Goal: Task Accomplishment & Management: Manage account settings

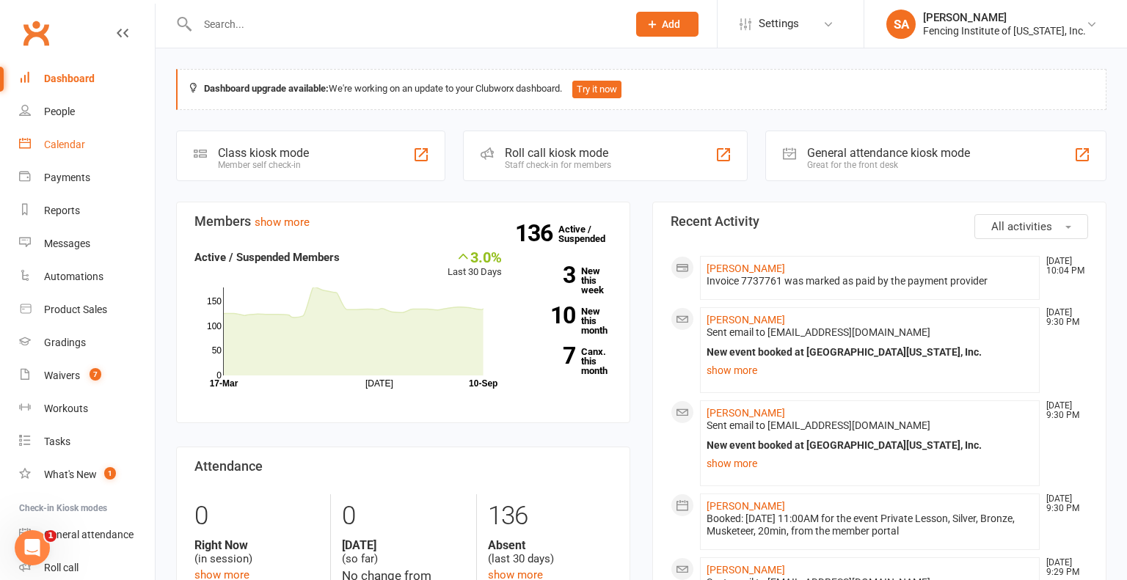
click at [75, 143] on div "Calendar" at bounding box center [64, 145] width 41 height 12
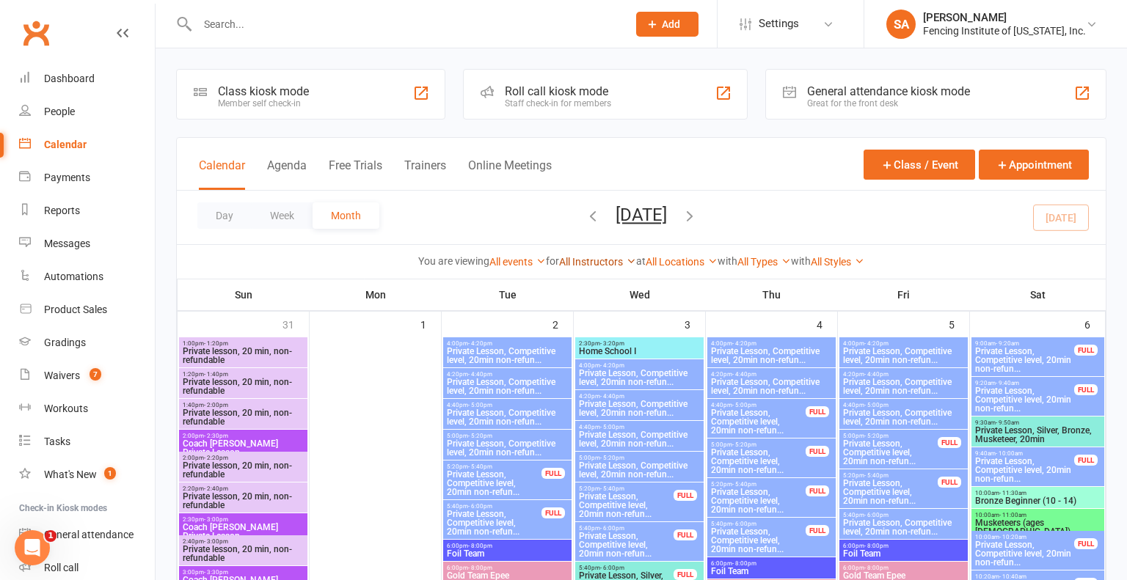
click at [626, 259] on icon at bounding box center [631, 261] width 10 height 10
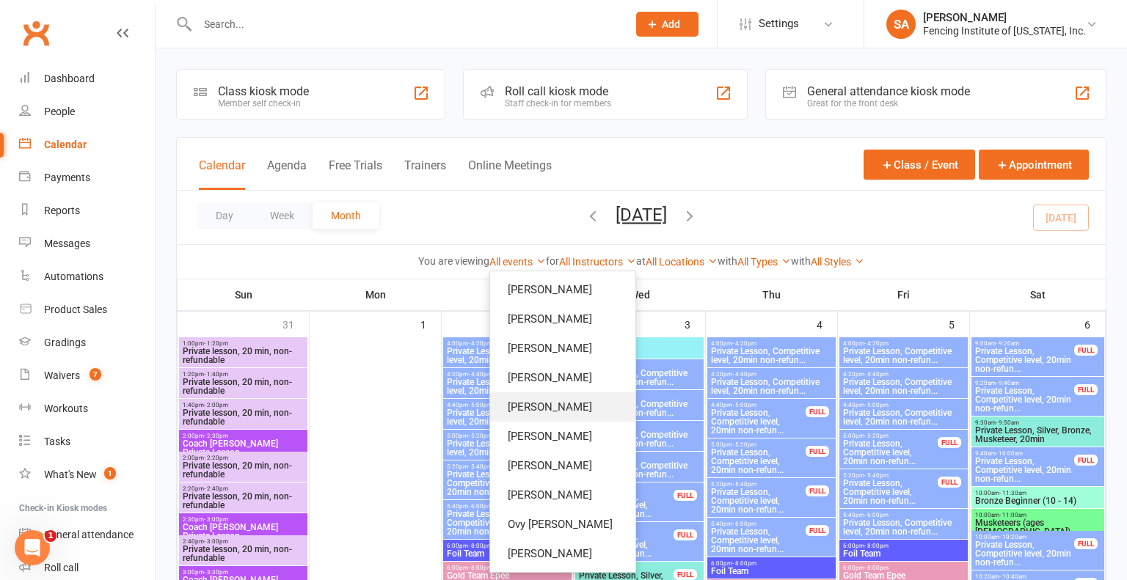
click at [556, 400] on link "[PERSON_NAME]" at bounding box center [562, 406] width 145 height 29
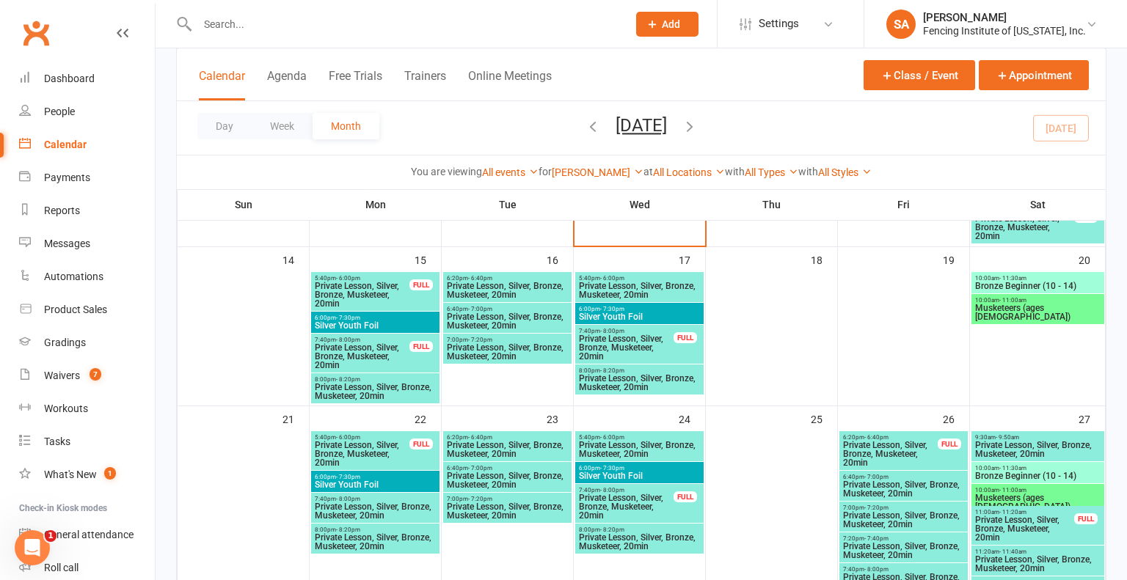
scroll to position [551, 0]
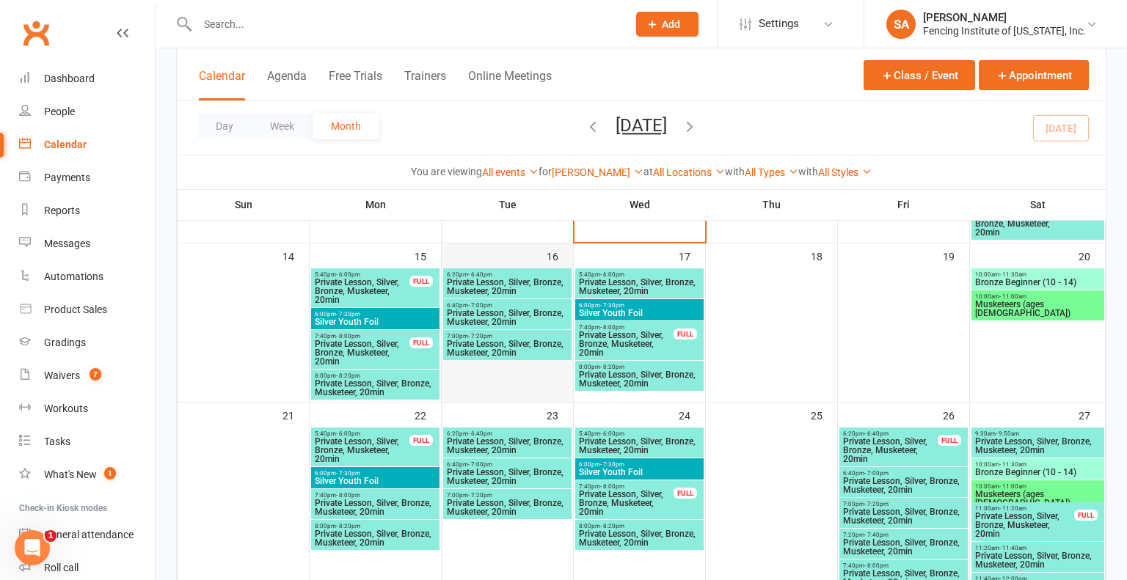
click at [506, 363] on div at bounding box center [507, 335] width 128 height 132
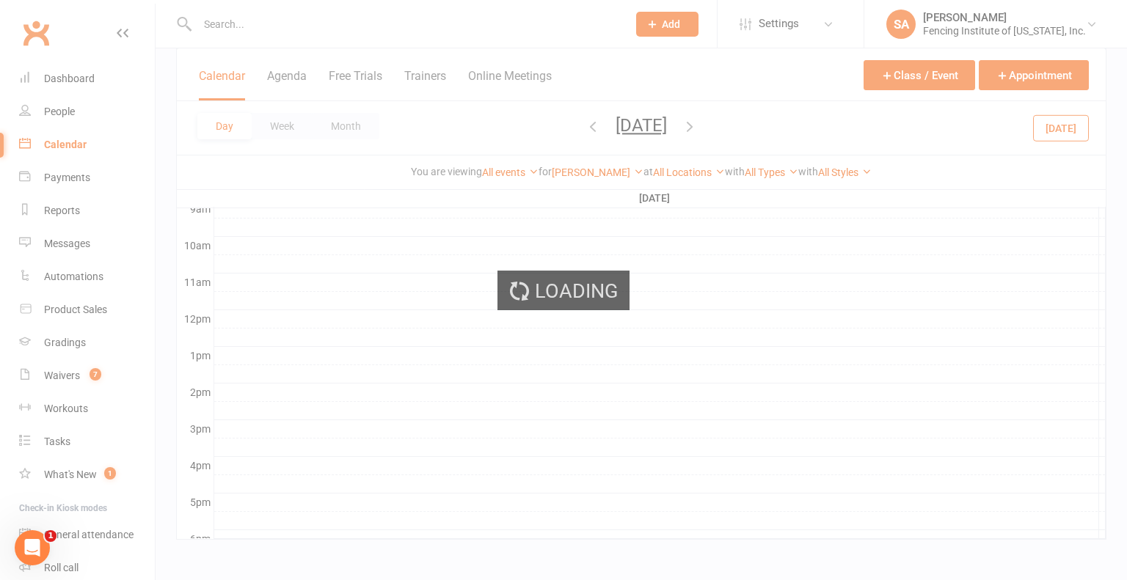
scroll to position [0, 0]
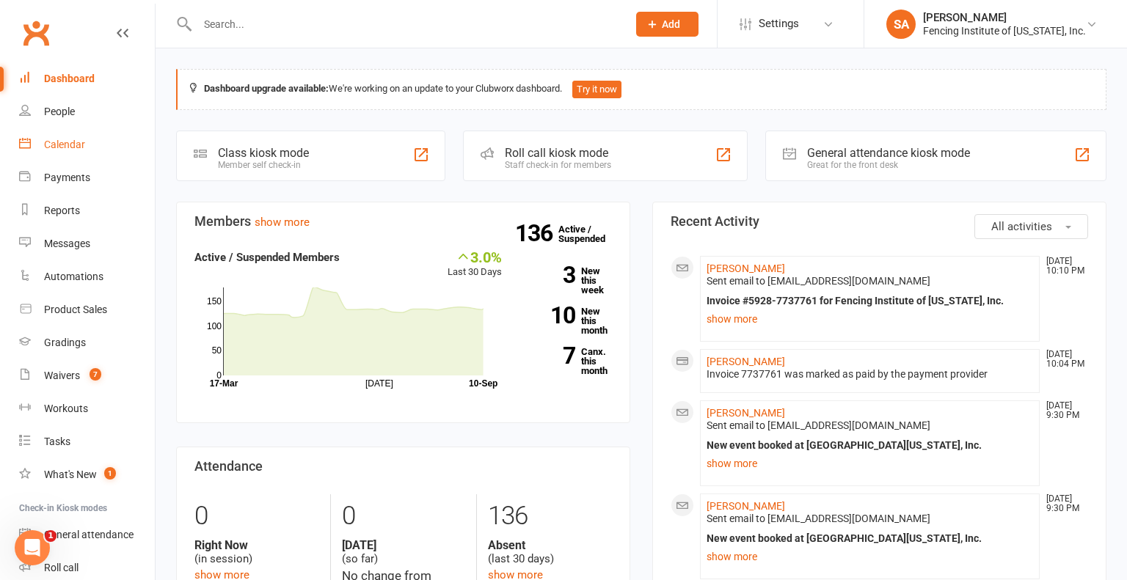
click at [74, 149] on div "Calendar" at bounding box center [64, 145] width 41 height 12
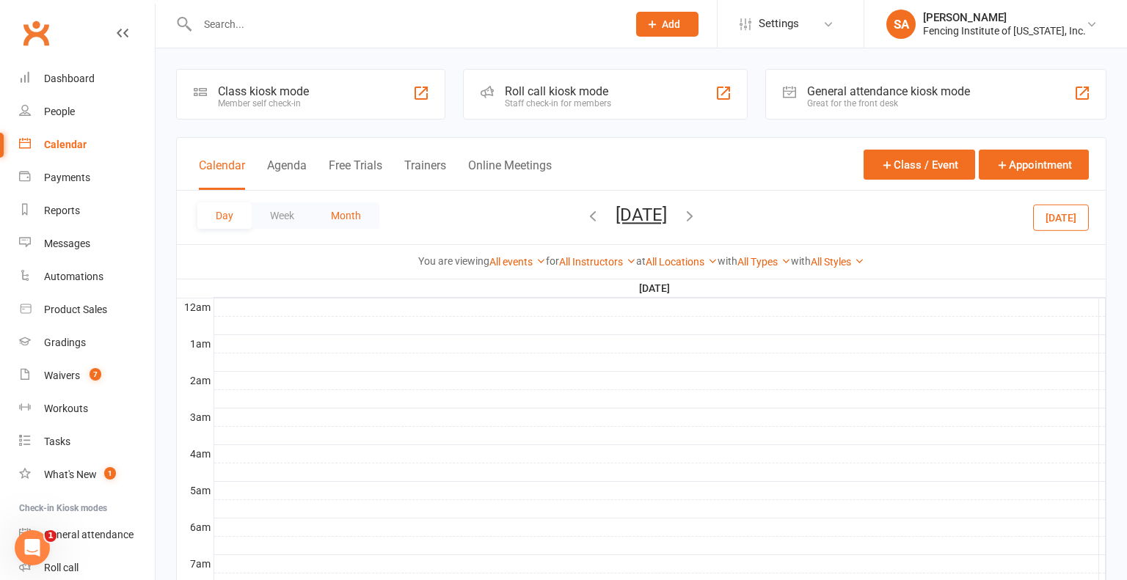
click at [353, 211] on button "Month" at bounding box center [345, 215] width 67 height 26
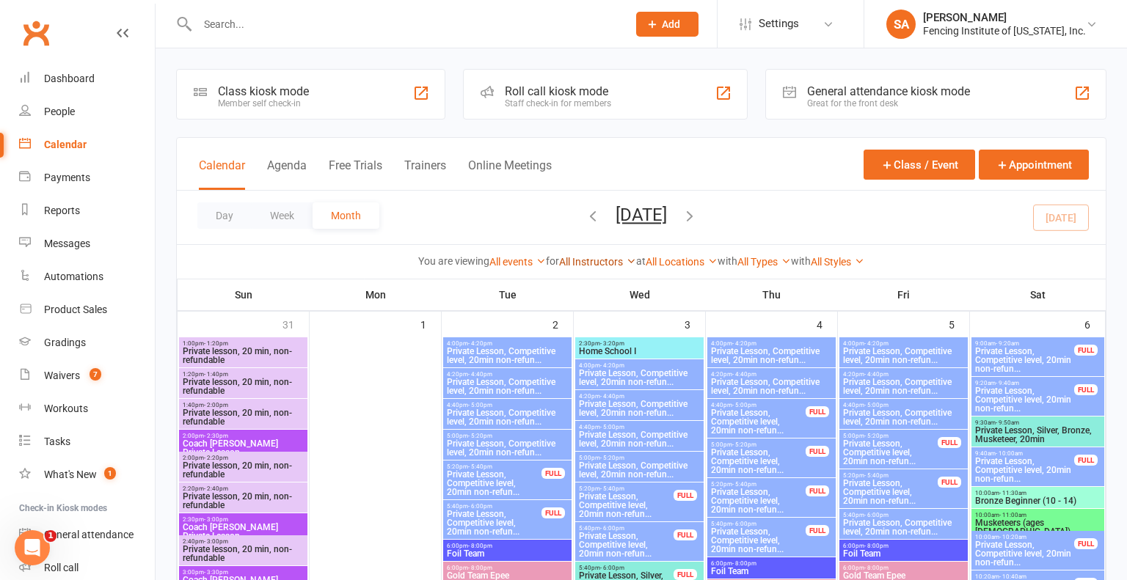
click at [627, 258] on icon at bounding box center [631, 261] width 10 height 10
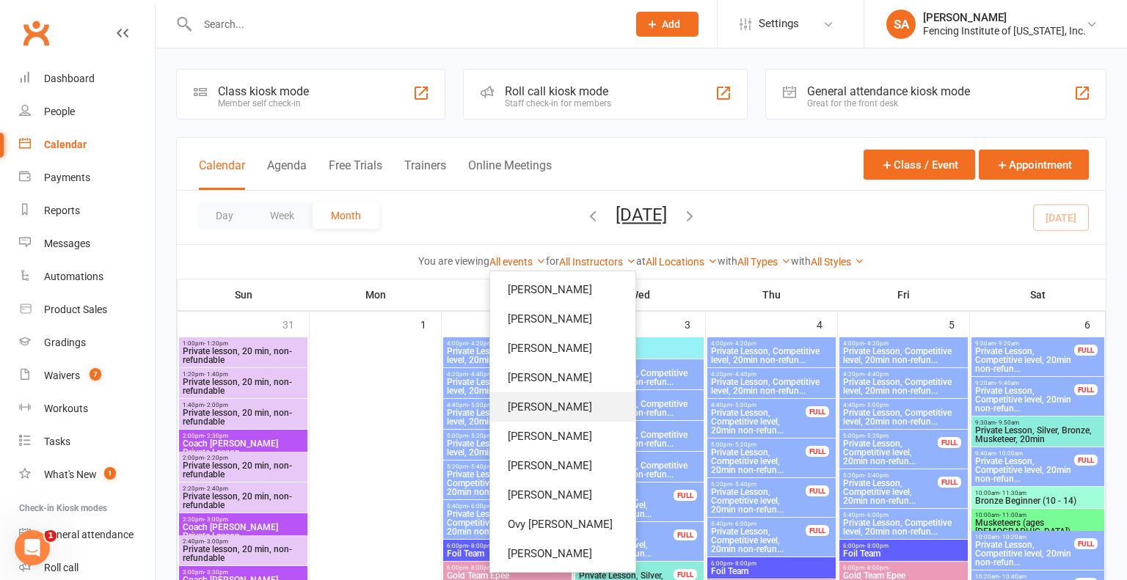
click at [568, 414] on link "[PERSON_NAME]" at bounding box center [562, 406] width 145 height 29
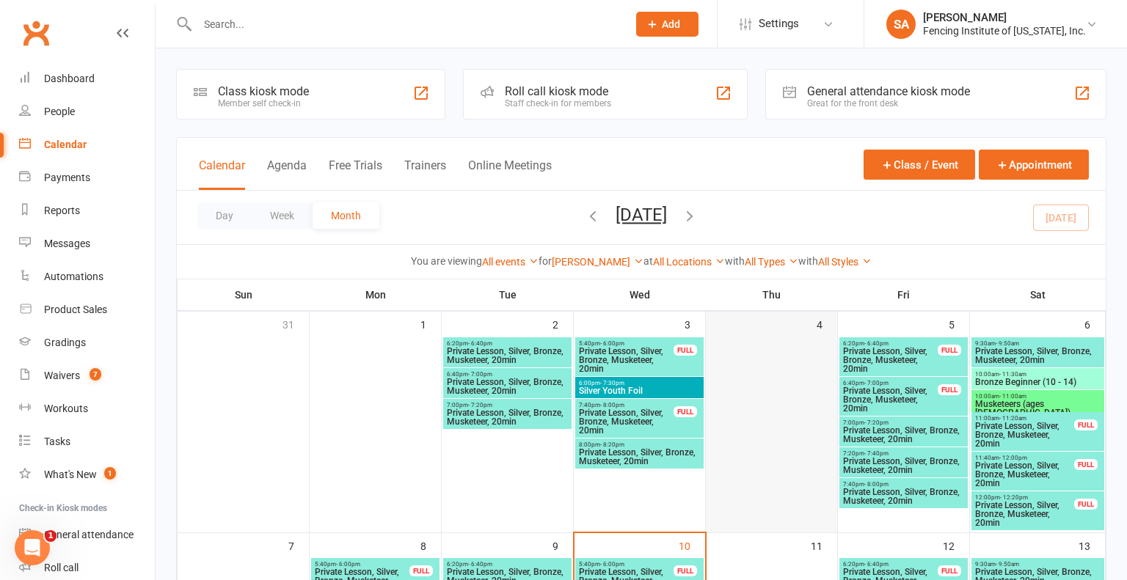
scroll to position [17, 0]
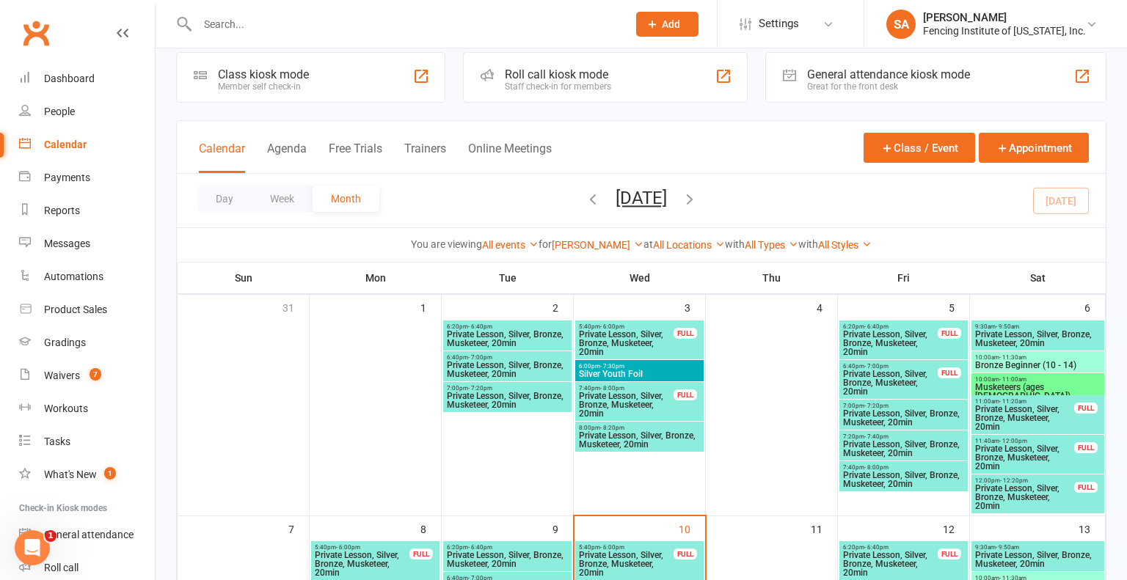
click at [883, 372] on span "Private Lesson, Silver, Bronze, Musketeer, 20min" at bounding box center [890, 383] width 96 height 26
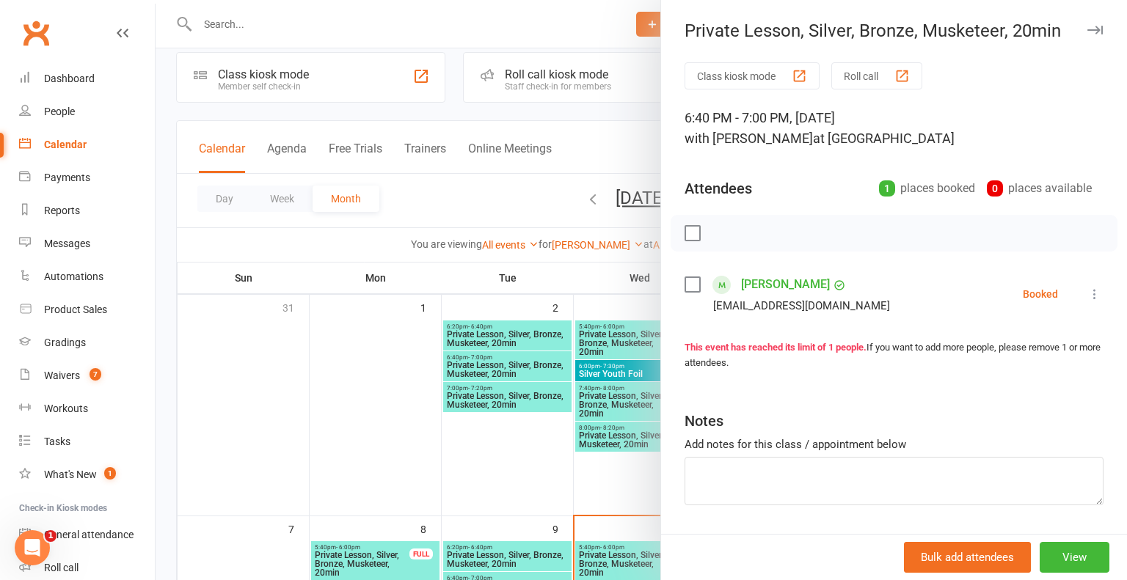
click at [311, 457] on div at bounding box center [640, 290] width 971 height 580
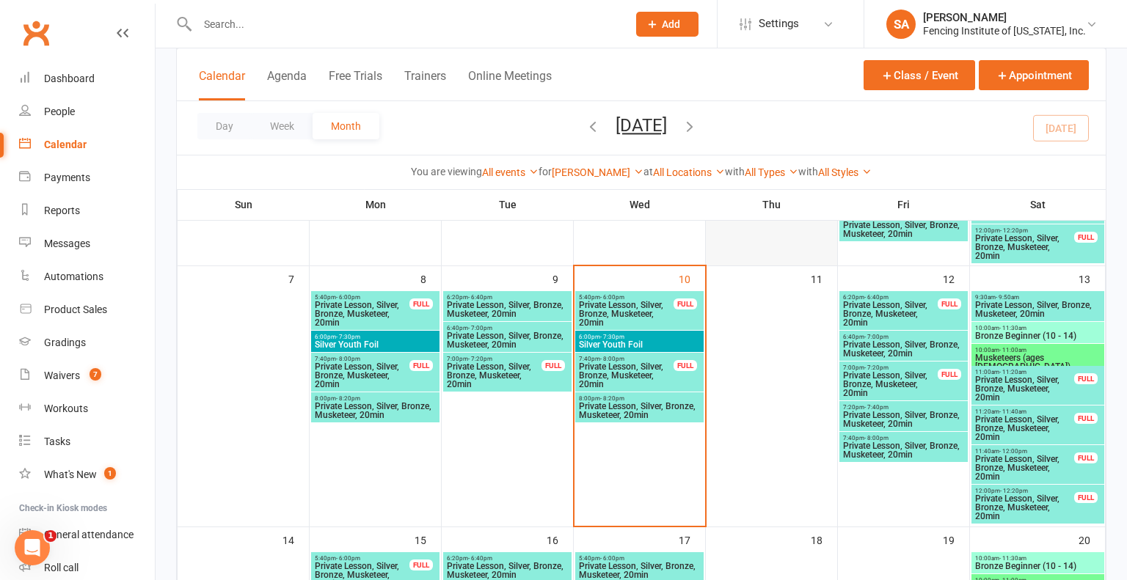
scroll to position [267, 0]
click at [897, 371] on span "Private Lesson, Silver, Bronze, Musketeer, 20min" at bounding box center [890, 384] width 96 height 26
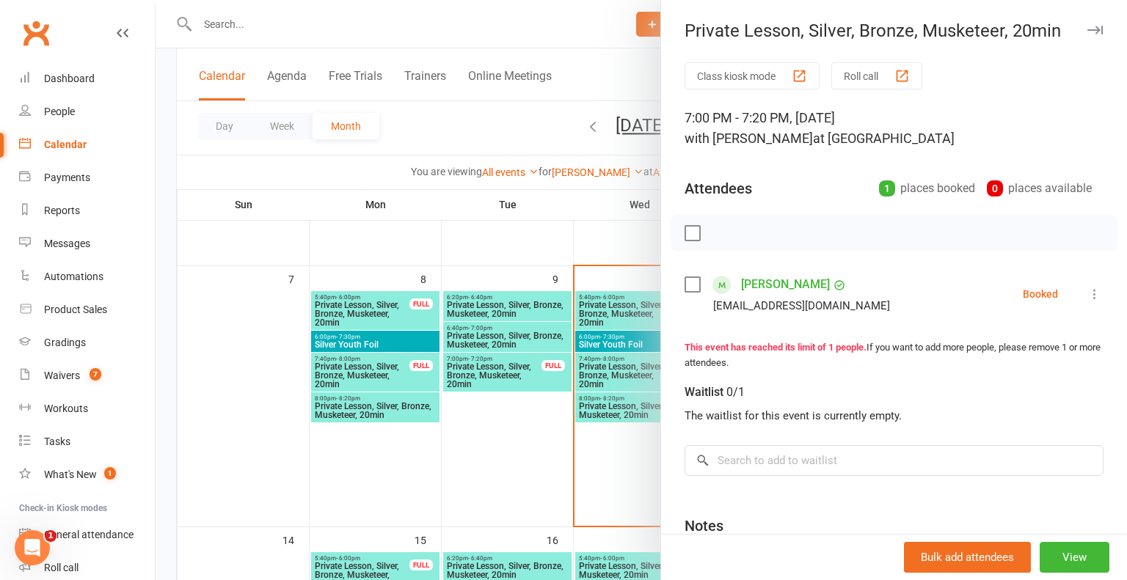
click at [216, 424] on div at bounding box center [640, 290] width 971 height 580
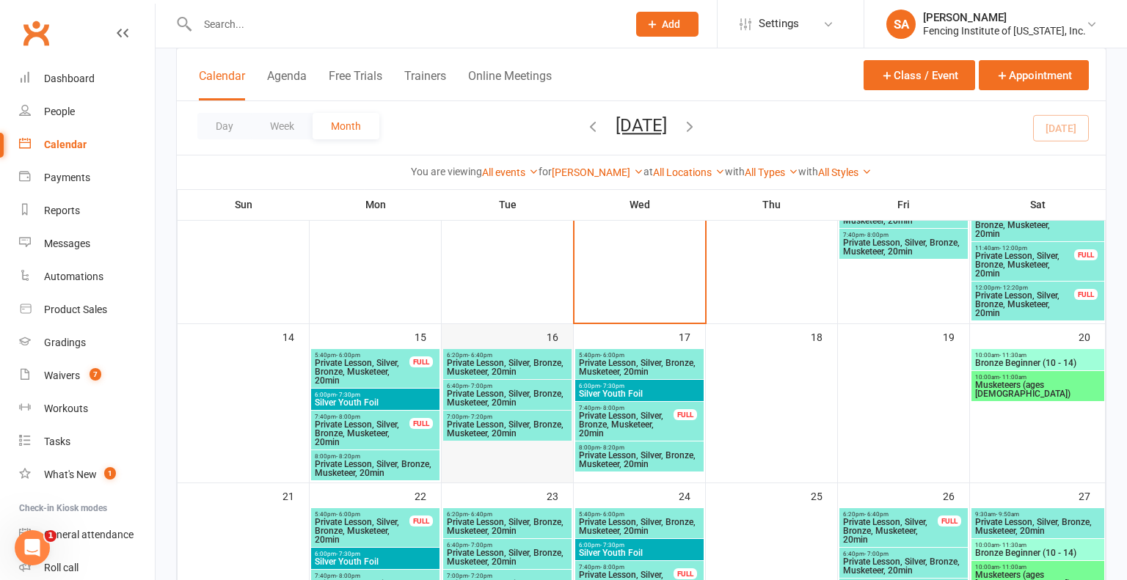
scroll to position [469, 0]
click at [500, 425] on span "Private Lesson, Silver, Bronze, Musketeer, 20min" at bounding box center [507, 430] width 122 height 18
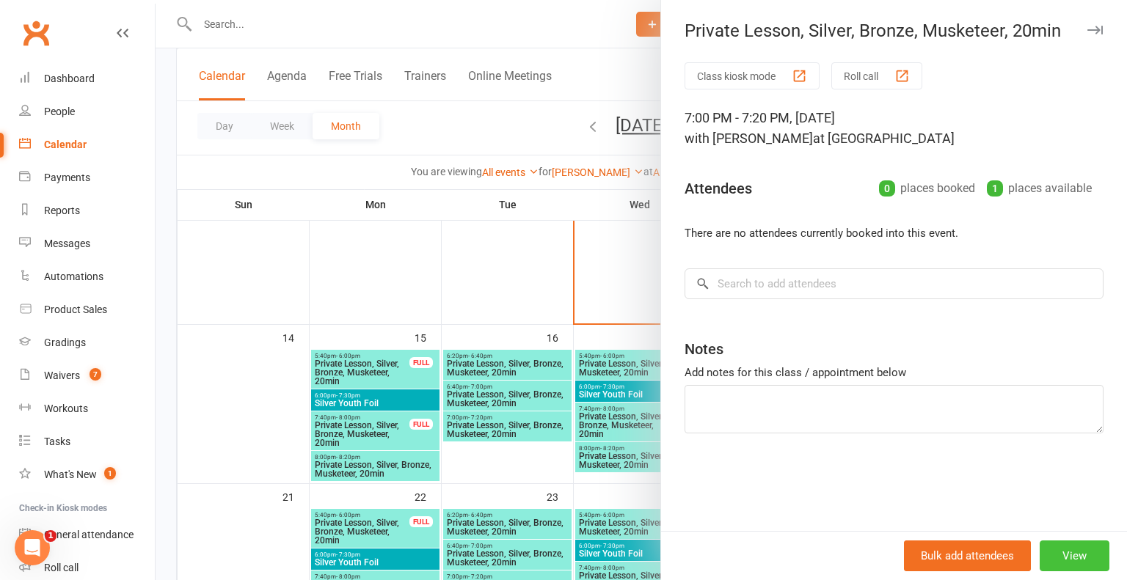
click at [1058, 552] on button "View" at bounding box center [1074, 556] width 70 height 31
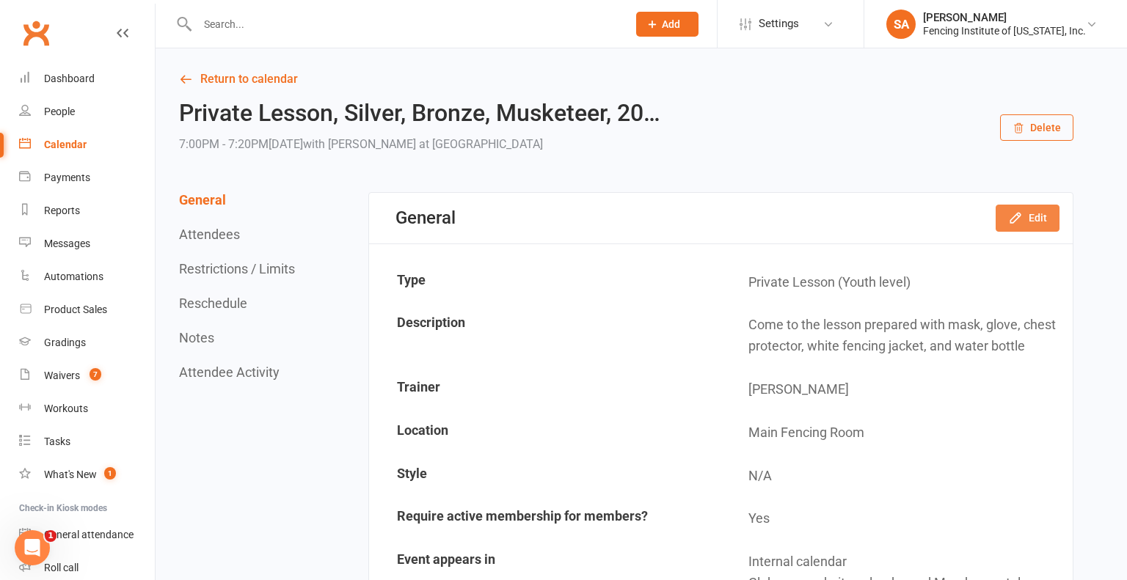
click at [1028, 222] on button "Edit" at bounding box center [1027, 218] width 64 height 26
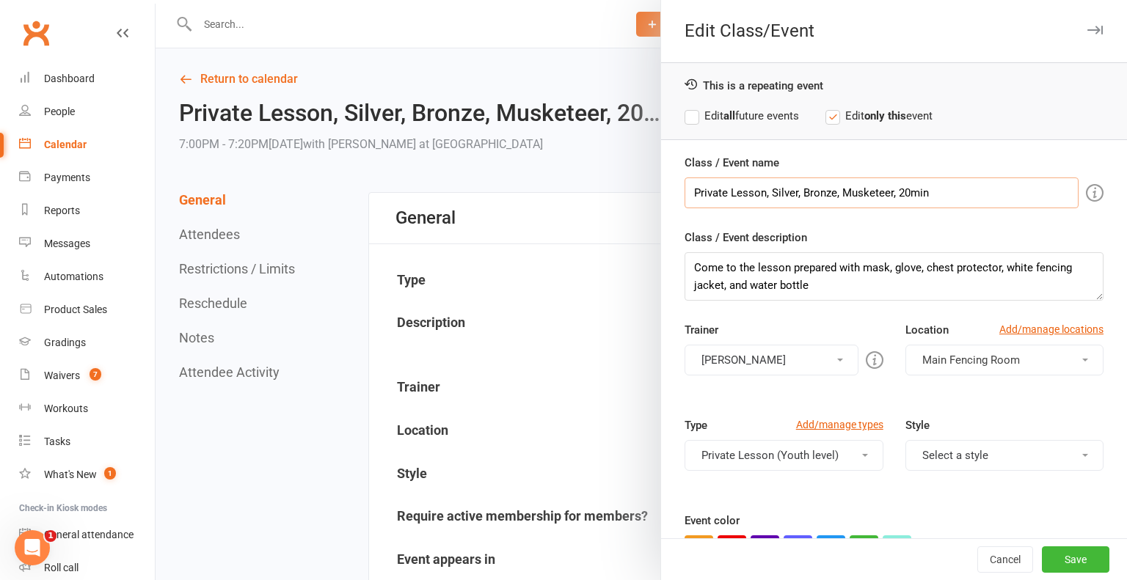
click at [935, 193] on input "Private Lesson, Silver, Bronze, Musketeer, 20min" at bounding box center [881, 193] width 394 height 31
click at [892, 191] on input "Private Lesson, Silver, Bronze, Musketeer, 20min" at bounding box center [881, 193] width 394 height 31
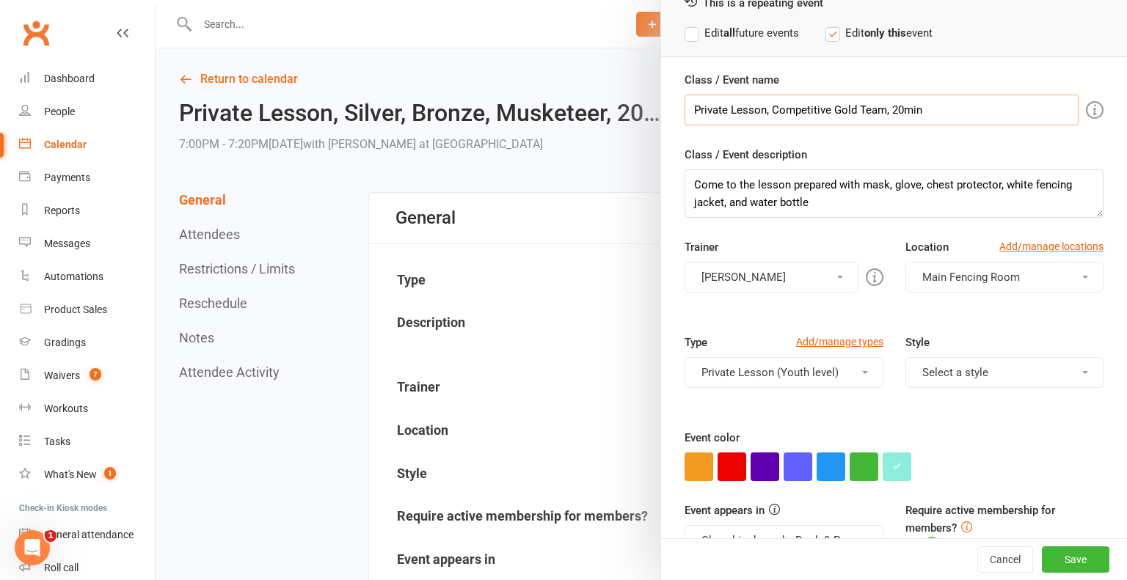
scroll to position [118, 0]
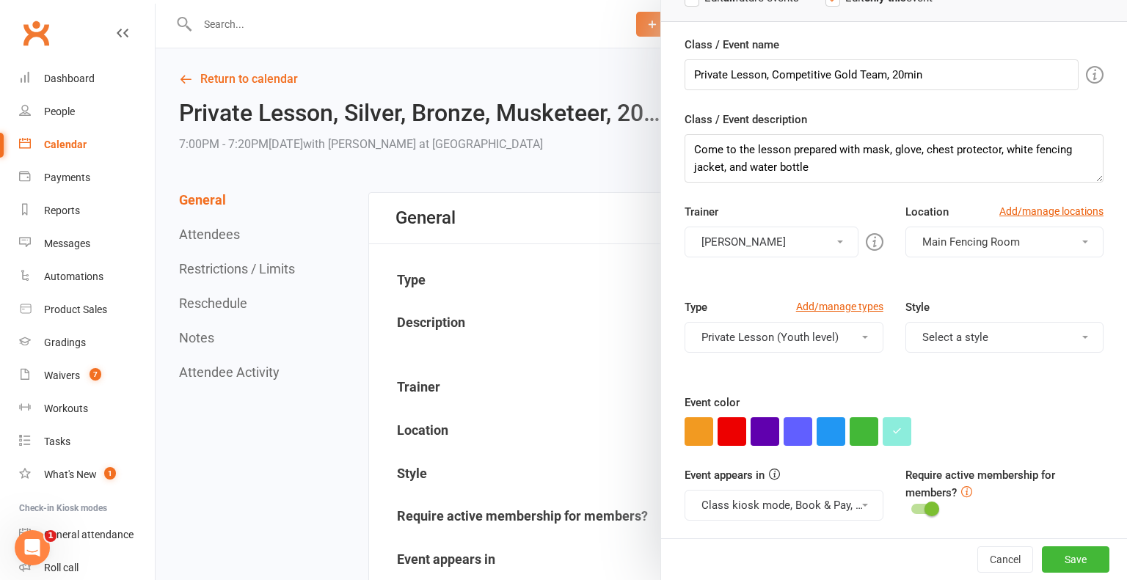
click at [864, 337] on button "Private Lesson (Youth level)" at bounding box center [783, 337] width 198 height 31
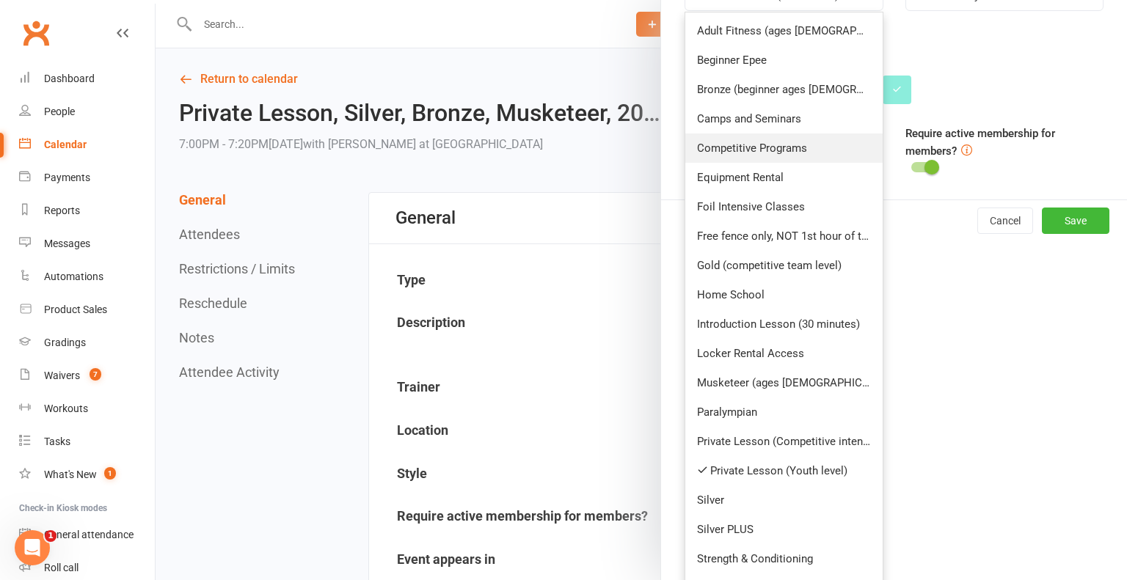
scroll to position [464, 0]
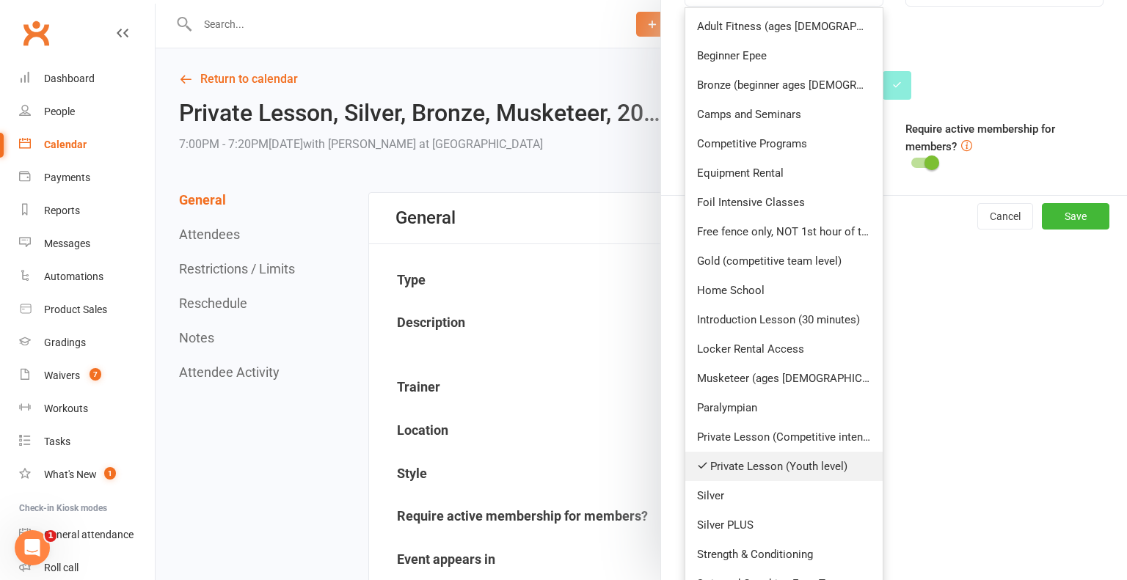
click at [700, 463] on icon at bounding box center [702, 465] width 11 height 11
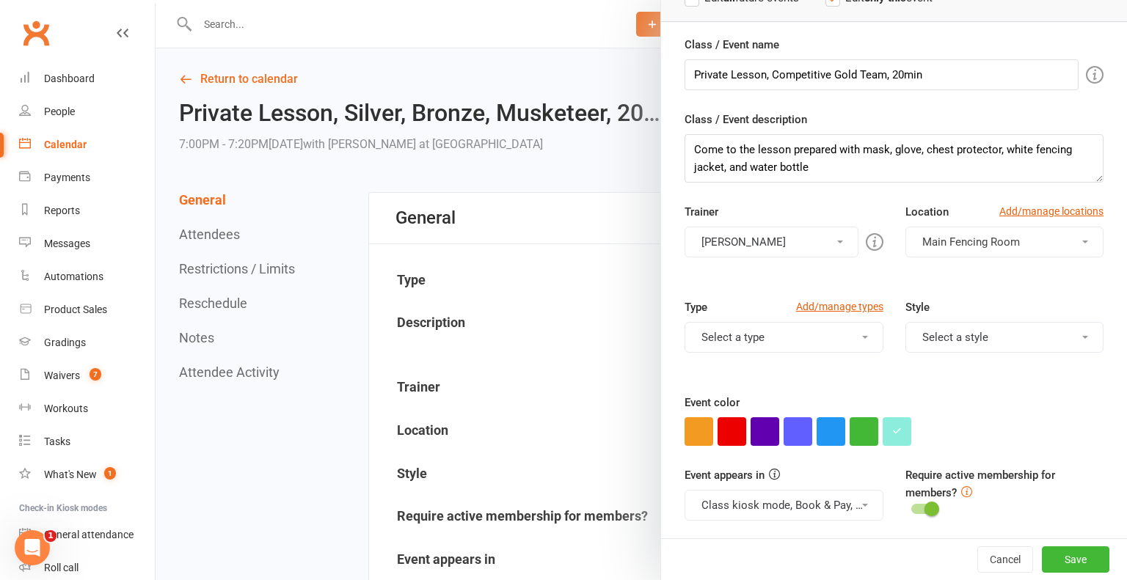
click at [866, 330] on button "Select a type" at bounding box center [783, 337] width 198 height 31
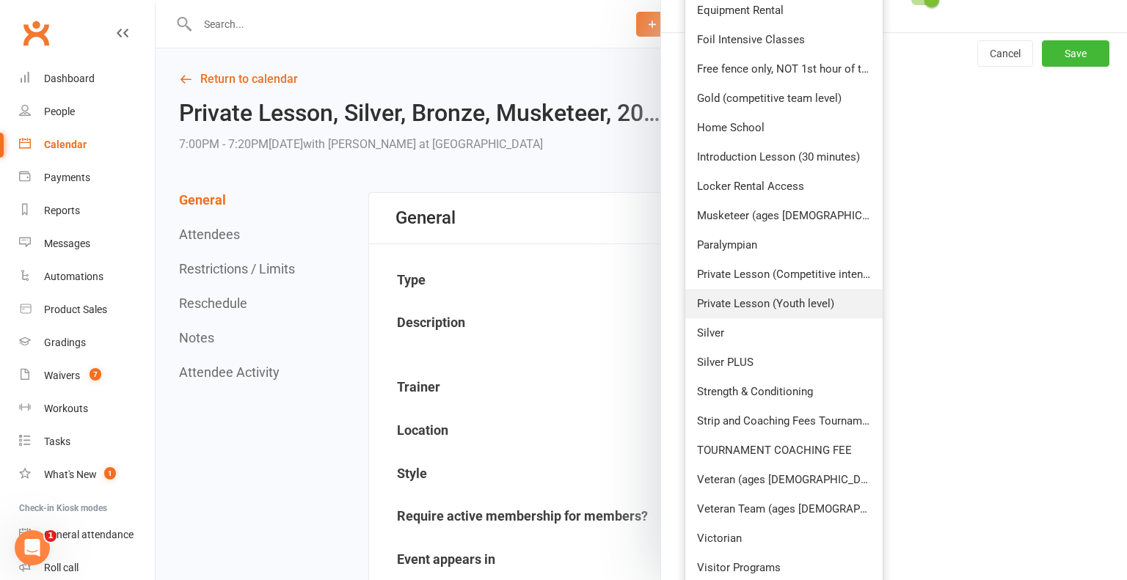
scroll to position [660, 0]
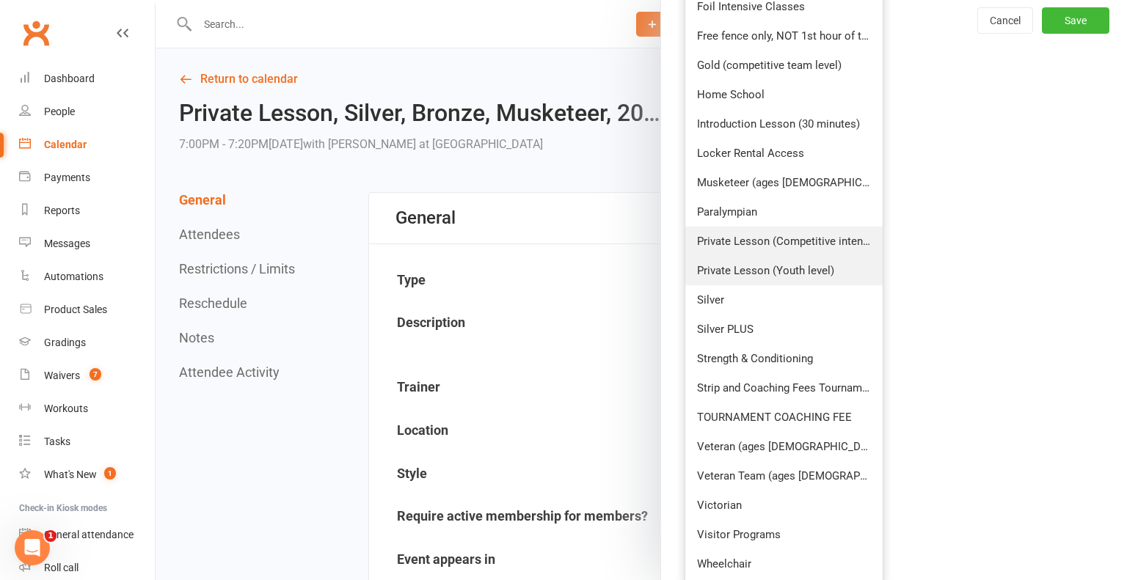
click at [791, 240] on link "Private Lesson (Competitive intensive)" at bounding box center [783, 241] width 197 height 29
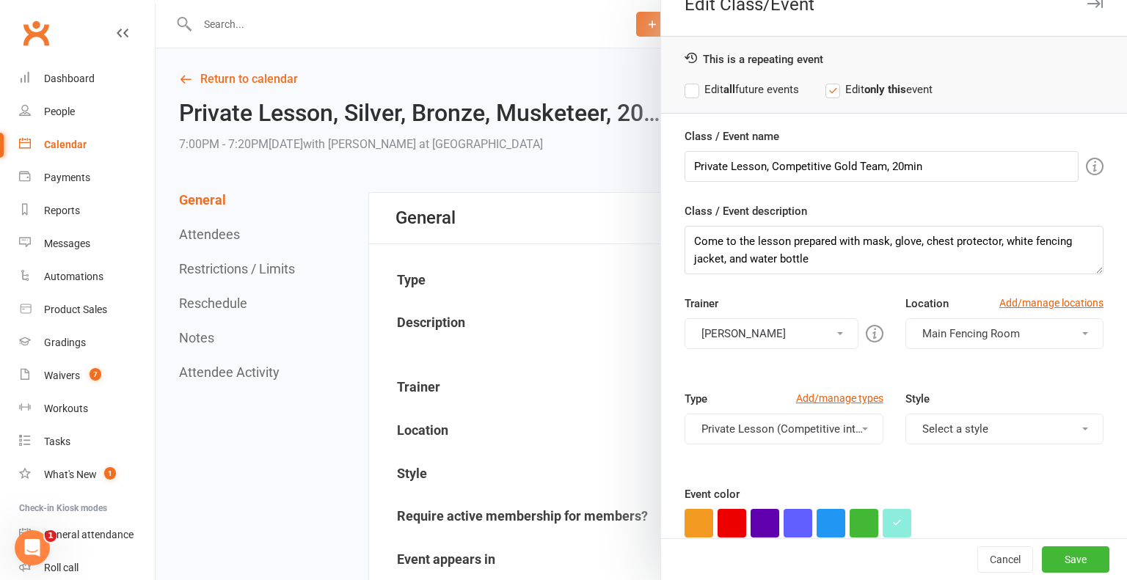
scroll to position [0, 0]
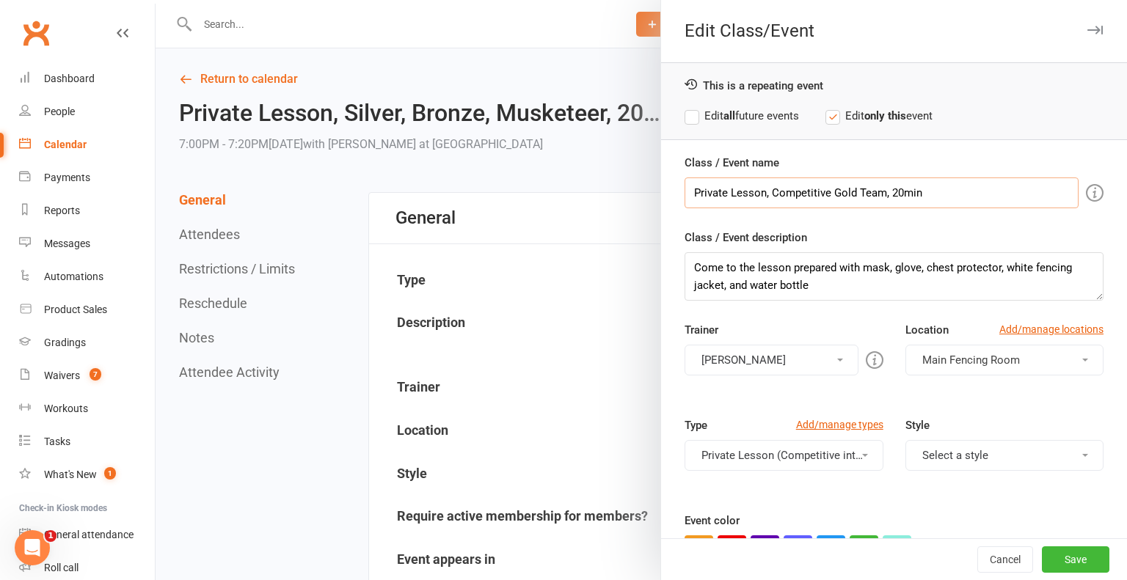
click at [884, 191] on input "Private Lesson, Competitive Gold Team, 20min" at bounding box center [881, 193] width 394 height 31
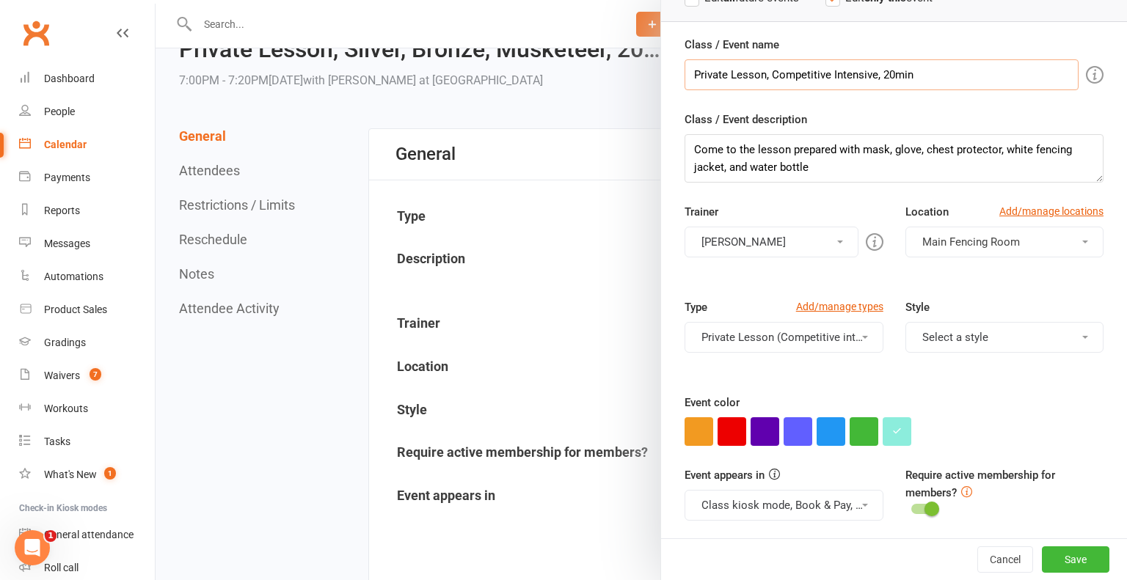
scroll to position [65, 0]
type input "Private Lesson, Competitive Intensive, 20min"
click at [914, 449] on div "Class / Event name Private Lesson, Competitive Intensive, 20min Class / Event d…" at bounding box center [894, 288] width 466 height 505
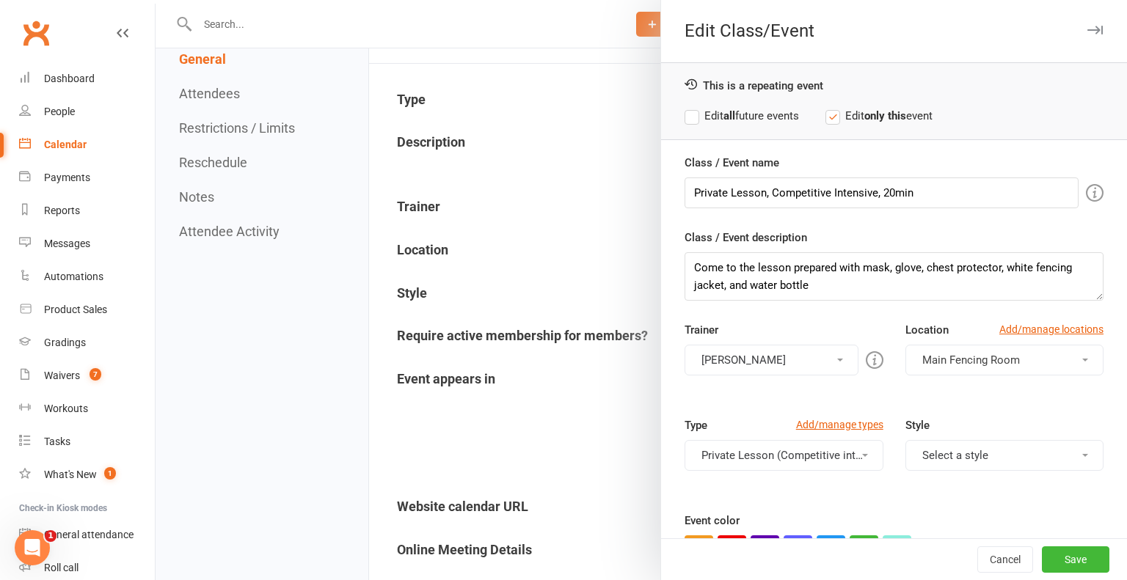
scroll to position [118, 0]
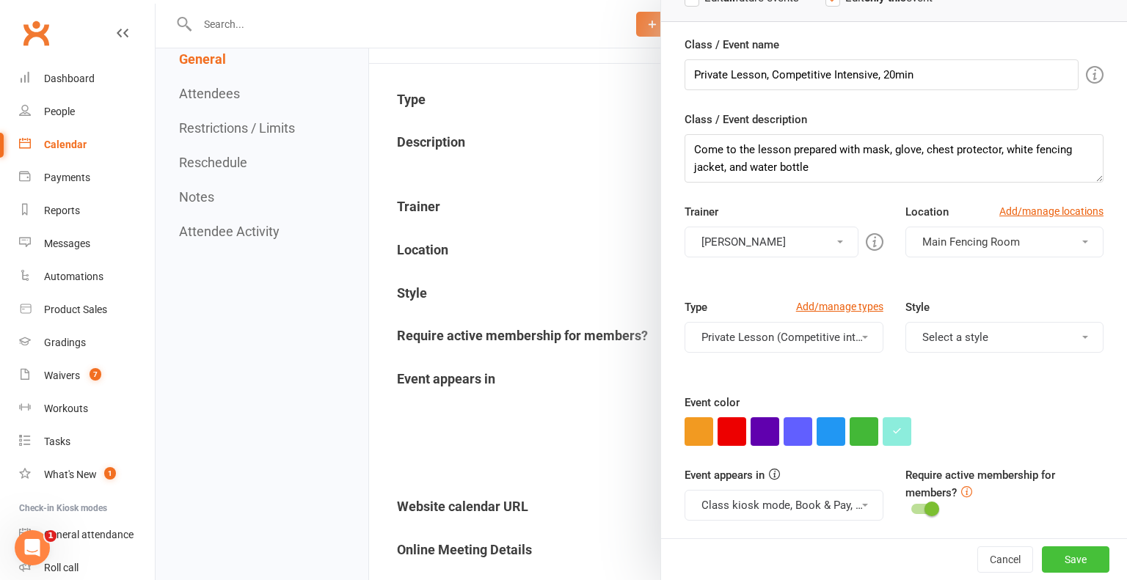
click at [1075, 557] on button "Save" at bounding box center [1075, 559] width 67 height 26
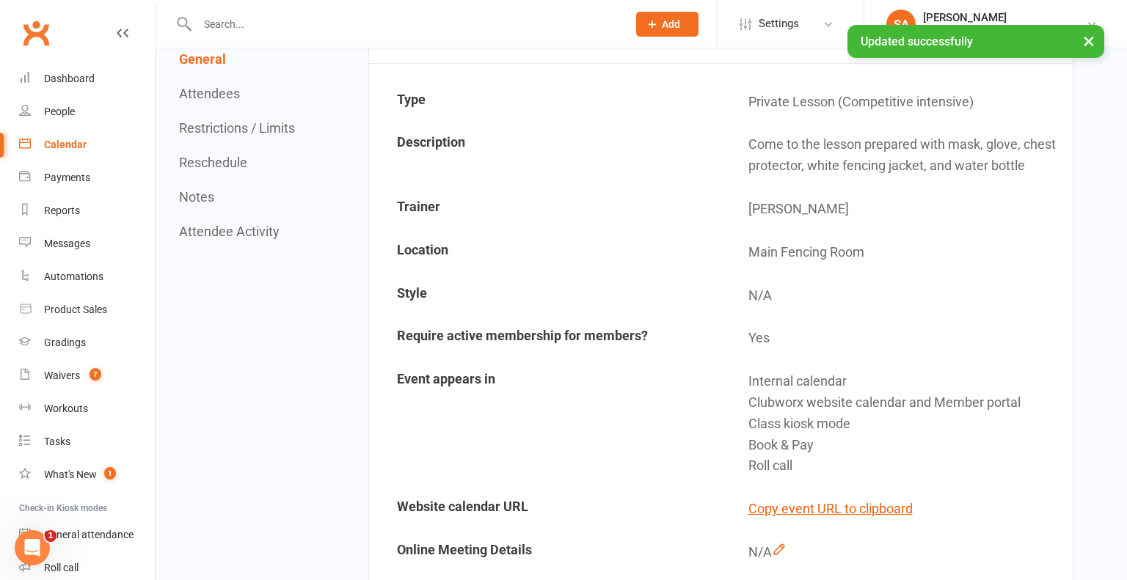
scroll to position [0, 0]
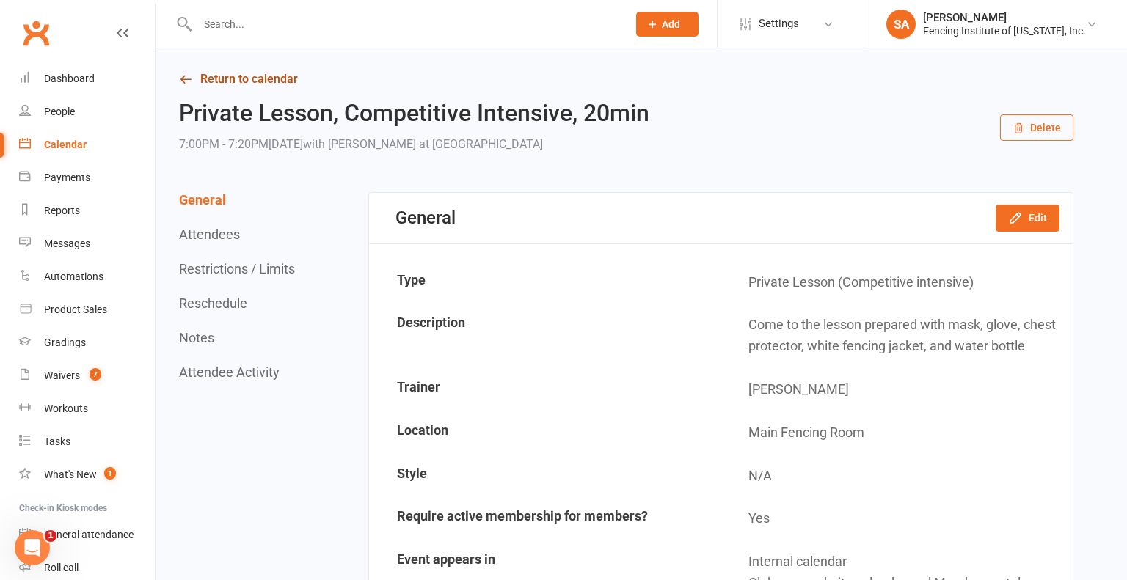
click at [258, 85] on link "Return to calendar" at bounding box center [626, 79] width 894 height 21
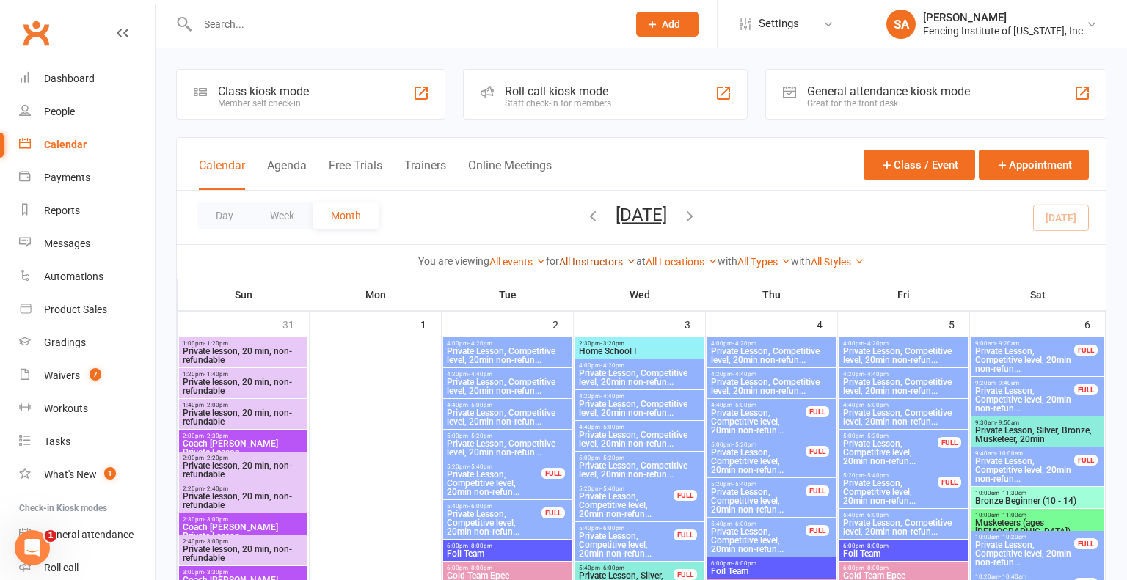
click at [626, 258] on icon at bounding box center [631, 261] width 10 height 10
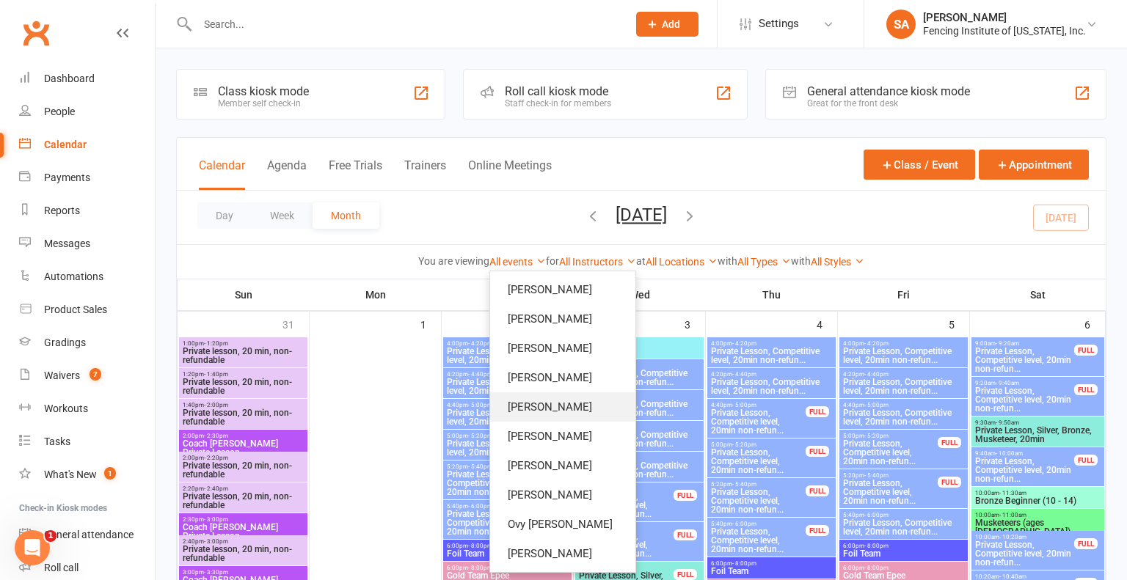
click at [571, 414] on link "[PERSON_NAME]" at bounding box center [562, 406] width 145 height 29
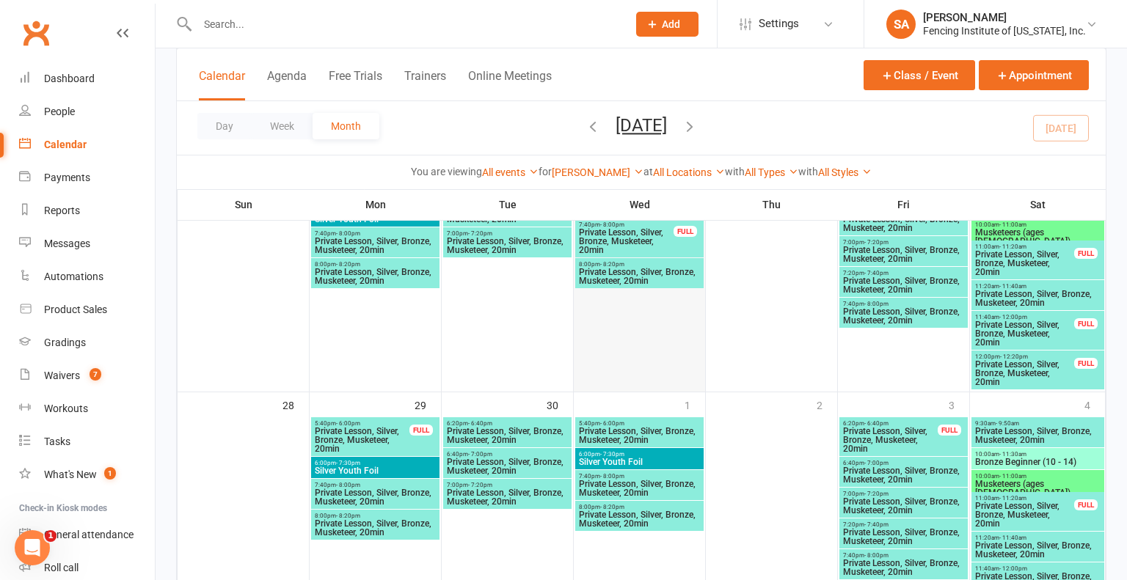
scroll to position [822, 0]
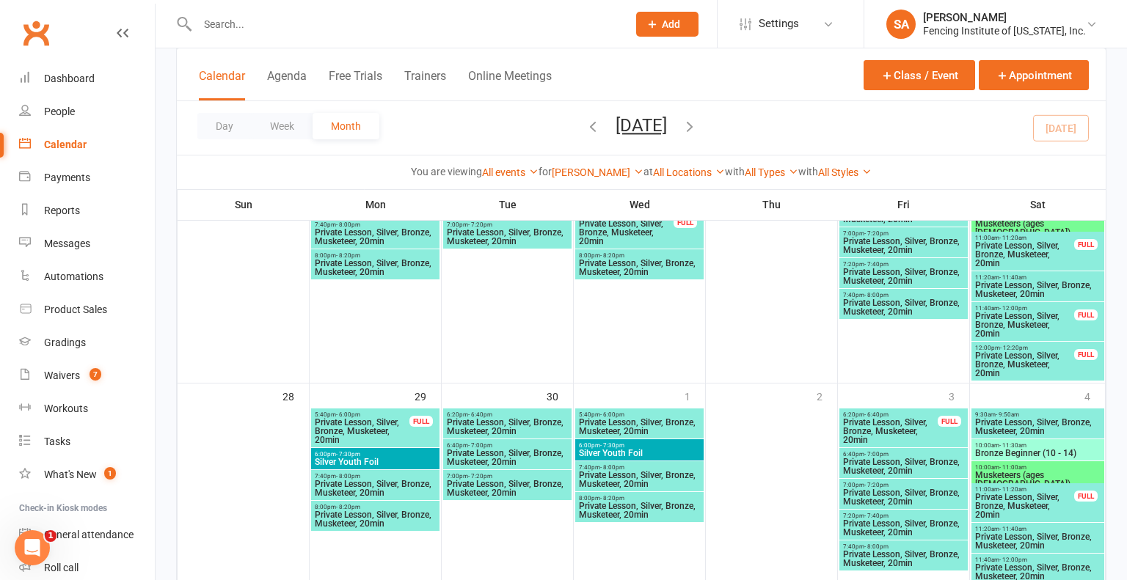
click at [475, 480] on span "Private Lesson, Silver, Bronze, Musketeer, 20min" at bounding box center [507, 489] width 122 height 18
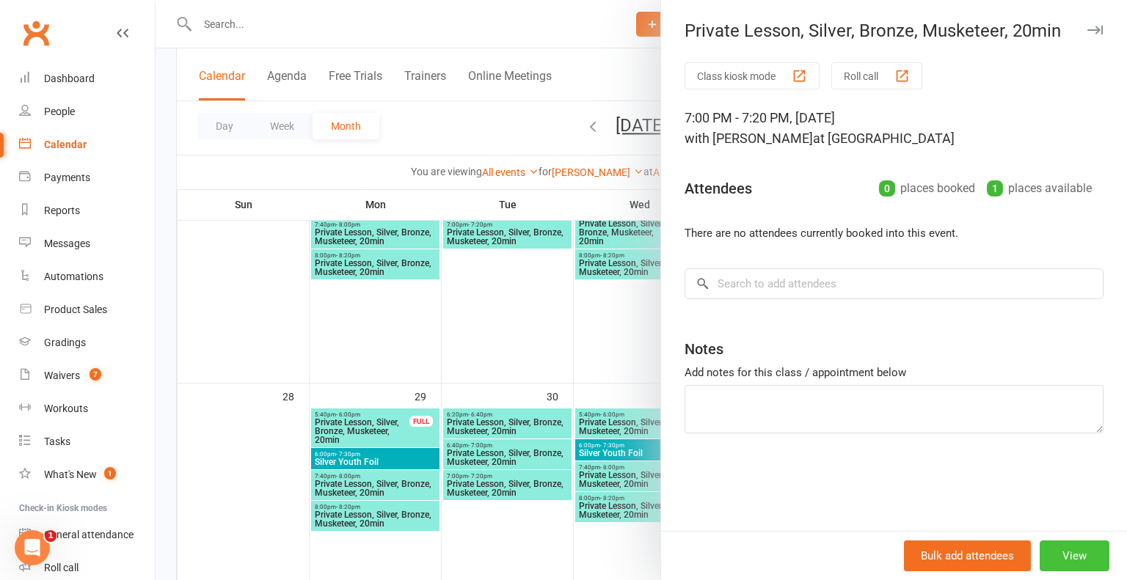
click at [1075, 556] on button "View" at bounding box center [1074, 556] width 70 height 31
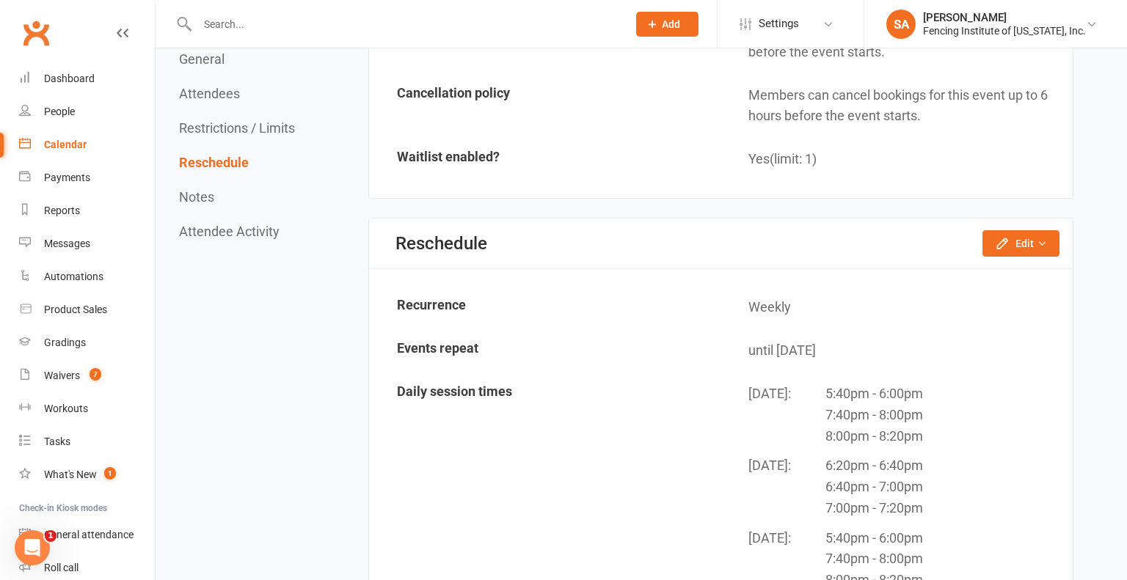
scroll to position [1248, 0]
click at [1020, 229] on button "Edit" at bounding box center [1020, 242] width 77 height 26
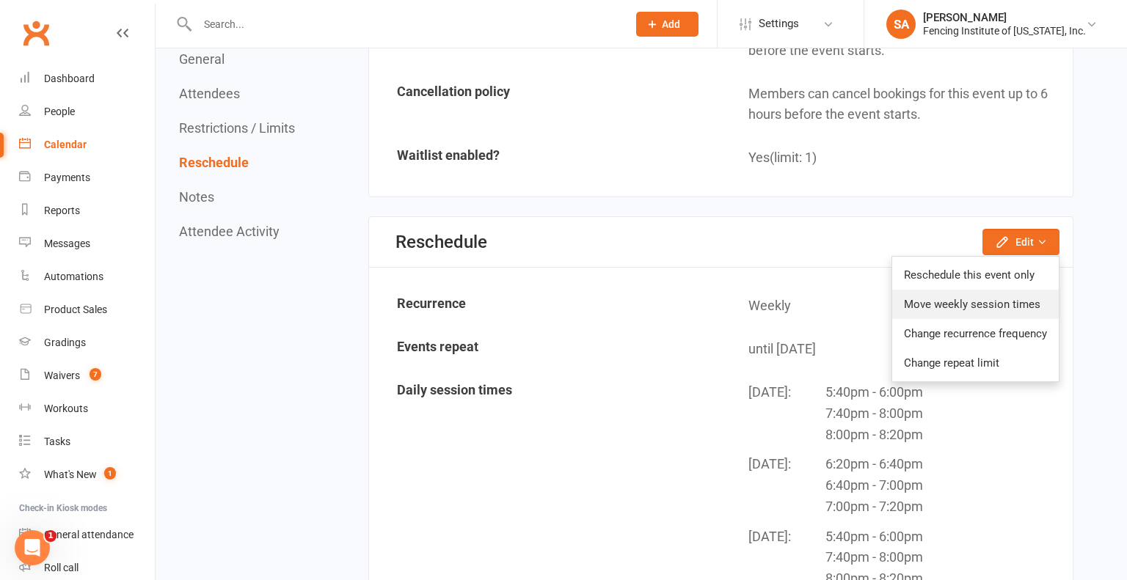
click at [984, 297] on link "Move weekly session times" at bounding box center [975, 304] width 167 height 29
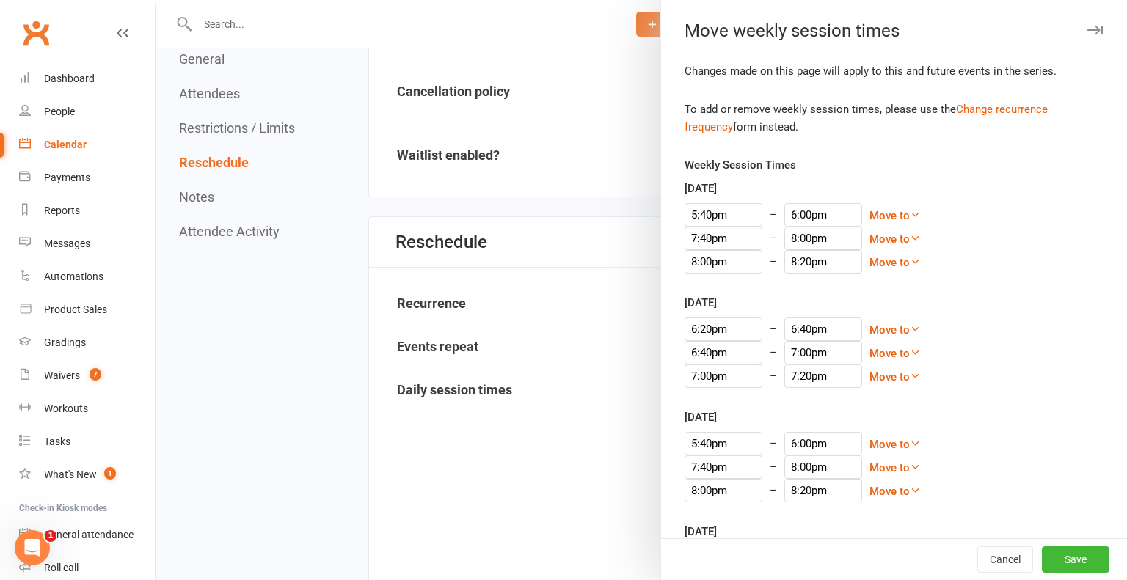
click at [1097, 26] on icon "button" at bounding box center [1094, 30] width 15 height 9
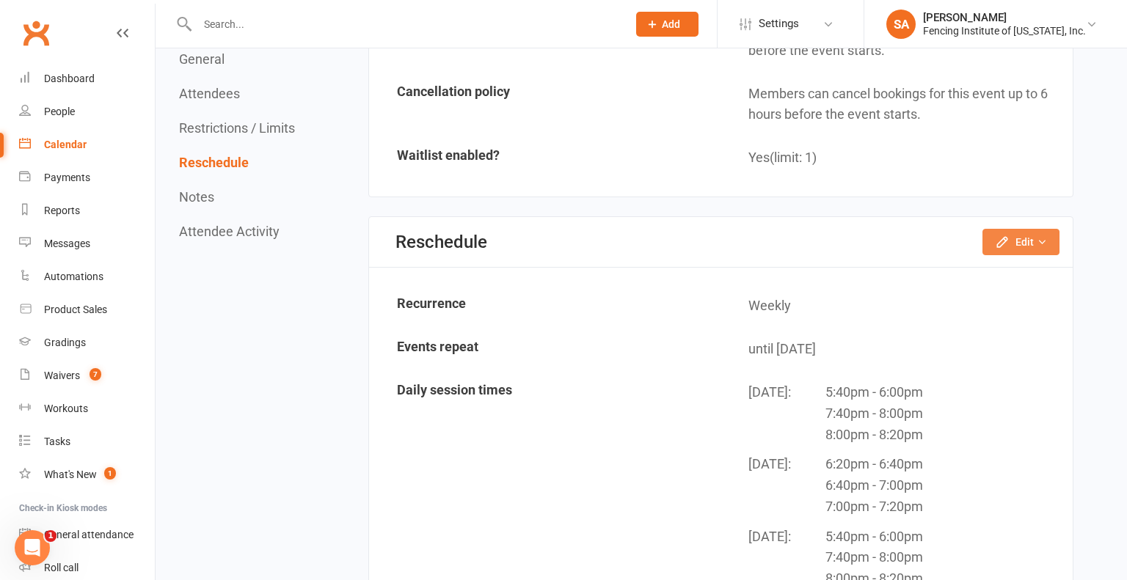
click at [1042, 237] on icon "button" at bounding box center [1041, 242] width 10 height 10
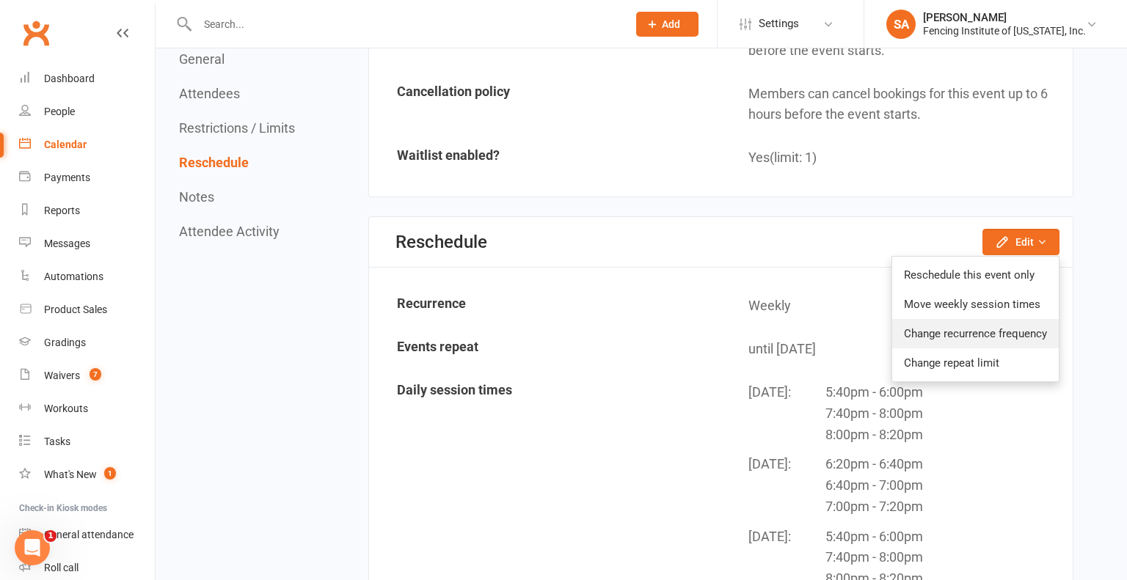
click at [1008, 323] on link "Change recurrence frequency" at bounding box center [975, 333] width 167 height 29
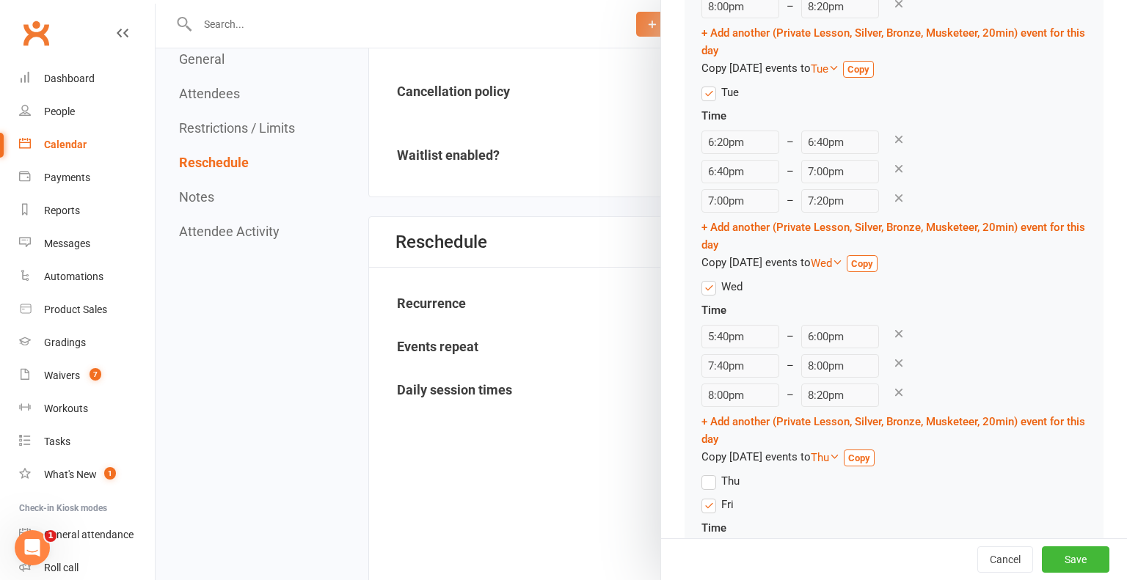
scroll to position [367, 0]
click at [892, 199] on icon at bounding box center [898, 197] width 13 height 13
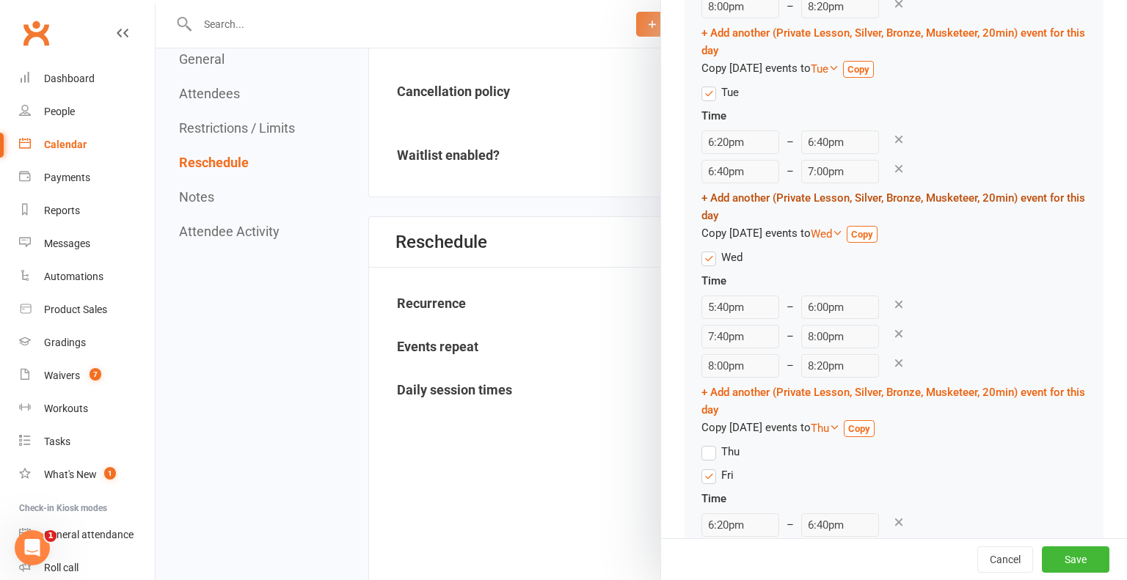
click at [852, 202] on link "+ Add another (Private Lesson, Silver, Bronze, Musketeer, 20min) event for this…" at bounding box center [893, 206] width 384 height 31
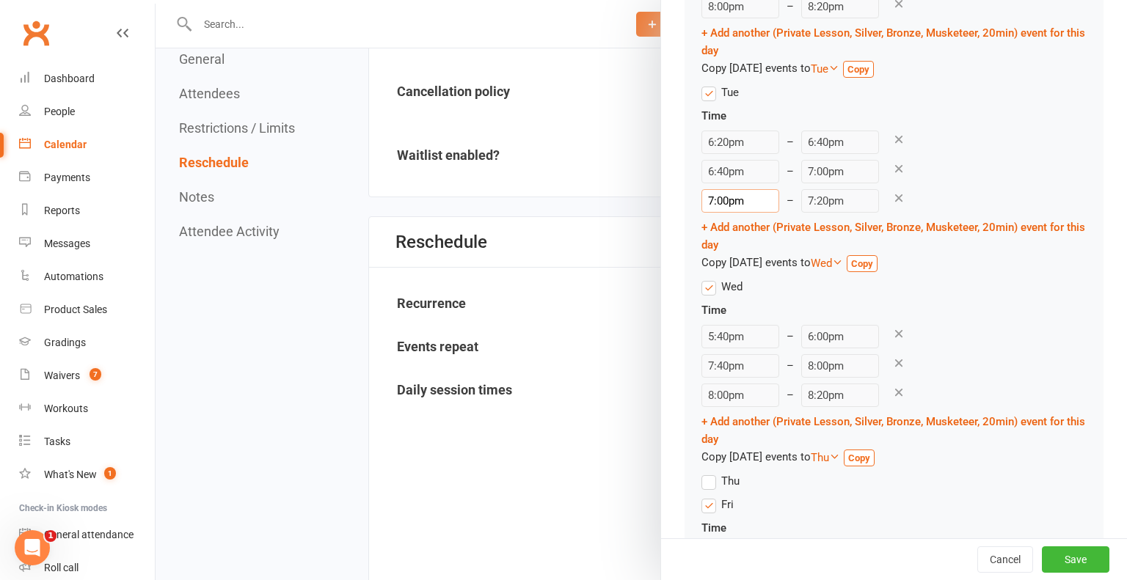
click at [713, 200] on input "7:00pm" at bounding box center [740, 200] width 78 height 23
type input "6:00pm"
type input "6:20pm"
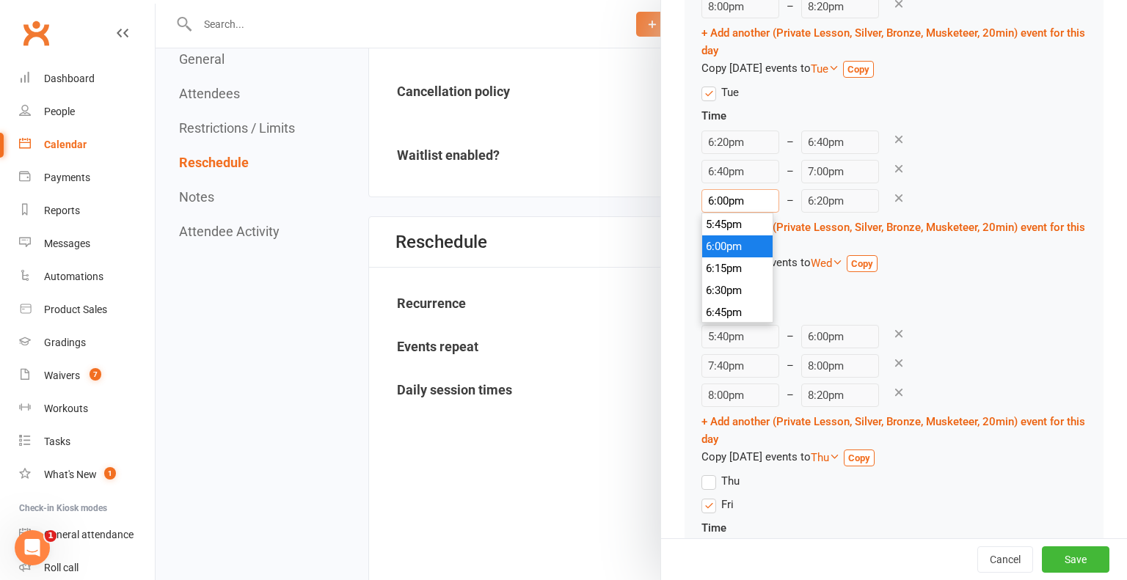
type input "6:00pm"
click at [728, 249] on li "6:00pm" at bounding box center [737, 246] width 70 height 22
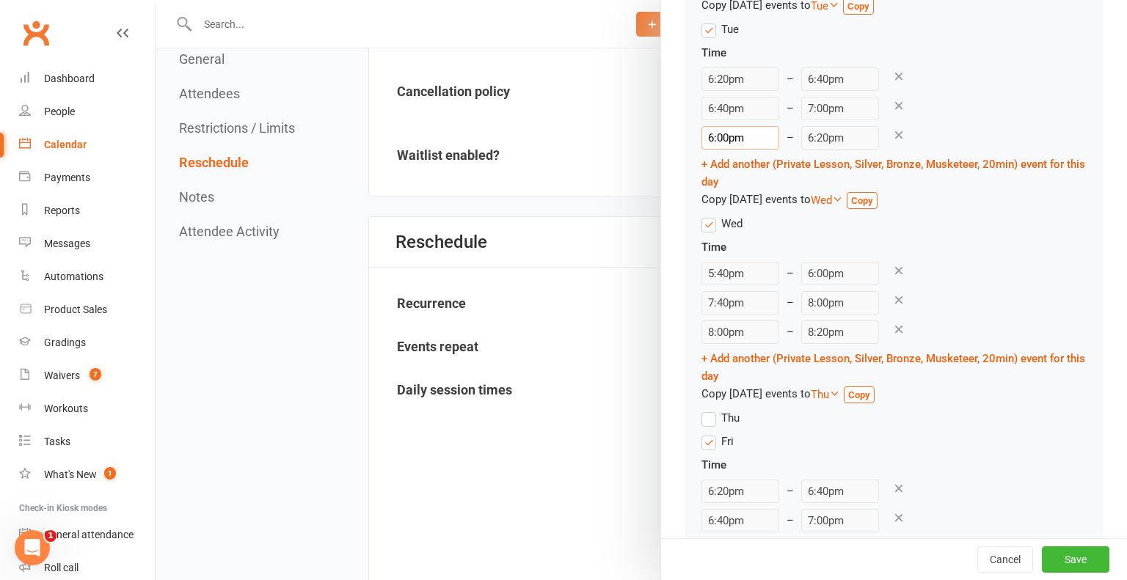
scroll to position [431, 0]
click at [957, 208] on div "Copy Tuesday’s events to Wed Sun Mon Tue Wed Thu Fri Sat Copy" at bounding box center [893, 199] width 385 height 18
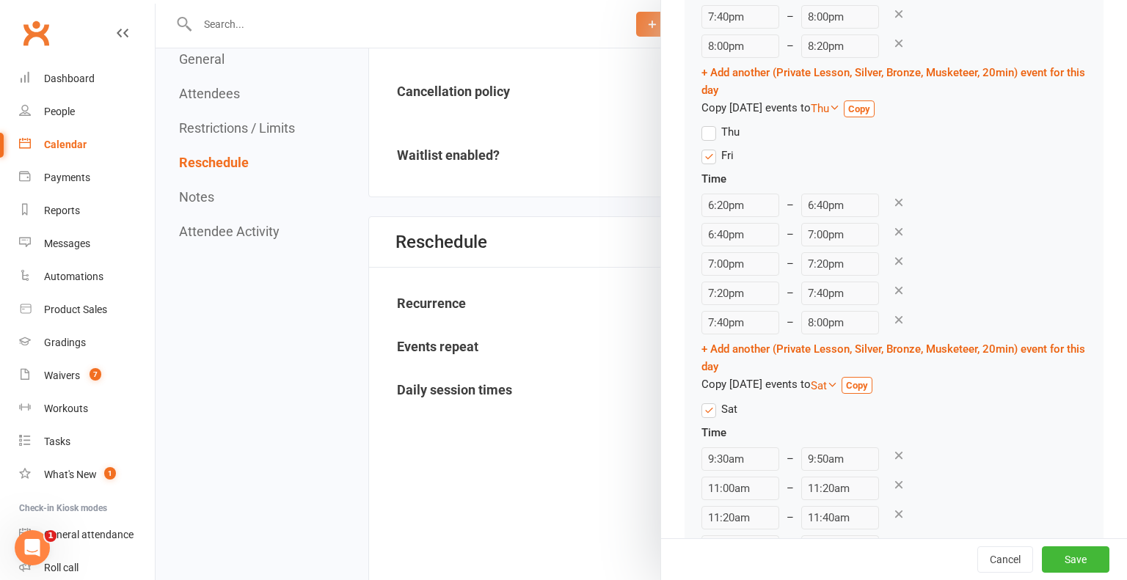
scroll to position [718, 0]
click at [892, 257] on icon at bounding box center [898, 258] width 13 height 13
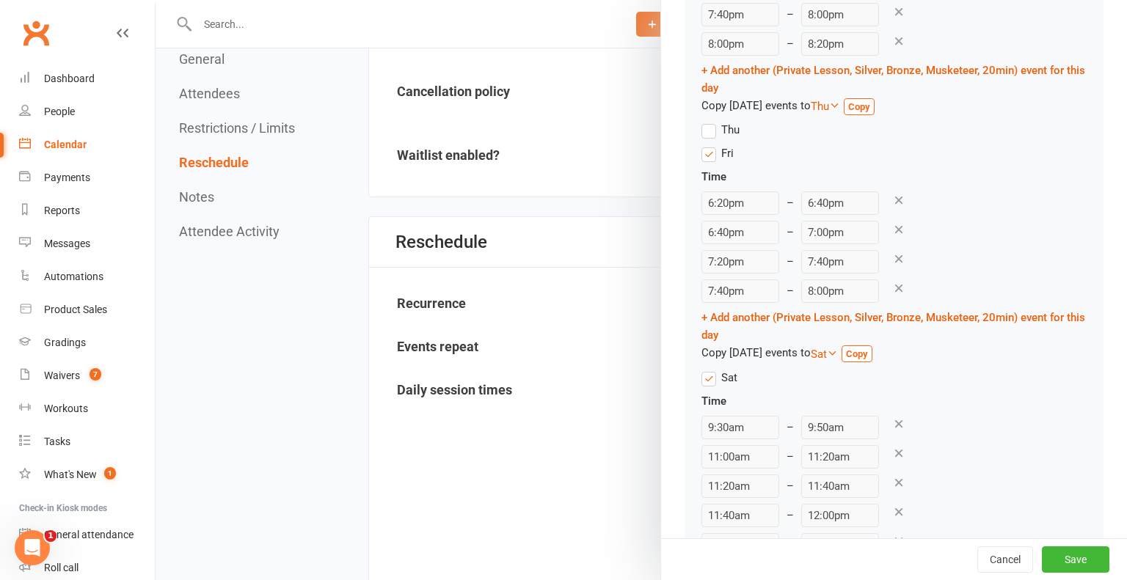
click at [892, 257] on icon at bounding box center [898, 258] width 13 height 13
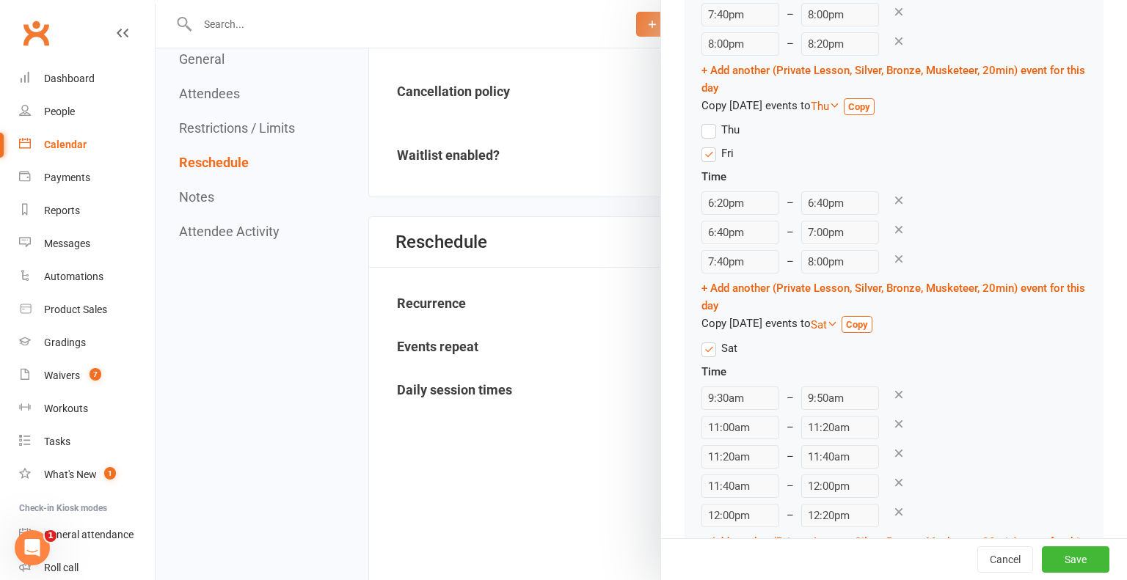
click at [892, 257] on icon at bounding box center [898, 258] width 13 height 13
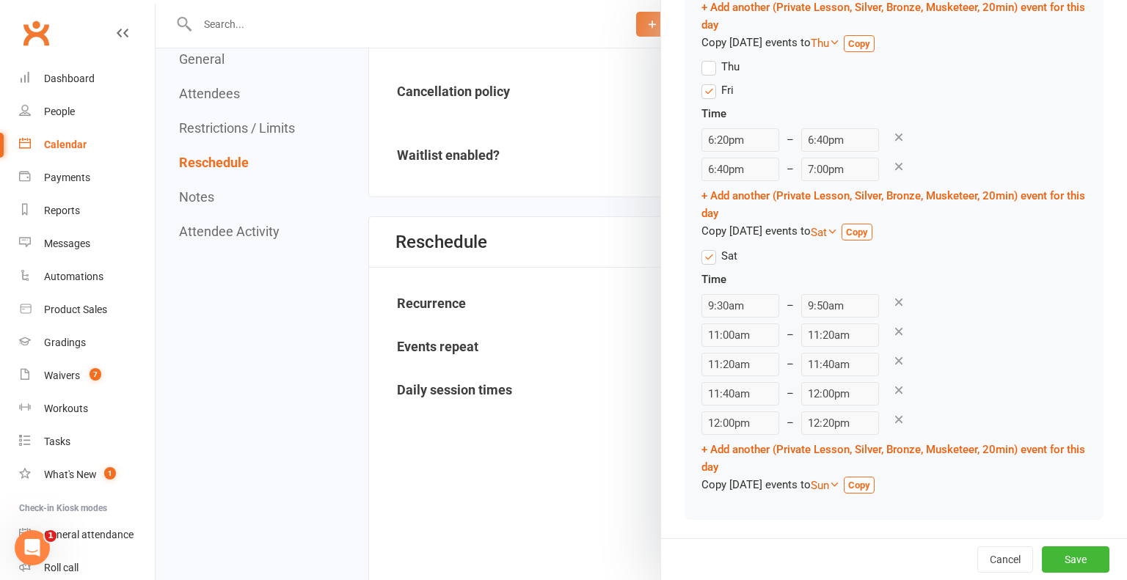
scroll to position [782, 0]
click at [892, 417] on icon at bounding box center [898, 418] width 13 height 13
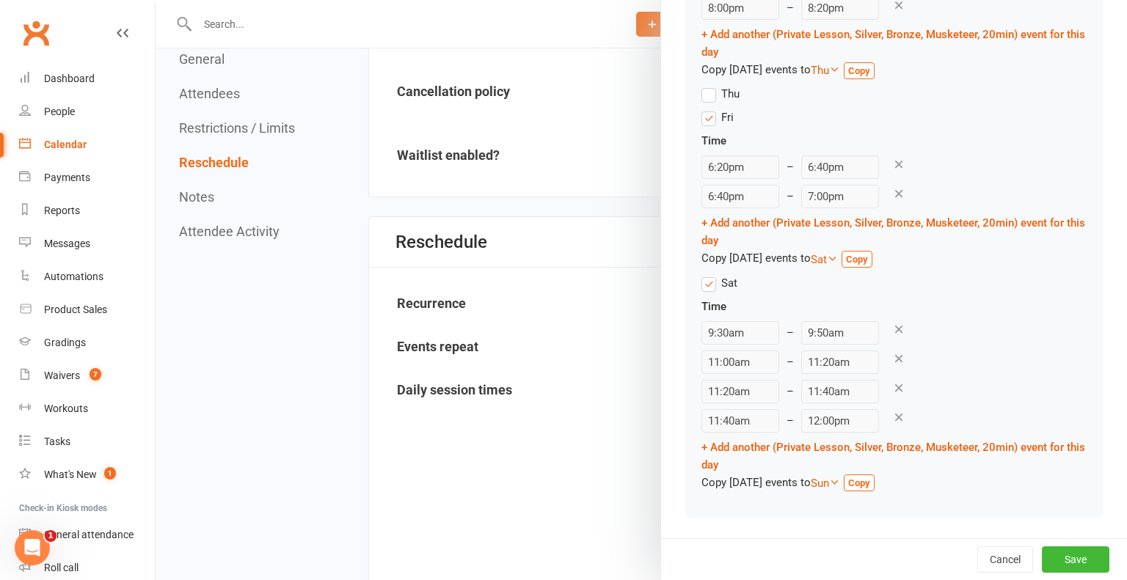
scroll to position [753, 0]
click at [750, 448] on link "+ Add another (Private Lesson, Silver, Bronze, Musketeer, 20min) event for this…" at bounding box center [893, 457] width 384 height 31
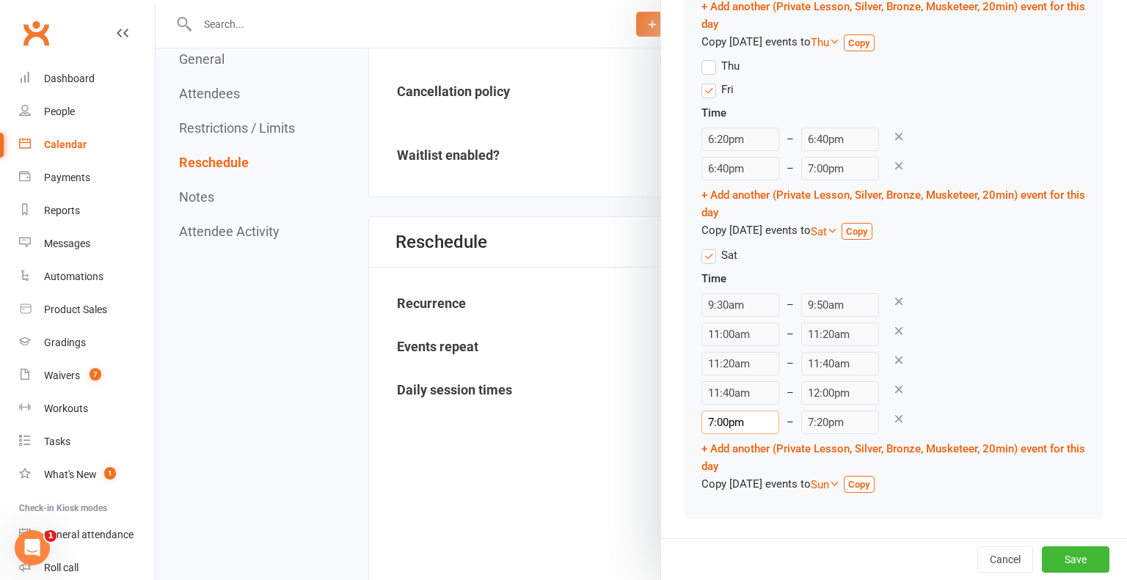
click at [714, 418] on input "7:00pm" at bounding box center [740, 422] width 78 height 23
type input "1:00pm"
type input "1:20pm"
type input "12:00pm"
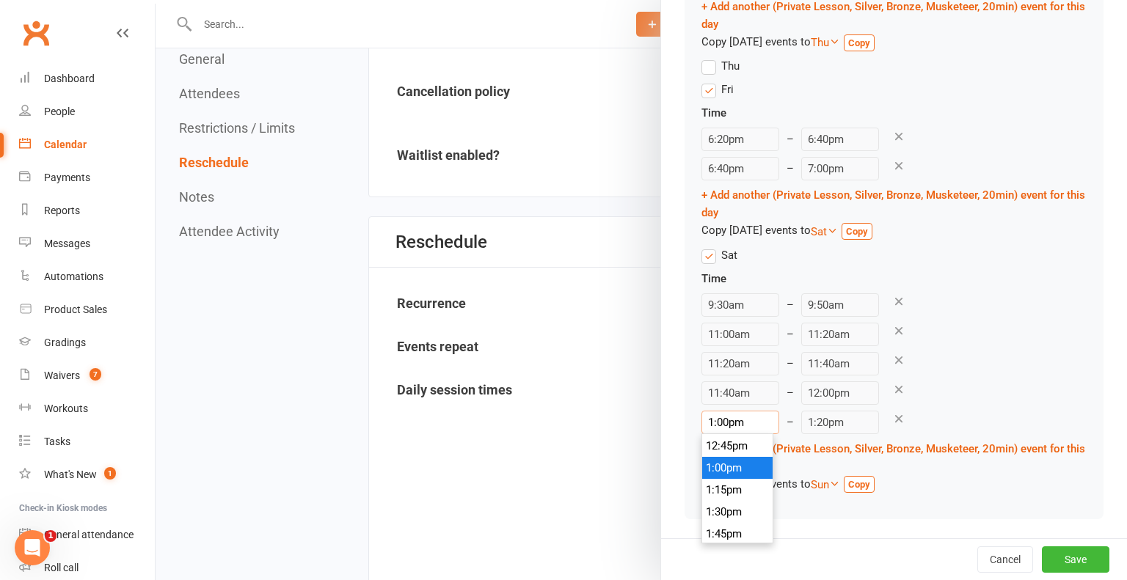
type input "12:20pm"
type input "12:00pm"
click at [947, 417] on div "12:00pm 12:00am 12:15am 12:30am 12:45am 1:00am 1:15am 1:30am 1:45am 2:00am 2:15…" at bounding box center [893, 422] width 385 height 23
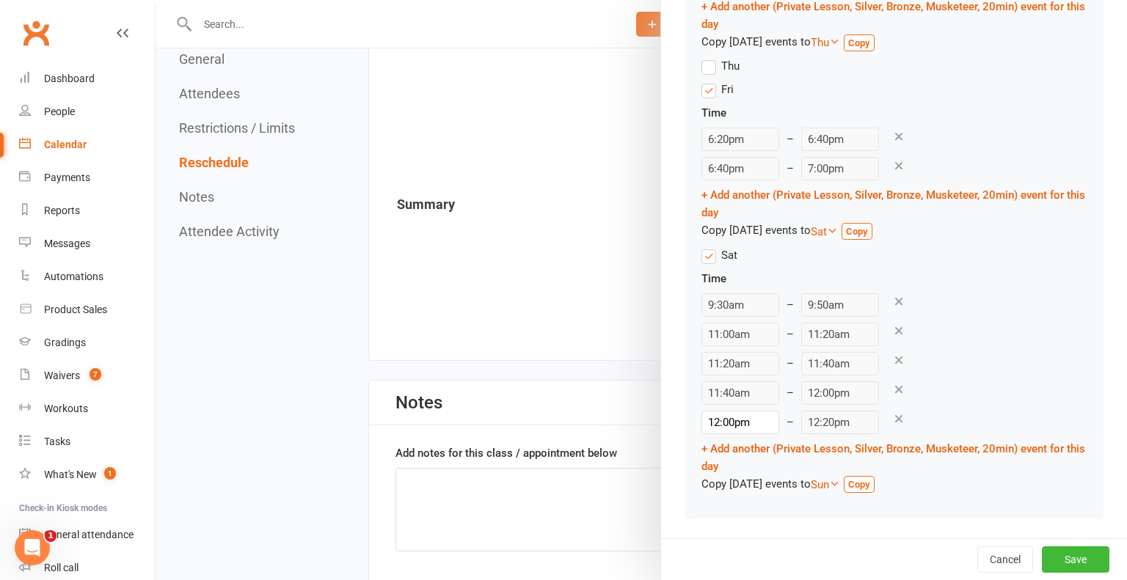
scroll to position [2148, 0]
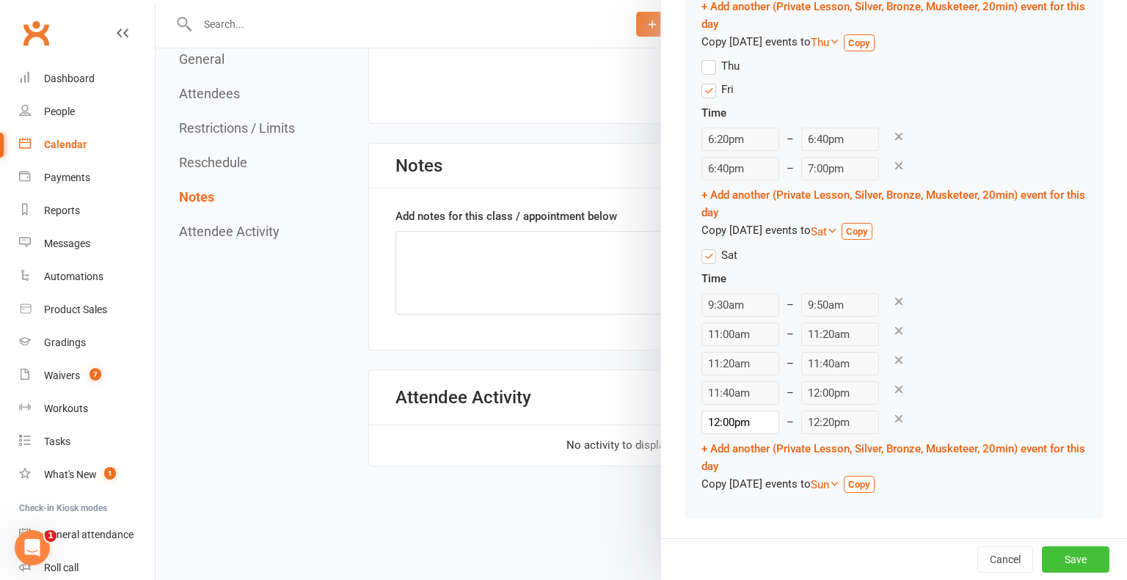
click at [1068, 555] on button "Save" at bounding box center [1075, 559] width 67 height 26
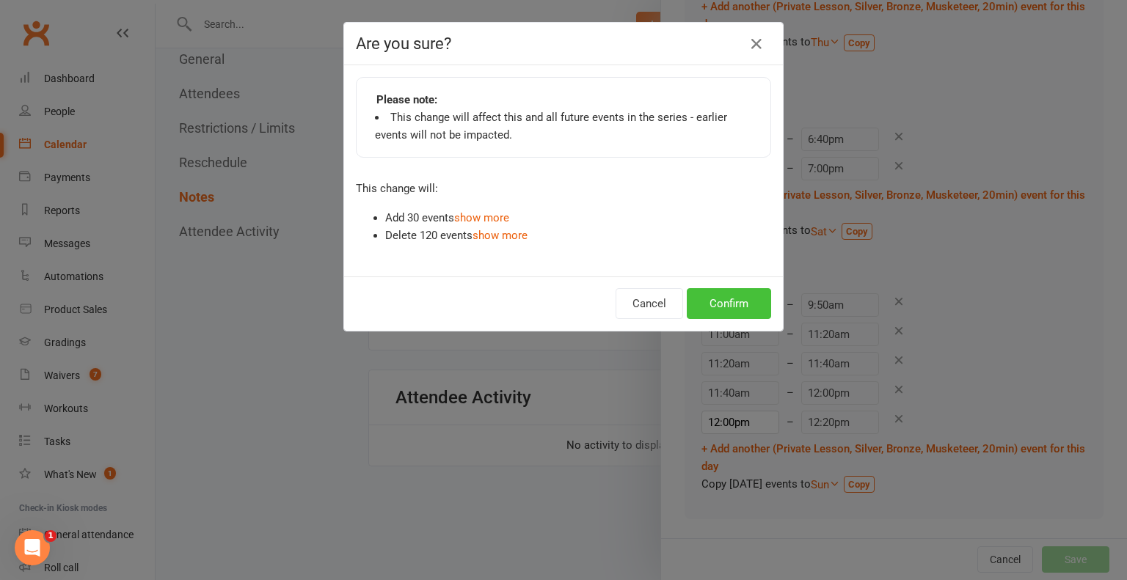
click at [731, 298] on button "Confirm" at bounding box center [729, 303] width 84 height 31
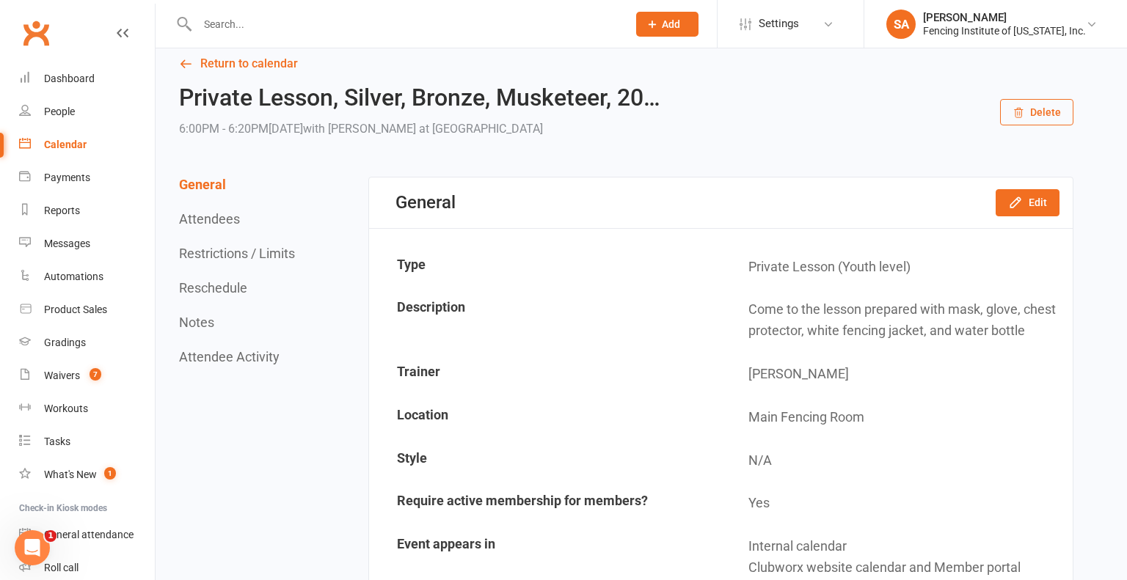
scroll to position [0, 0]
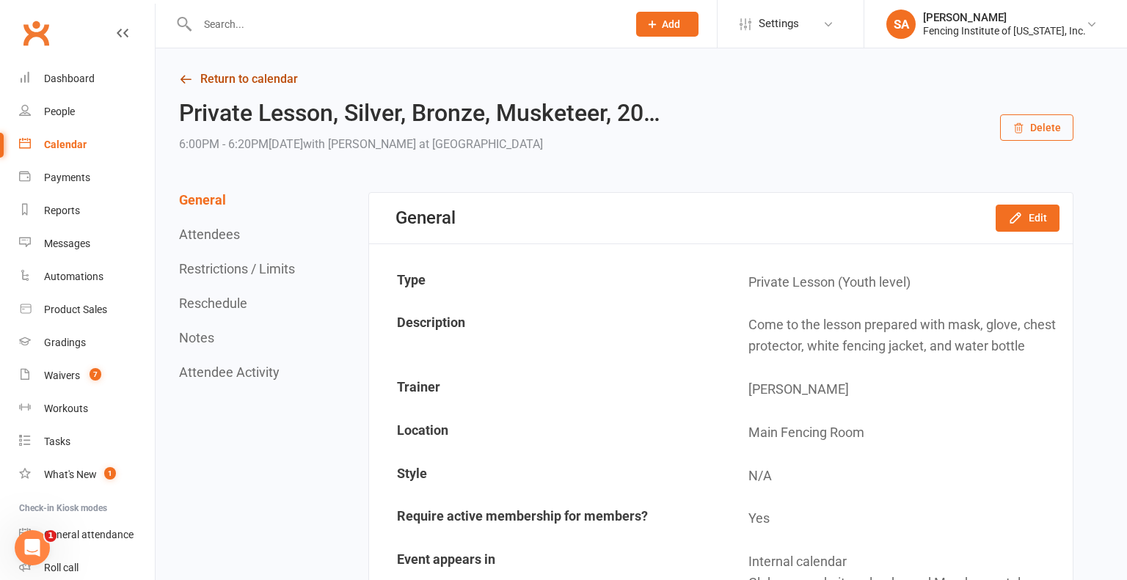
click at [273, 80] on link "Return to calendar" at bounding box center [626, 79] width 894 height 21
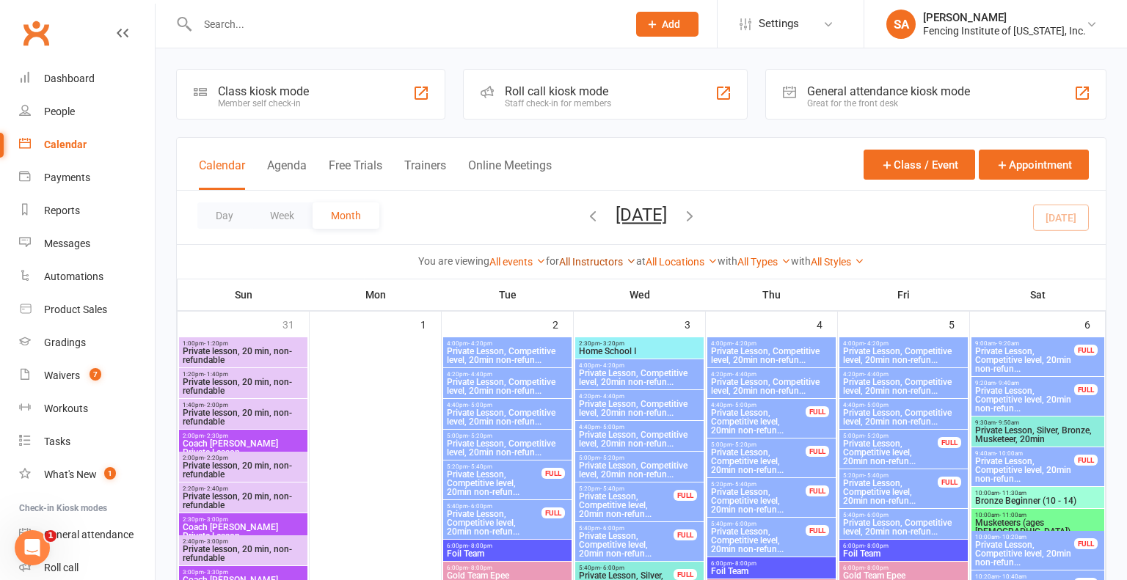
click at [626, 257] on icon at bounding box center [631, 261] width 10 height 10
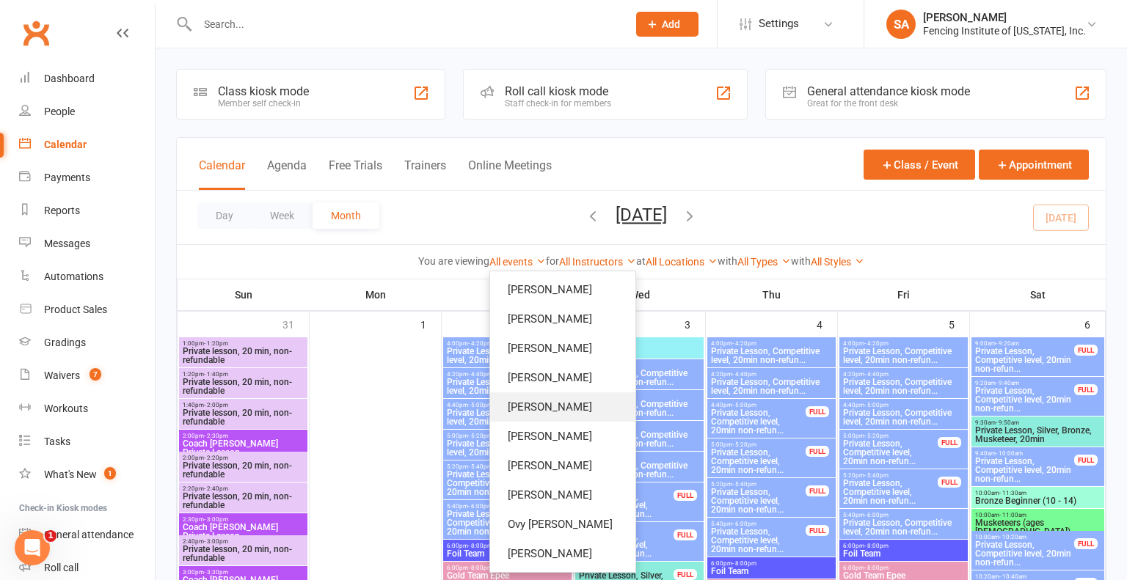
click at [577, 406] on link "[PERSON_NAME]" at bounding box center [562, 406] width 145 height 29
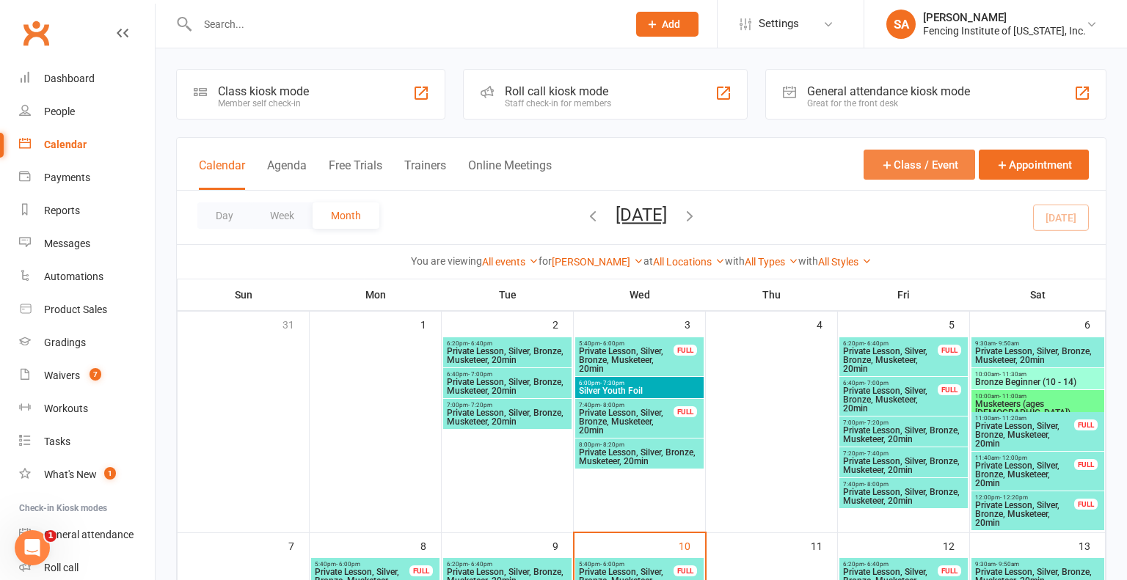
click at [913, 163] on button "Class / Event" at bounding box center [918, 165] width 111 height 30
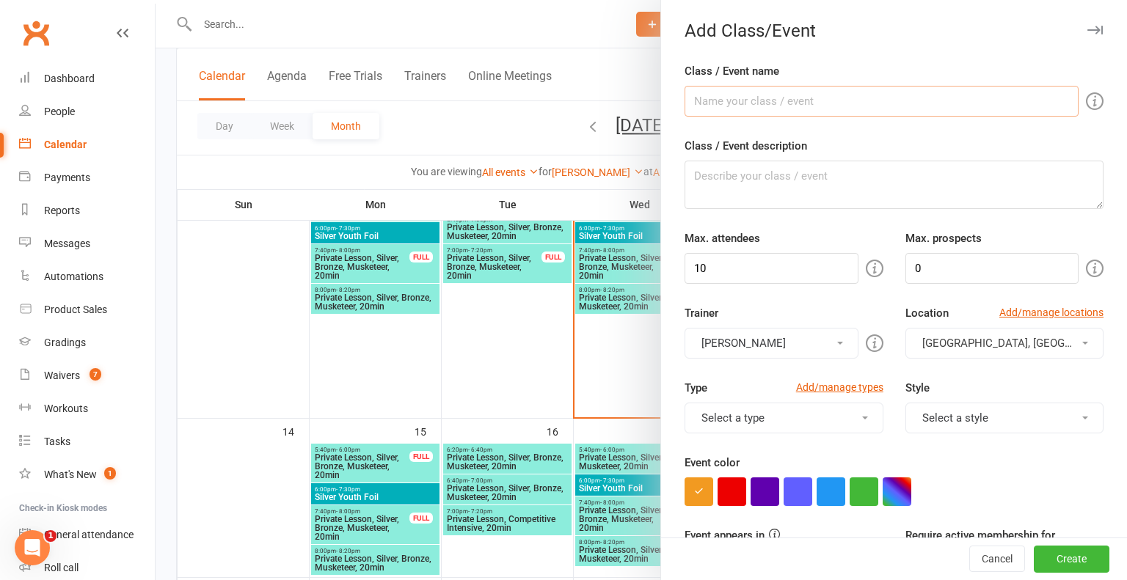
scroll to position [376, 0]
click at [1079, 26] on div "Add Class/Event" at bounding box center [894, 31] width 466 height 21
click at [1096, 31] on icon "button" at bounding box center [1094, 30] width 15 height 9
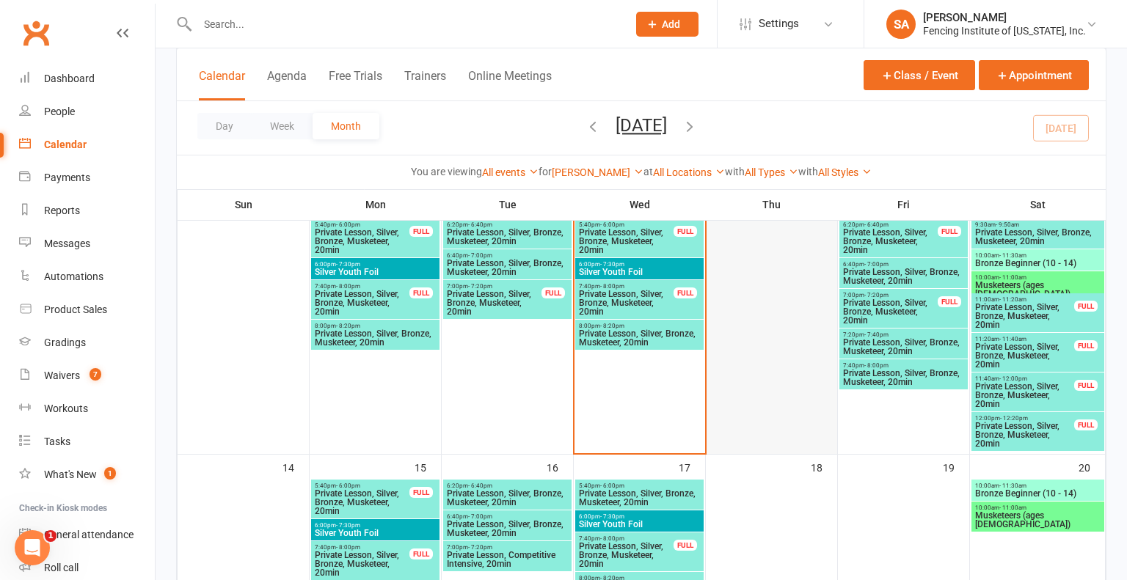
scroll to position [334, 0]
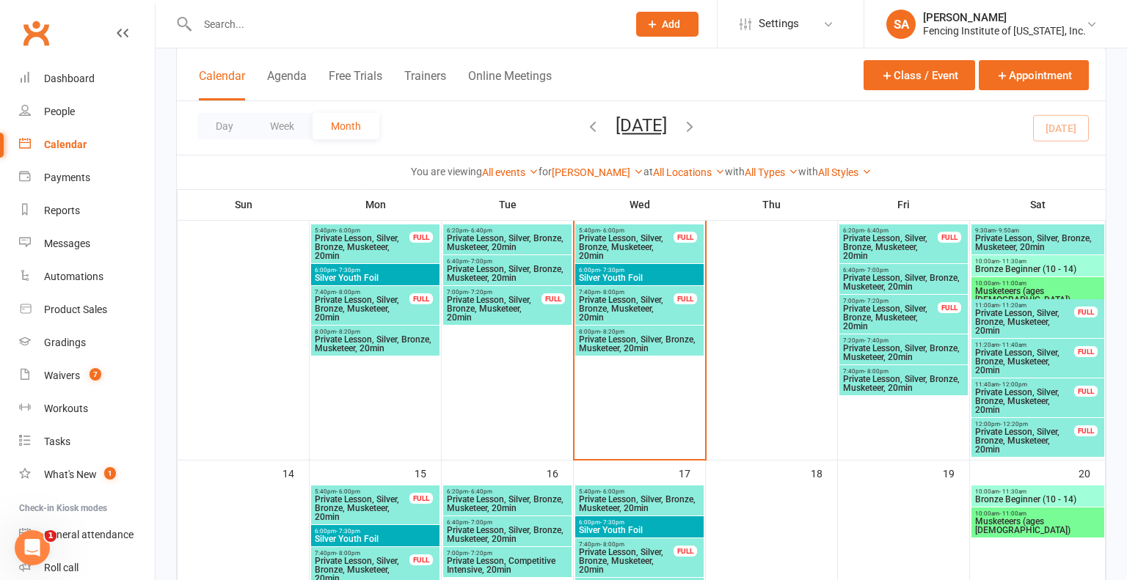
click at [885, 345] on span "Private Lesson, Silver, Bronze, Musketeer, 20min" at bounding box center [903, 353] width 122 height 18
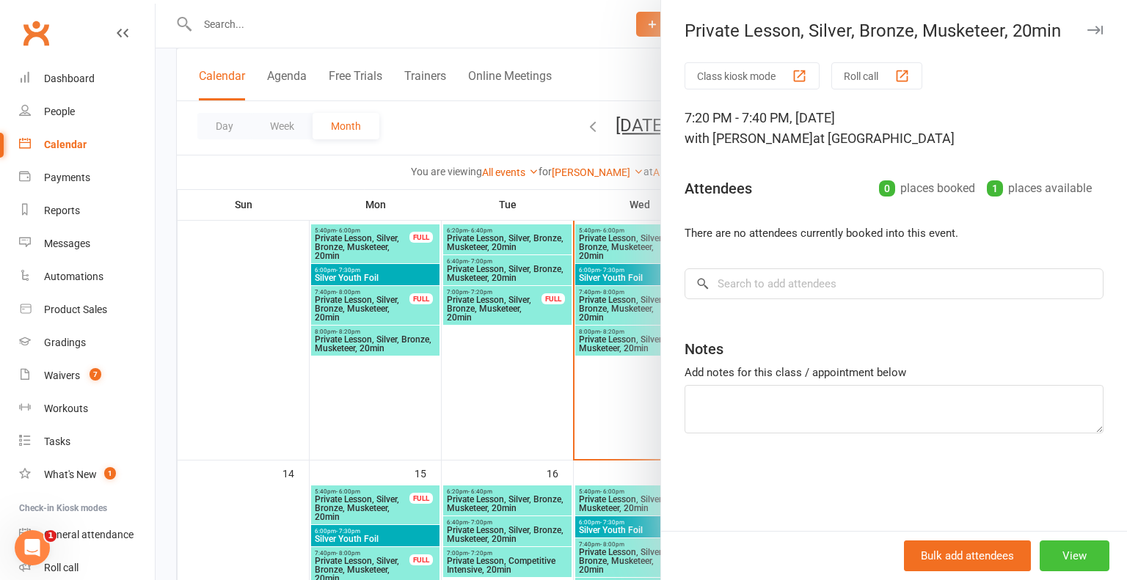
click at [1083, 555] on button "View" at bounding box center [1074, 556] width 70 height 31
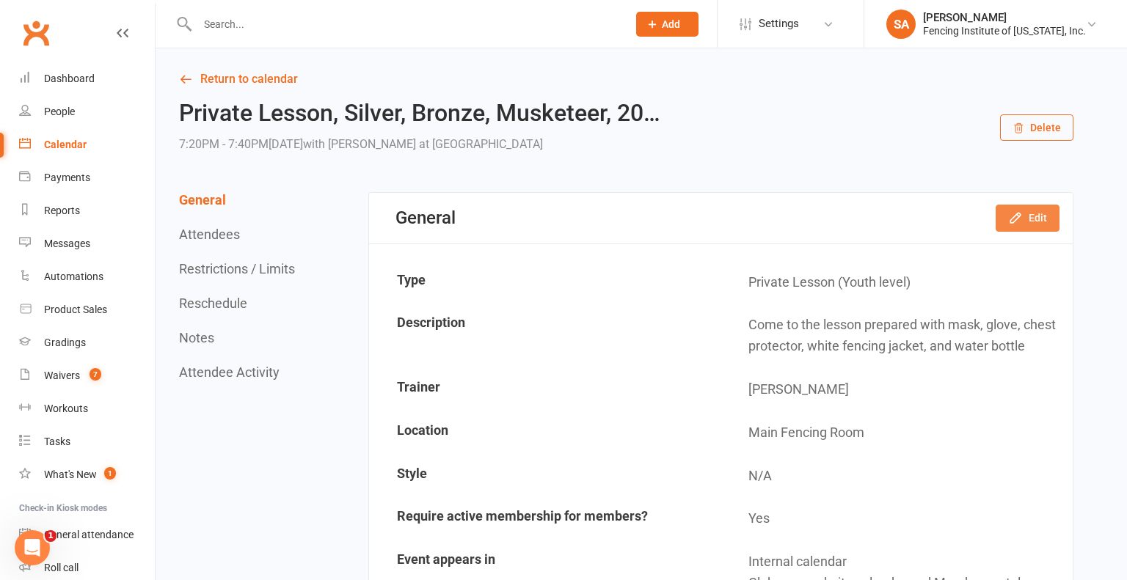
click at [1036, 215] on button "Edit" at bounding box center [1027, 218] width 64 height 26
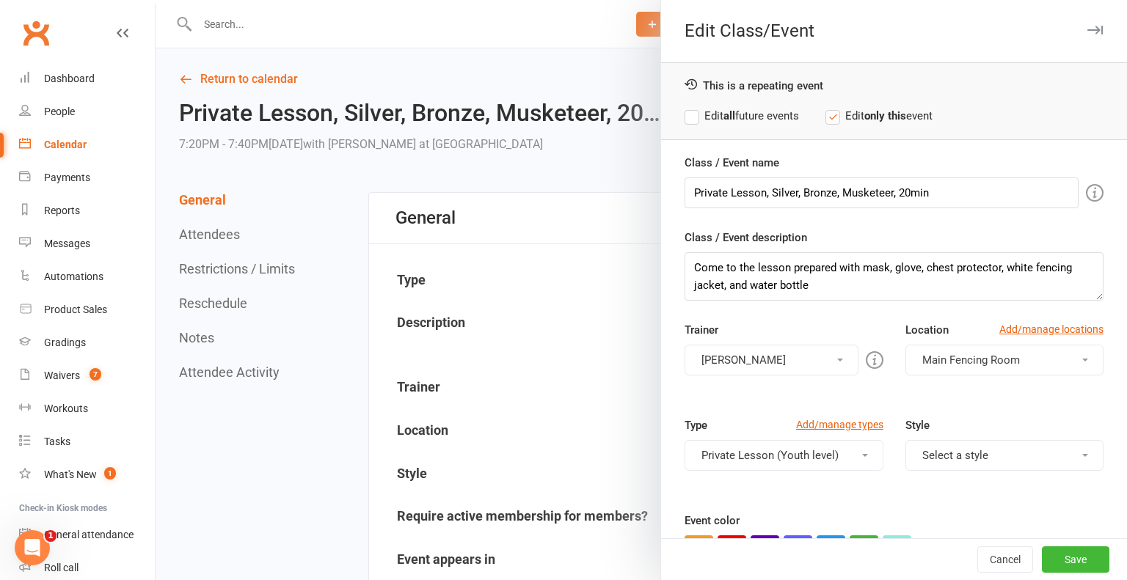
click at [862, 454] on span at bounding box center [865, 455] width 6 height 3
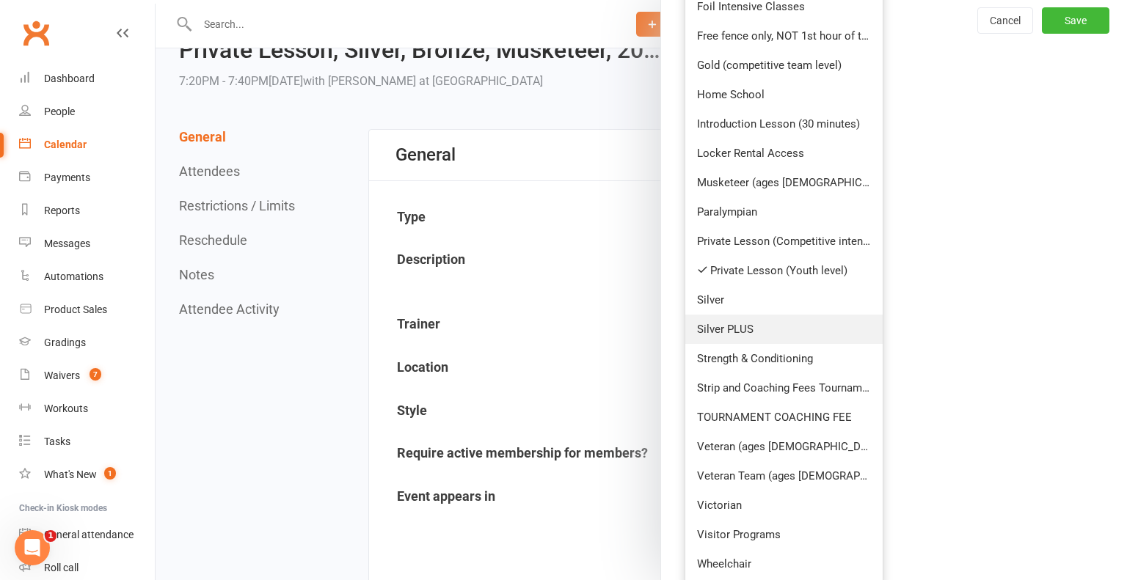
scroll to position [70, 0]
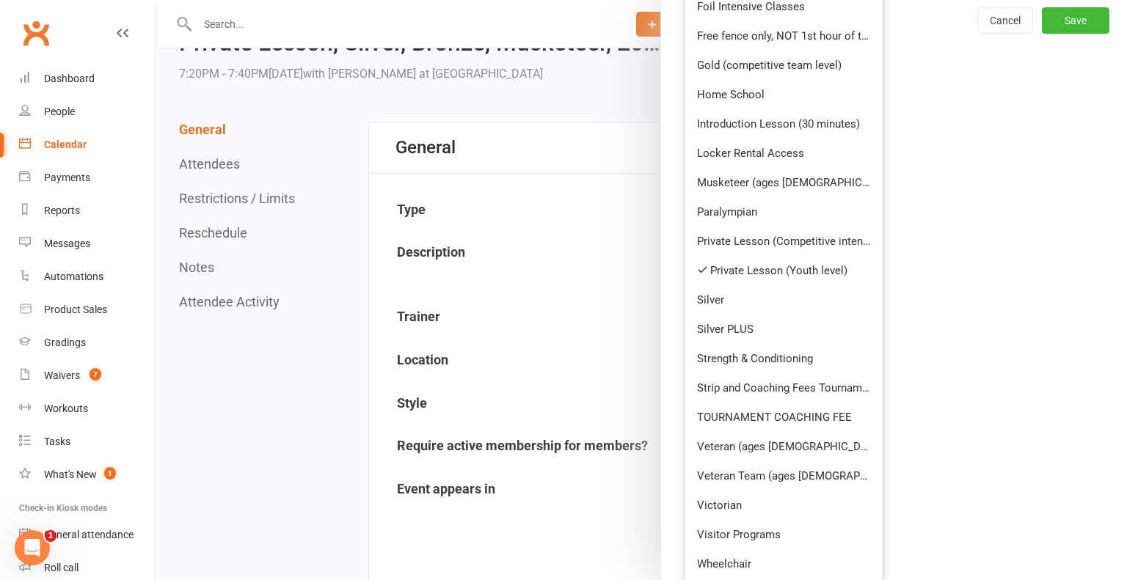
click at [967, 241] on div "Edit Class/Event This is a repeating event Edit all future events Edit only thi…" at bounding box center [893, 290] width 466 height 580
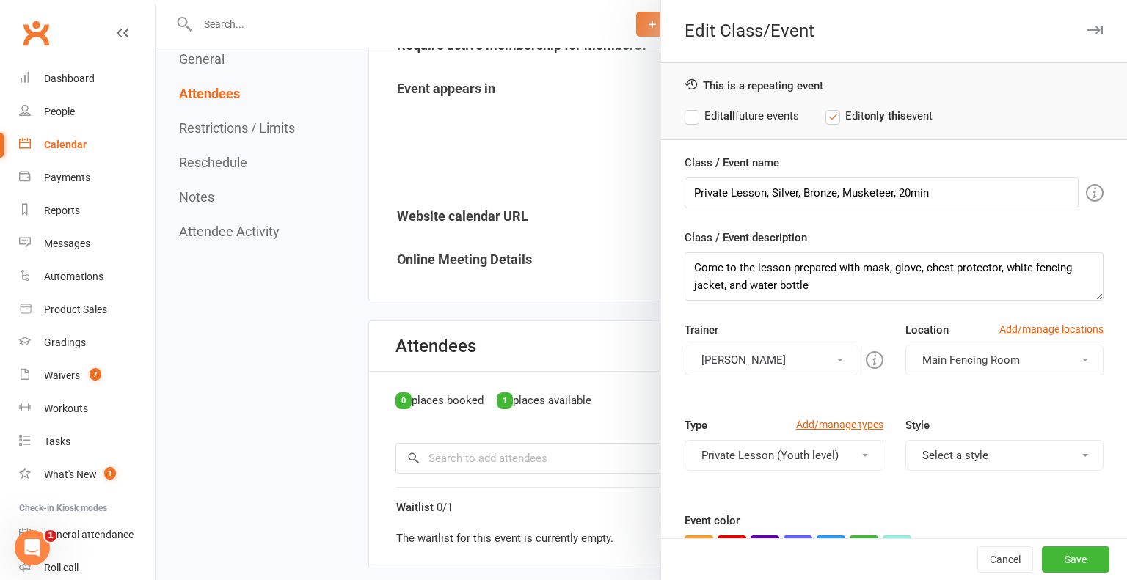
scroll to position [462, 0]
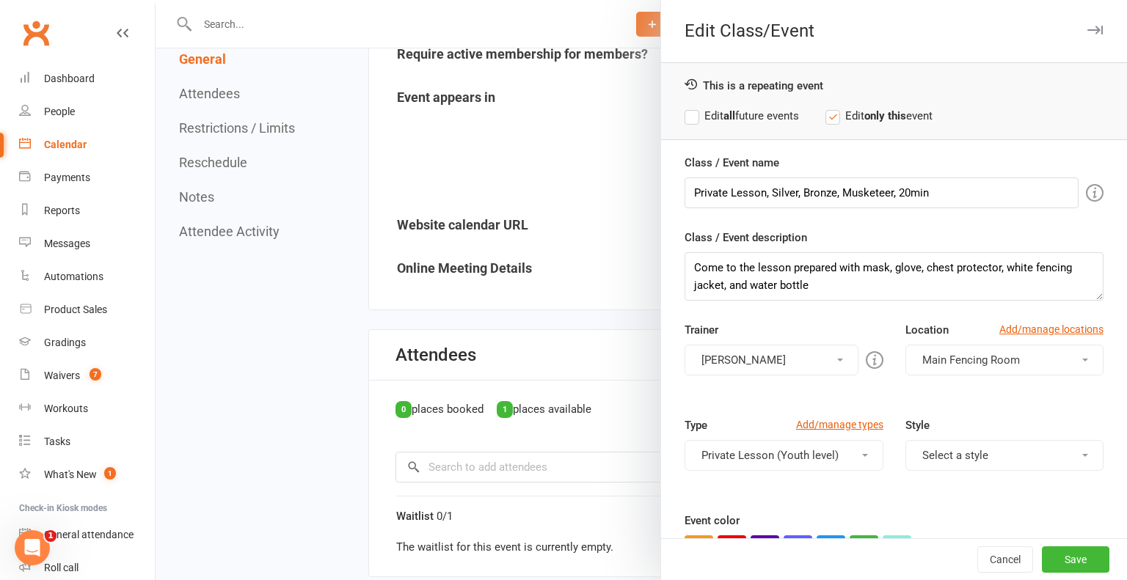
click at [1096, 26] on icon "button" at bounding box center [1094, 30] width 15 height 9
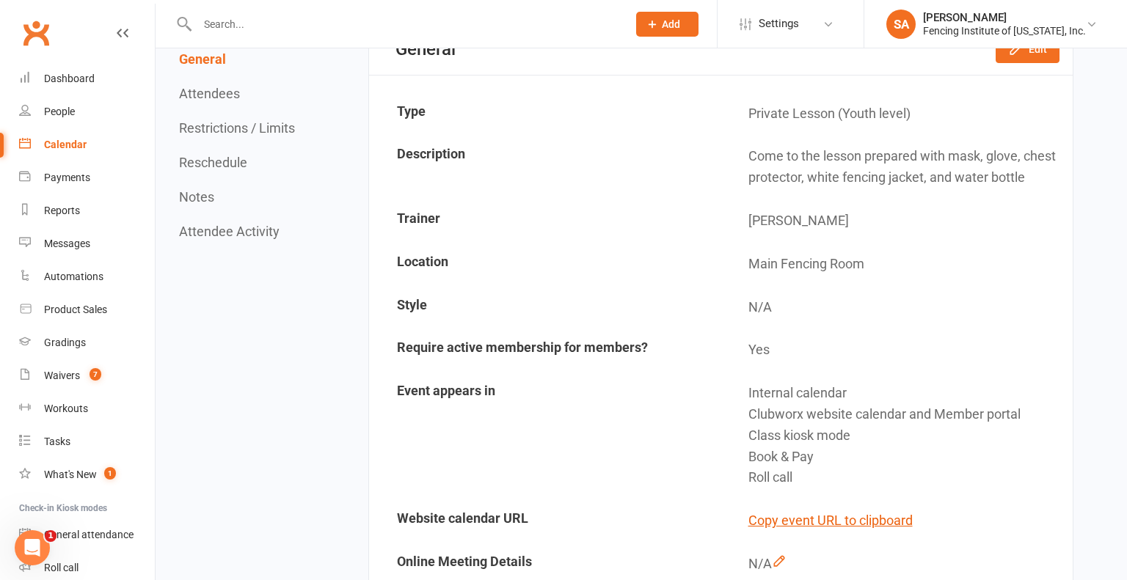
scroll to position [0, 0]
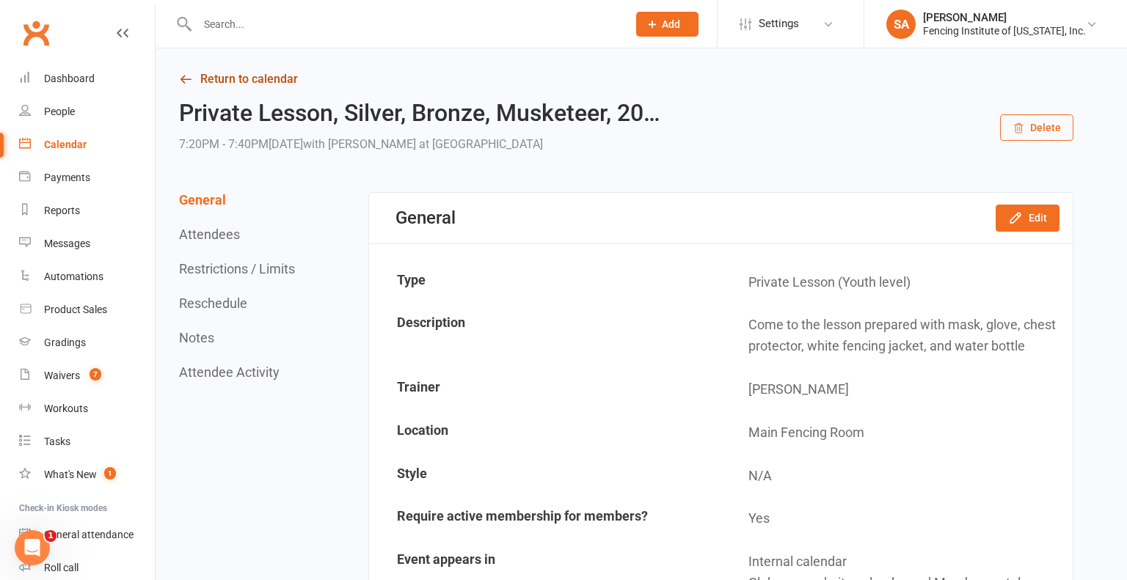
click at [240, 84] on link "Return to calendar" at bounding box center [626, 79] width 894 height 21
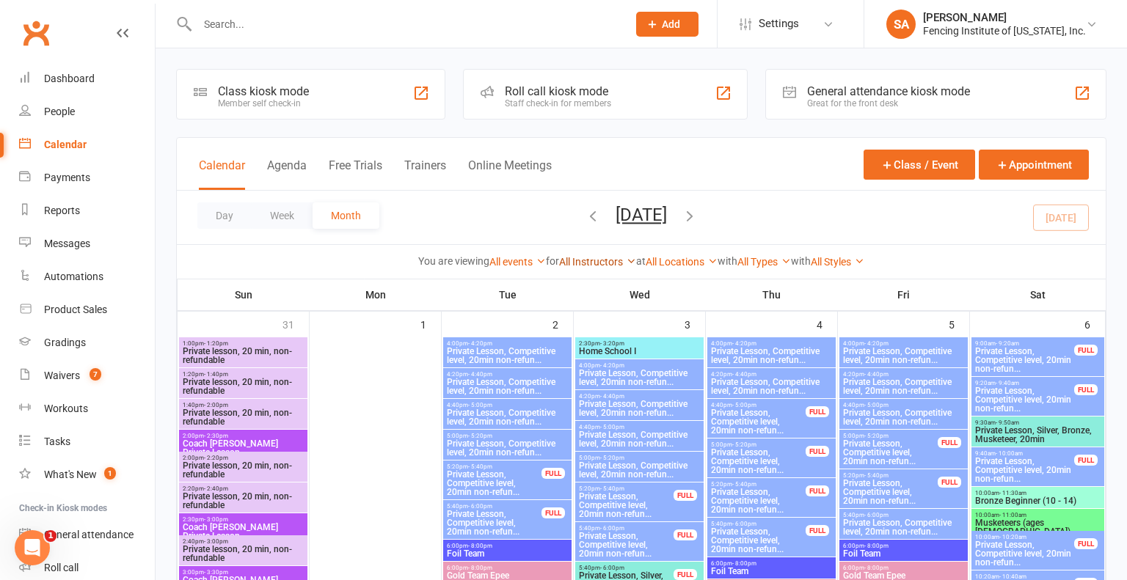
click at [626, 258] on icon at bounding box center [631, 261] width 10 height 10
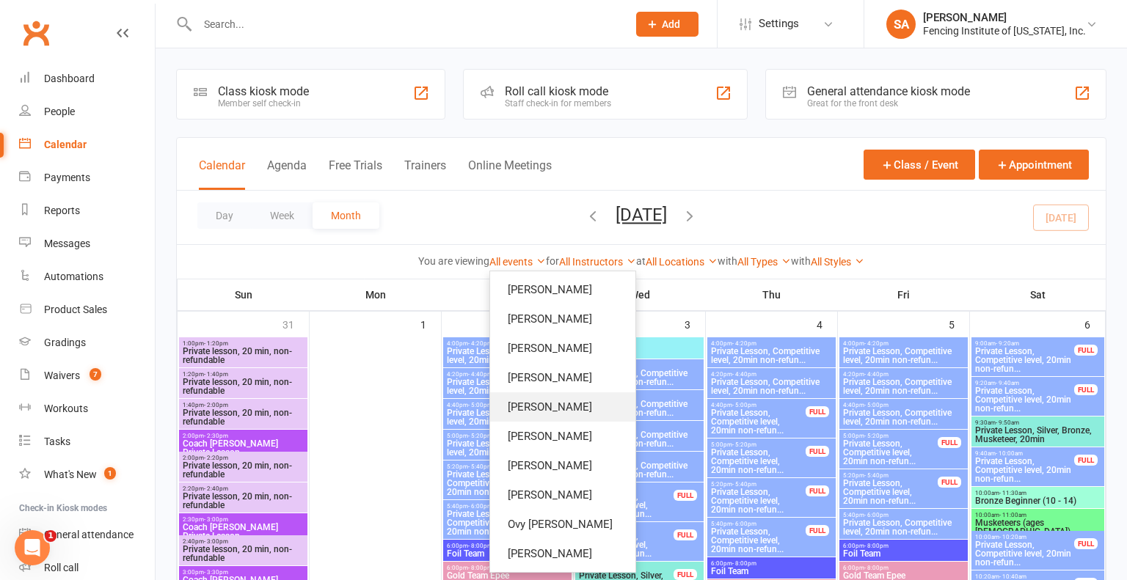
click at [571, 399] on link "[PERSON_NAME]" at bounding box center [562, 406] width 145 height 29
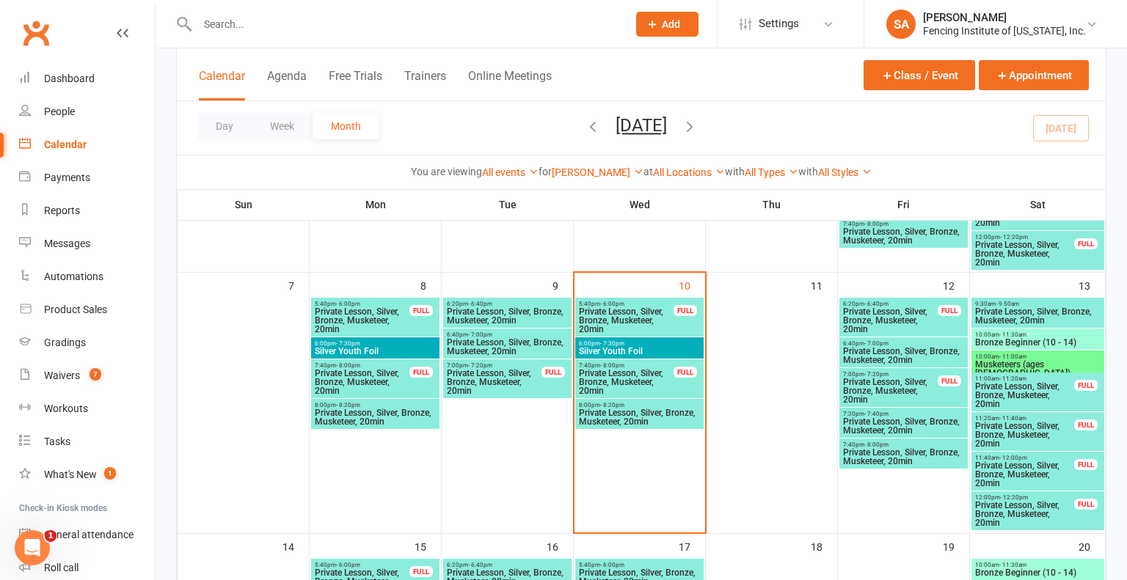
scroll to position [264, 0]
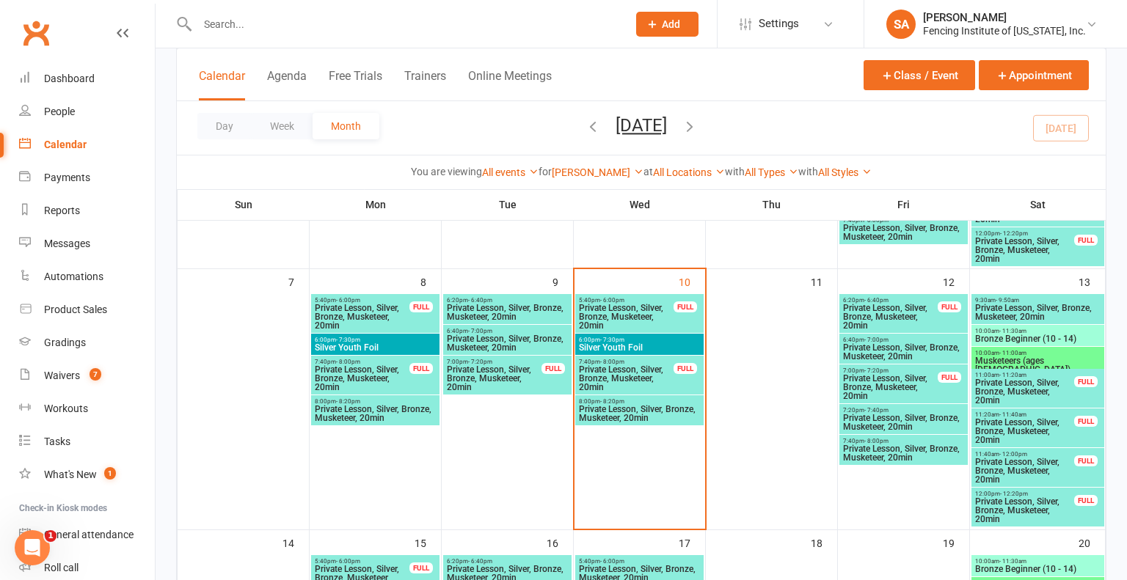
click at [907, 414] on span "Private Lesson, Silver, Bronze, Musketeer, 20min" at bounding box center [903, 423] width 122 height 18
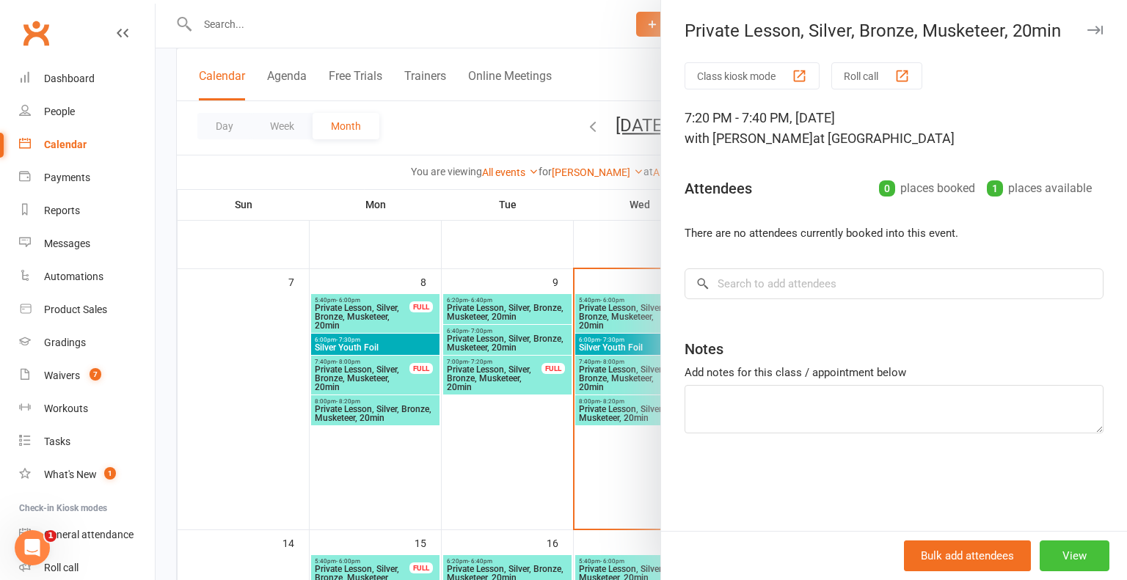
click at [1077, 555] on button "View" at bounding box center [1074, 556] width 70 height 31
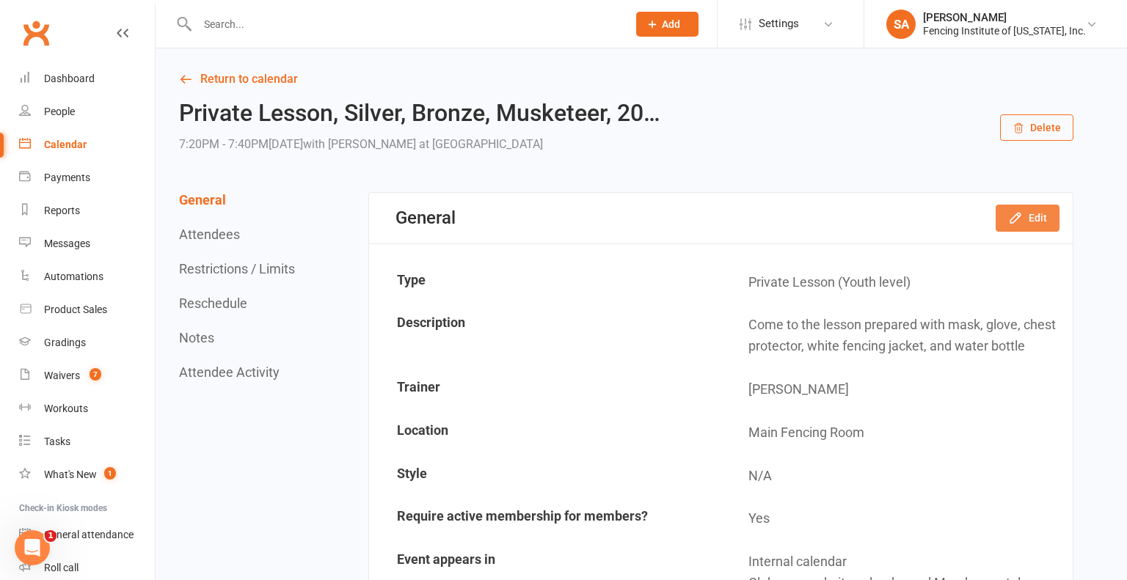
click at [1041, 217] on button "Edit" at bounding box center [1027, 218] width 64 height 26
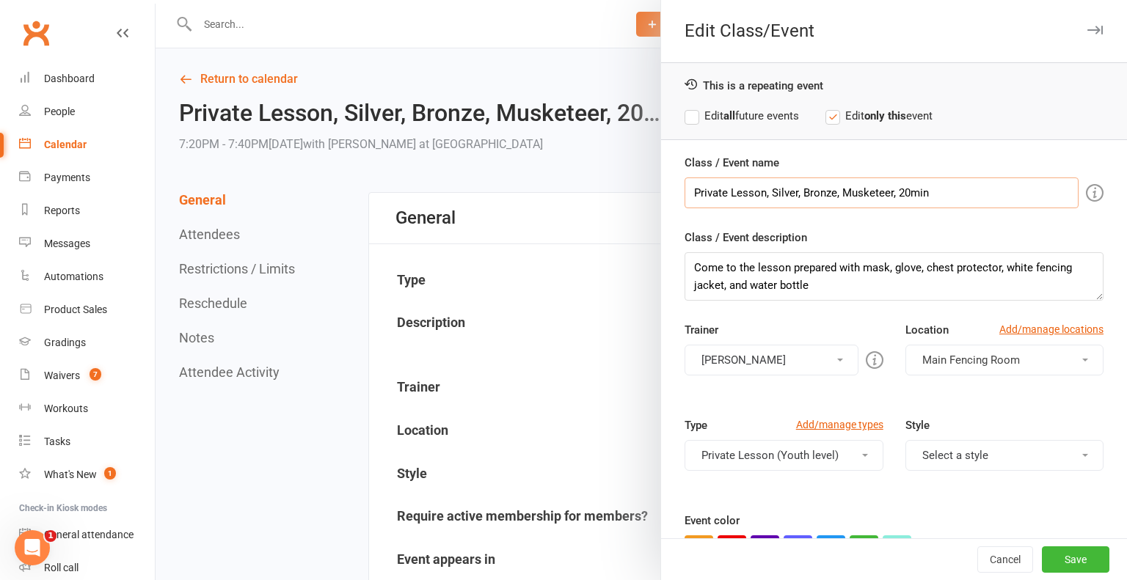
drag, startPoint x: 891, startPoint y: 191, endPoint x: 772, endPoint y: 197, distance: 118.9
click at [772, 197] on input "Private Lesson, Silver, Bronze, Musketeer, 20min" at bounding box center [881, 193] width 394 height 31
type input "Private Lesson, Competitive Intensive, 20min"
click at [839, 359] on span at bounding box center [840, 360] width 6 height 3
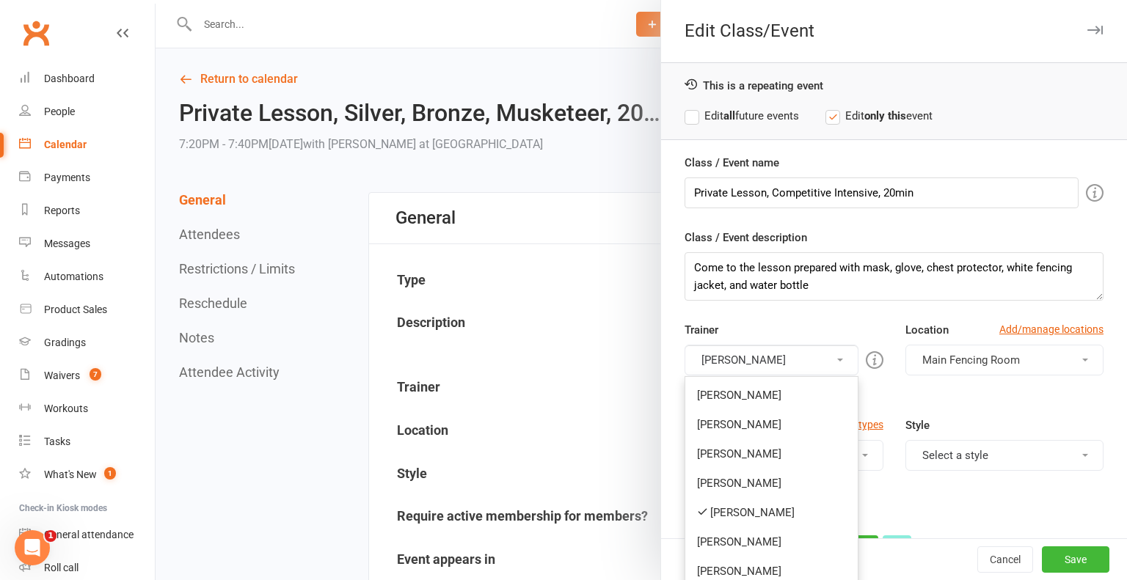
click at [846, 364] on button "[PERSON_NAME]" at bounding box center [770, 360] width 173 height 31
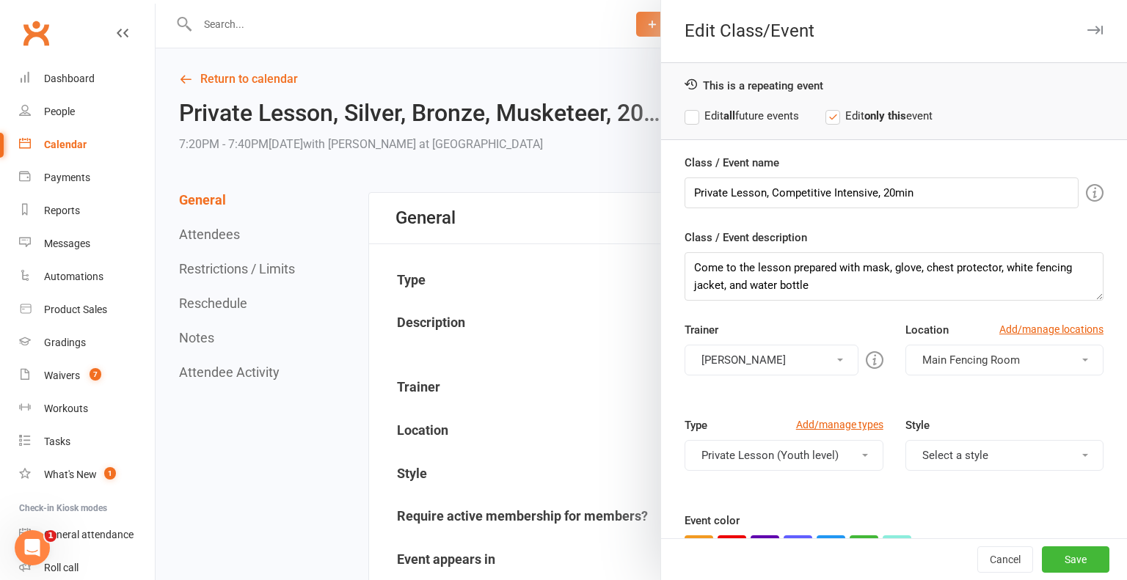
scroll to position [118, 0]
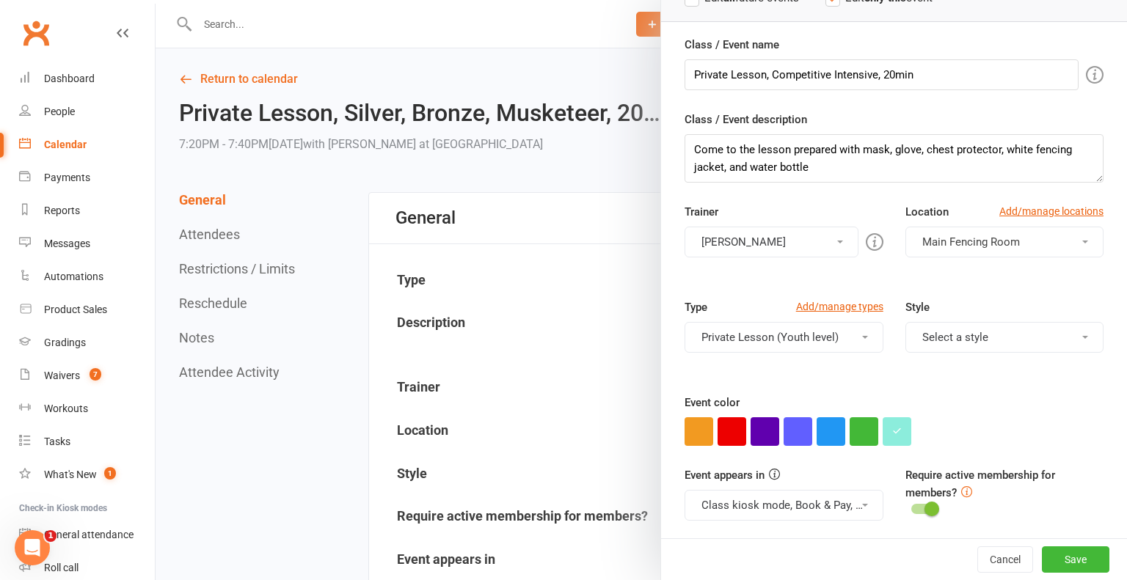
click at [866, 337] on button "Private Lesson (Youth level)" at bounding box center [783, 337] width 198 height 31
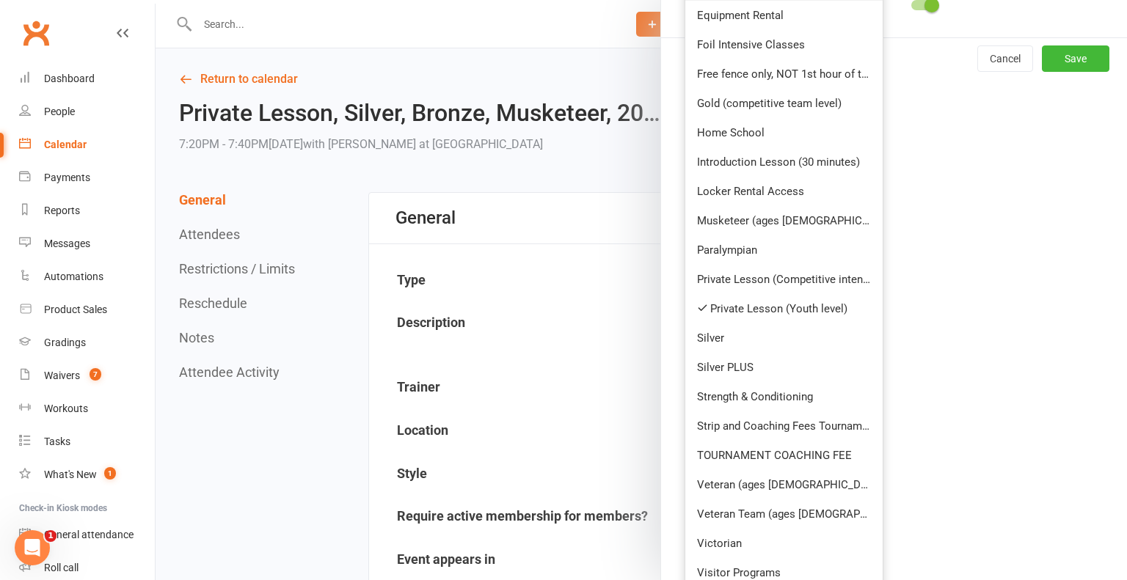
scroll to position [626, 0]
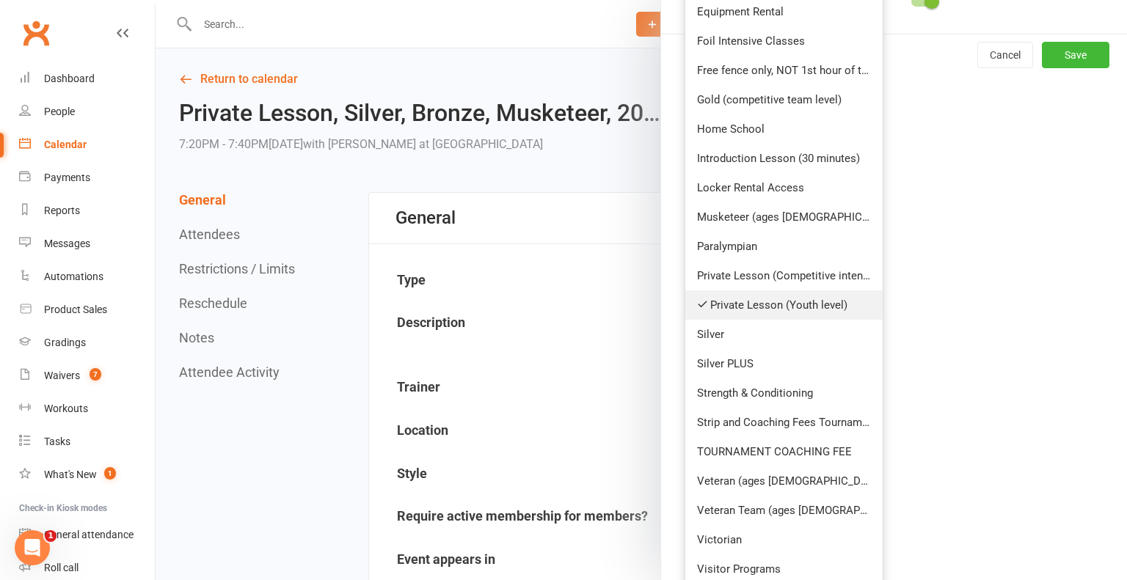
click at [725, 303] on link "Private Lesson (Youth level)" at bounding box center [783, 304] width 197 height 29
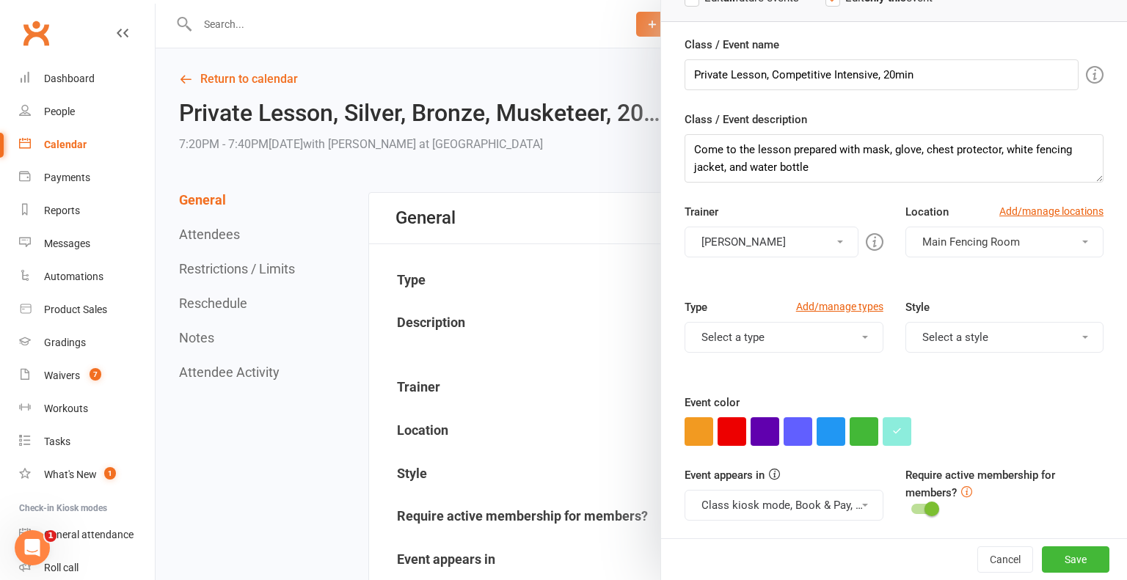
click at [794, 338] on button "Select a type" at bounding box center [783, 337] width 198 height 31
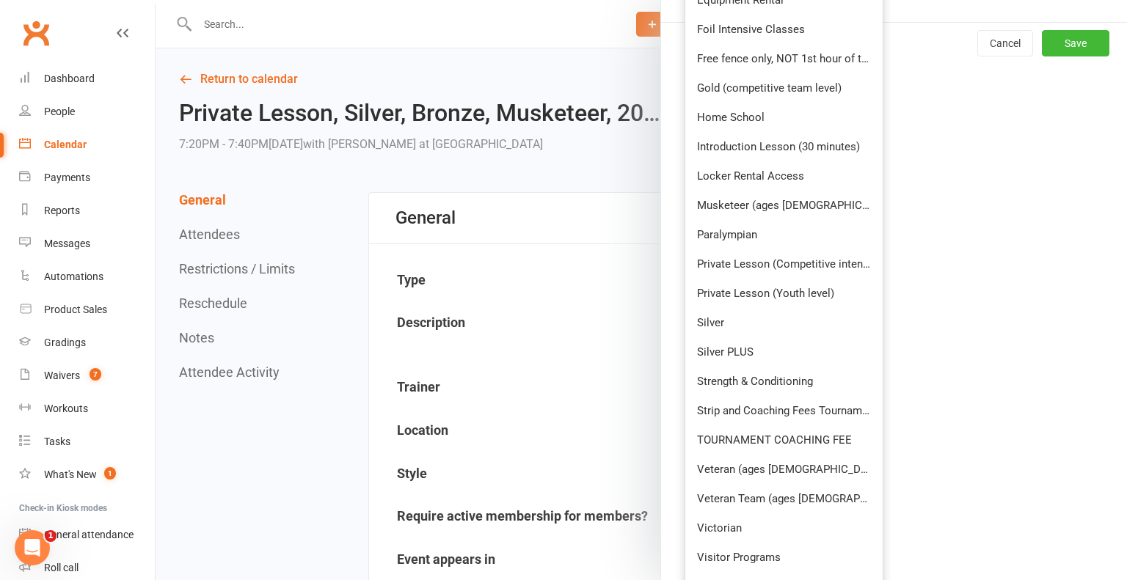
scroll to position [640, 0]
click at [789, 260] on link "Private Lesson (Competitive intensive)" at bounding box center [783, 261] width 197 height 29
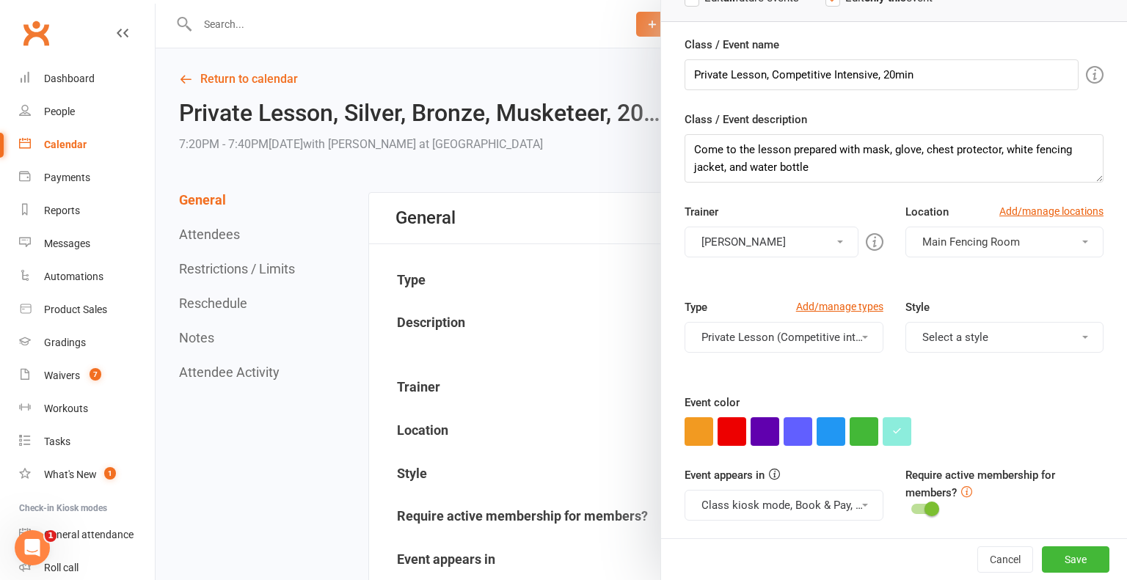
click at [932, 280] on div "Trainer Samantha Alkadi Katya Chorniy Jonathan Carr Yury Molchan Cameron James …" at bounding box center [893, 250] width 441 height 95
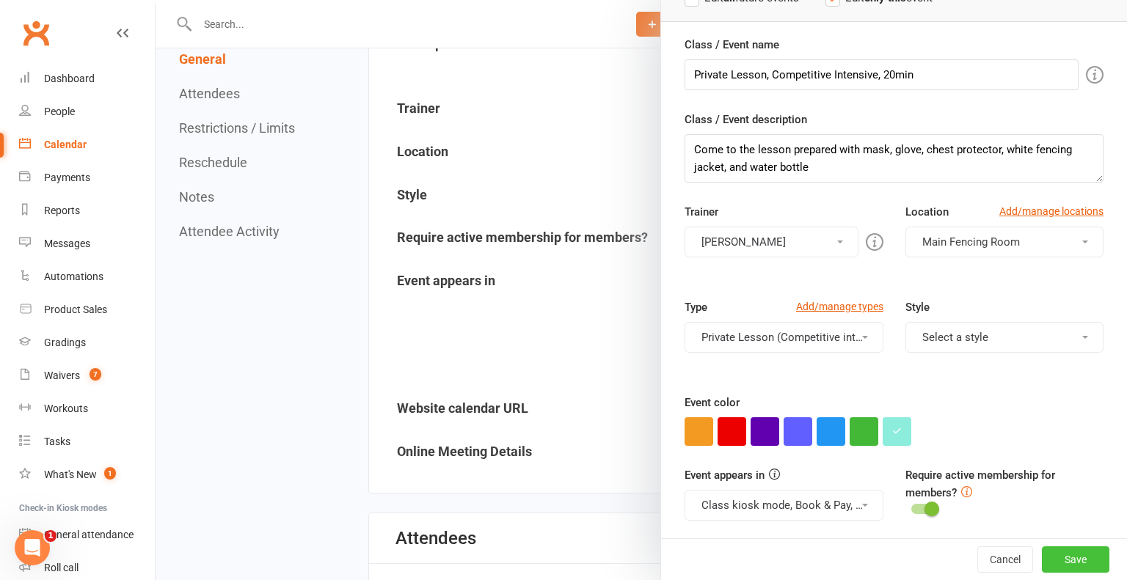
click at [1076, 561] on button "Save" at bounding box center [1075, 559] width 67 height 26
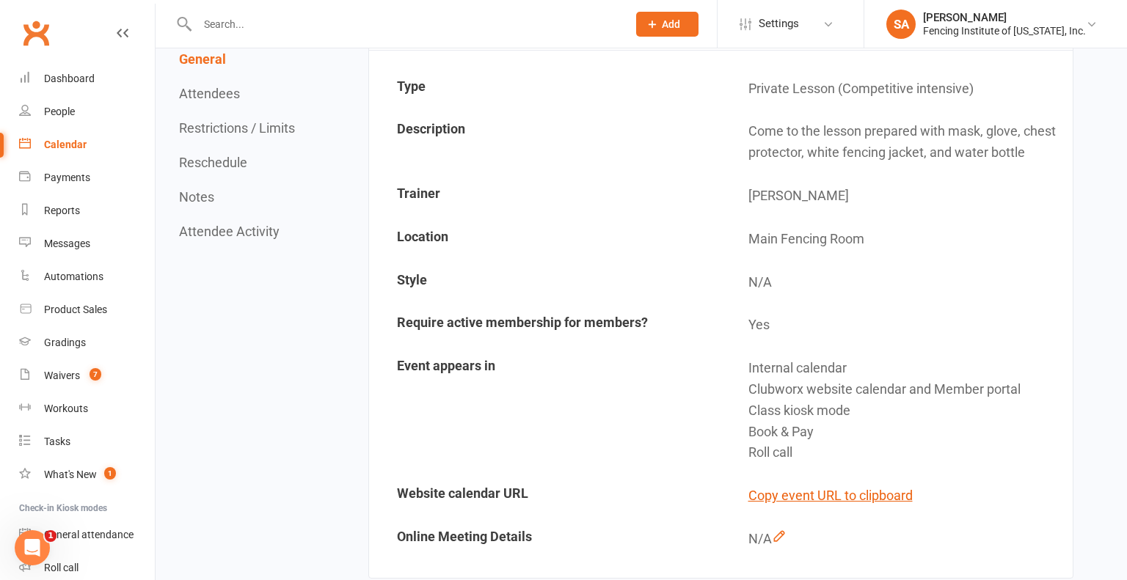
scroll to position [0, 0]
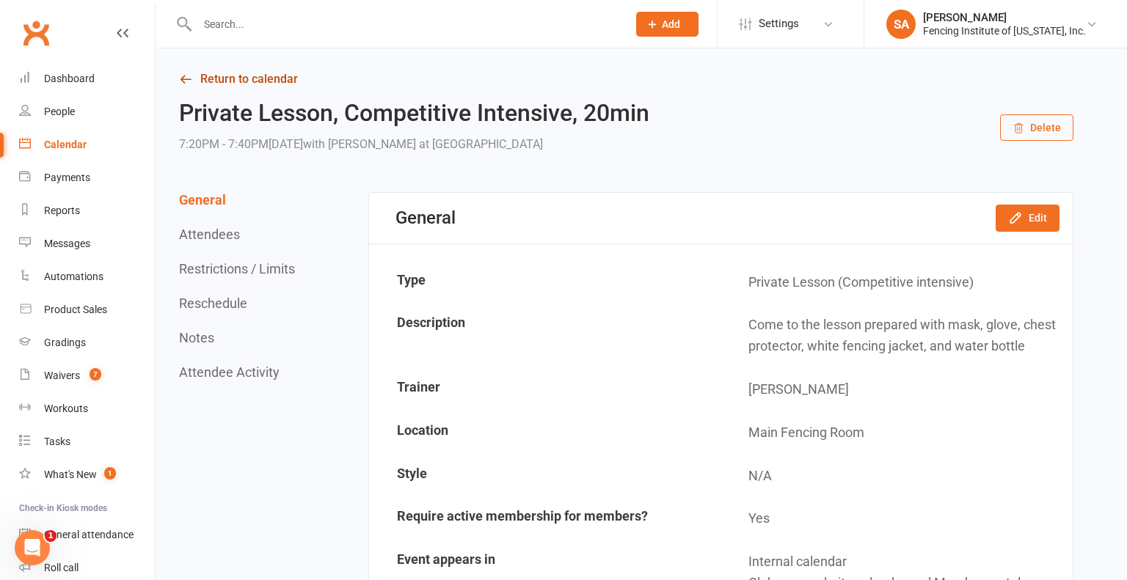
click at [238, 77] on link "Return to calendar" at bounding box center [626, 79] width 894 height 21
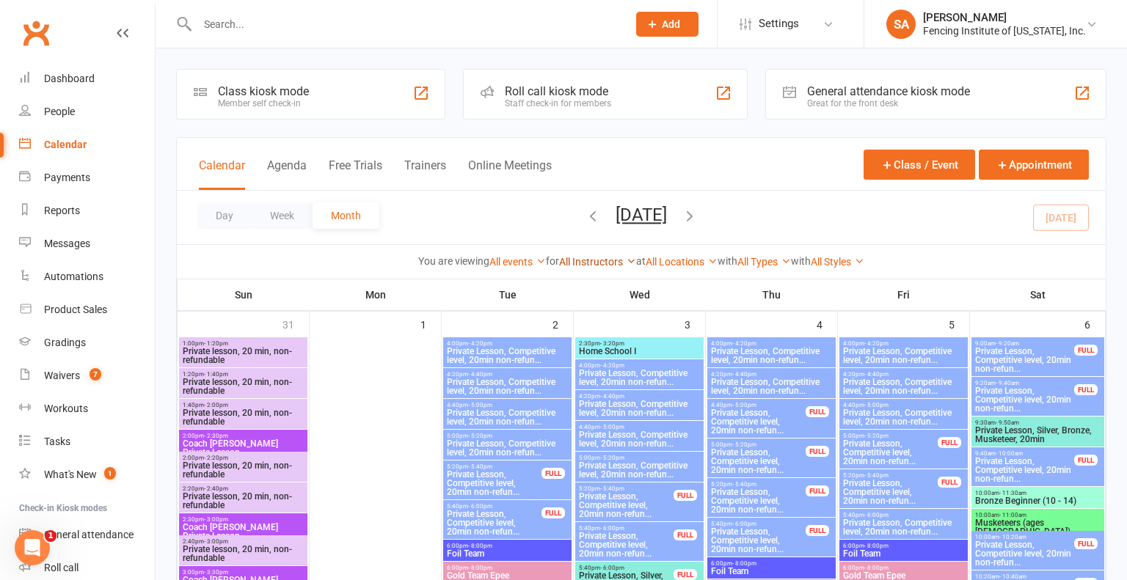
click at [627, 261] on icon at bounding box center [631, 261] width 10 height 10
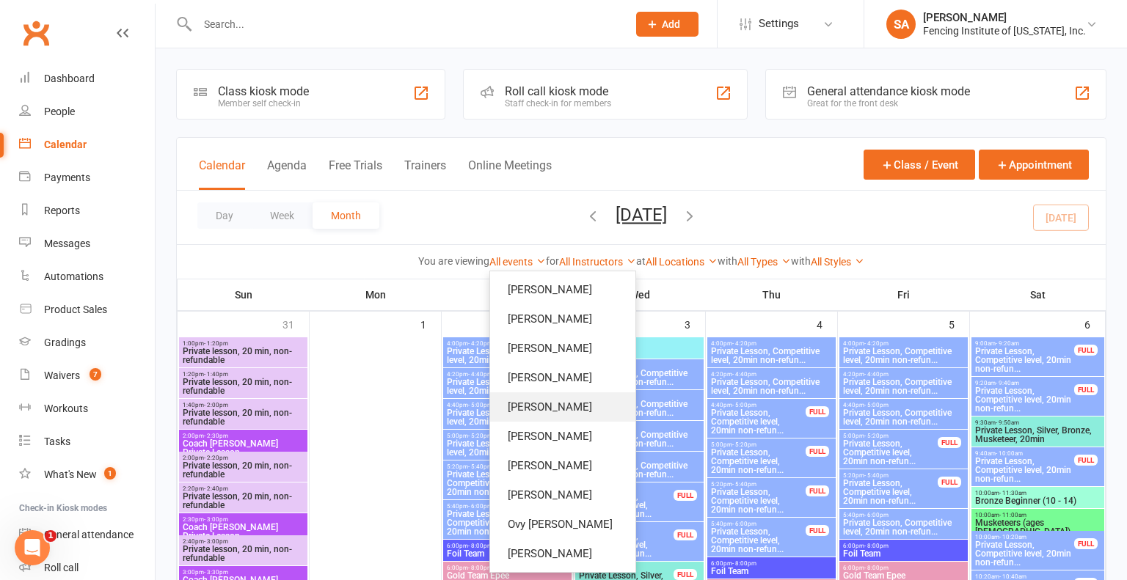
click at [579, 407] on link "[PERSON_NAME]" at bounding box center [562, 406] width 145 height 29
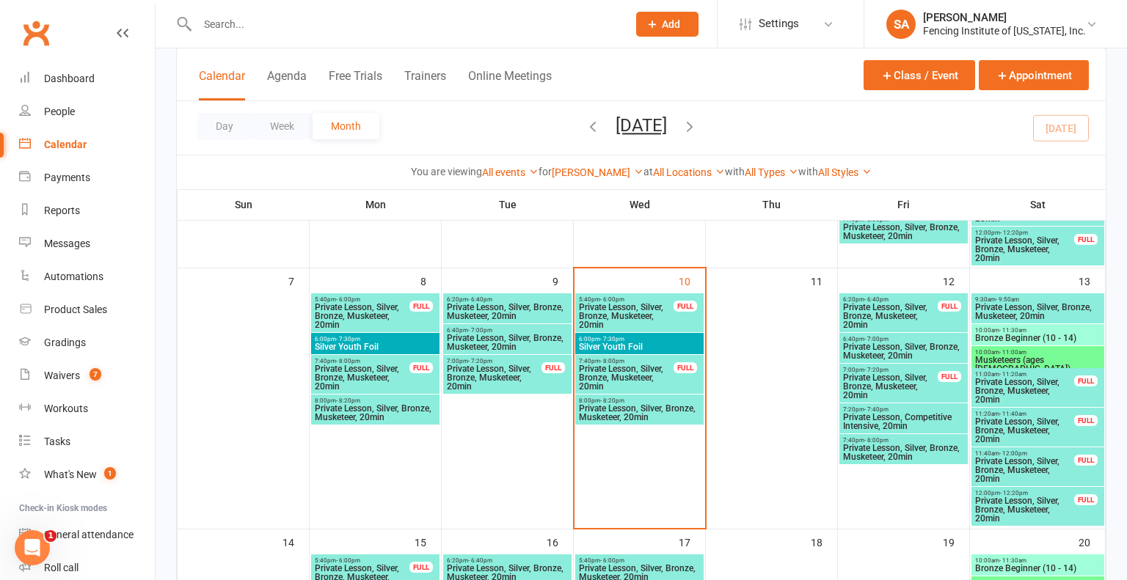
scroll to position [264, 0]
click at [906, 450] on span "Private Lesson, Silver, Bronze, Musketeer, 20min" at bounding box center [903, 453] width 122 height 18
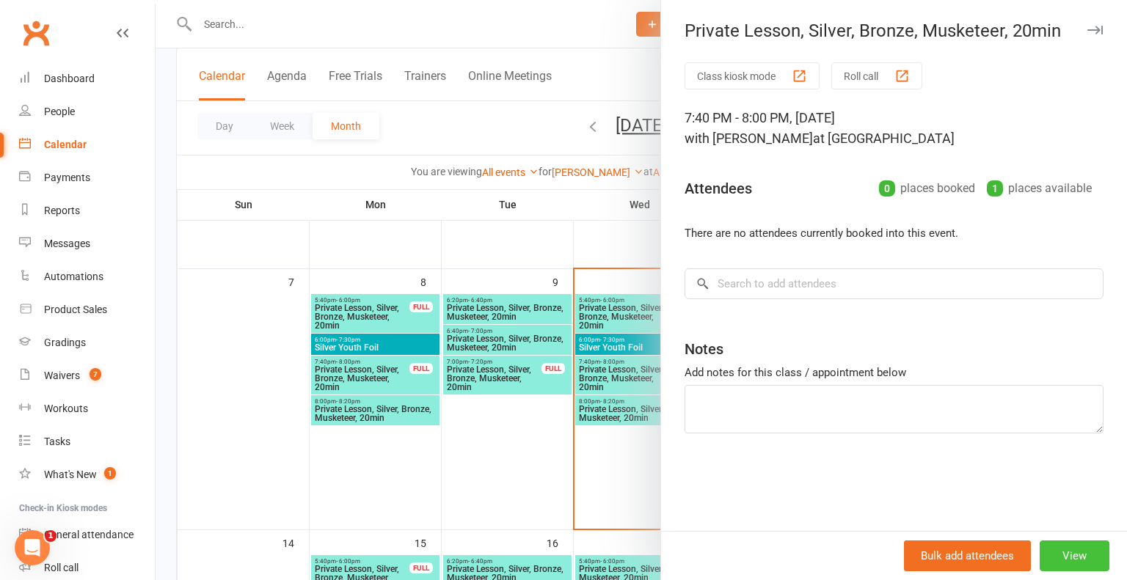
click at [1068, 563] on button "View" at bounding box center [1074, 556] width 70 height 31
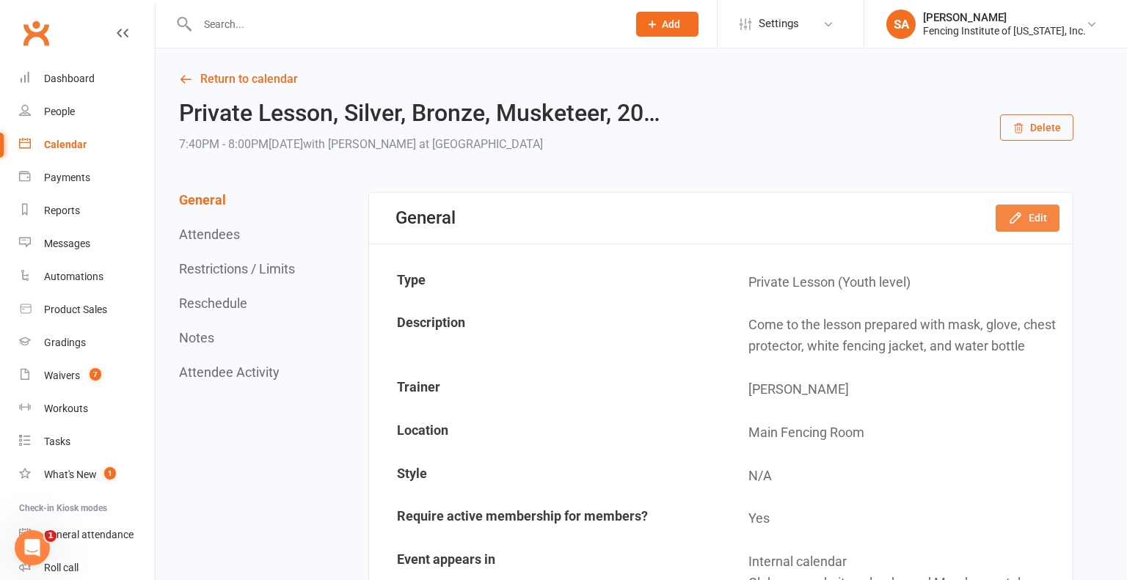
click at [1039, 209] on button "Edit" at bounding box center [1027, 218] width 64 height 26
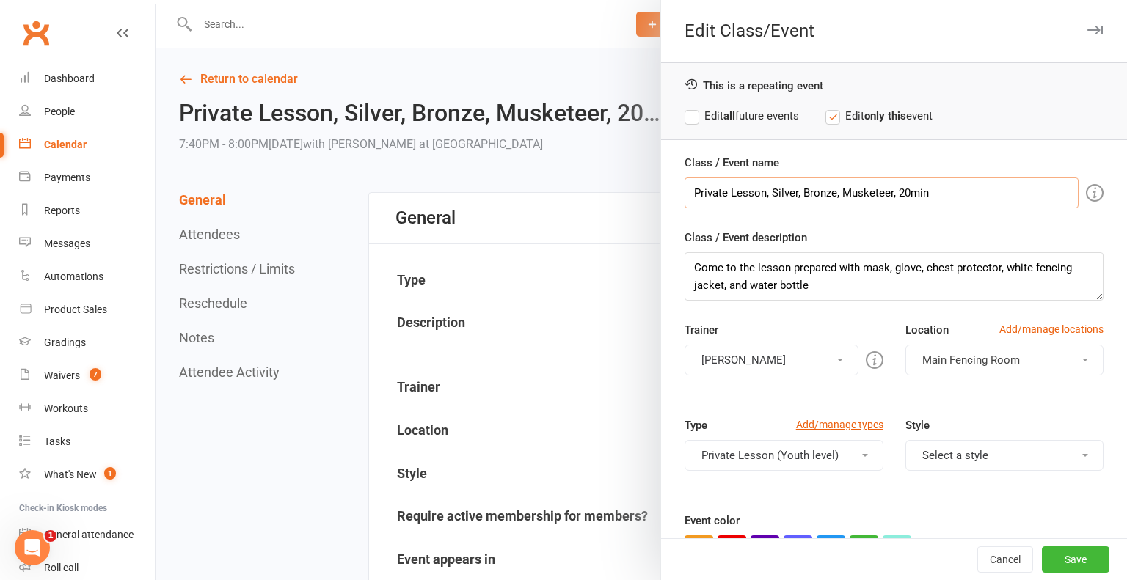
drag, startPoint x: 891, startPoint y: 192, endPoint x: 773, endPoint y: 193, distance: 118.1
click at [773, 193] on input "Private Lesson, Silver, Bronze, Musketeer, 20min" at bounding box center [881, 193] width 394 height 31
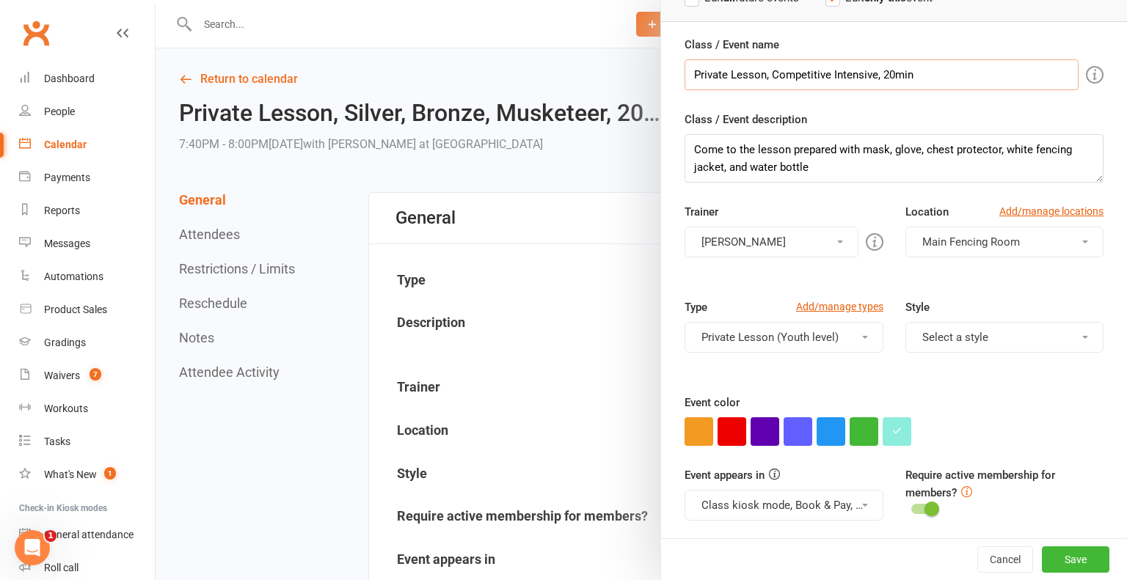
type input "Private Lesson, Competitive Intensive, 20min"
click at [869, 333] on button "Private Lesson (Youth level)" at bounding box center [783, 337] width 198 height 31
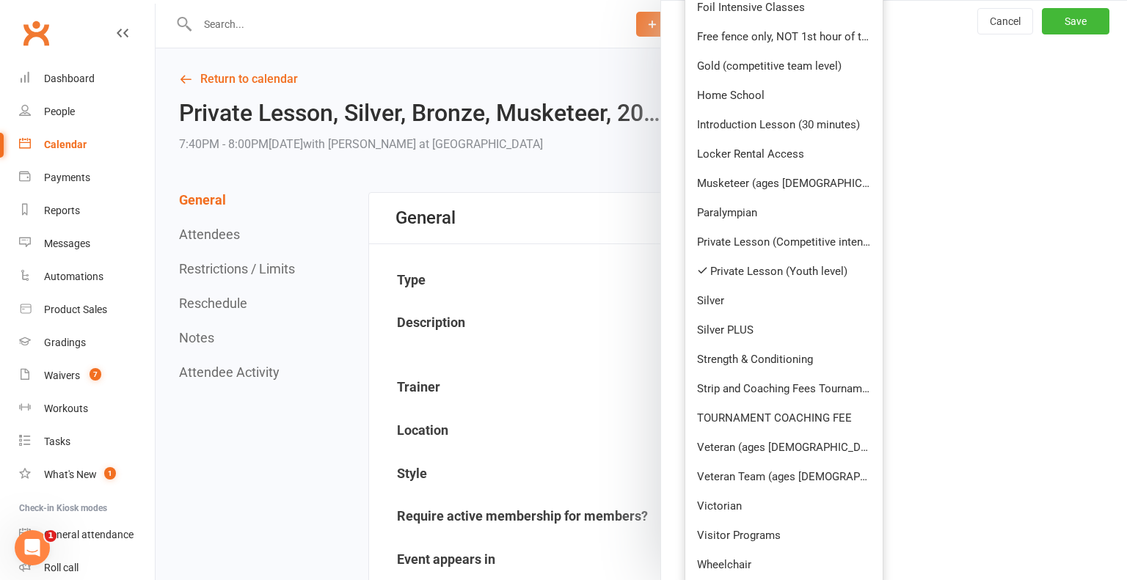
scroll to position [660, 0]
click at [735, 274] on link "Private Lesson (Youth level)" at bounding box center [783, 270] width 197 height 29
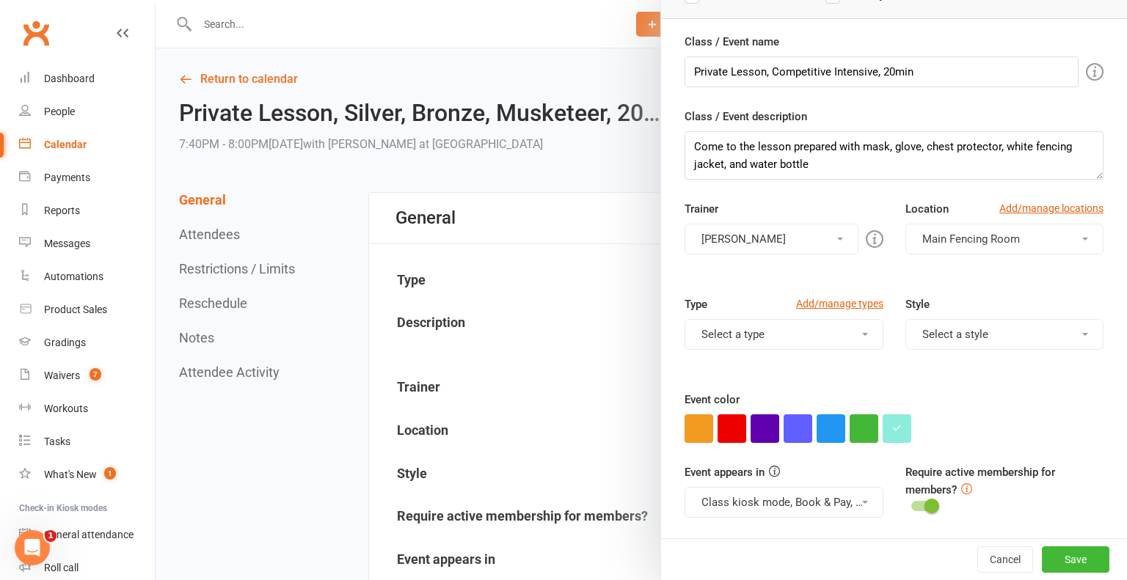
scroll to position [118, 0]
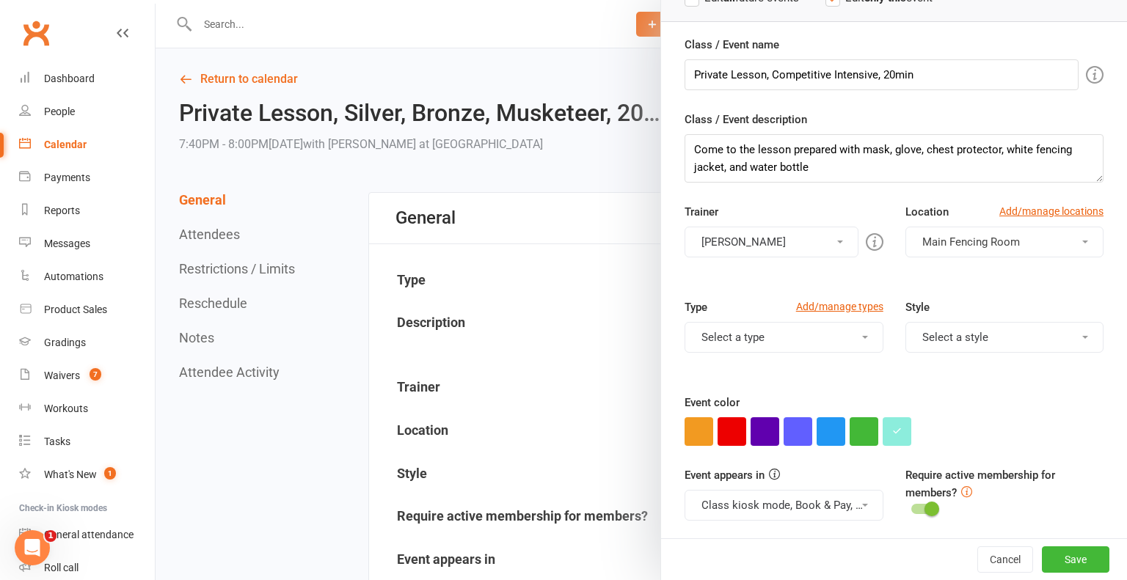
click at [758, 339] on button "Select a type" at bounding box center [783, 337] width 198 height 31
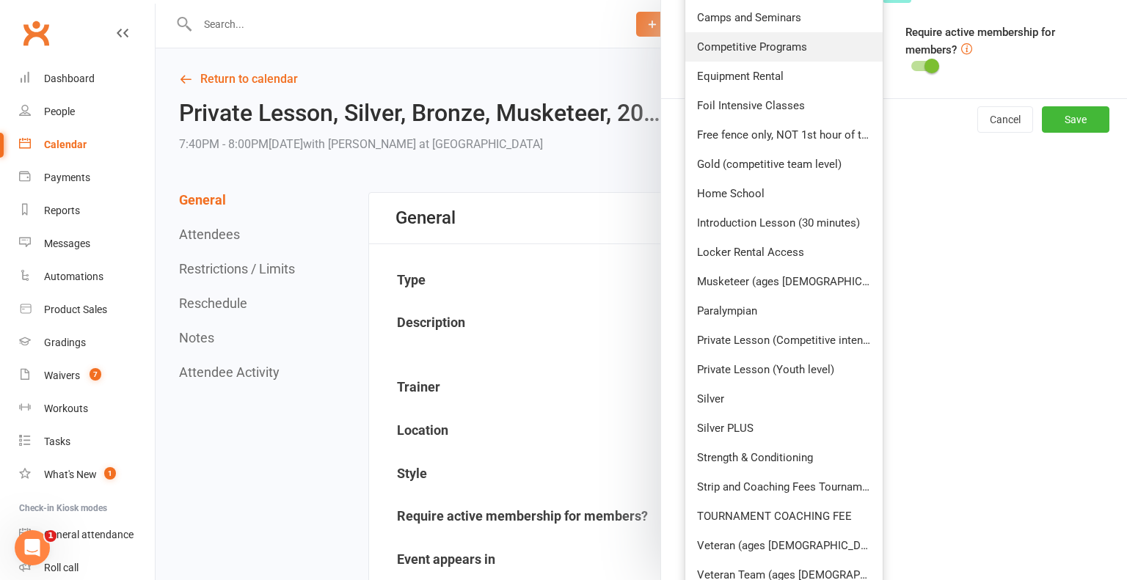
scroll to position [563, 0]
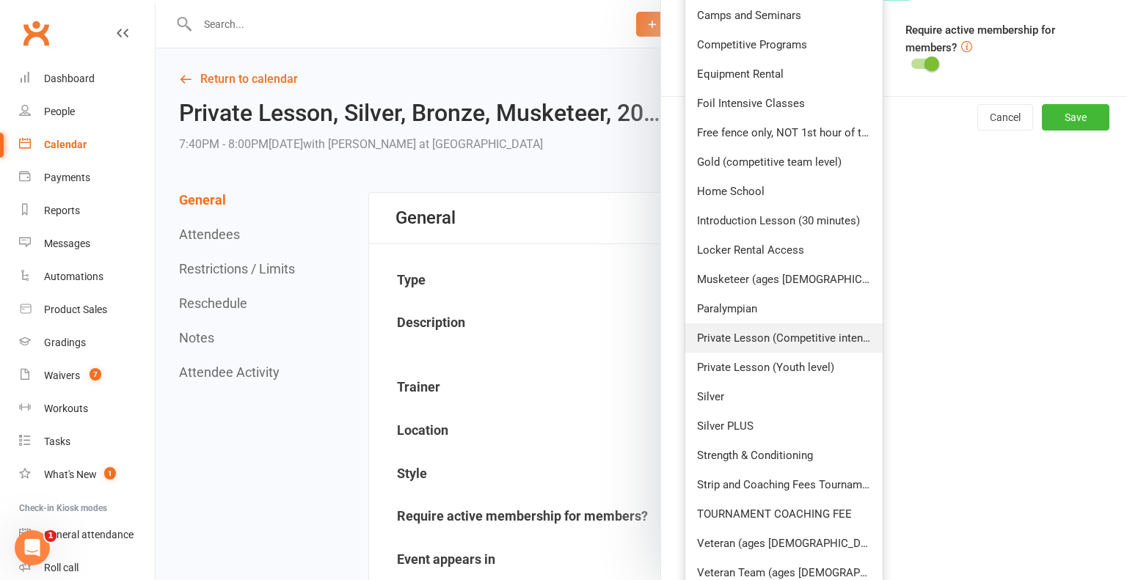
click at [794, 330] on link "Private Lesson (Competitive intensive)" at bounding box center [783, 337] width 197 height 29
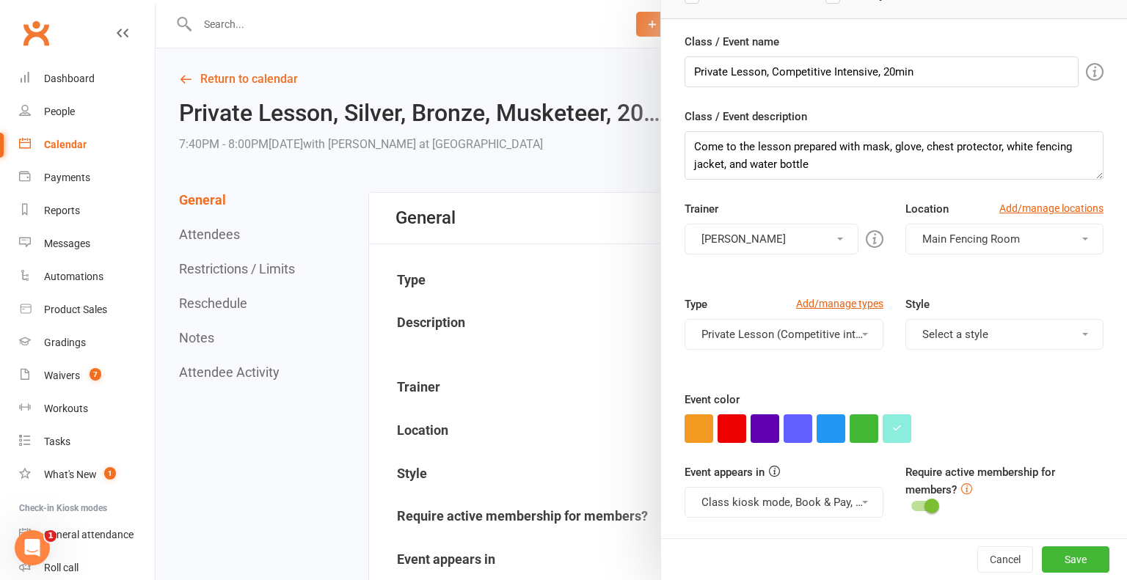
scroll to position [118, 0]
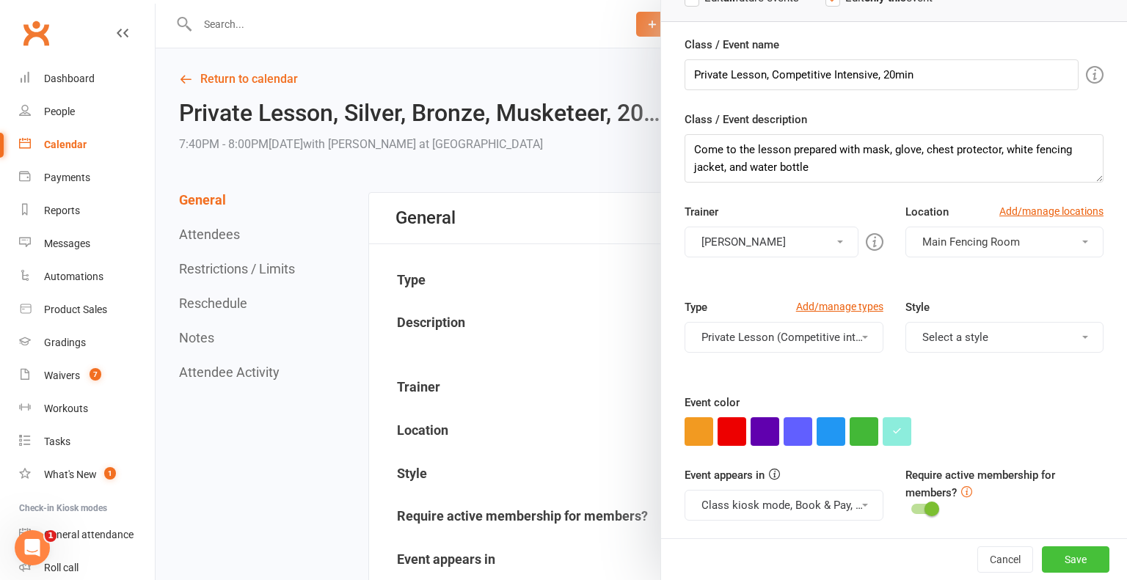
click at [1079, 560] on button "Save" at bounding box center [1075, 559] width 67 height 26
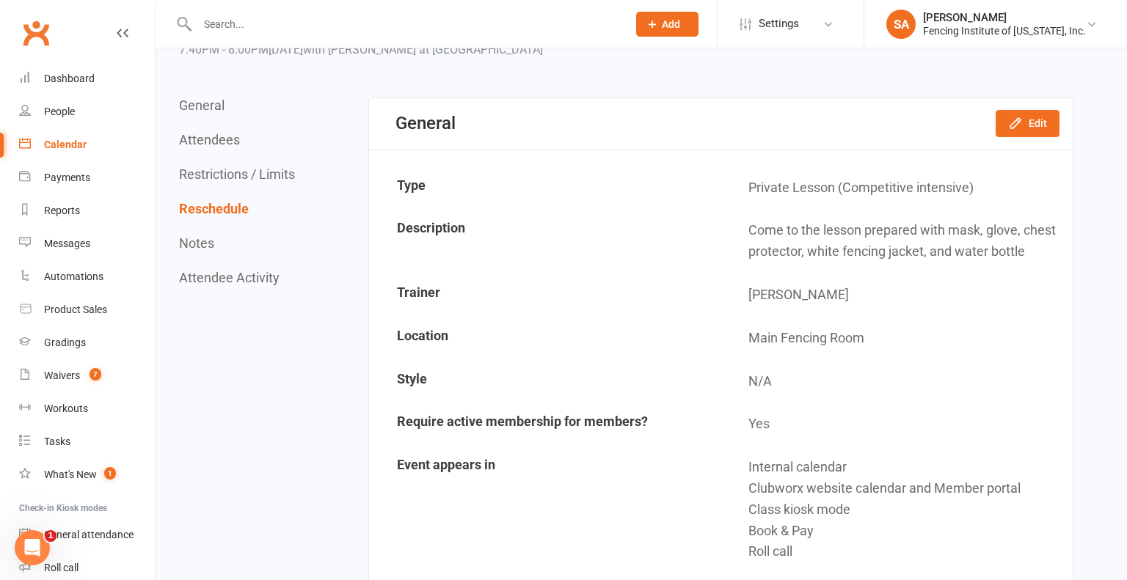
scroll to position [0, 0]
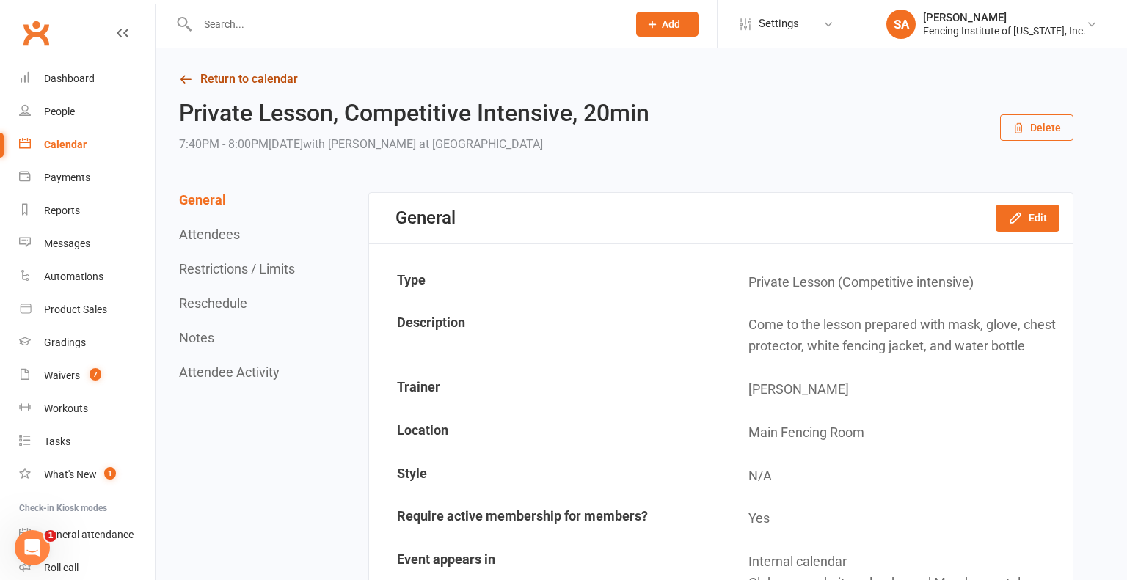
click at [283, 76] on link "Return to calendar" at bounding box center [626, 79] width 894 height 21
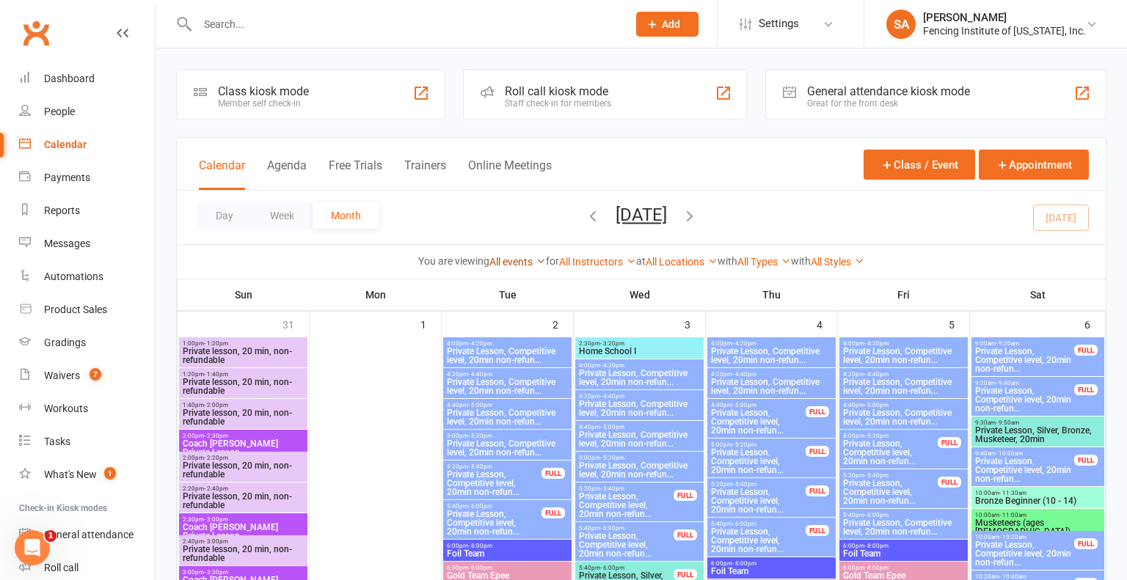
click at [535, 259] on icon at bounding box center [540, 261] width 10 height 10
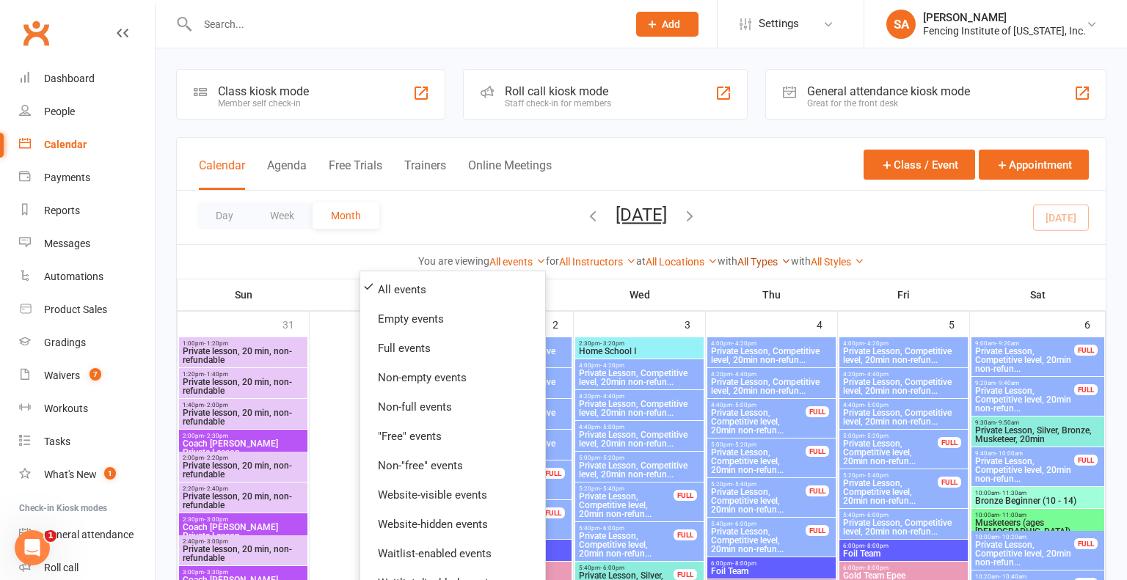
click at [791, 260] on icon at bounding box center [785, 261] width 10 height 10
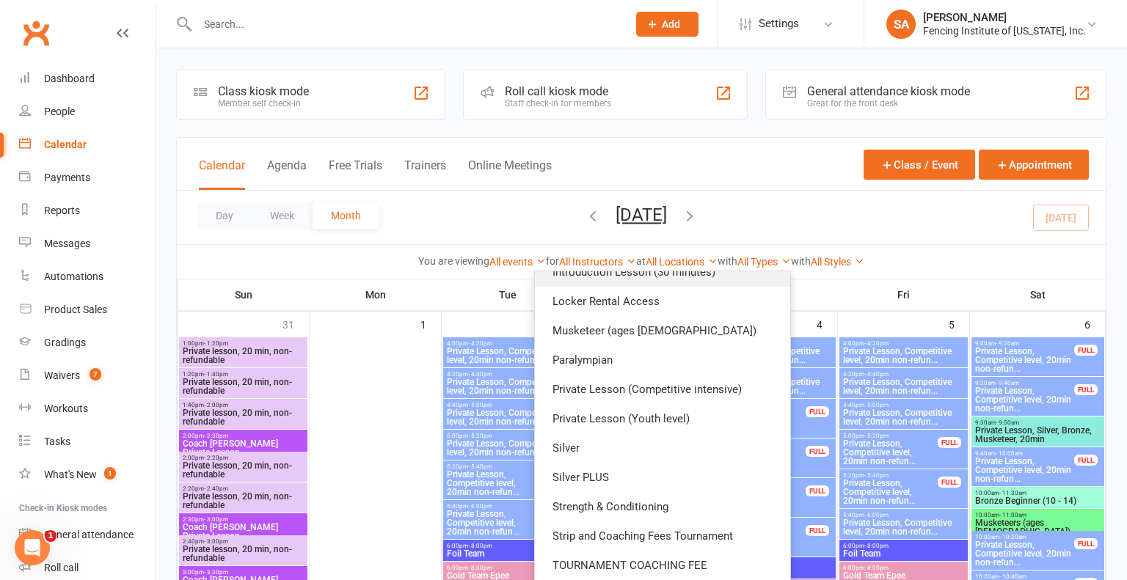
scroll to position [311, 0]
click at [689, 391] on link "Private Lesson (Competitive intensive)" at bounding box center [662, 389] width 255 height 29
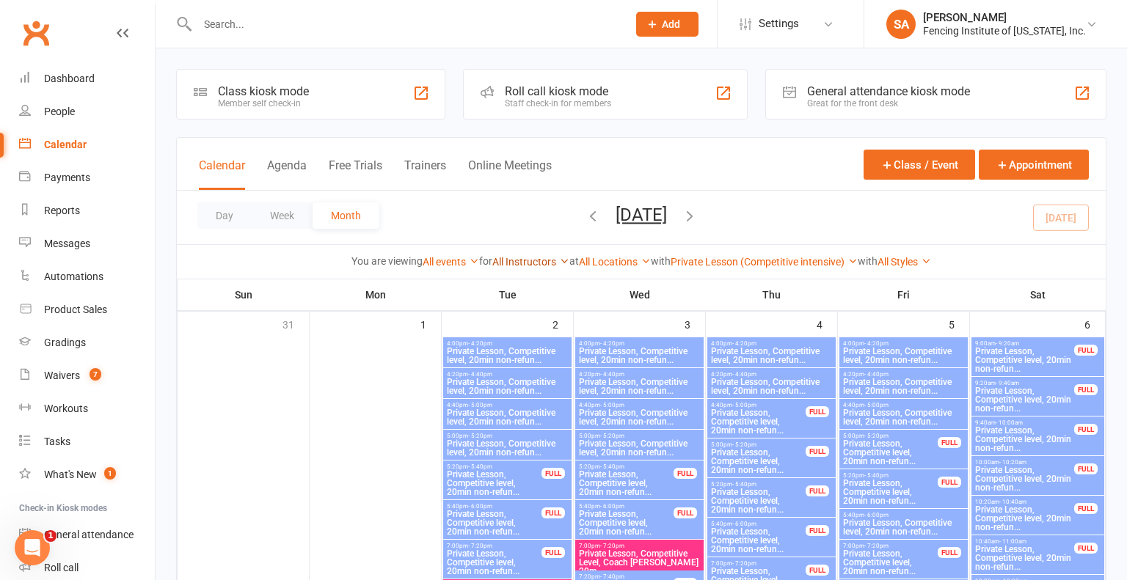
click at [561, 262] on icon at bounding box center [564, 261] width 10 height 10
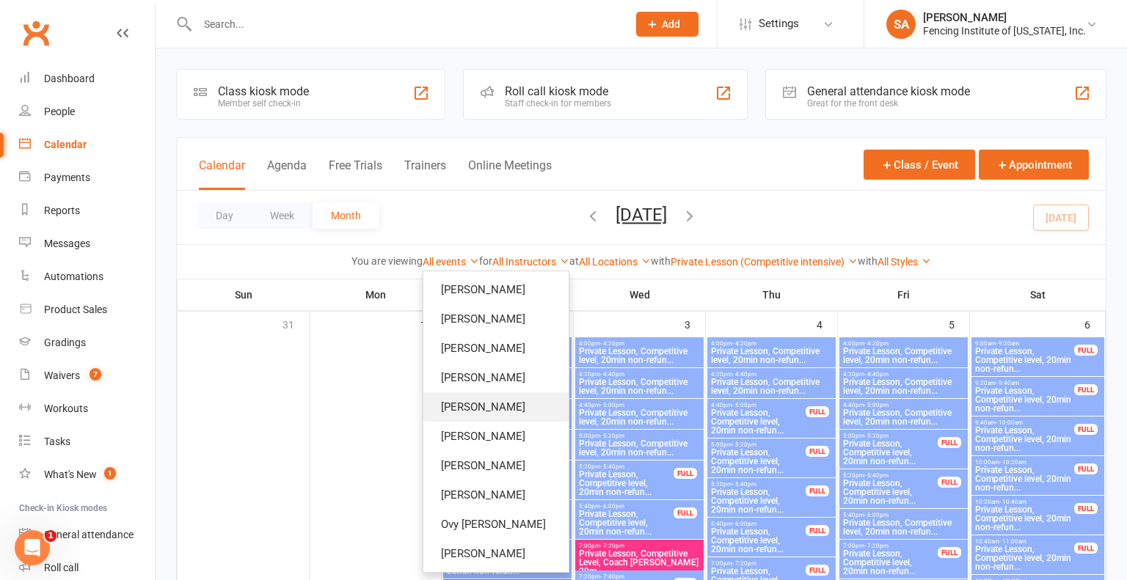
click at [513, 412] on link "[PERSON_NAME]" at bounding box center [495, 406] width 145 height 29
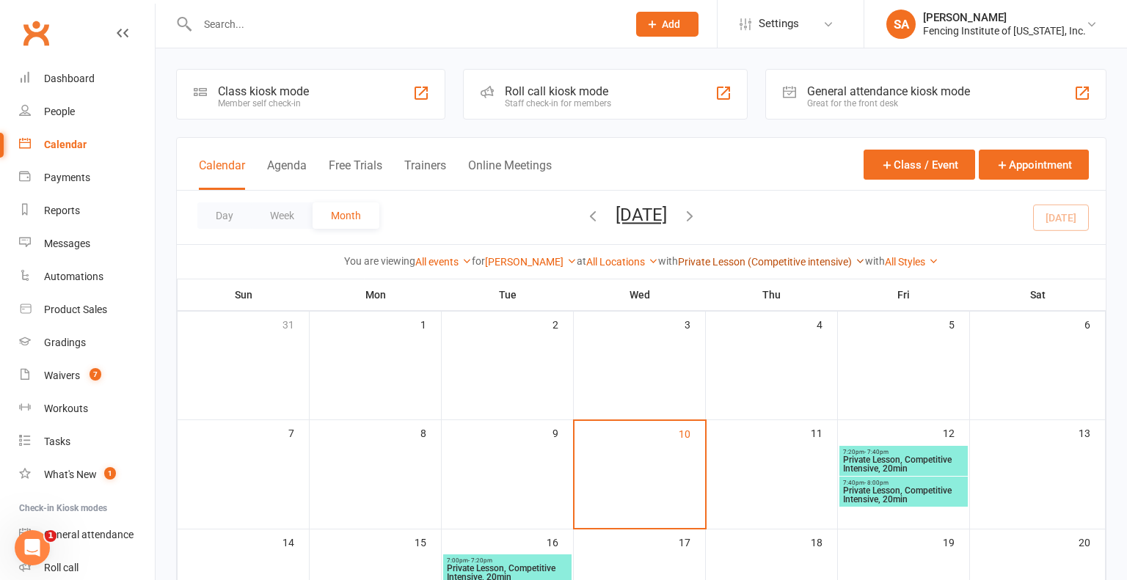
click at [865, 257] on icon at bounding box center [860, 261] width 10 height 10
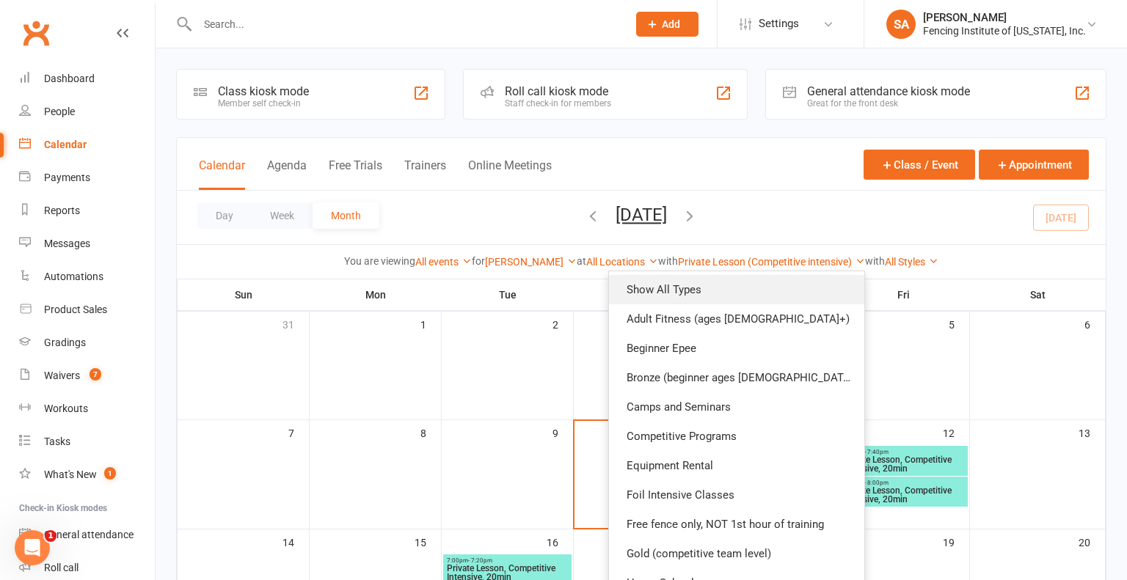
click at [808, 290] on link "Show All Types" at bounding box center [736, 289] width 255 height 29
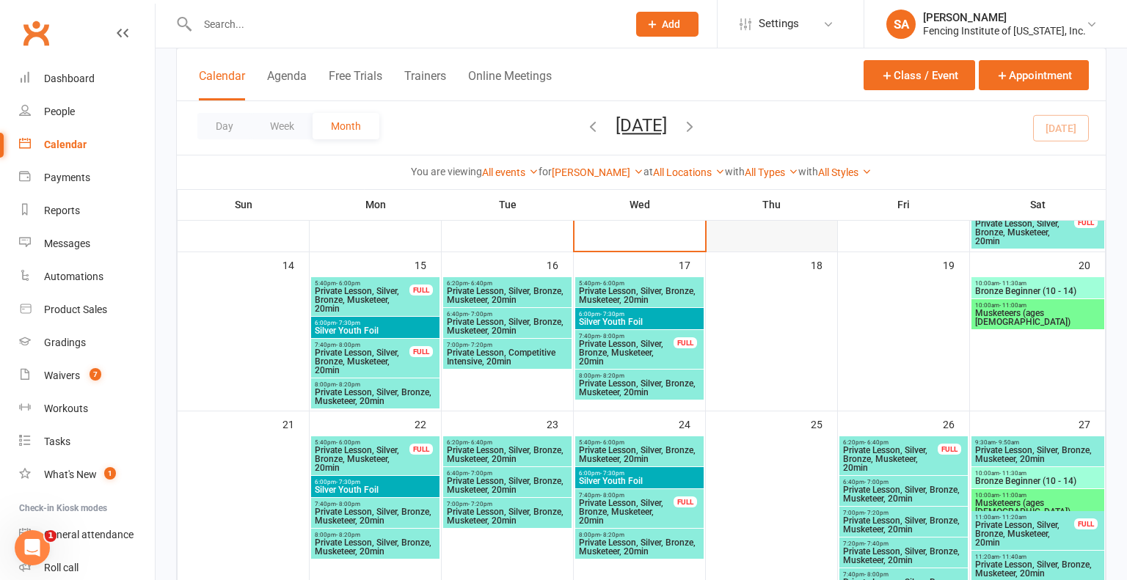
scroll to position [543, 0]
click at [486, 351] on span "Private Lesson, Competitive Intensive, 20min" at bounding box center [507, 357] width 122 height 18
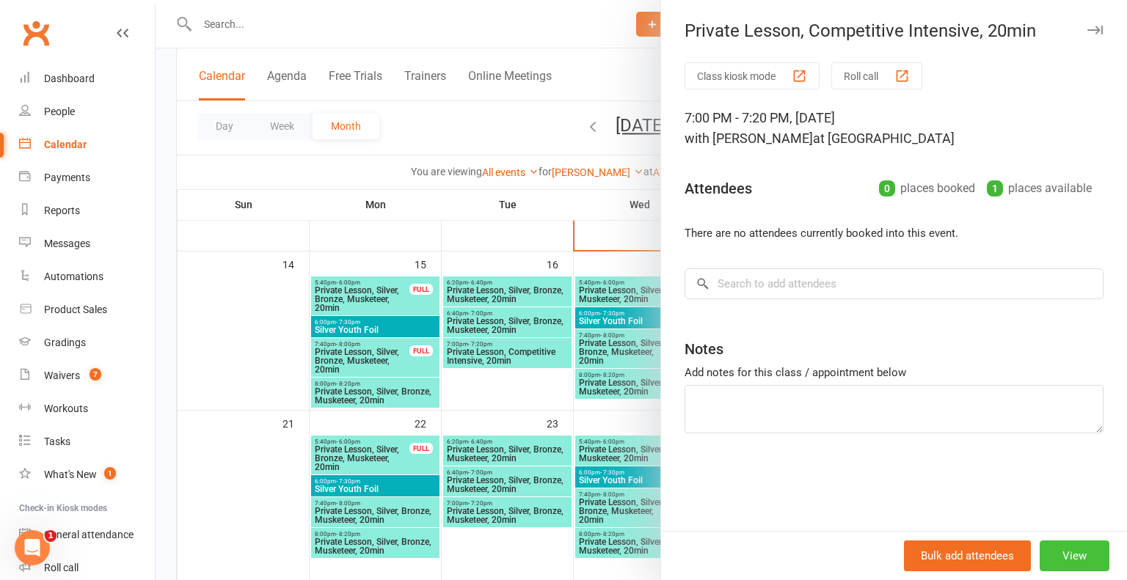
click at [1075, 560] on button "View" at bounding box center [1074, 556] width 70 height 31
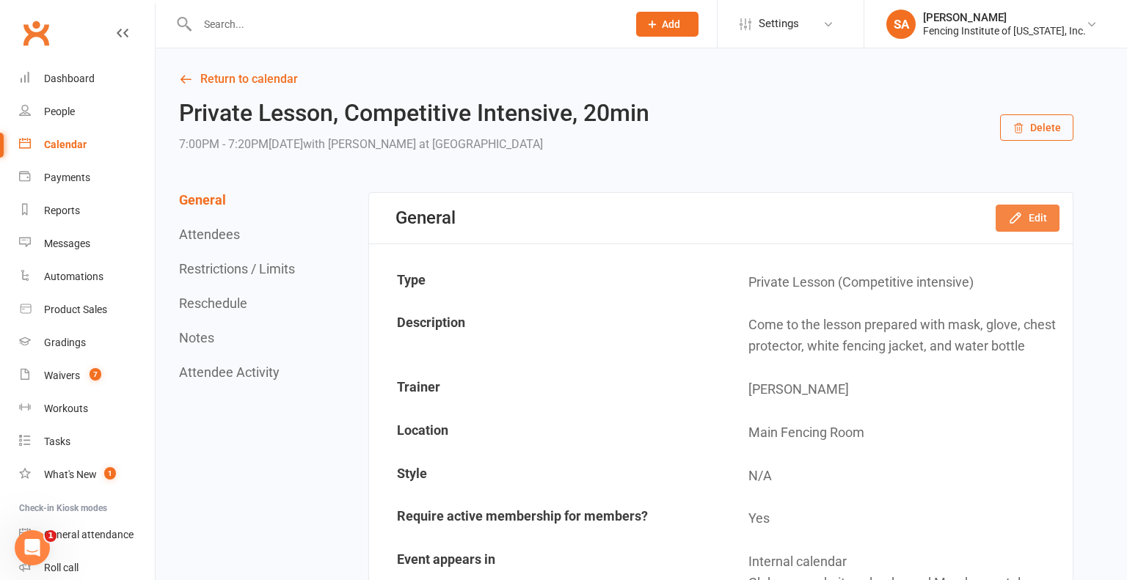
click at [1034, 220] on button "Edit" at bounding box center [1027, 218] width 64 height 26
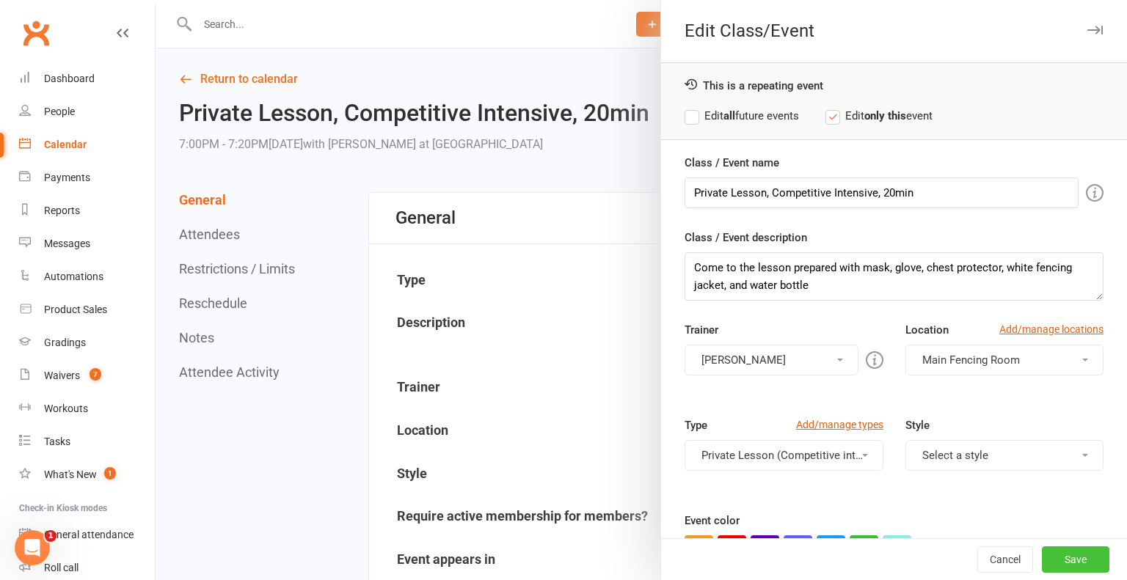
click at [1059, 563] on button "Save" at bounding box center [1075, 559] width 67 height 26
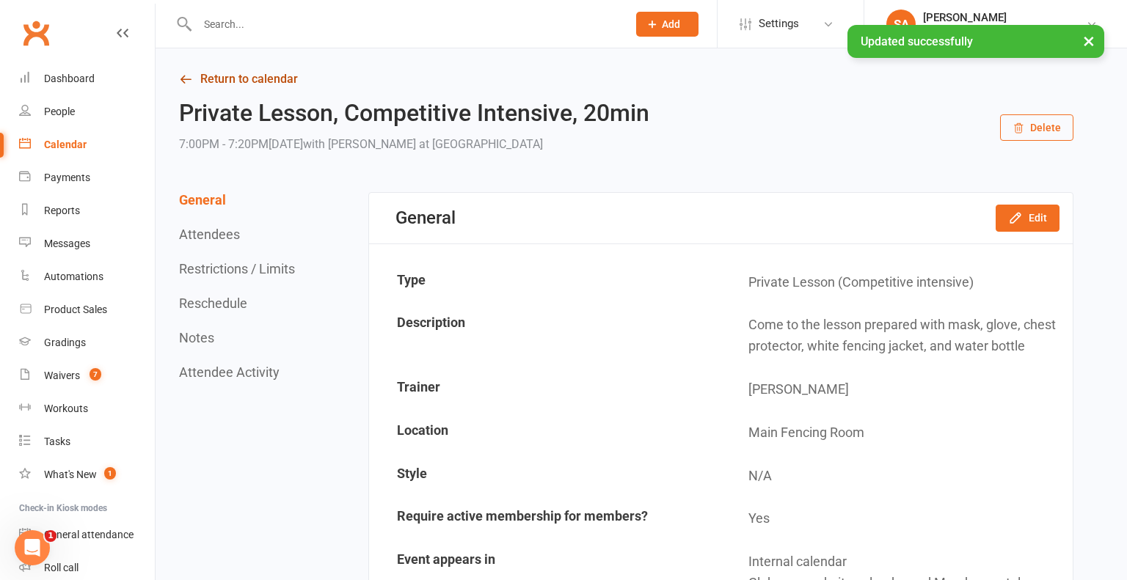
click at [262, 72] on link "Return to calendar" at bounding box center [626, 79] width 894 height 21
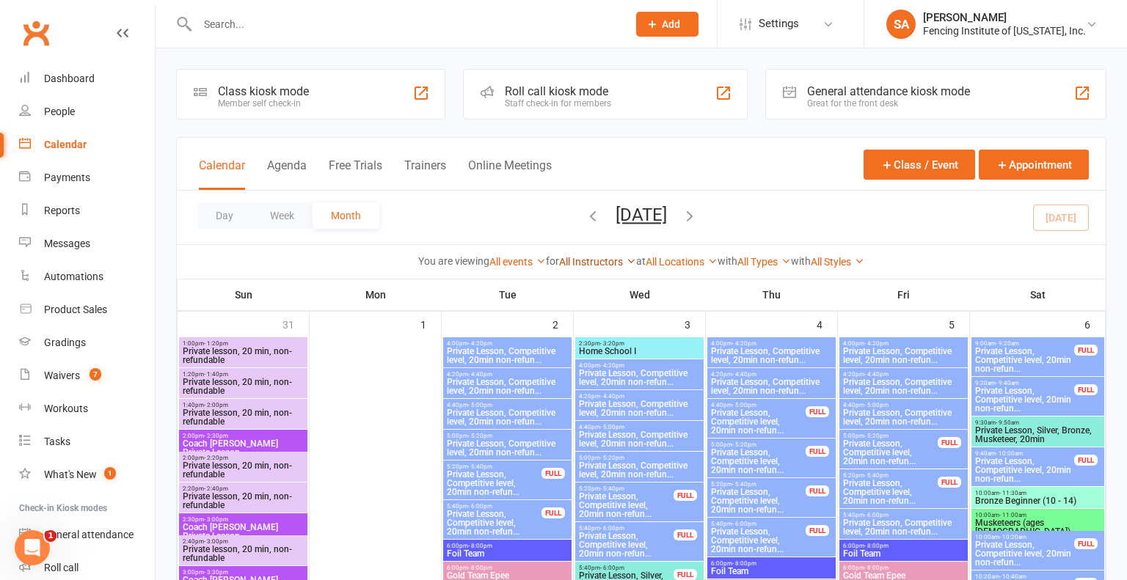
click at [626, 257] on icon at bounding box center [631, 261] width 10 height 10
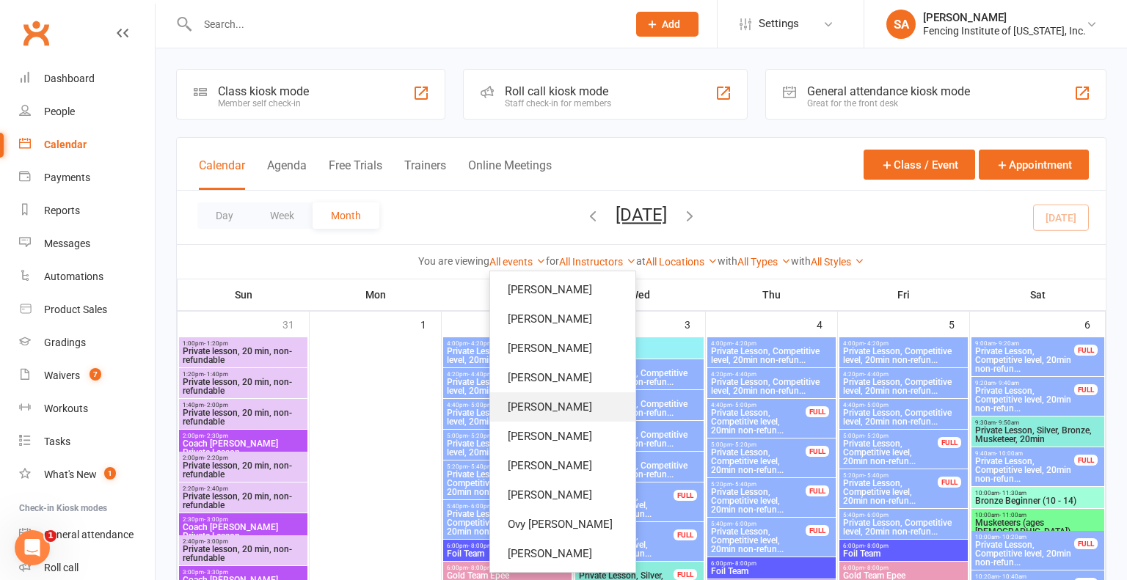
click at [573, 400] on link "[PERSON_NAME]" at bounding box center [562, 406] width 145 height 29
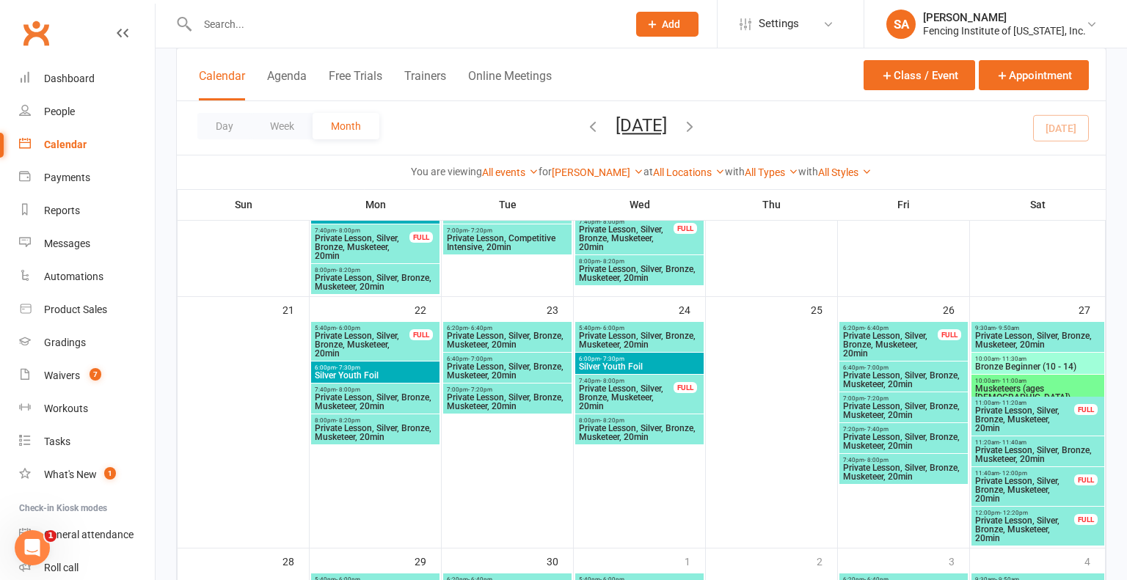
scroll to position [665, 0]
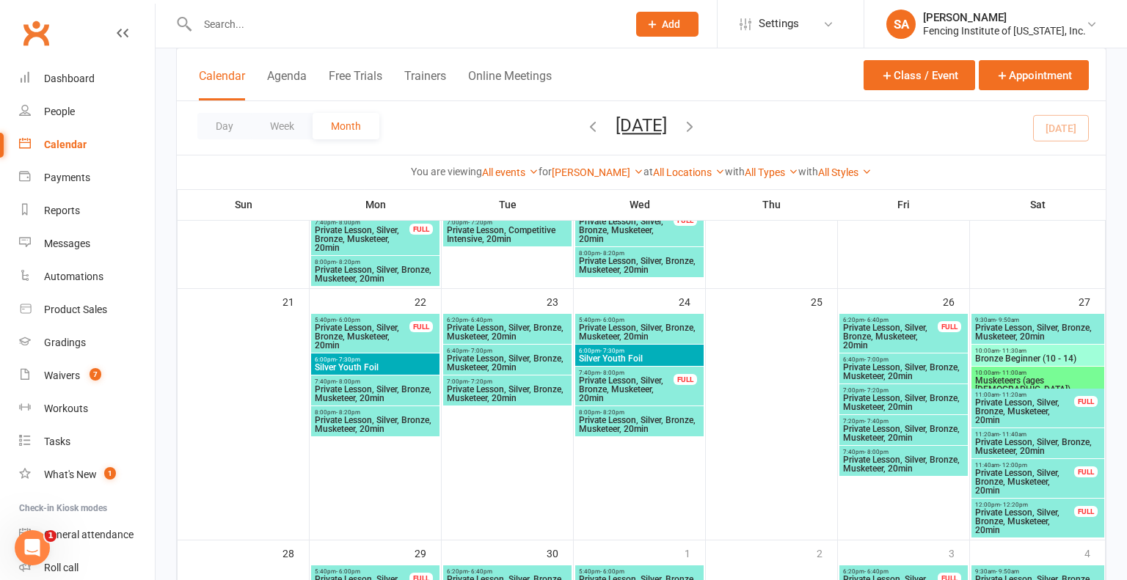
click at [534, 391] on span "Private Lesson, Silver, Bronze, Musketeer, 20min" at bounding box center [507, 394] width 122 height 18
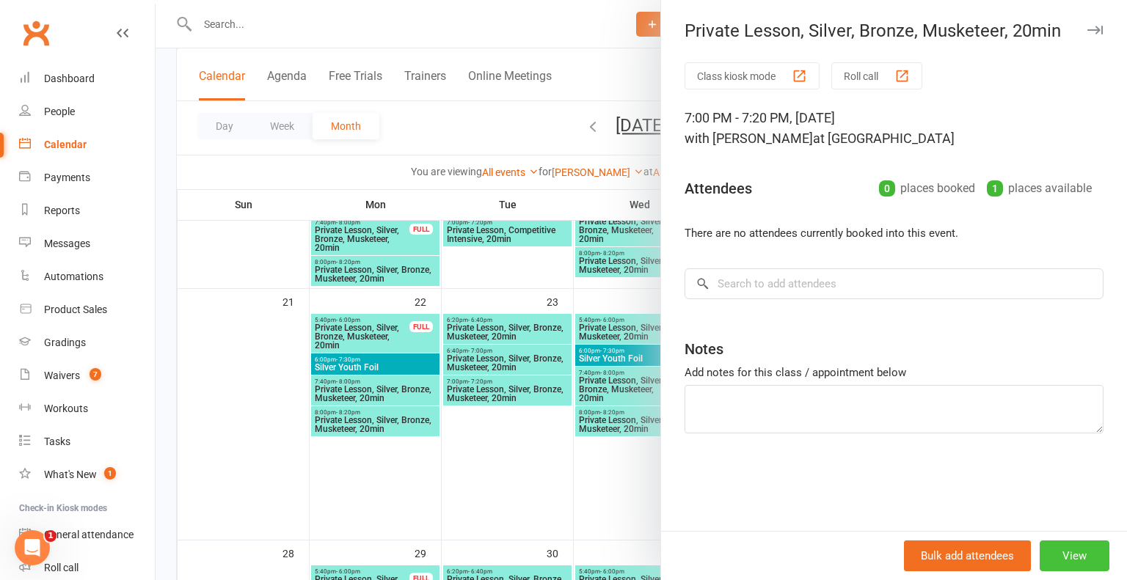
click at [1075, 560] on button "View" at bounding box center [1074, 556] width 70 height 31
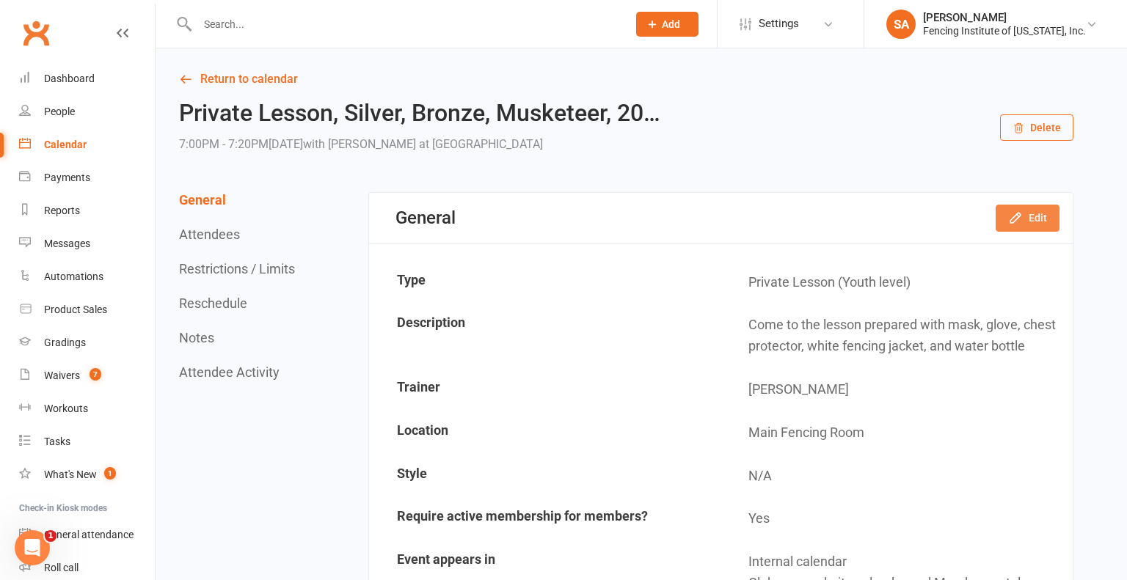
click at [1031, 218] on button "Edit" at bounding box center [1027, 218] width 64 height 26
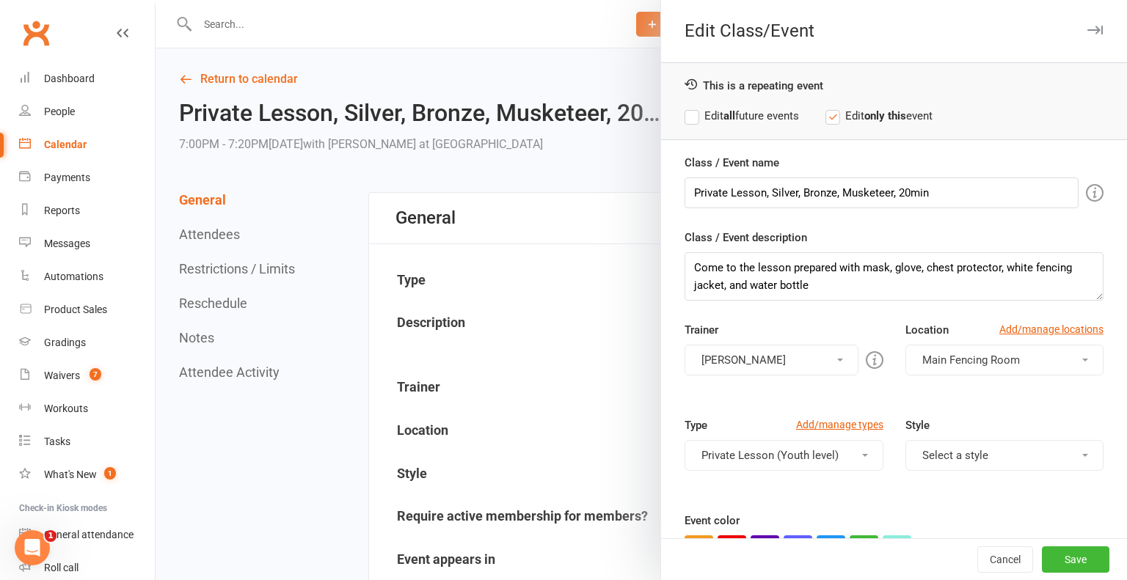
click at [1090, 33] on icon "button" at bounding box center [1094, 30] width 15 height 9
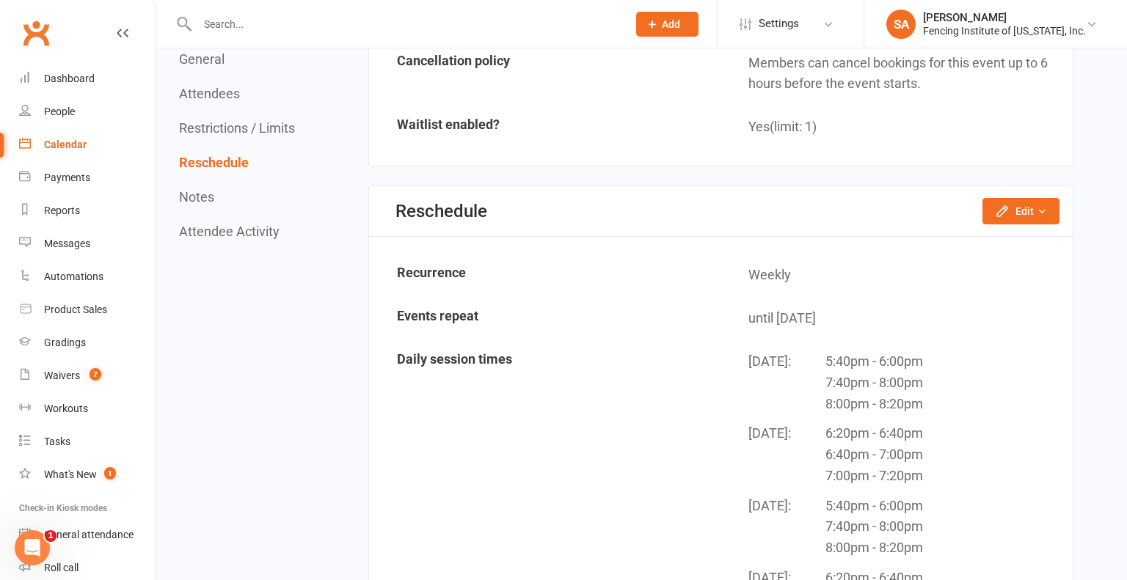
scroll to position [1281, 0]
click at [1044, 205] on icon "button" at bounding box center [1041, 210] width 10 height 10
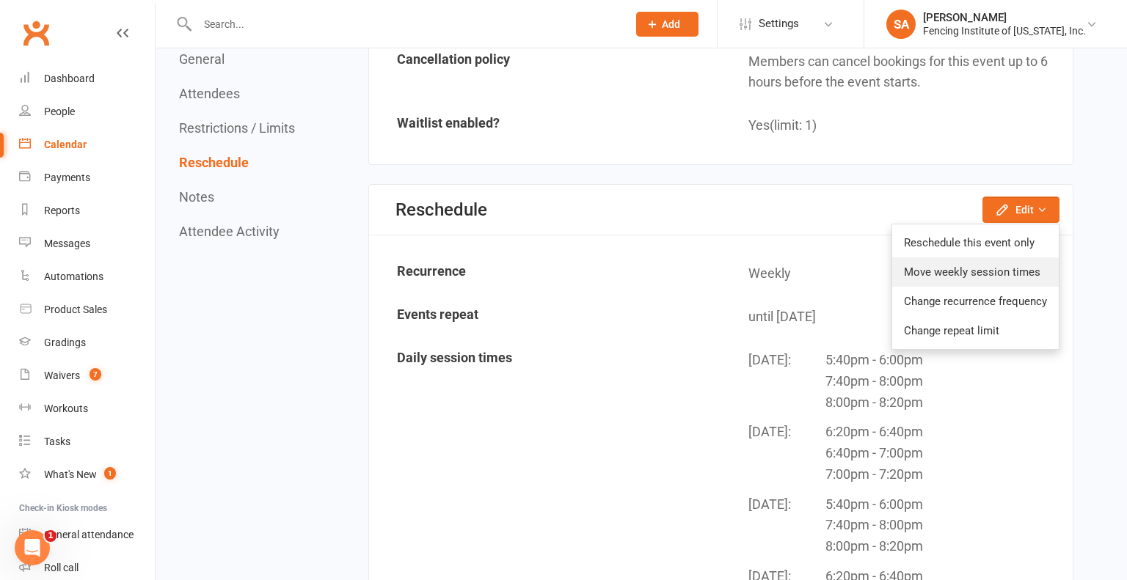
click at [986, 266] on link "Move weekly session times" at bounding box center [975, 271] width 167 height 29
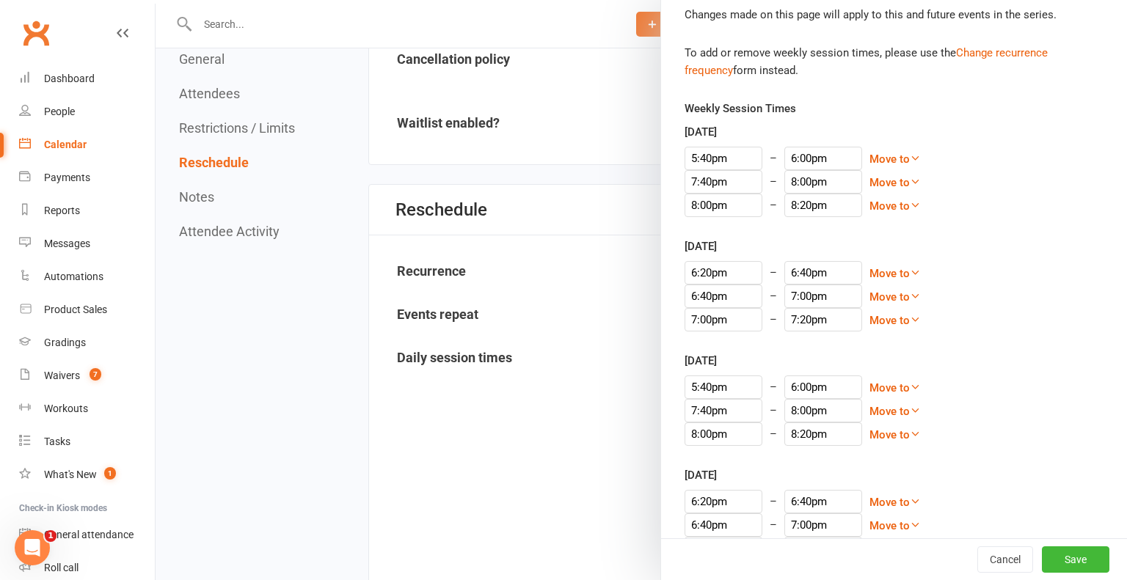
scroll to position [70, 0]
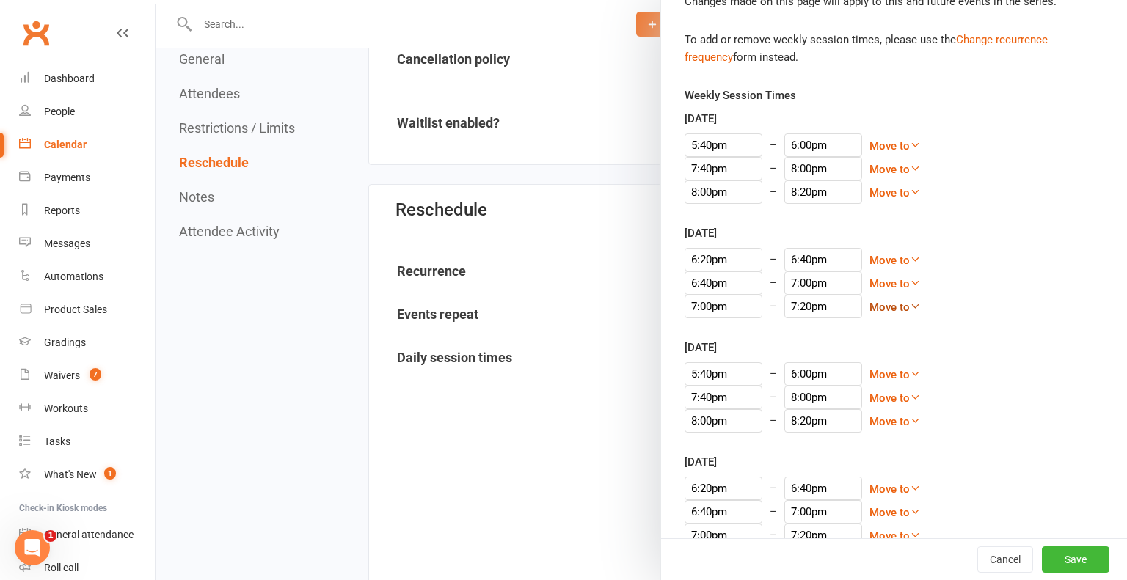
click at [910, 307] on icon at bounding box center [915, 306] width 11 height 11
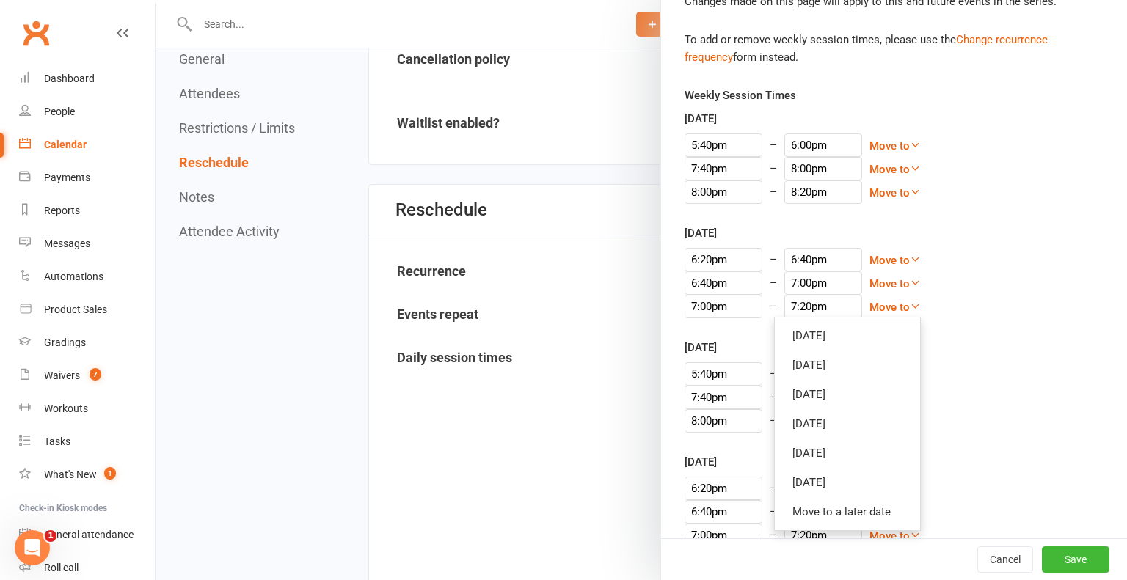
click at [963, 286] on div "6:40pm – 7:00pm Move to Sunday Monday Wednesday Thursday Friday Saturday Move t…" at bounding box center [893, 282] width 419 height 23
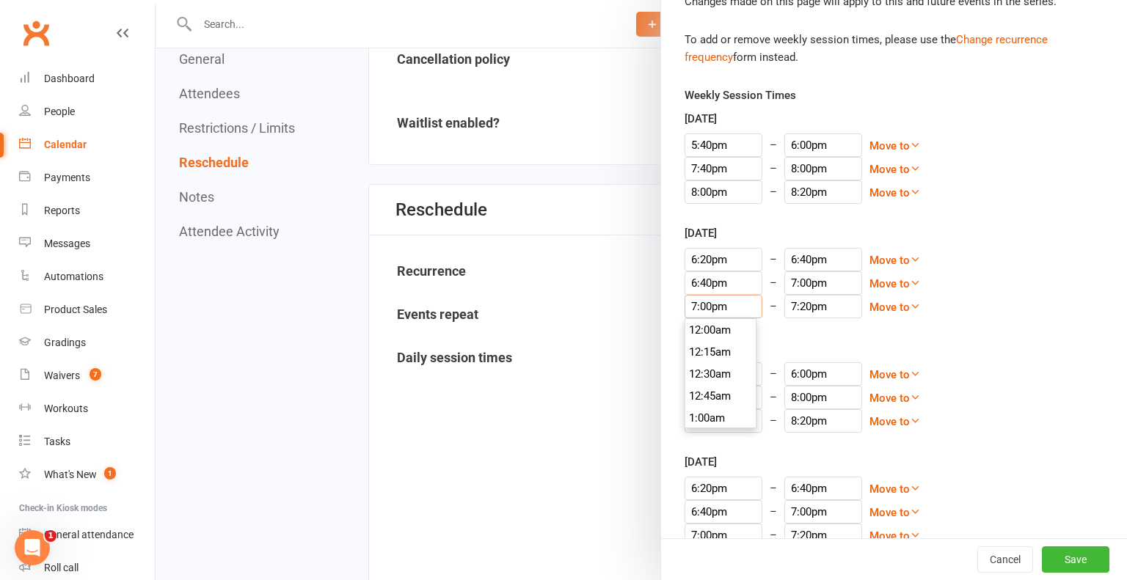
click at [695, 307] on input "7:00pm" at bounding box center [723, 306] width 78 height 23
type input "6:00pm"
type input "6:20pm"
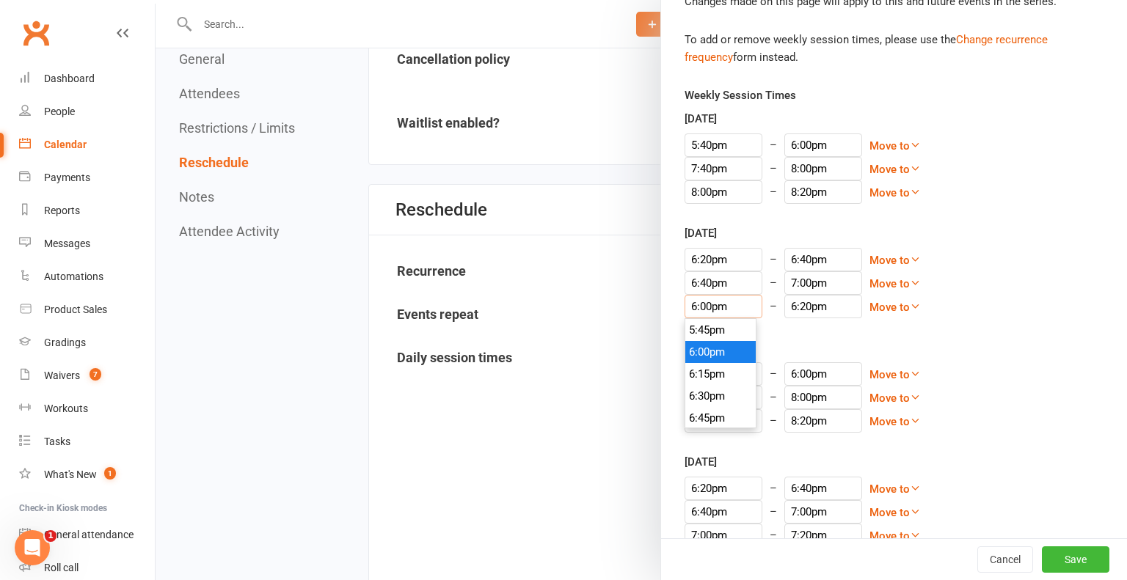
type input "6:00pm"
click at [925, 316] on div "6:00pm 12:00am 12:15am 12:30am 12:45am 1:00am 1:15am 1:30am 1:45am 2:00am 2:15a…" at bounding box center [893, 306] width 419 height 23
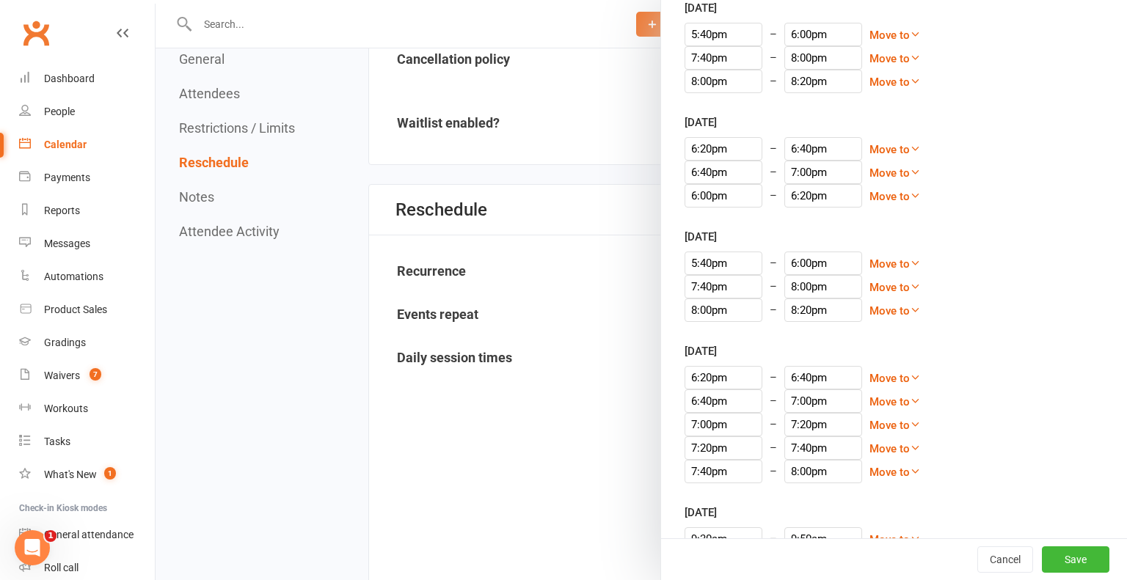
scroll to position [197, 0]
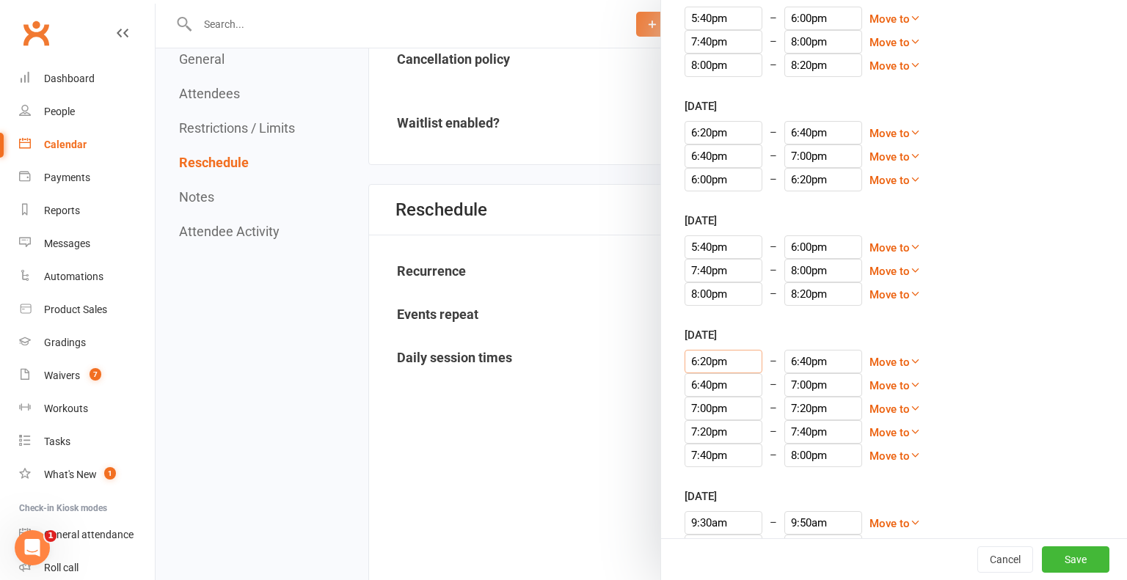
click at [705, 361] on input "6:20pm" at bounding box center [723, 361] width 78 height 23
type input "6:0pm"
type input "7:20pm"
type input "6:00pm"
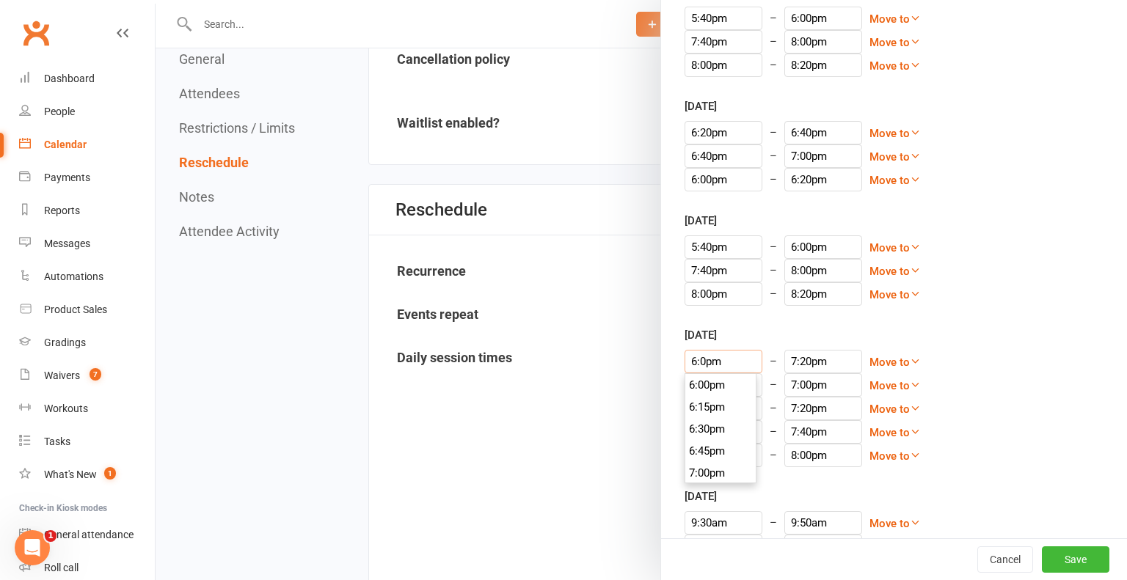
type input "6:20pm"
type input "6:00pm"
click at [999, 370] on div "6:00pm 12:00am 12:15am 12:30am 12:45am 1:00am 1:15am 1:30am 1:45am 2:00am 2:15a…" at bounding box center [893, 361] width 419 height 23
click at [697, 430] on input "7:20pm" at bounding box center [723, 431] width 78 height 23
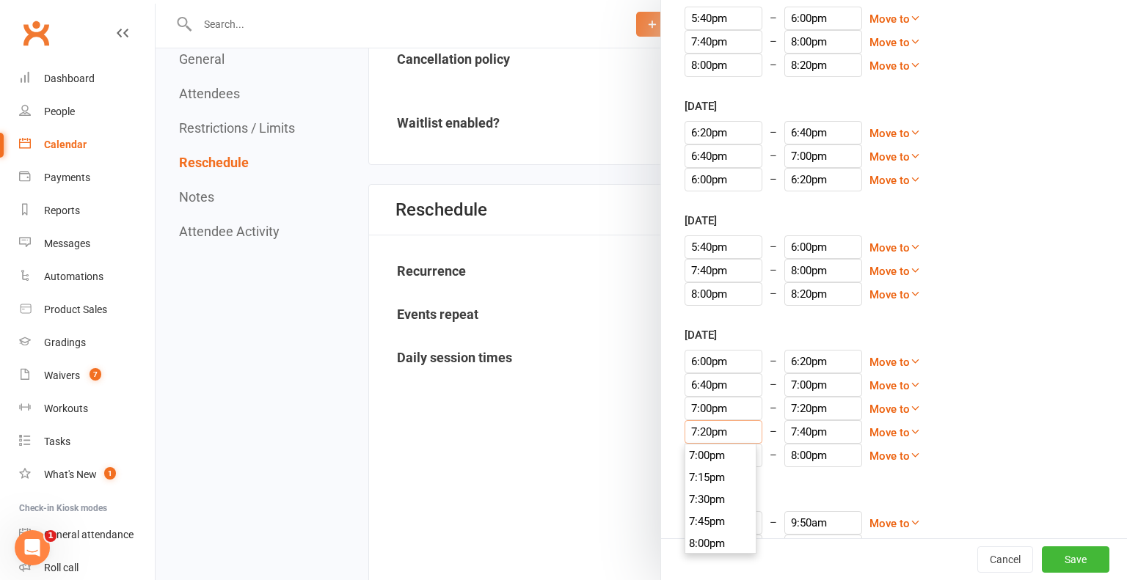
type input ":20pm"
type input "7:20pm"
type input "6:20pm"
type input "6:40pm"
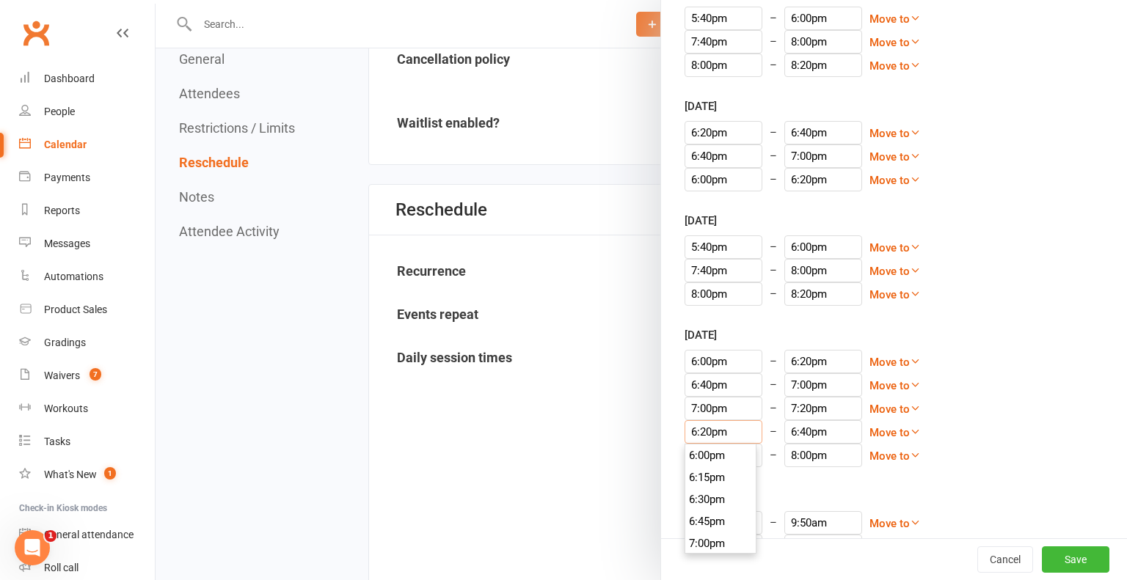
type input "6:20pm"
click at [1041, 382] on div "6:40pm – 7:00pm Move to Sunday Monday Tuesday Wednesday Thursday Saturday Move …" at bounding box center [893, 384] width 419 height 23
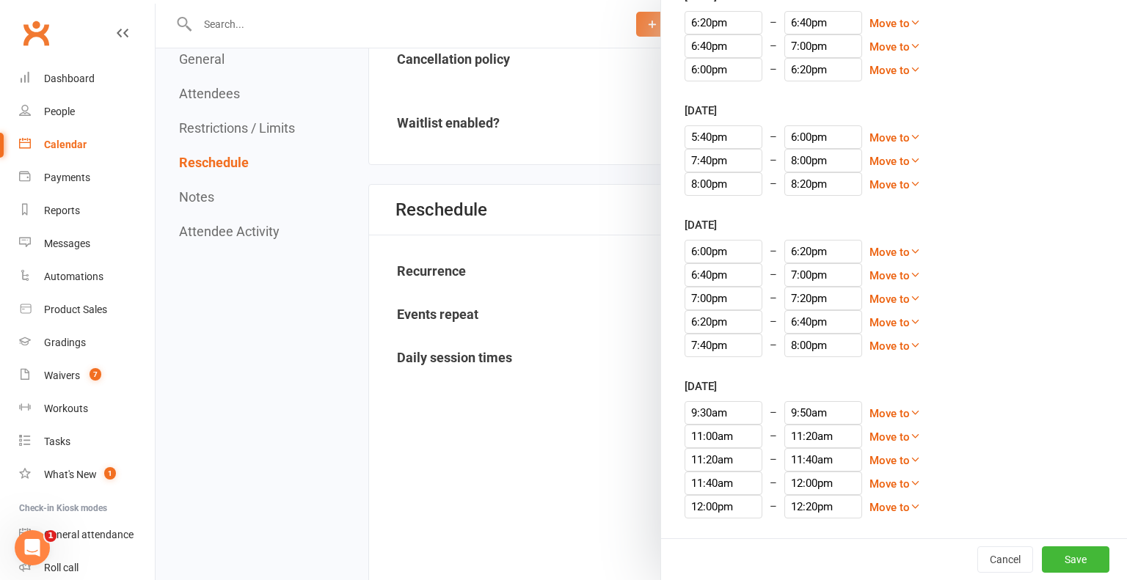
scroll to position [305, 0]
click at [910, 299] on icon at bounding box center [915, 299] width 11 height 11
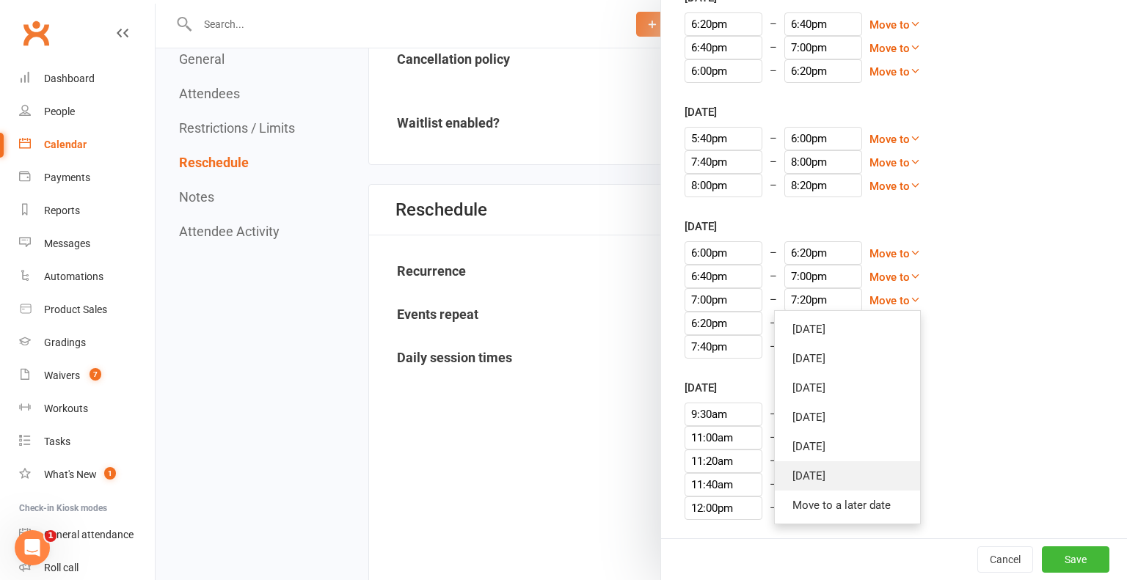
click at [852, 471] on link "Saturday" at bounding box center [847, 475] width 145 height 29
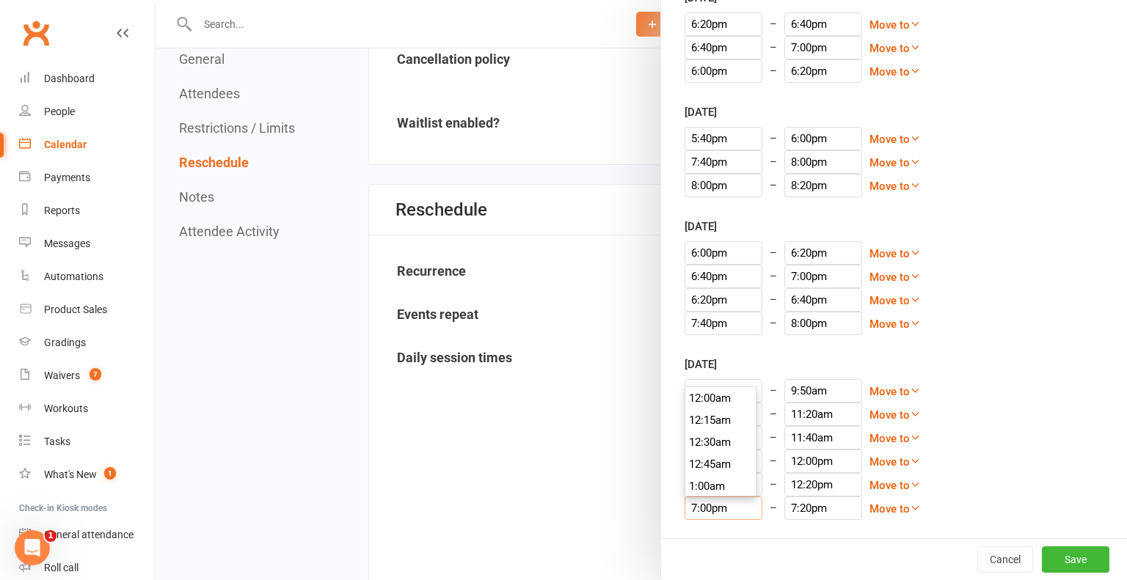
click at [706, 507] on input "7:00pm" at bounding box center [723, 508] width 78 height 23
type input "70pm"
type input "10:20pm"
type input "0pm"
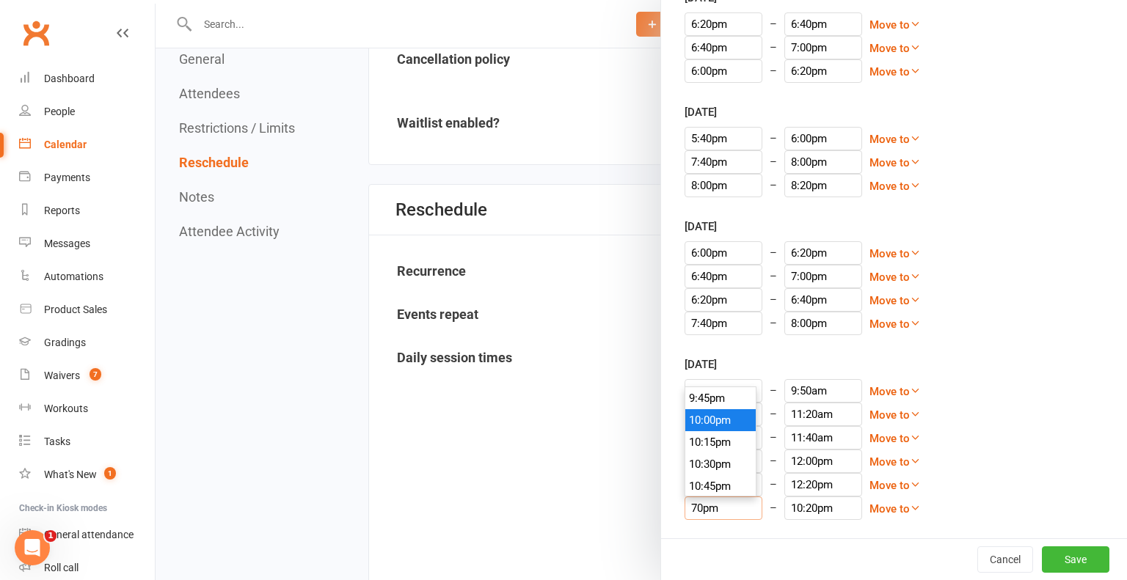
type input "12:20pm"
type input "10pm"
type input "10:20pm"
type input "120pm"
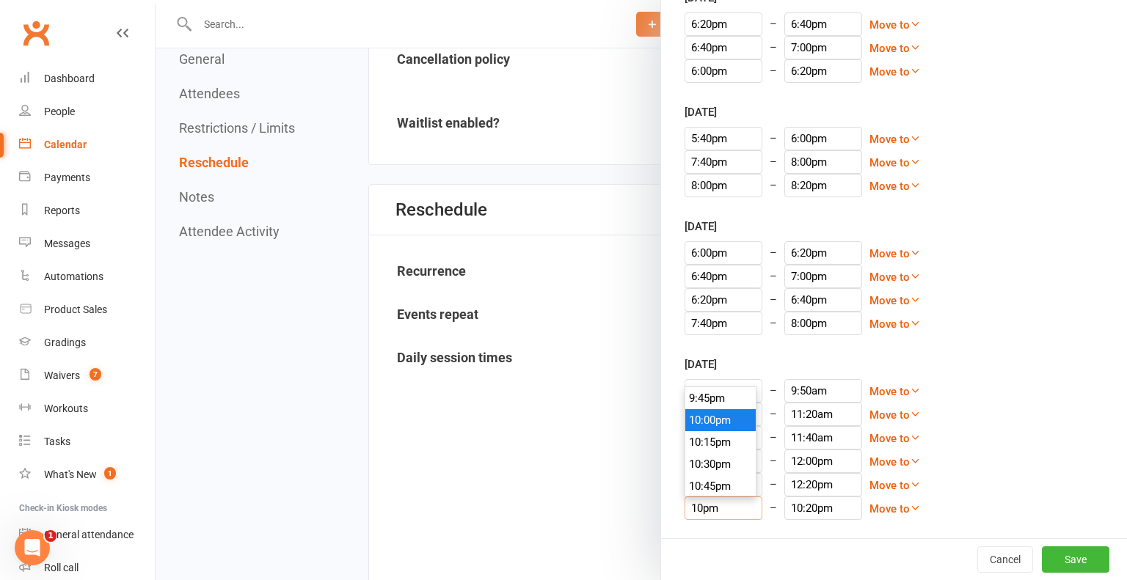
type input "1:40pm"
type input "12:0pm"
type input "7:20pm"
type input "12:20pm"
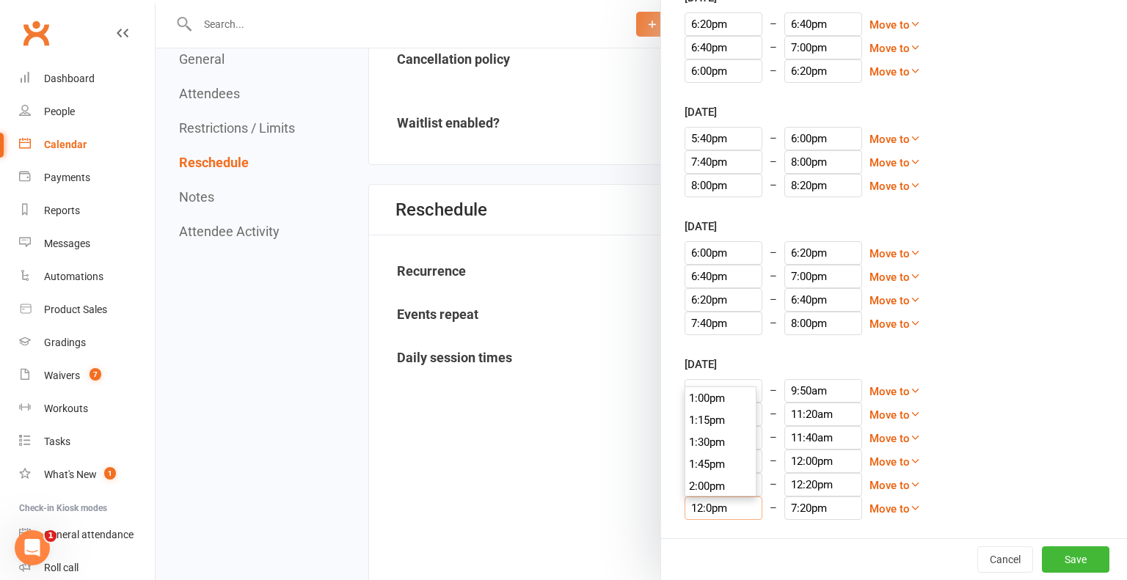
type input "12:40pm"
type input "12:20pm"
click at [962, 502] on div "12:20pm 12:00am 12:15am 12:30am 12:45am 1:00am 1:15am 1:30am 1:45am 2:00am 2:15…" at bounding box center [893, 508] width 419 height 23
click at [1076, 557] on button "Save" at bounding box center [1075, 559] width 67 height 26
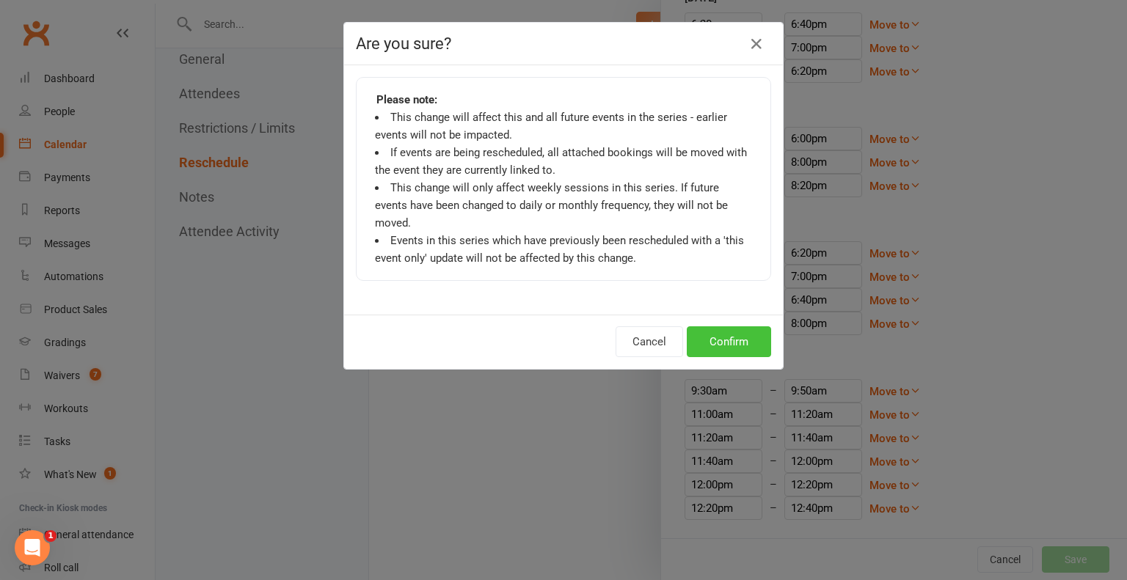
click at [733, 326] on button "Confirm" at bounding box center [729, 341] width 84 height 31
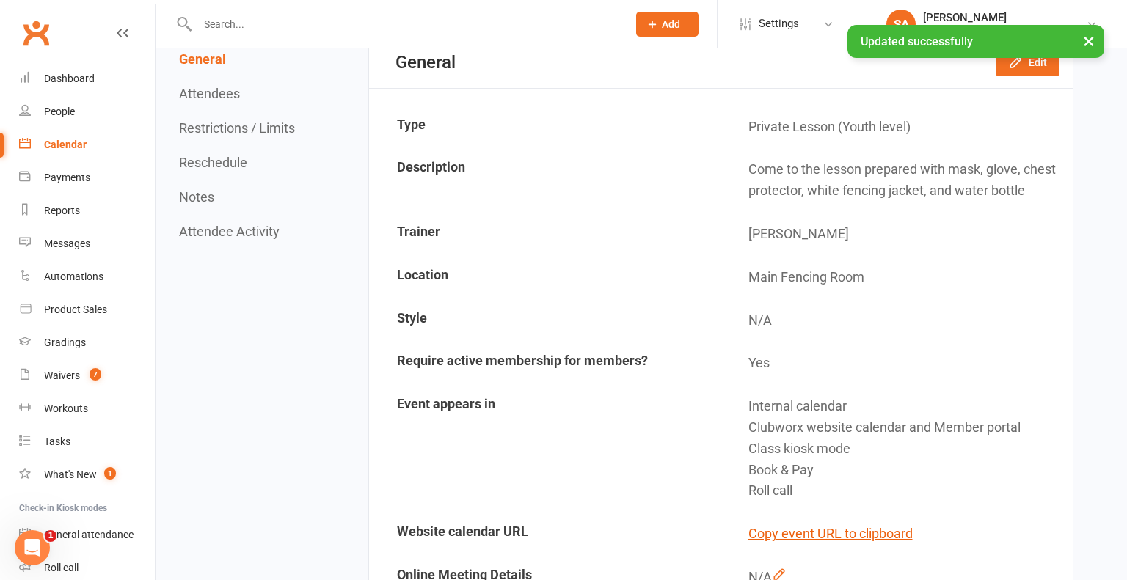
scroll to position [0, 0]
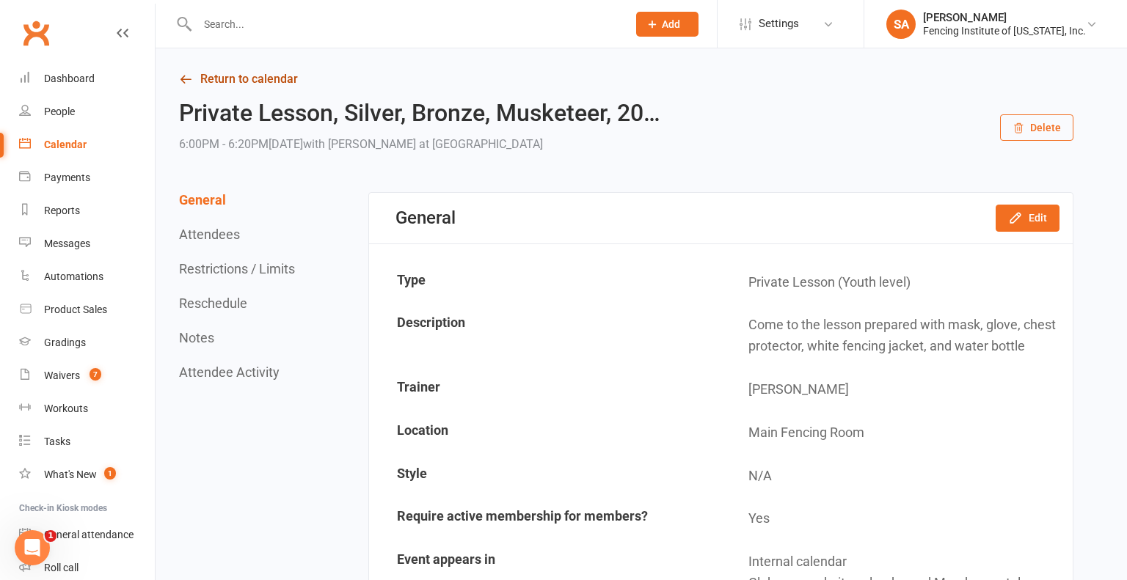
click at [238, 78] on link "Return to calendar" at bounding box center [626, 79] width 894 height 21
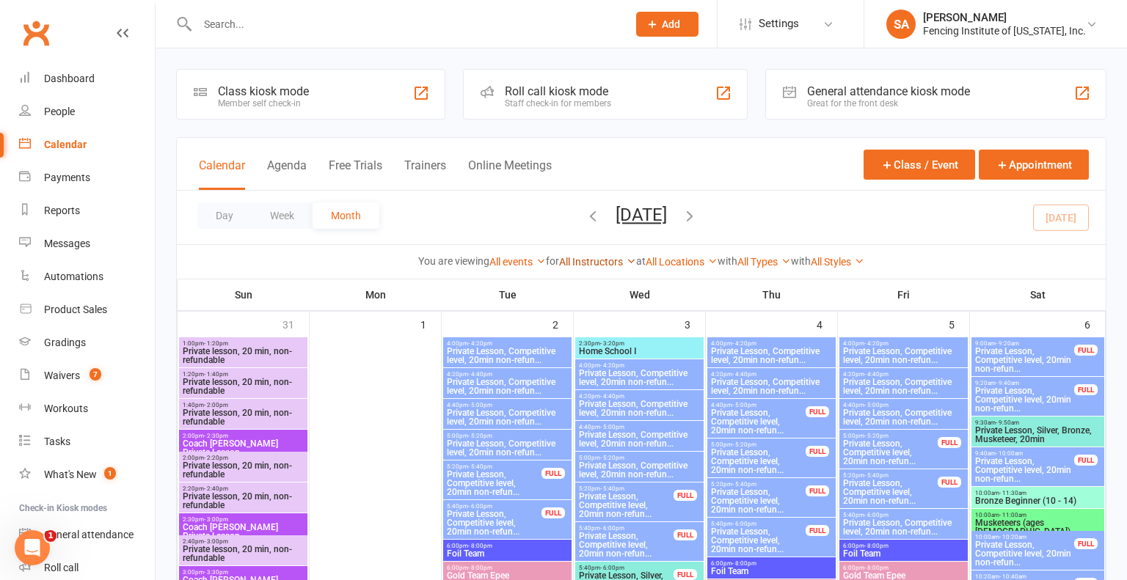
click at [626, 261] on icon at bounding box center [631, 261] width 10 height 10
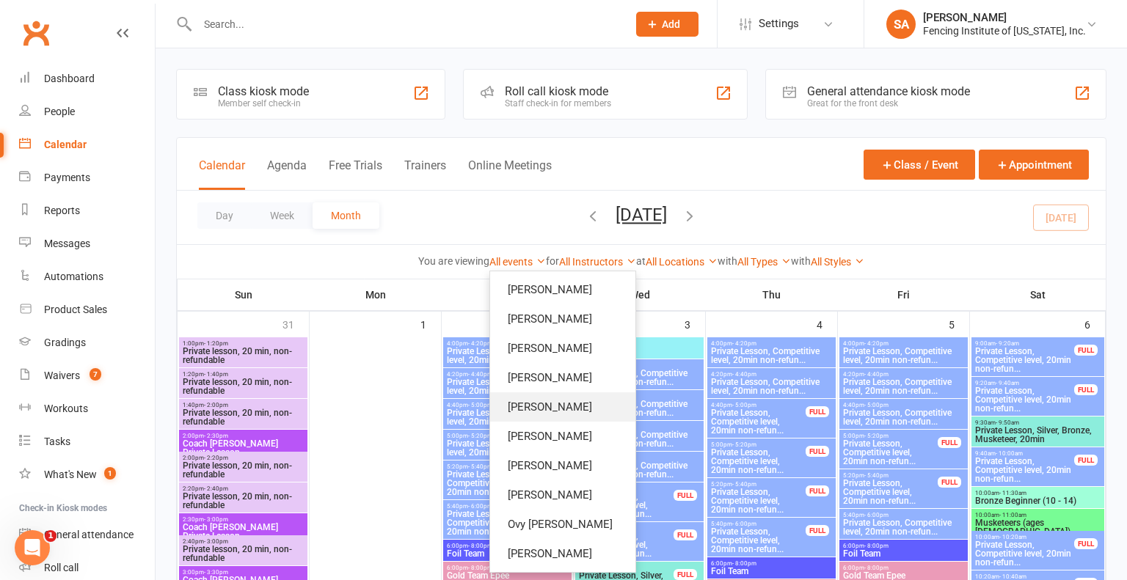
click at [576, 409] on link "[PERSON_NAME]" at bounding box center [562, 406] width 145 height 29
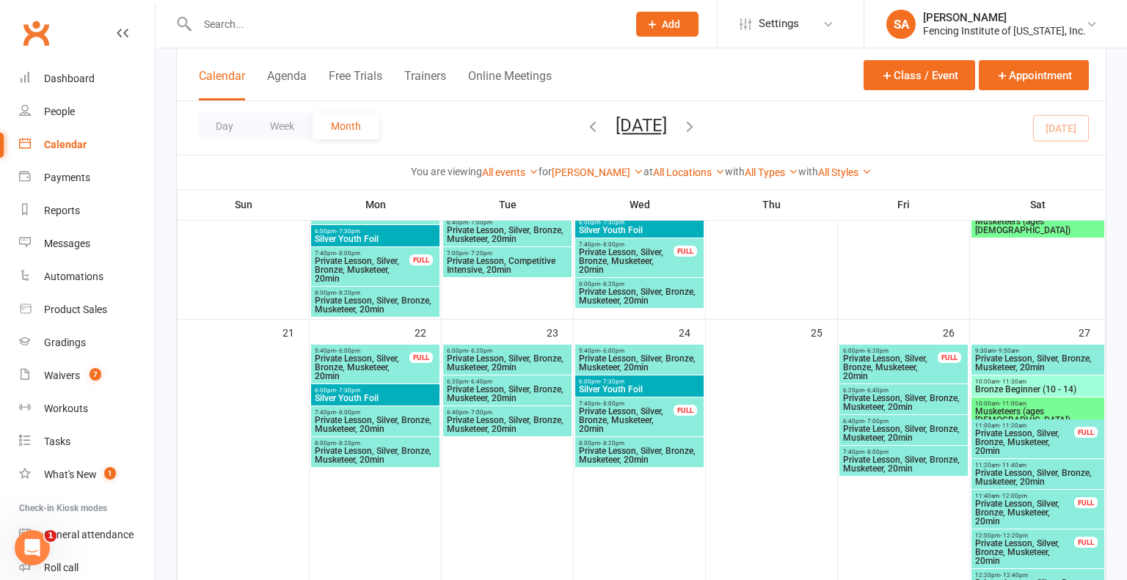
scroll to position [636, 0]
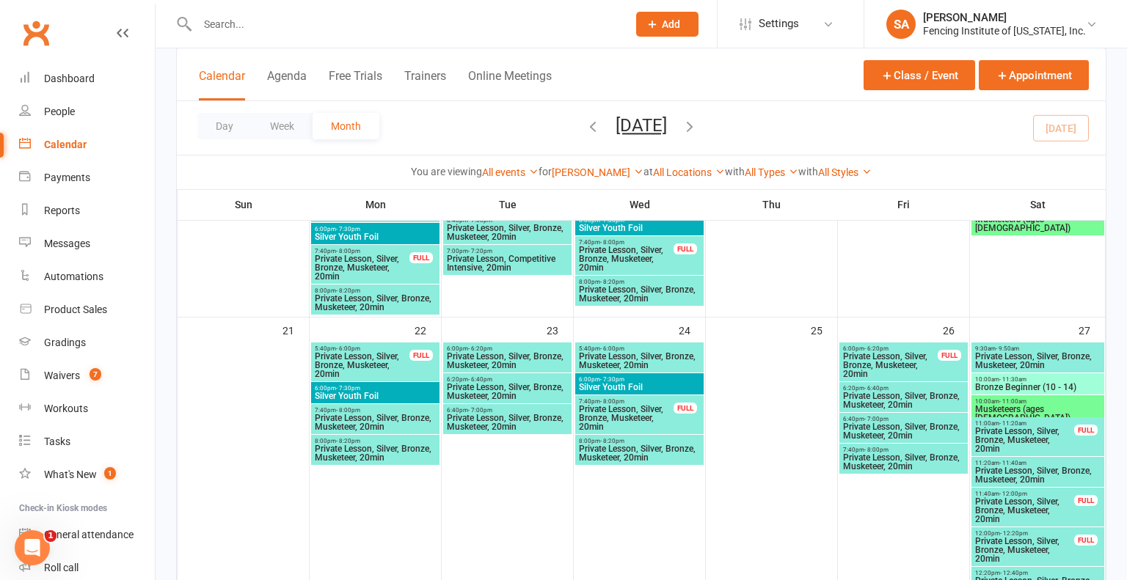
click at [893, 458] on span "Private Lesson, Silver, Bronze, Musketeer, 20min" at bounding box center [903, 462] width 122 height 18
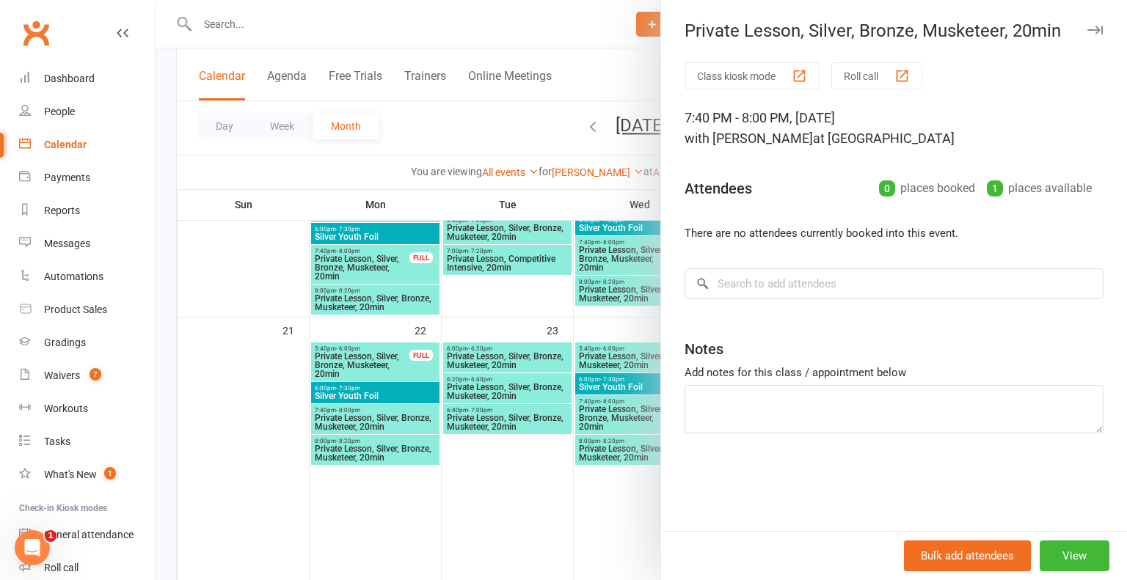
click at [893, 458] on div "Class kiosk mode Roll call 7:40 PM - 8:00 PM, Friday, September, 26, 2025 with …" at bounding box center [894, 296] width 466 height 469
click at [1064, 555] on button "View" at bounding box center [1074, 556] width 70 height 31
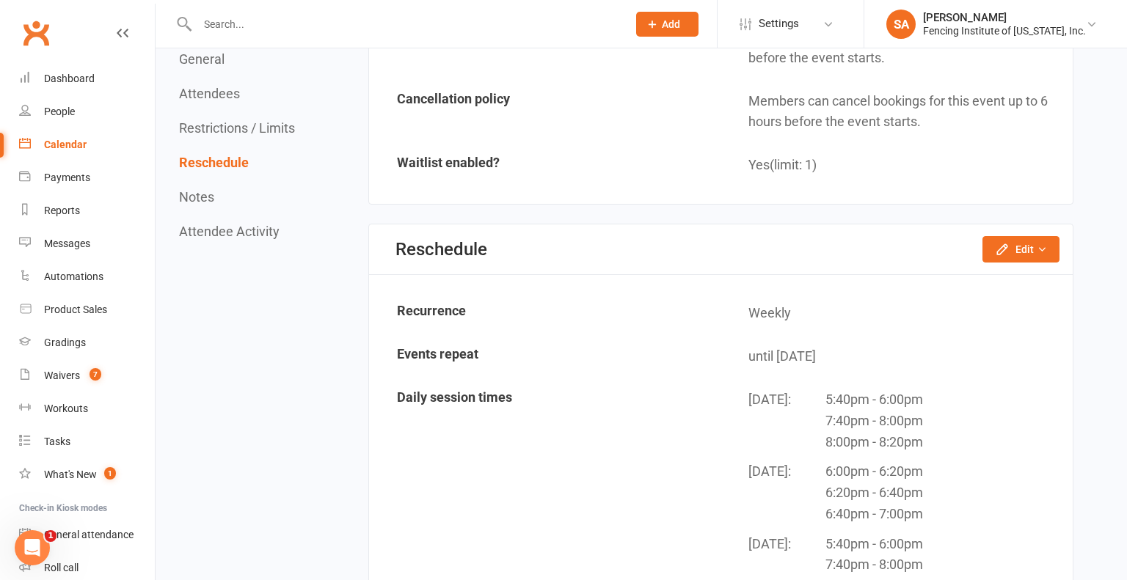
scroll to position [1229, 0]
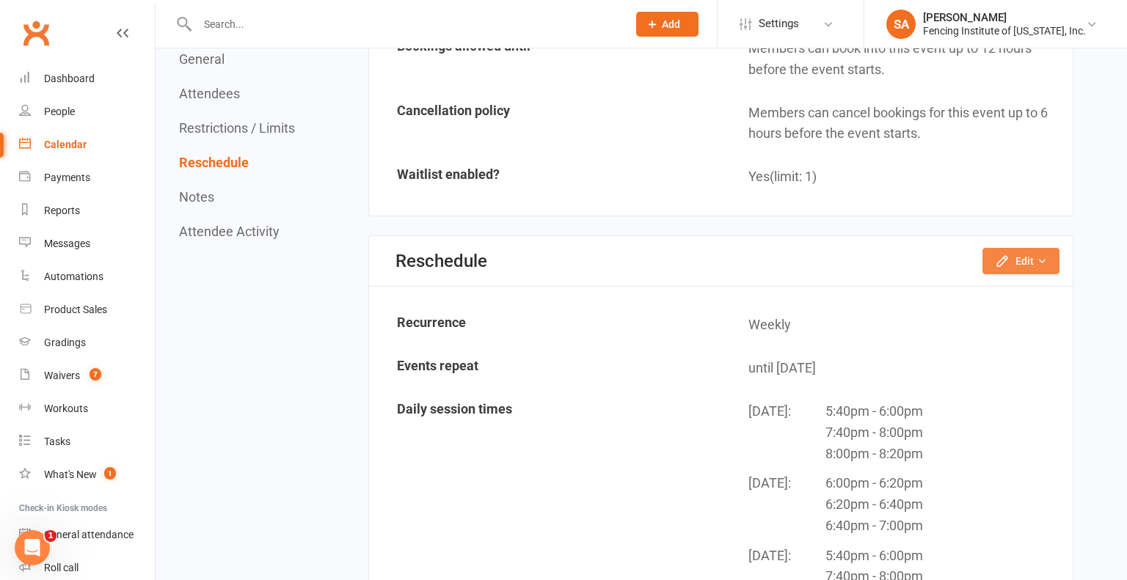
click at [1040, 256] on icon "button" at bounding box center [1041, 261] width 10 height 10
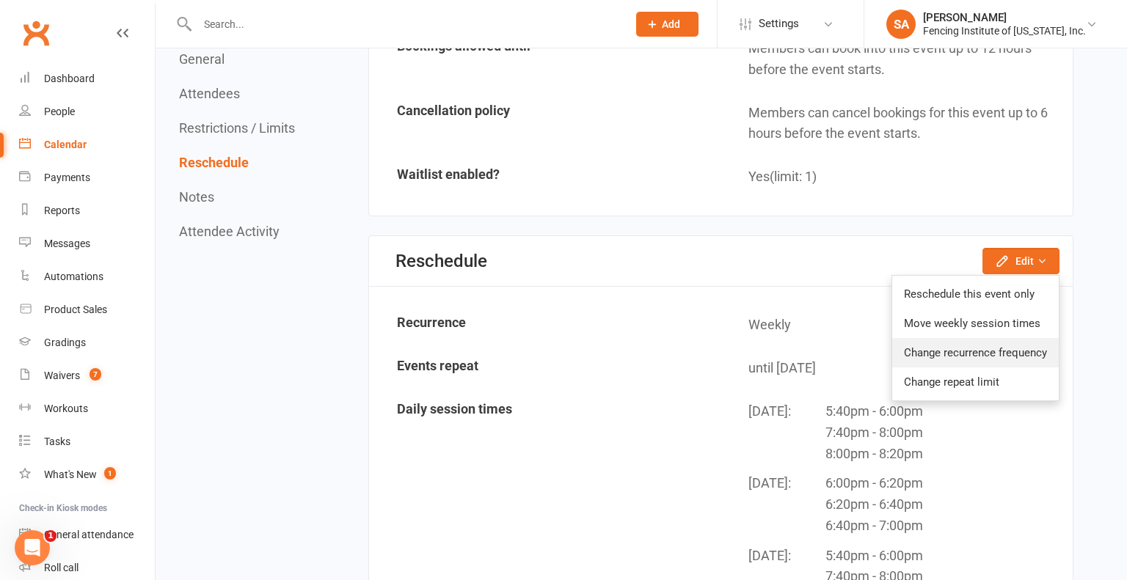
click at [989, 352] on link "Change recurrence frequency" at bounding box center [975, 352] width 167 height 29
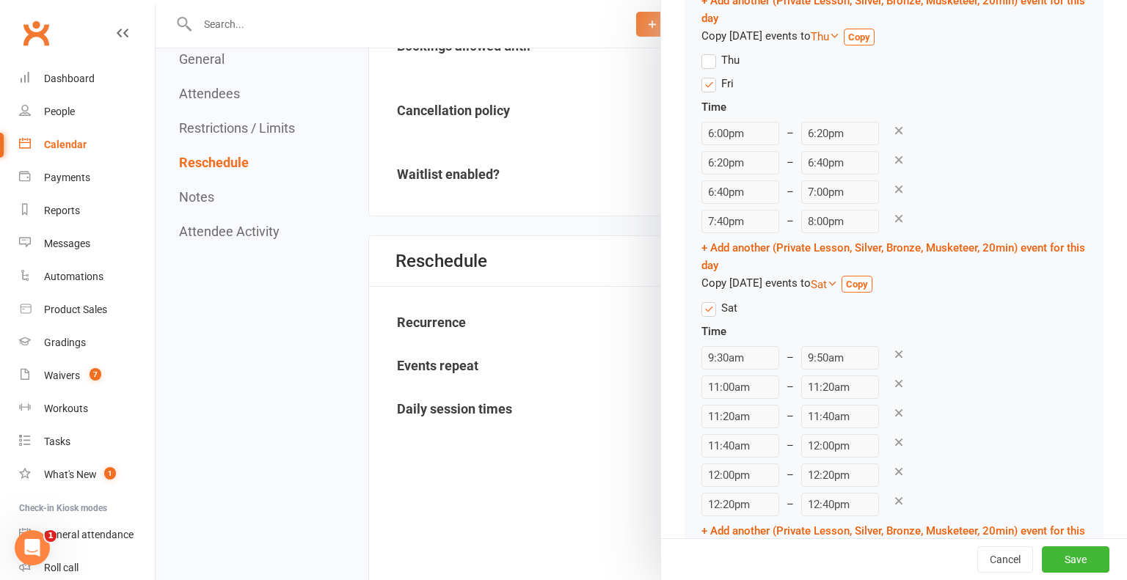
scroll to position [779, 0]
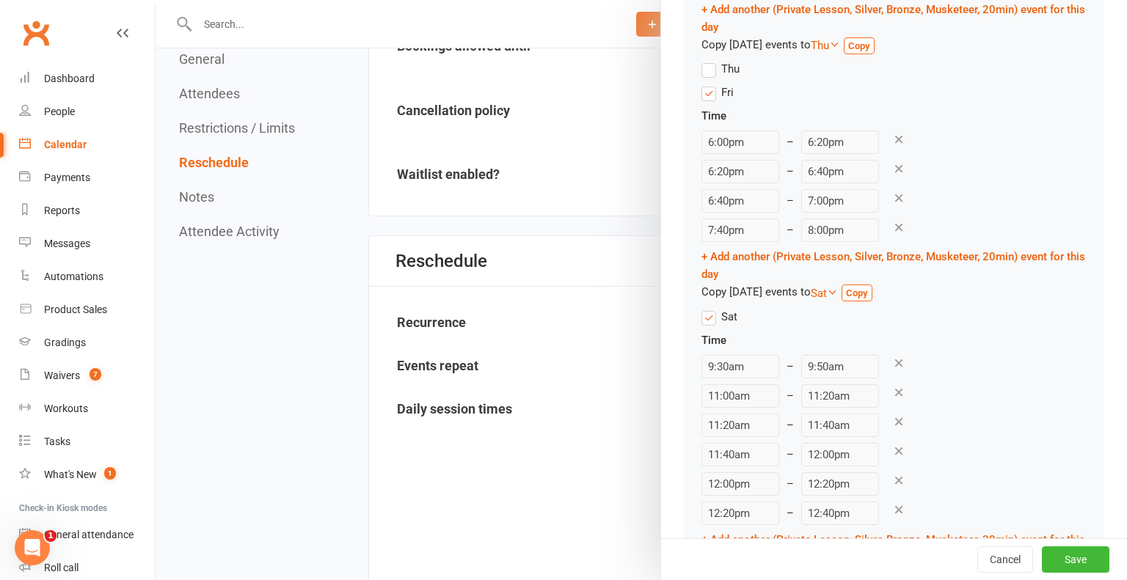
click at [892, 228] on icon at bounding box center [898, 227] width 13 height 13
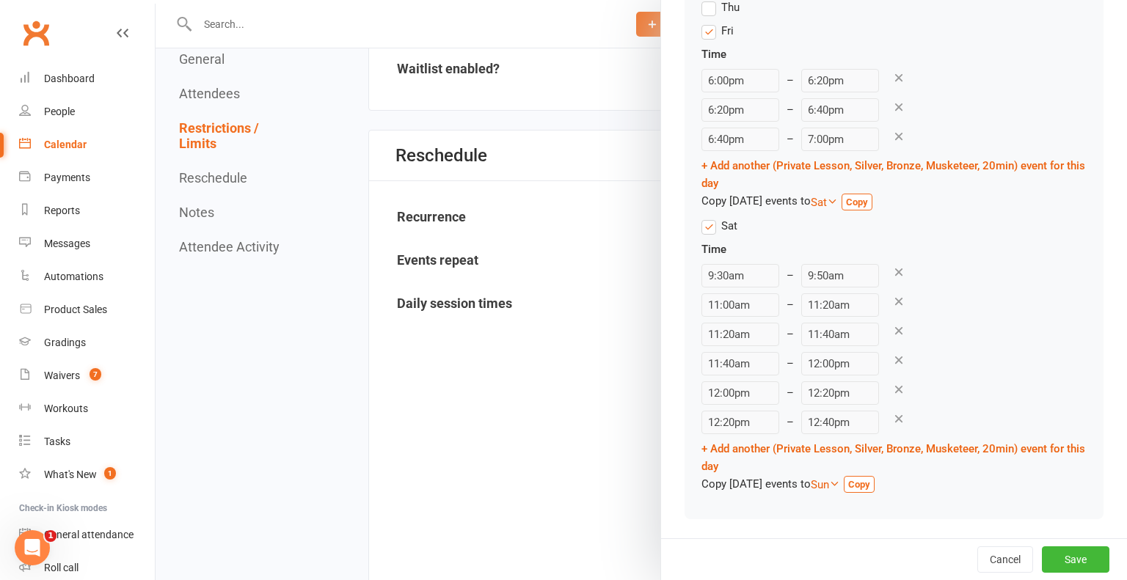
scroll to position [1432, 0]
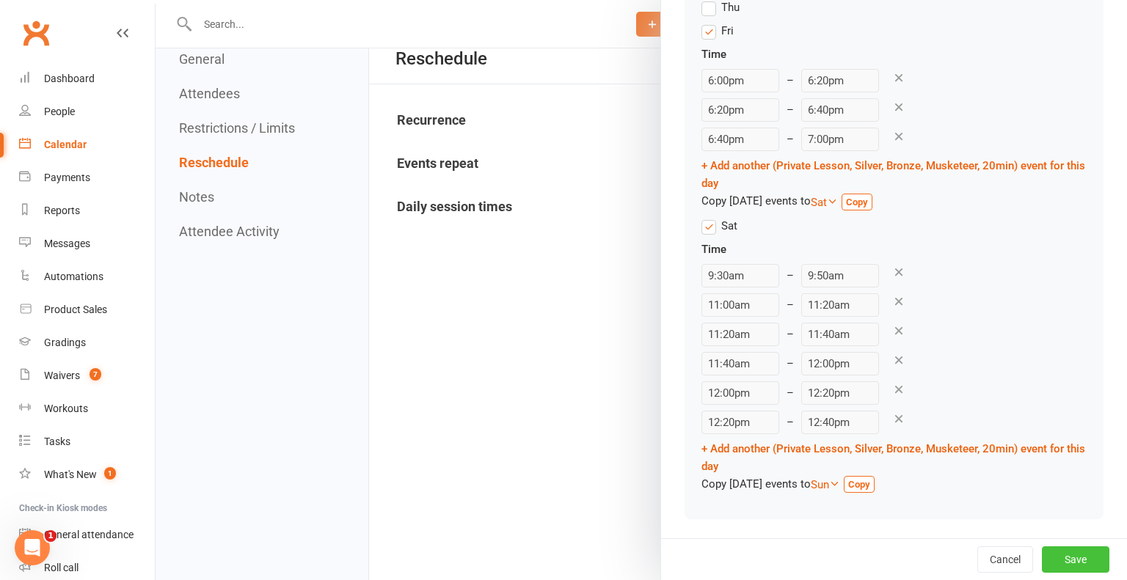
click at [1069, 554] on button "Save" at bounding box center [1075, 559] width 67 height 26
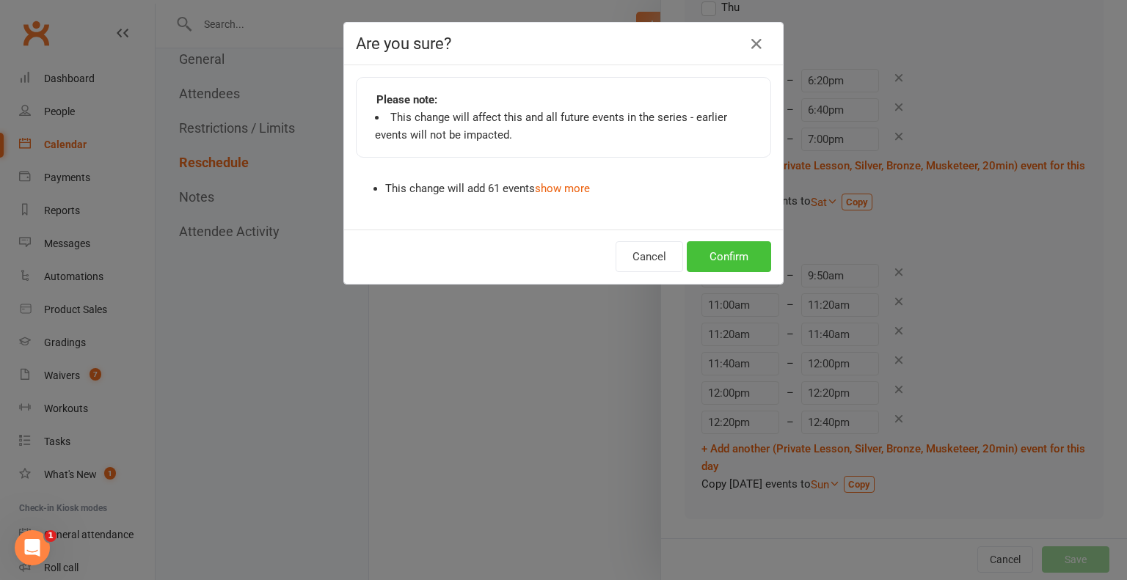
click at [736, 252] on button "Confirm" at bounding box center [729, 256] width 84 height 31
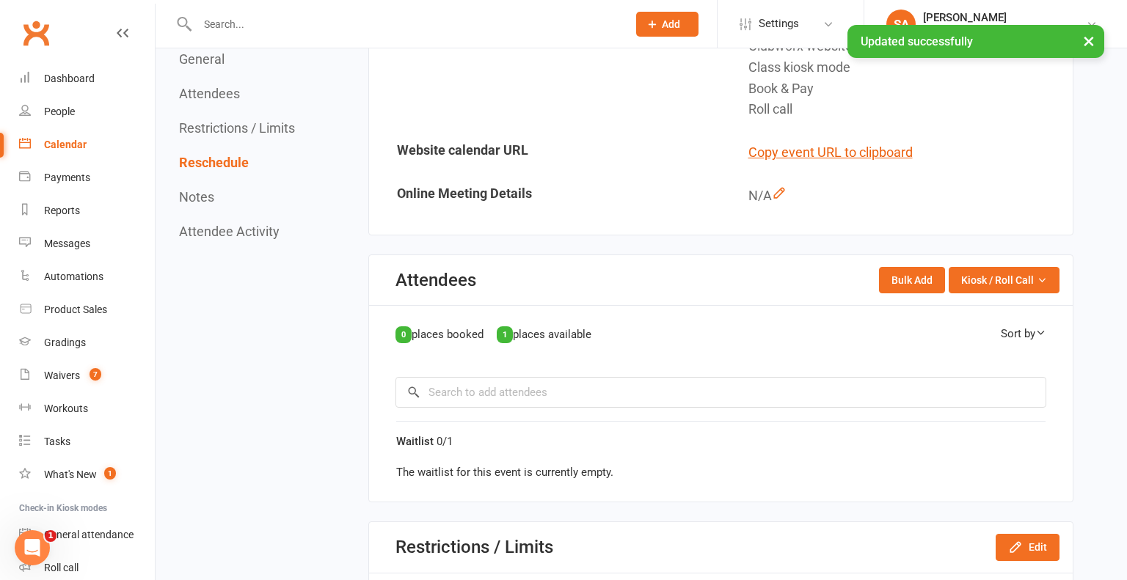
scroll to position [0, 0]
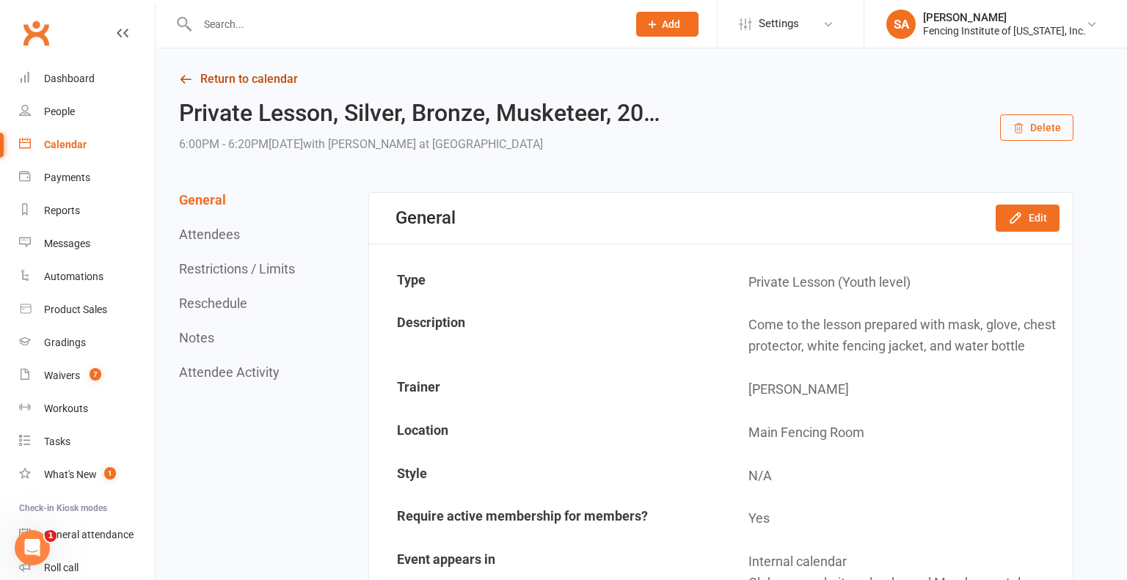
click at [254, 82] on link "Return to calendar" at bounding box center [626, 79] width 894 height 21
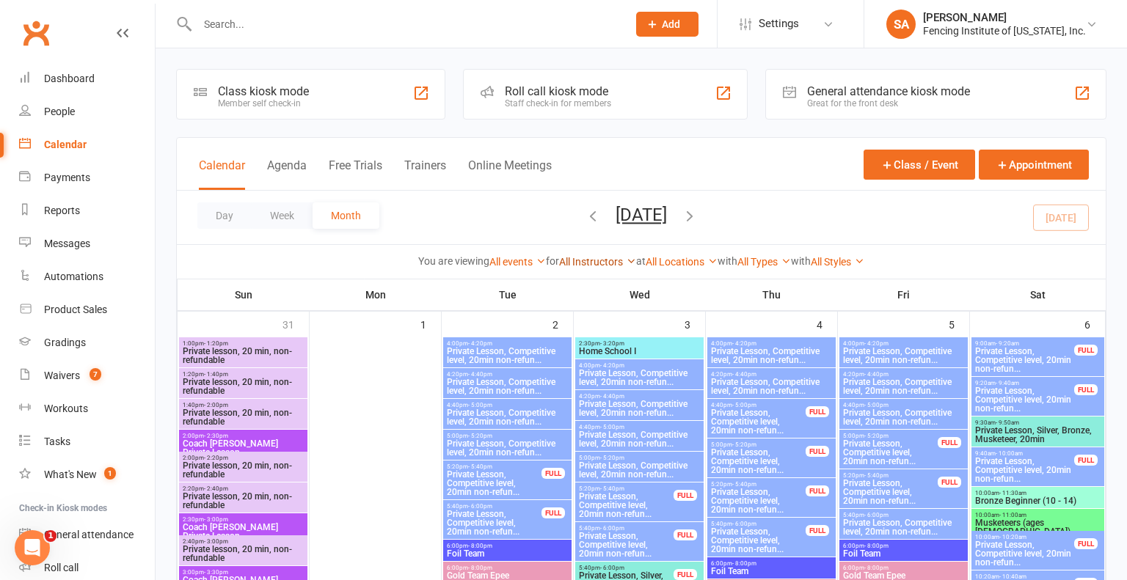
click at [589, 263] on link "All Instructors" at bounding box center [597, 262] width 77 height 12
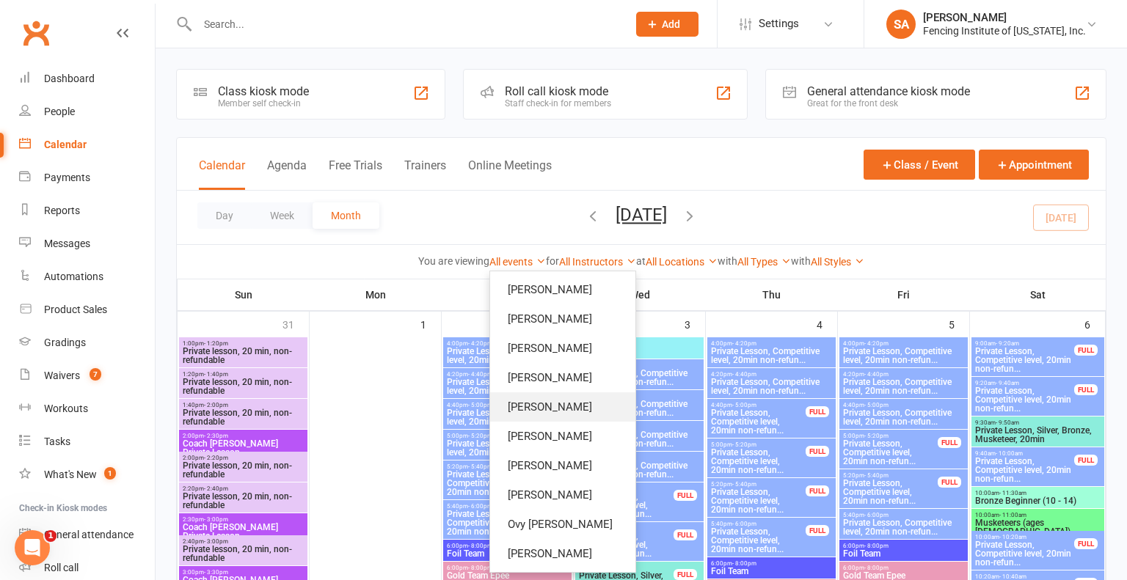
click at [548, 396] on link "[PERSON_NAME]" at bounding box center [562, 406] width 145 height 29
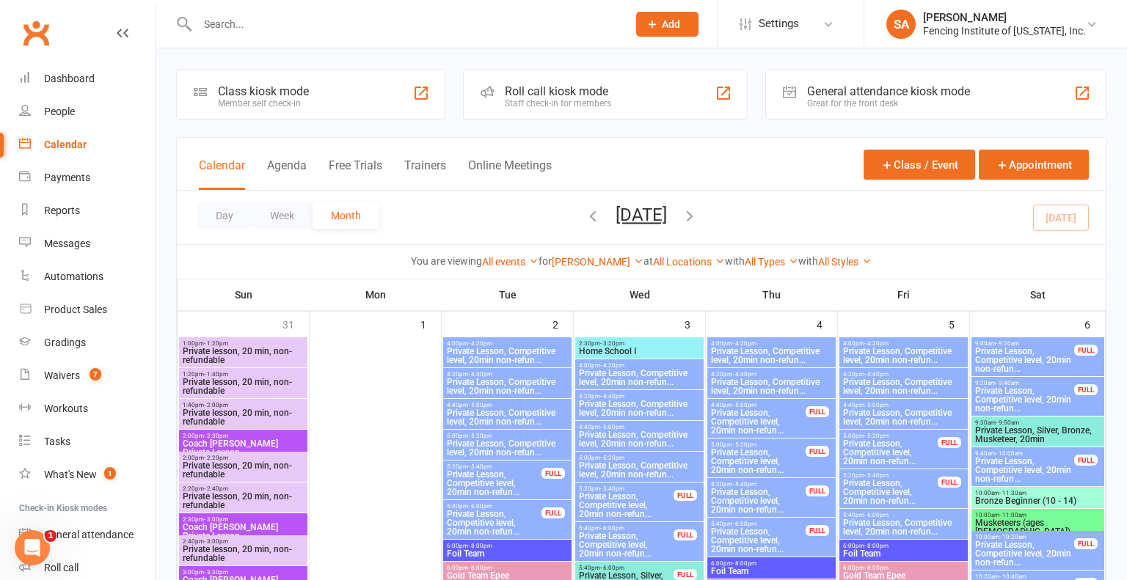
click at [548, 396] on div "4:20pm - 4:40pm Private Lesson, Competitive level, 20min non-refun..." at bounding box center [507, 383] width 128 height 30
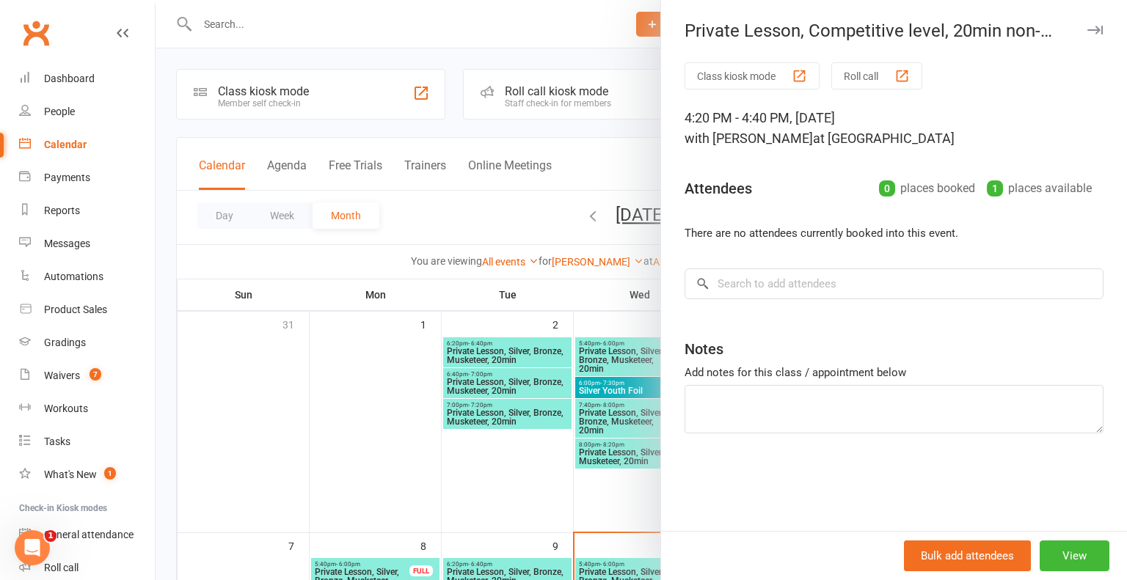
click at [1091, 31] on icon "button" at bounding box center [1094, 30] width 15 height 9
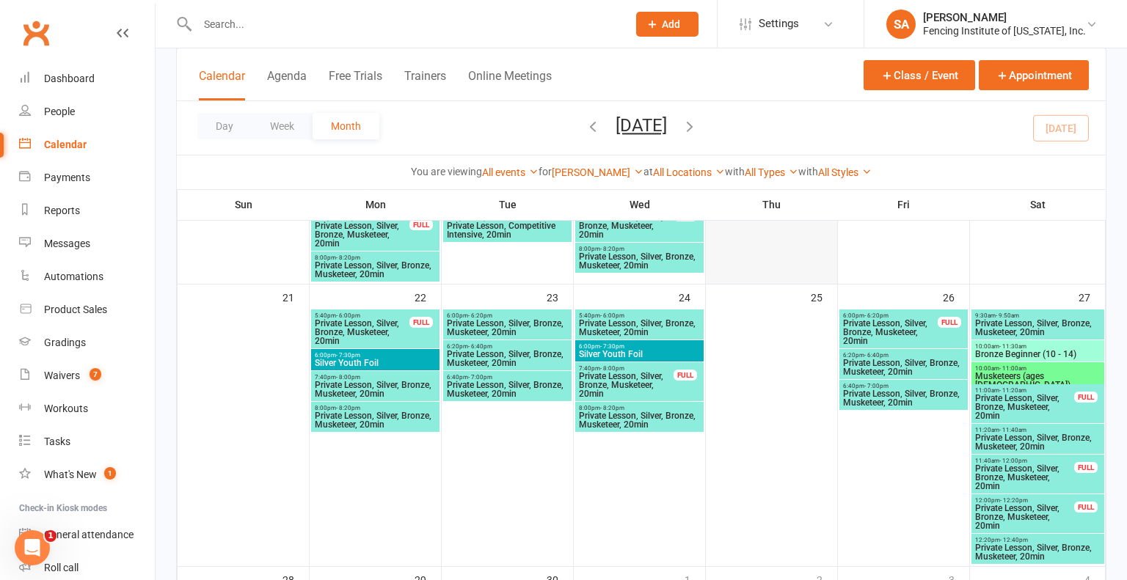
scroll to position [675, 0]
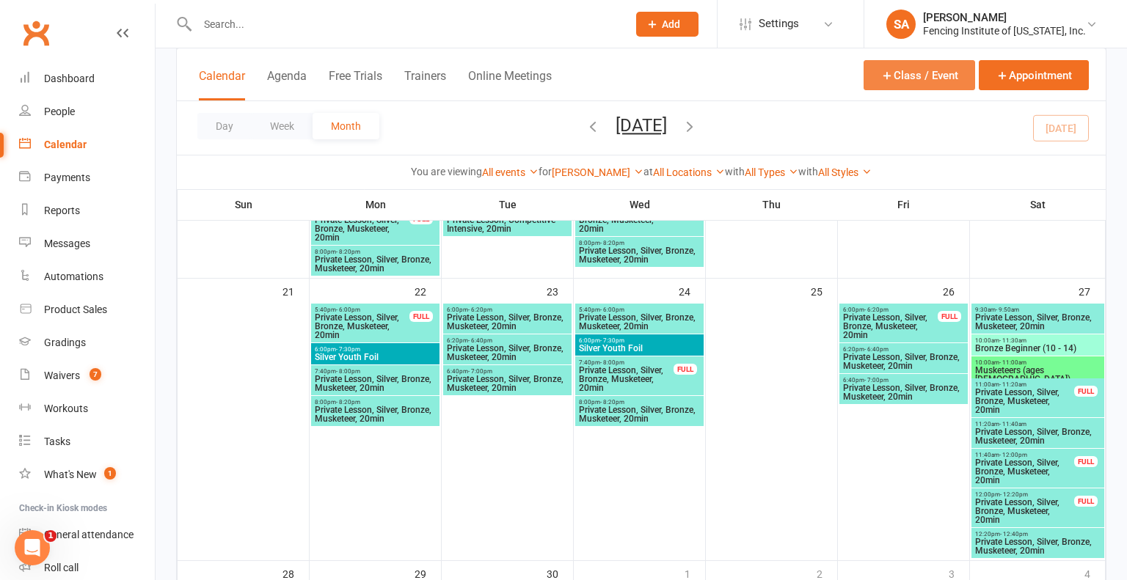
click at [937, 75] on button "Class / Event" at bounding box center [918, 75] width 111 height 30
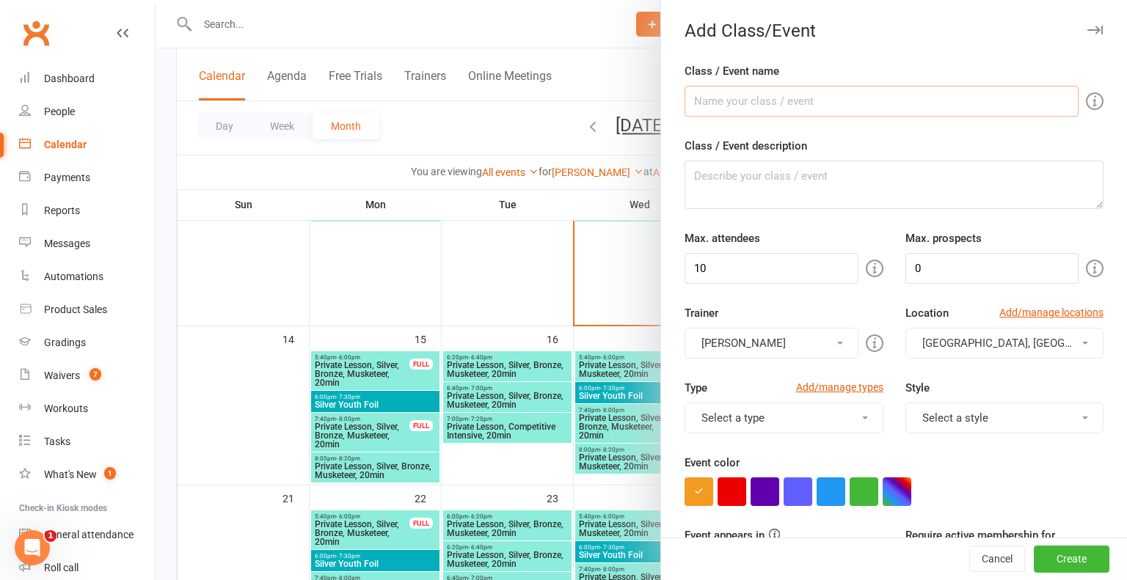
scroll to position [478, 0]
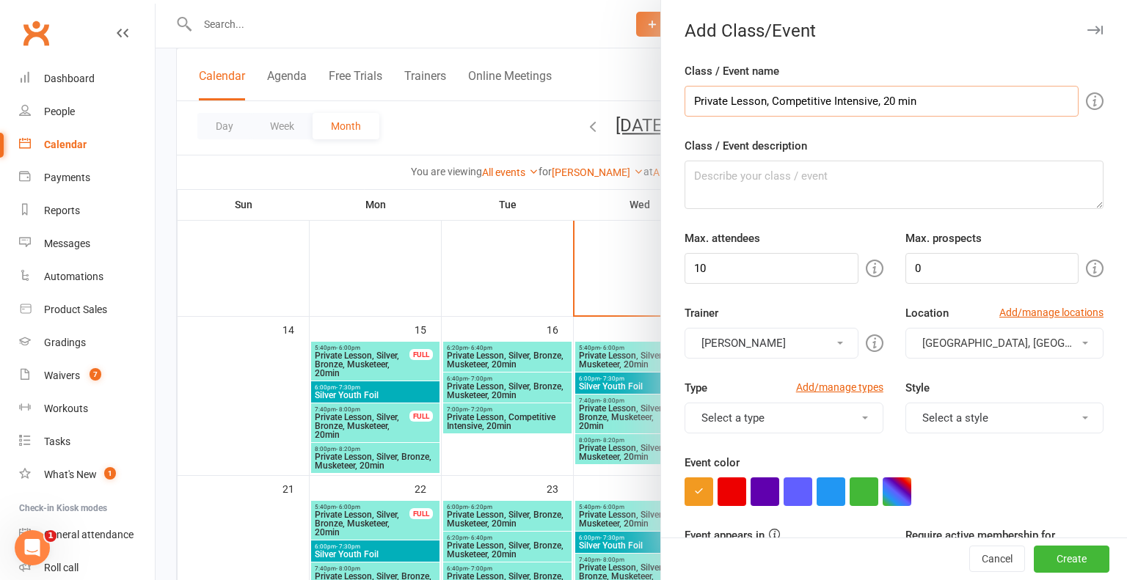
type input "Private Lesson, Competitive Intensive, 20 min"
click at [808, 268] on input "10" at bounding box center [770, 268] width 173 height 31
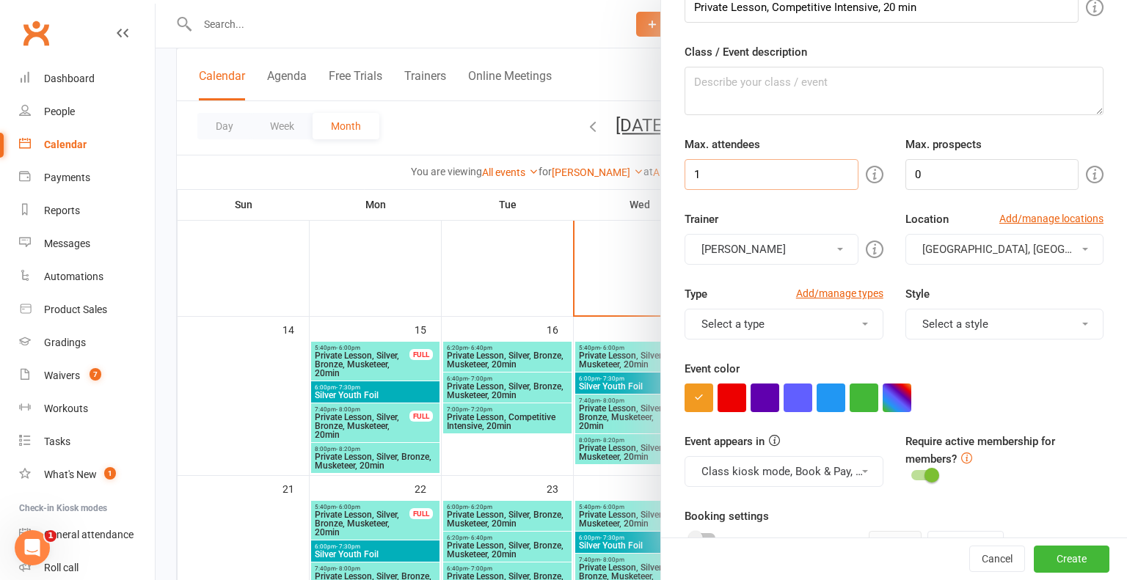
scroll to position [102, 0]
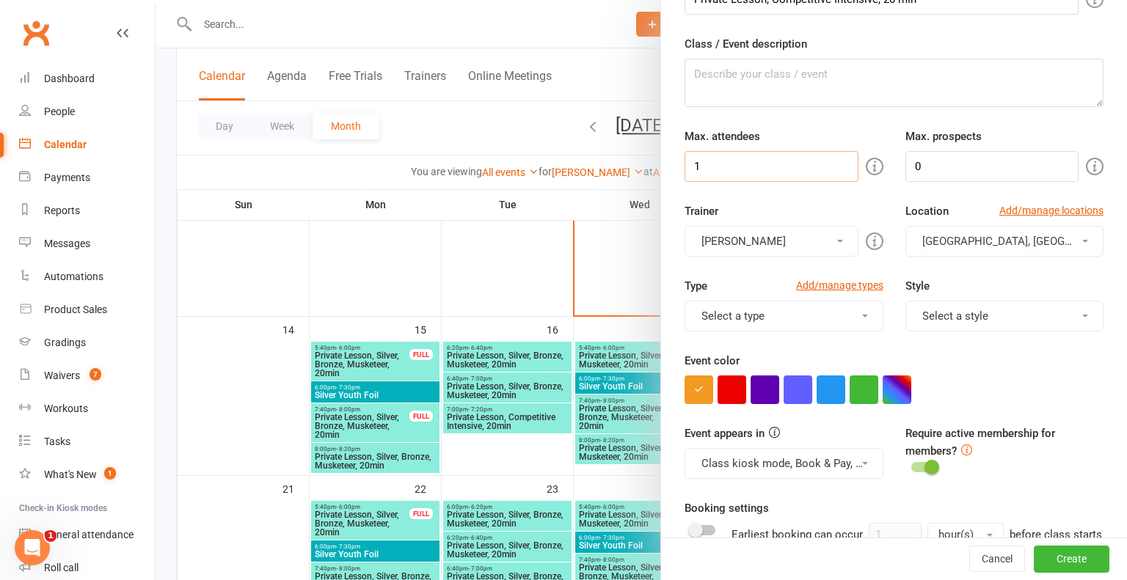
type input "1"
click at [1081, 238] on button "[GEOGRAPHIC_DATA], [GEOGRAPHIC_DATA], [US_STATE]" at bounding box center [1004, 241] width 198 height 31
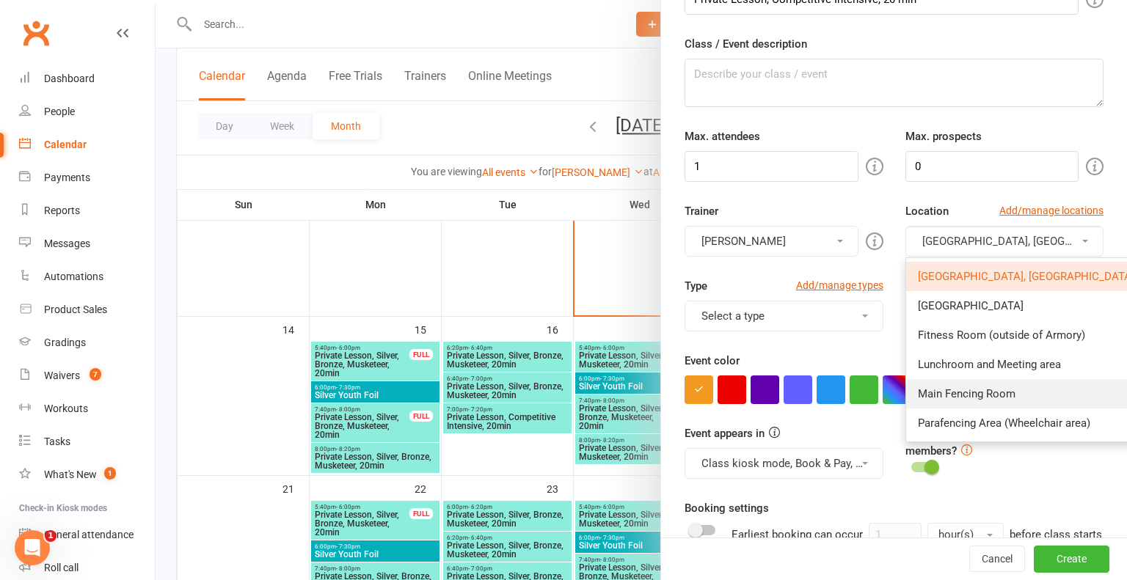
click at [1041, 393] on link "Main Fencing Room" at bounding box center [1033, 393] width 255 height 29
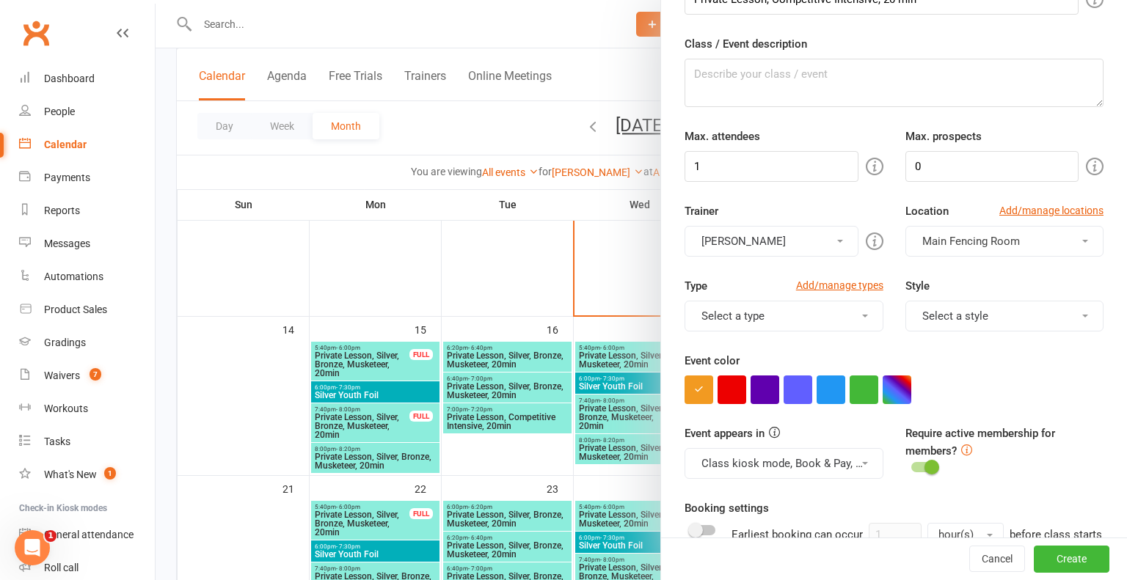
click at [870, 312] on button "Select a type" at bounding box center [783, 316] width 198 height 31
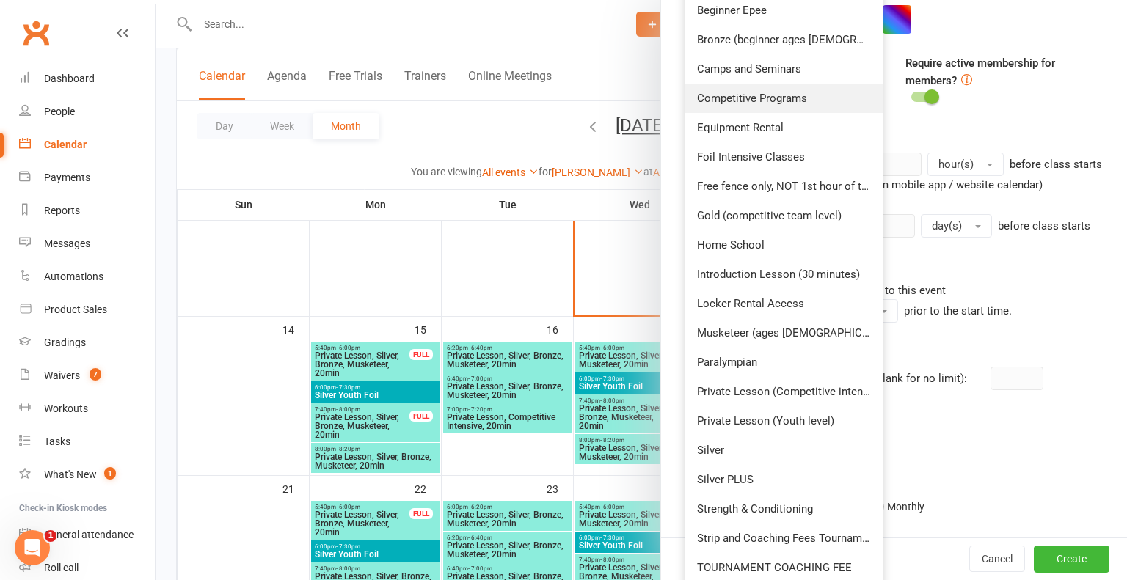
scroll to position [478, 0]
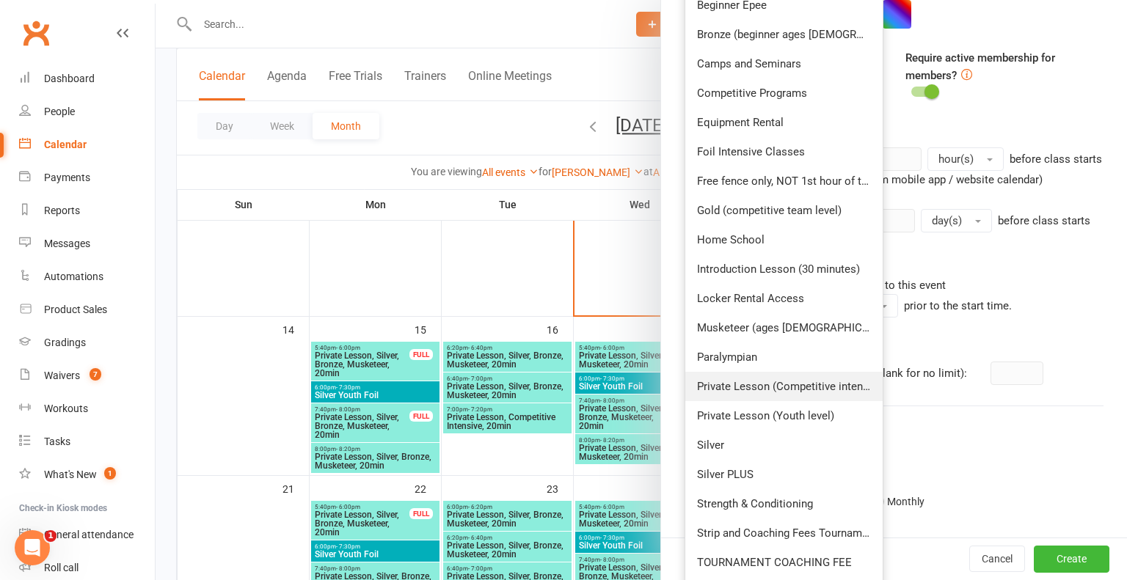
click at [807, 390] on link "Private Lesson (Competitive intensive)" at bounding box center [783, 386] width 197 height 29
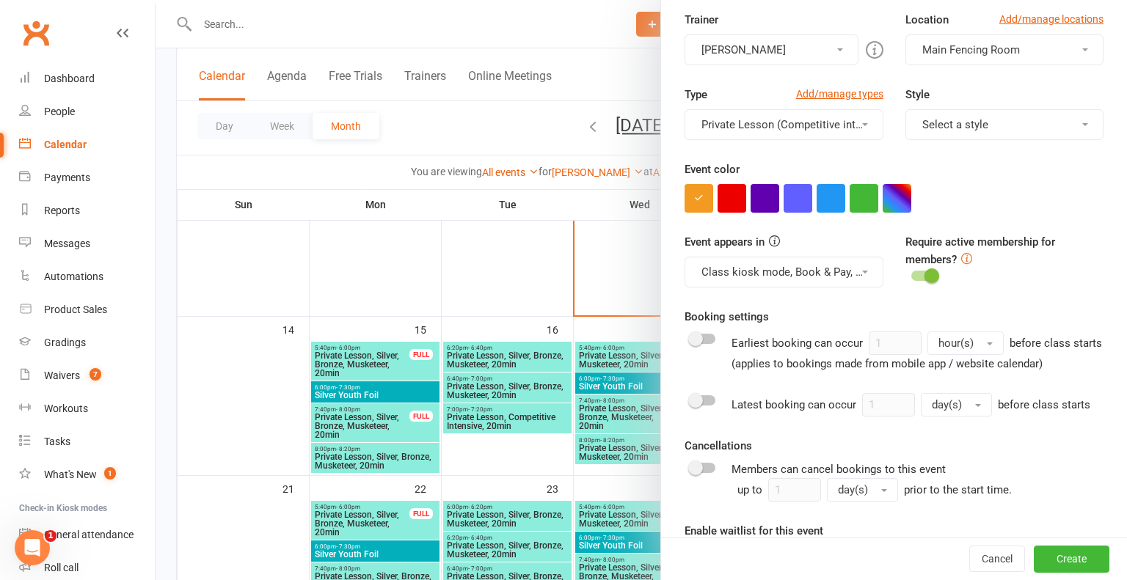
scroll to position [293, 0]
click at [886, 208] on button "button" at bounding box center [896, 199] width 29 height 29
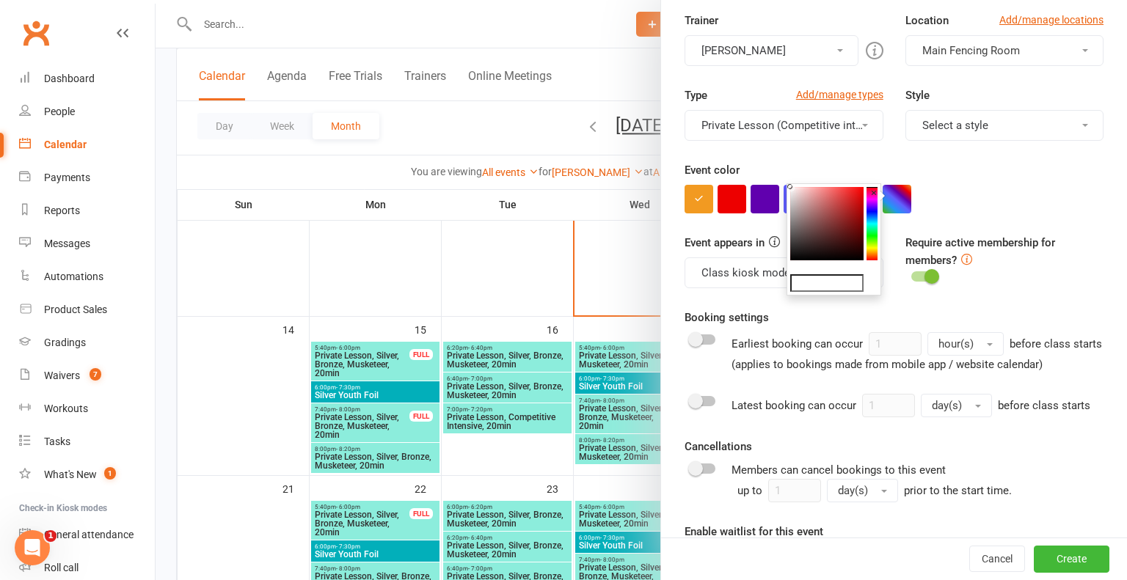
click at [871, 227] on colorpicker-hue at bounding box center [871, 223] width 11 height 73
click at [855, 194] on colorpicker-saturation at bounding box center [826, 223] width 73 height 73
type input "#1ce7b1"
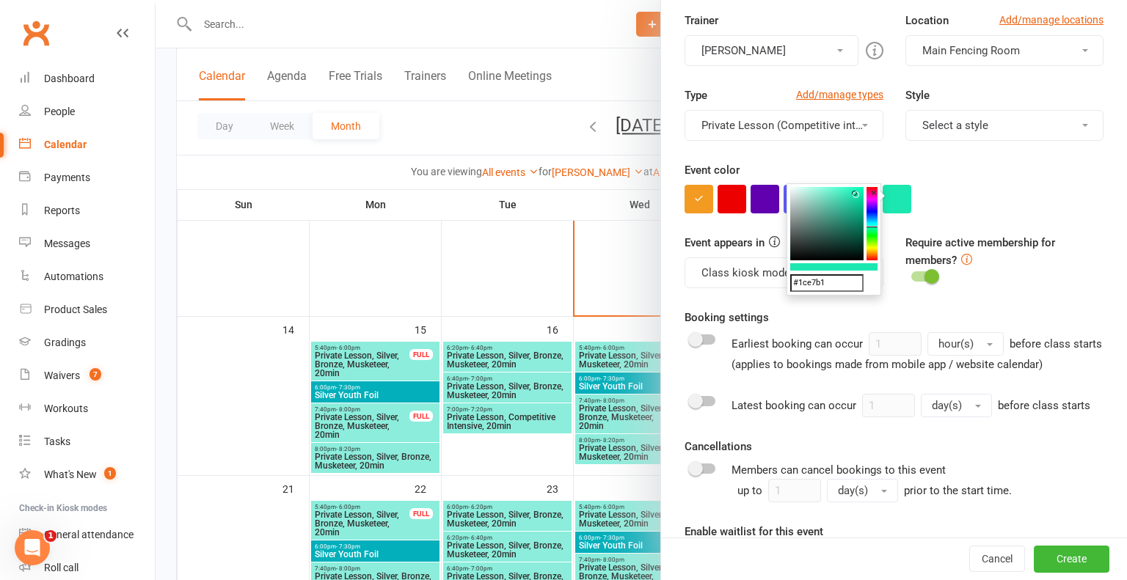
click at [900, 296] on div "Event appears in Class kiosk mode, Book & Pay, Roll call, Clubworx website cale…" at bounding box center [893, 271] width 441 height 75
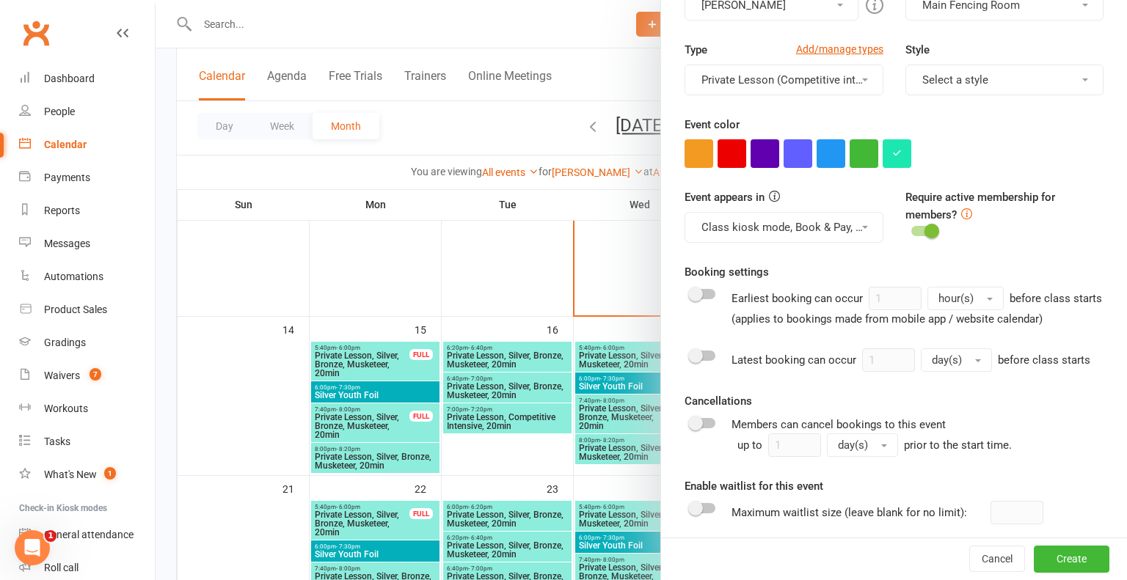
scroll to position [341, 0]
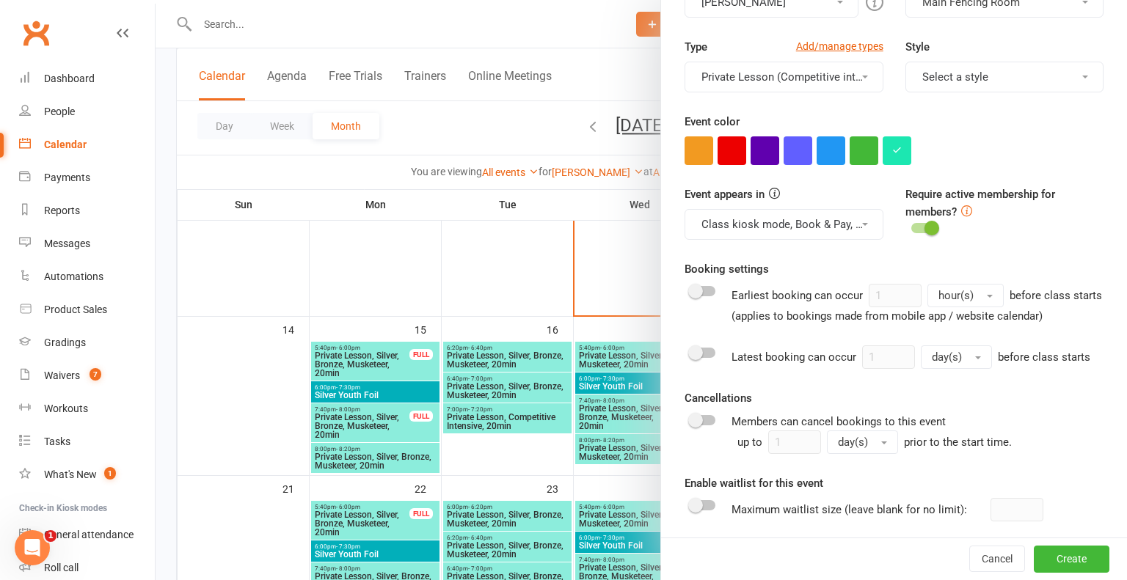
click at [705, 350] on div at bounding box center [702, 353] width 25 height 10
click at [690, 351] on input "checkbox" at bounding box center [690, 351] width 0 height 0
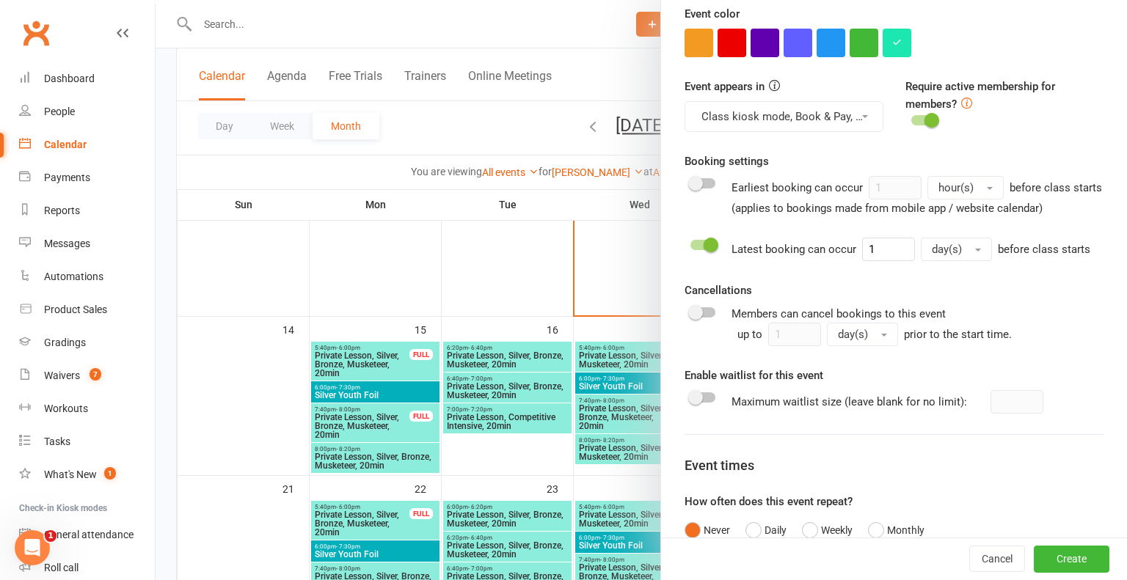
scroll to position [450, 0]
click at [708, 307] on div at bounding box center [702, 312] width 25 height 10
click at [690, 310] on input "checkbox" at bounding box center [690, 310] width 0 height 0
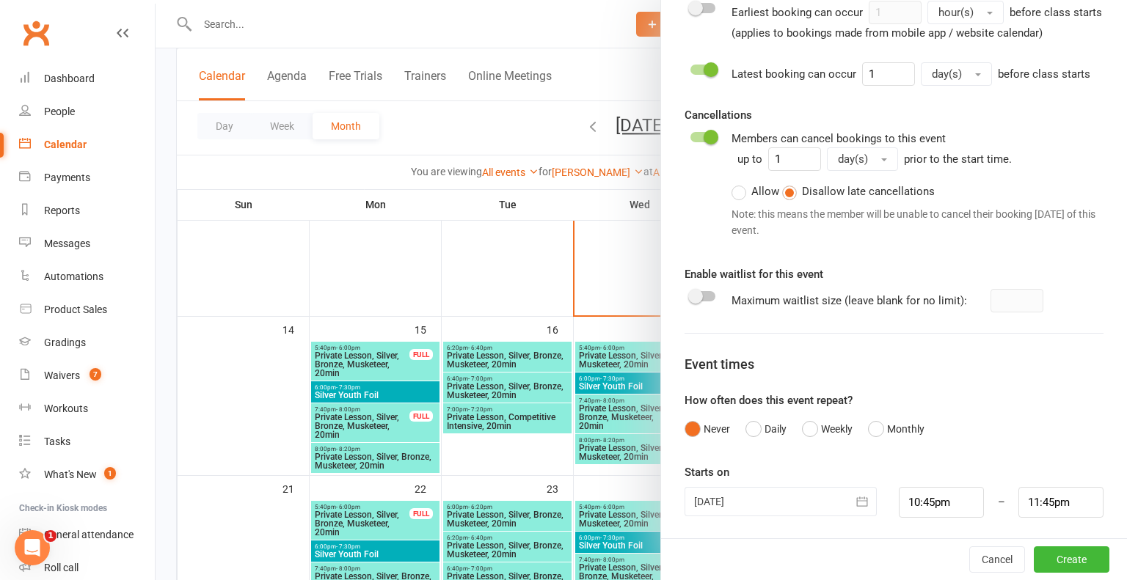
scroll to position [625, 0]
click at [711, 293] on div at bounding box center [702, 295] width 25 height 10
click at [690, 293] on input "checkbox" at bounding box center [690, 293] width 0 height 0
click at [992, 306] on input "number" at bounding box center [1016, 299] width 53 height 23
type input "1"
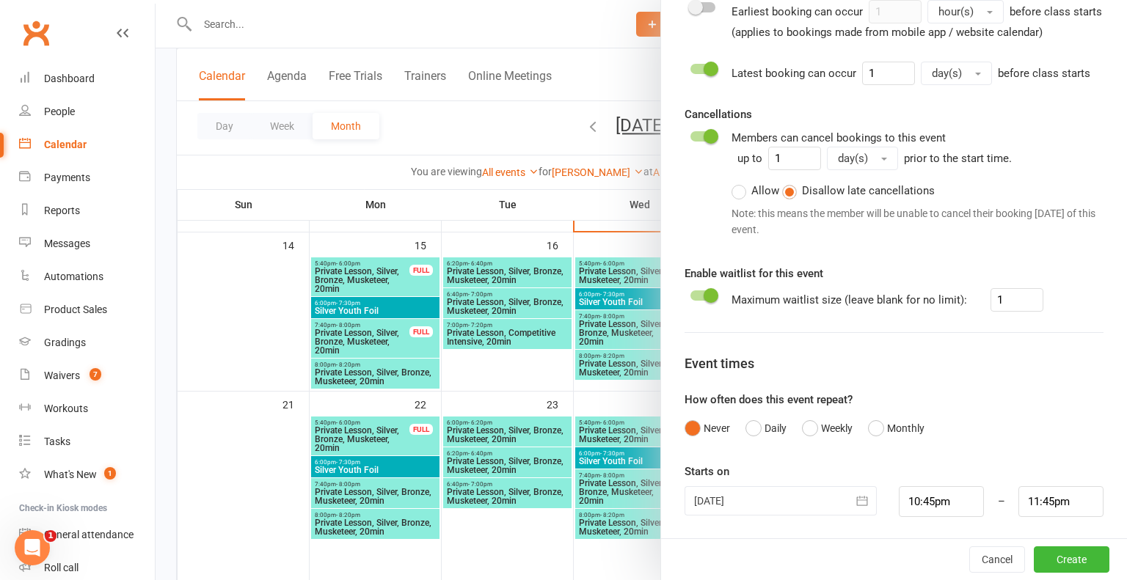
scroll to position [580, 0]
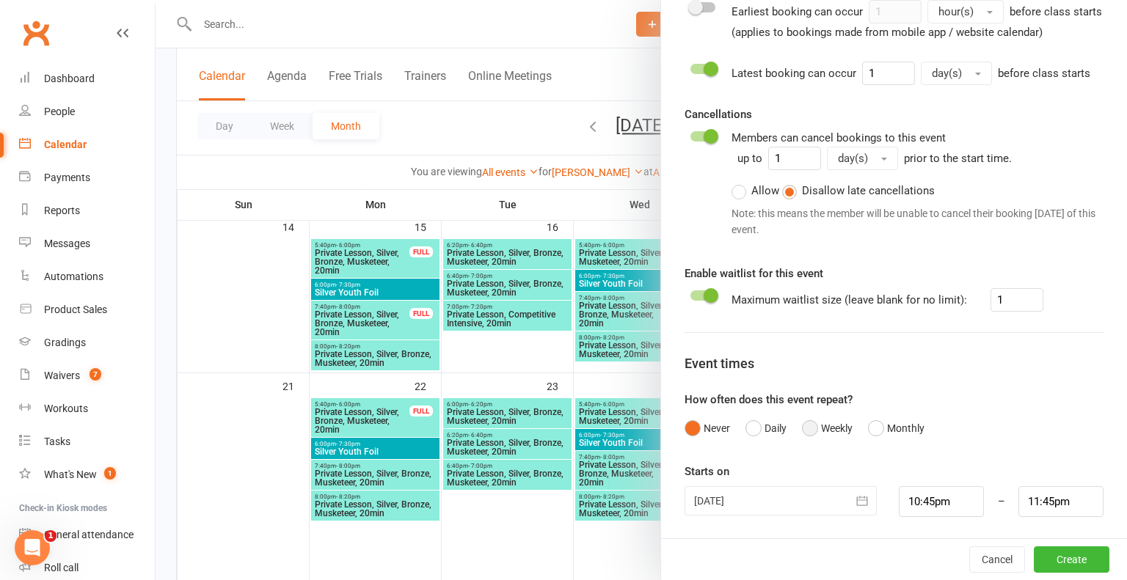
click at [813, 425] on button "Weekly" at bounding box center [827, 428] width 51 height 28
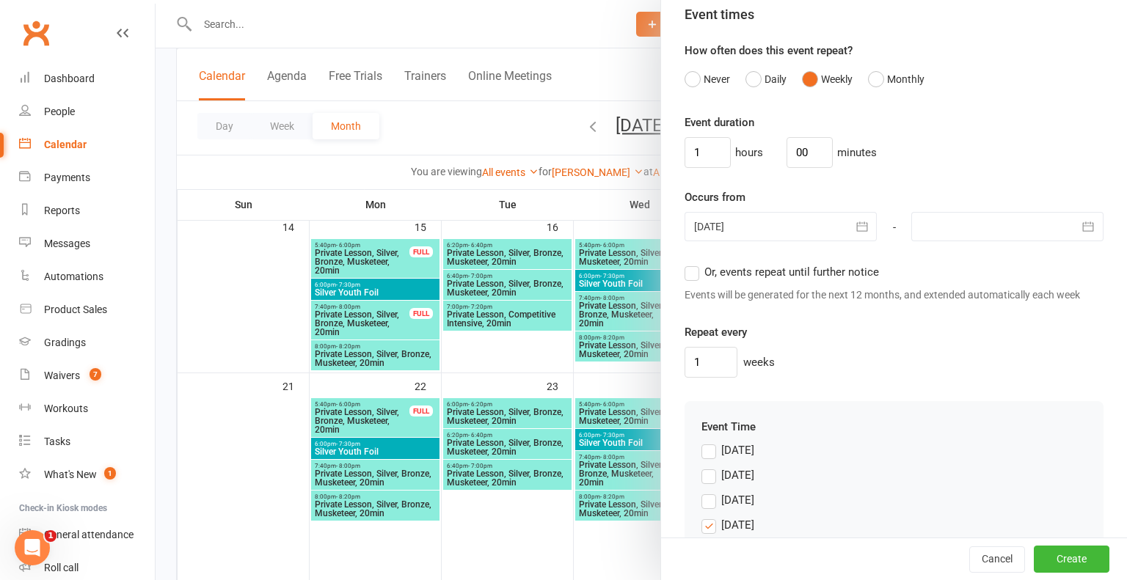
scroll to position [976, 0]
click at [795, 150] on input "00" at bounding box center [809, 151] width 46 height 31
type input "20"
click at [721, 150] on input "1" at bounding box center [707, 151] width 46 height 31
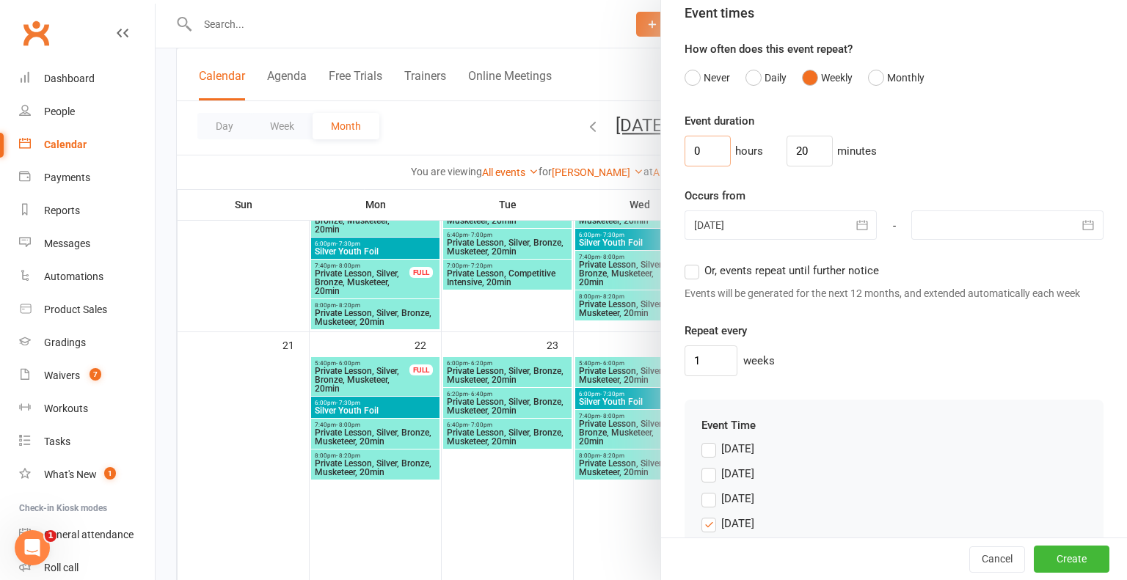
scroll to position [622, 0]
type input "0"
click at [858, 225] on icon "button" at bounding box center [862, 225] width 15 height 15
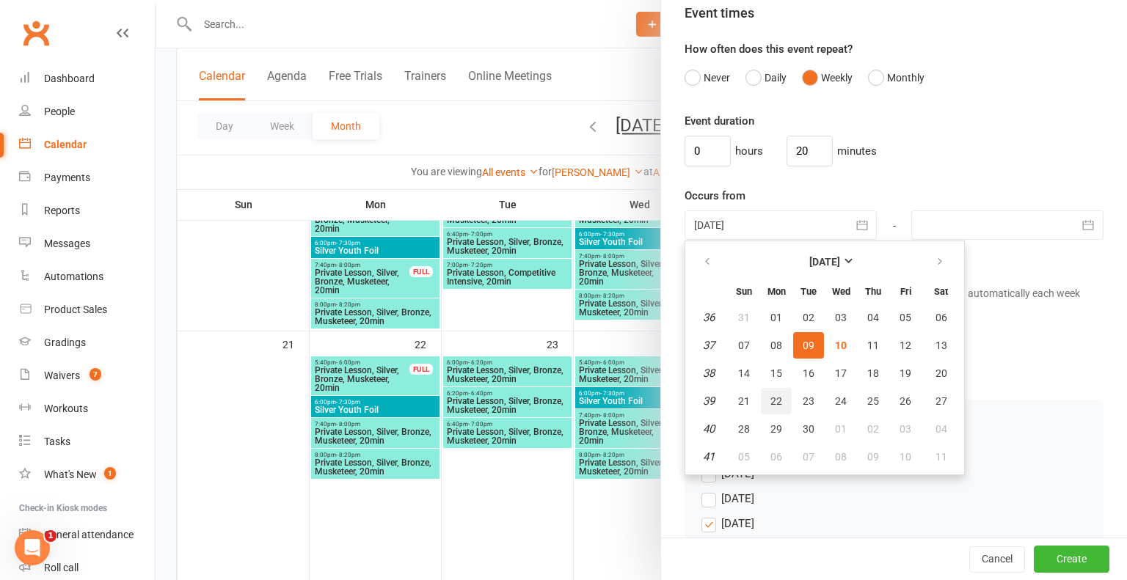
click at [776, 395] on span "22" at bounding box center [776, 401] width 12 height 12
type input "22 Sep 2025"
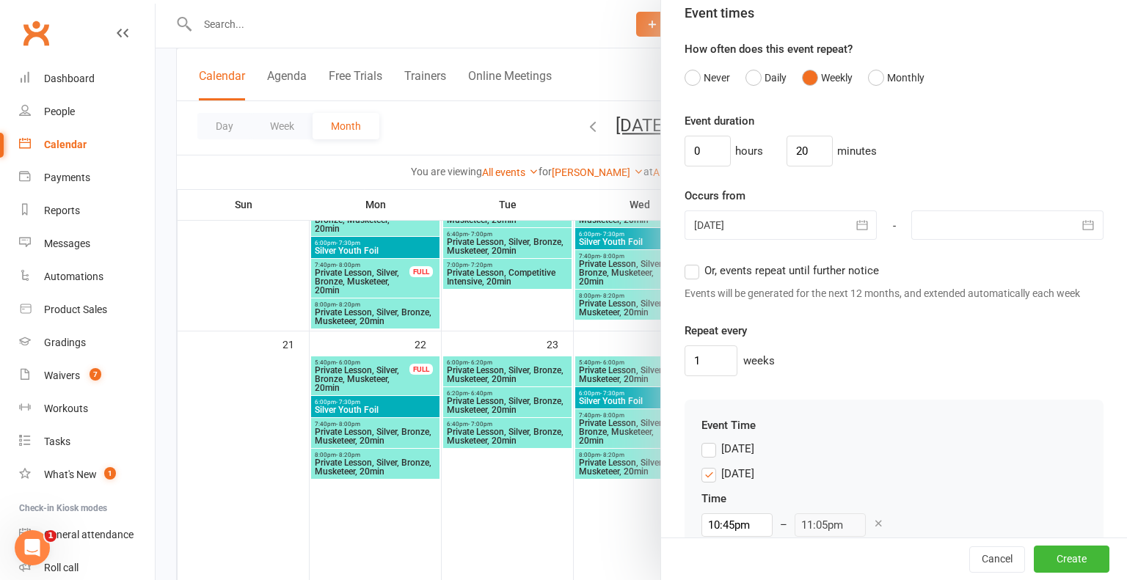
click at [690, 269] on label "Or, events repeat until further notice" at bounding box center [781, 271] width 194 height 18
click at [690, 262] on input "Or, events repeat until further notice" at bounding box center [689, 262] width 10 height 0
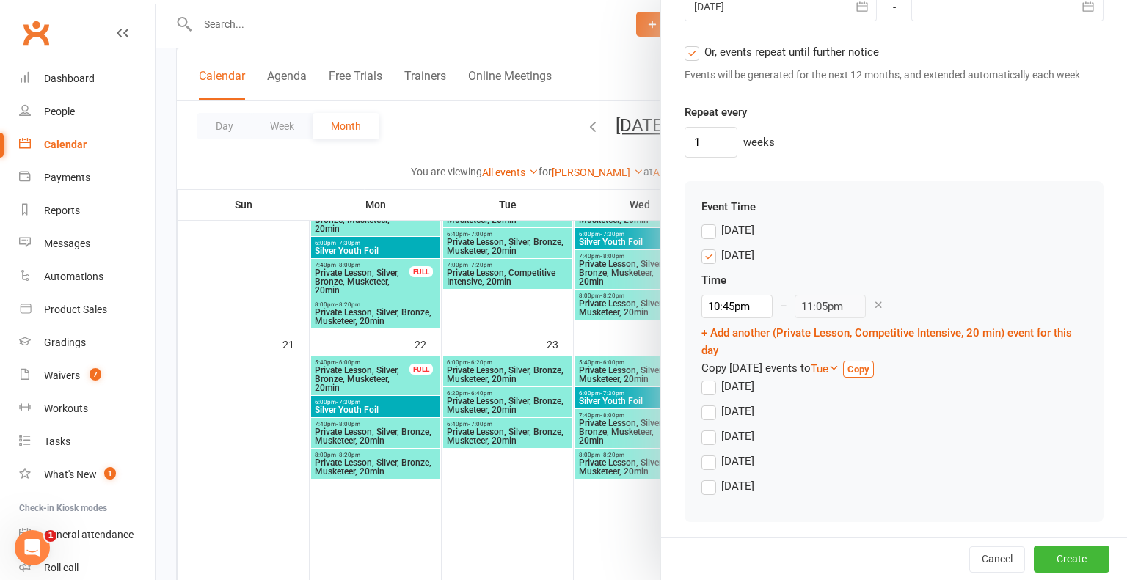
scroll to position [1196, 0]
click at [720, 301] on input "10:45pm" at bounding box center [736, 304] width 71 height 23
type input "1:45pm"
type input "2:05pm"
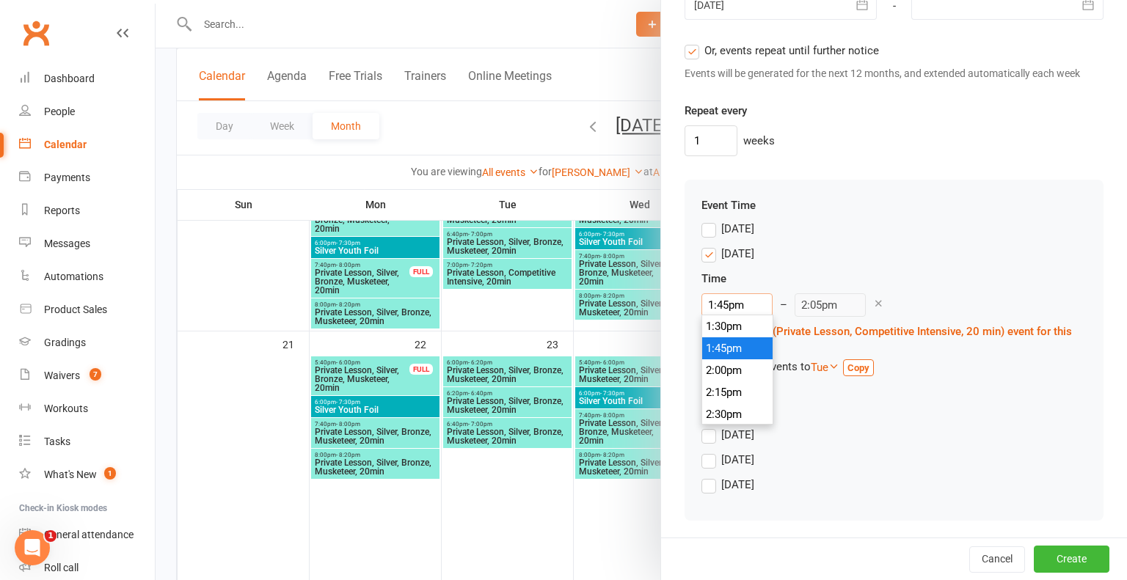
type input ":45pm"
type input "11:05pm"
type input "8:45pm"
type input "9:05pm"
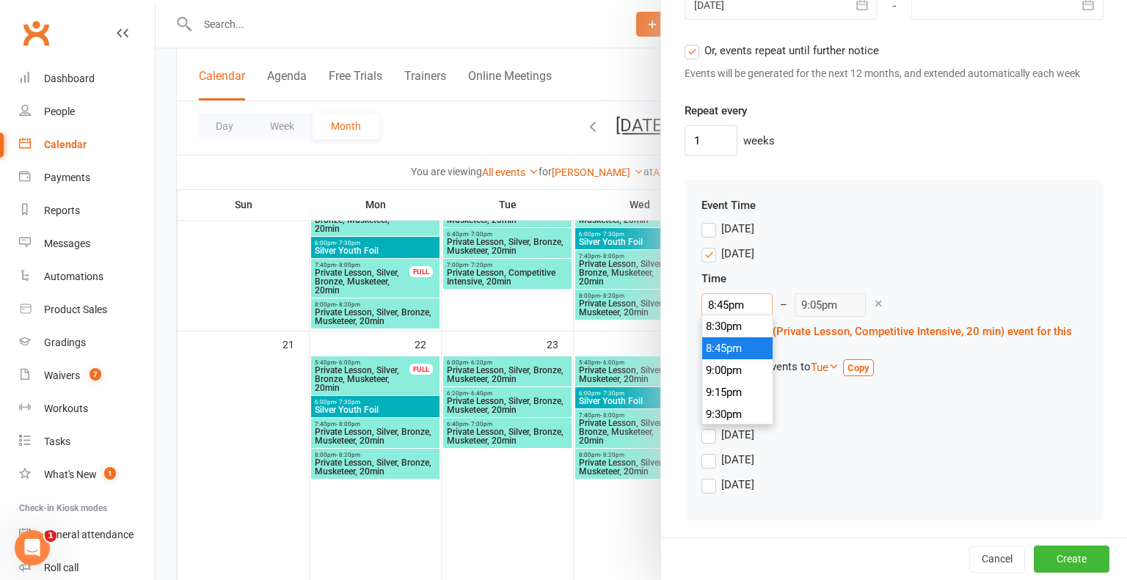
type input "8:4pm"
type input "11:05pm"
type input "8:pm"
type input "8:20pm"
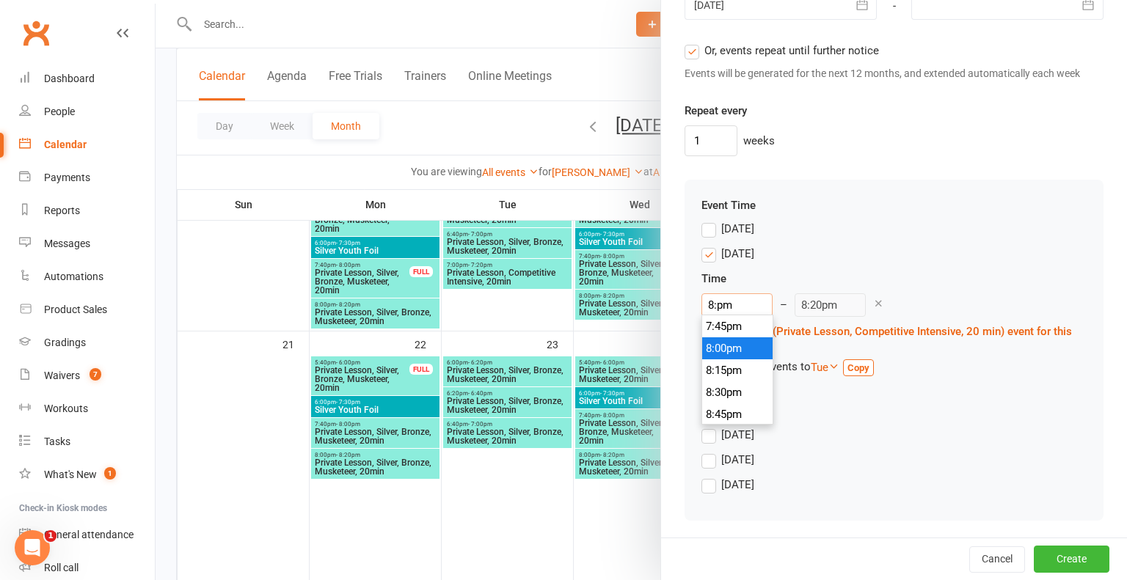
type input "8:2pm"
type input "11:05pm"
type input "8:20pm"
type input "8:40pm"
type input "8:20pm"
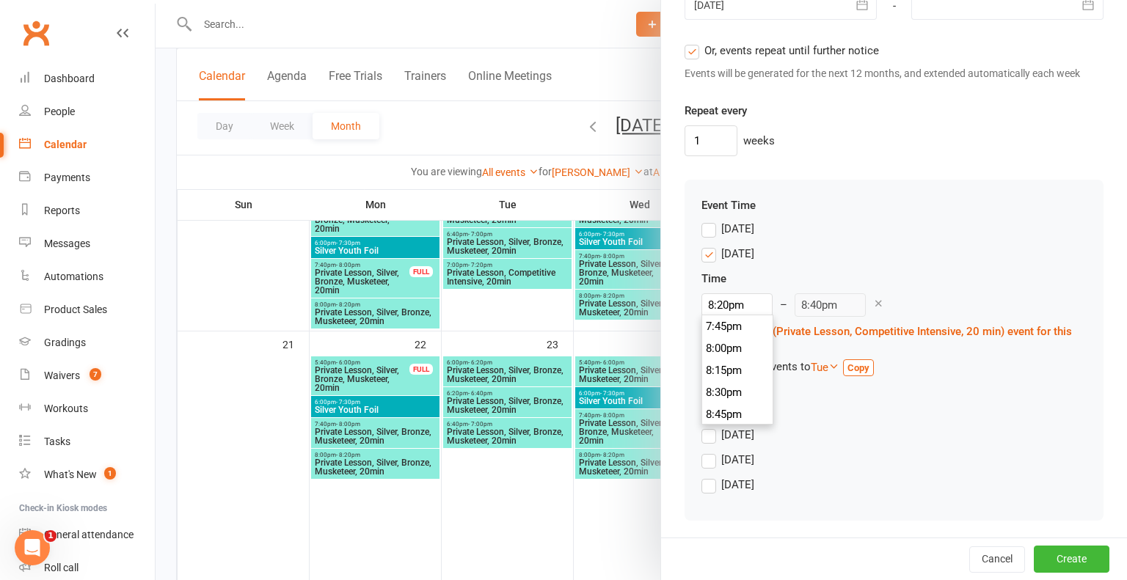
click at [979, 273] on div "Time" at bounding box center [893, 279] width 385 height 18
click at [839, 362] on icon at bounding box center [833, 366] width 11 height 11
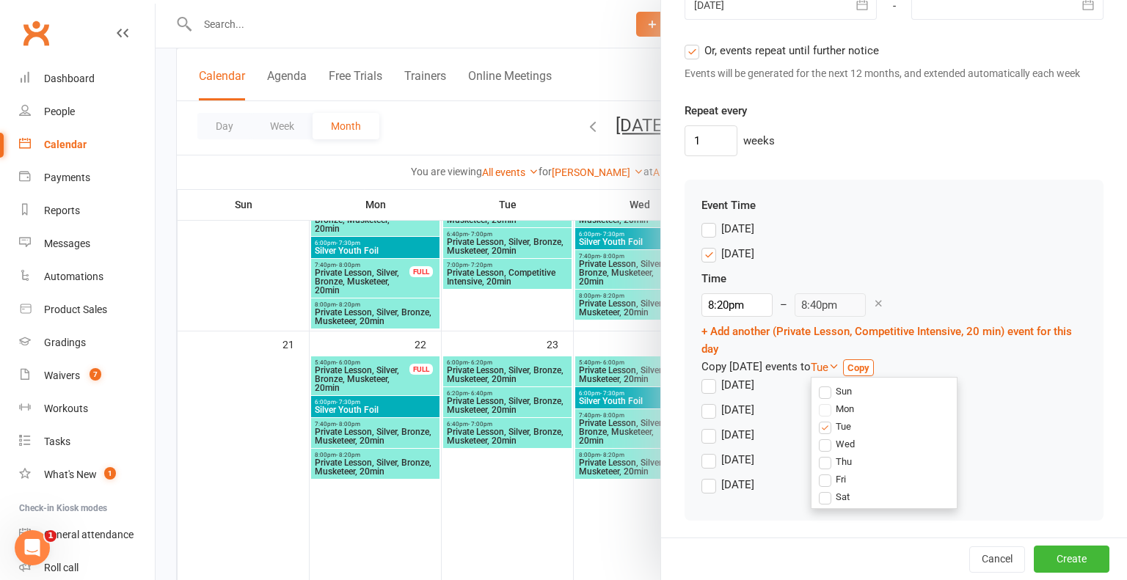
click at [843, 444] on label "Wed" at bounding box center [837, 443] width 36 height 15
click at [828, 436] on input "Wed" at bounding box center [824, 436] width 10 height 0
click at [838, 425] on label "Tue" at bounding box center [835, 426] width 32 height 15
click at [828, 419] on input "Tue" at bounding box center [824, 419] width 10 height 0
click at [873, 364] on strong "Copy" at bounding box center [862, 367] width 22 height 11
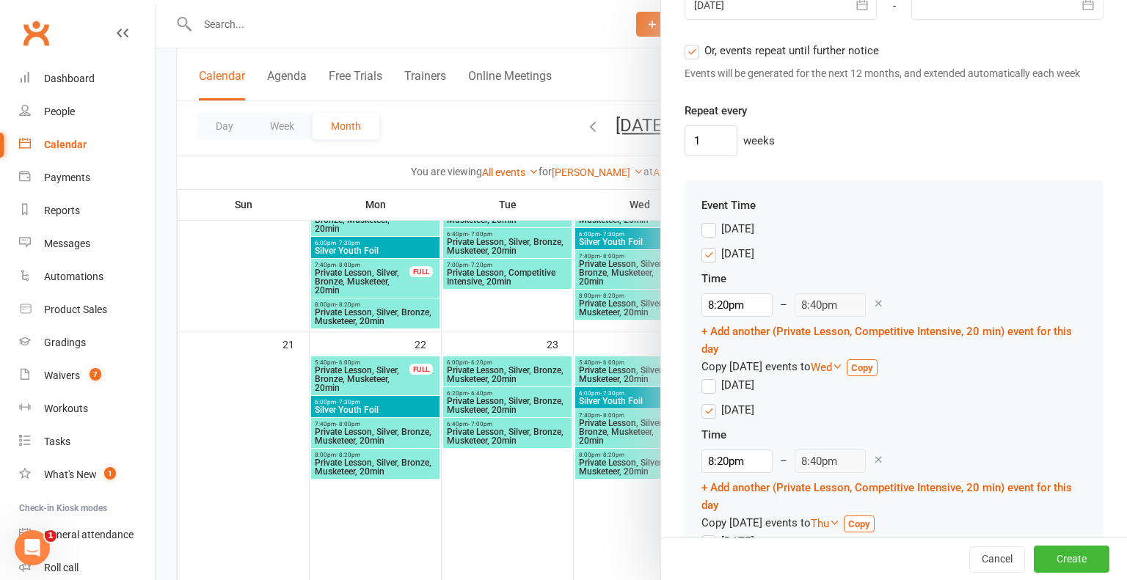
click at [741, 383] on div "Tuesday" at bounding box center [737, 383] width 33 height 15
click at [711, 376] on input "Tuesday" at bounding box center [706, 376] width 10 height 0
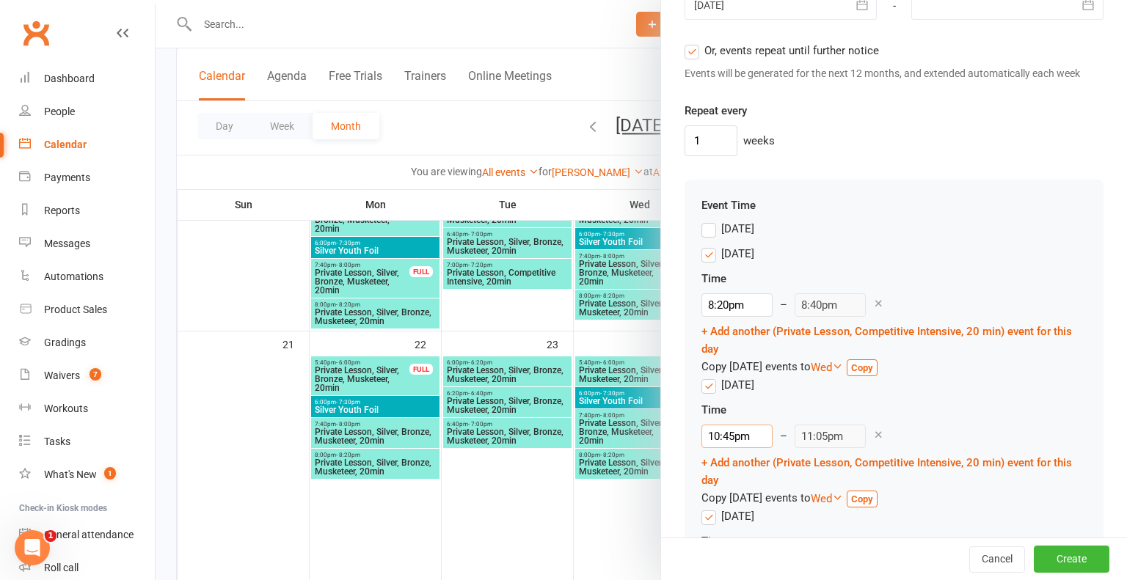
click at [732, 433] on input "10:45pm" at bounding box center [736, 436] width 71 height 23
type input "105pm"
type input "1:25pm"
type input "15pm"
type input "3:20pm"
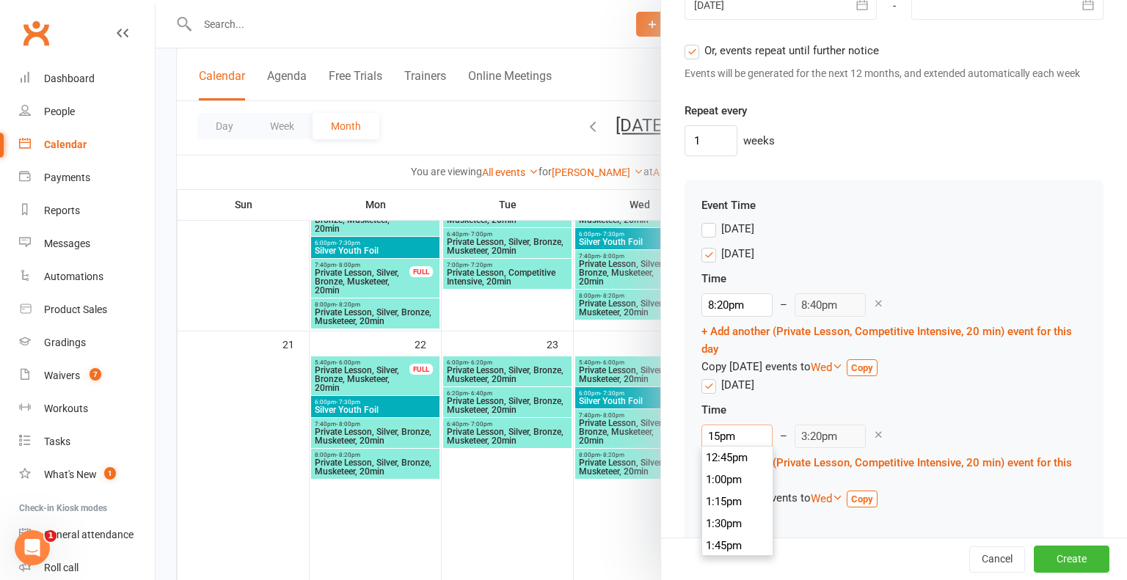
type input "5pm"
type input "5:20pm"
type input "pm"
type input "11:05pm"
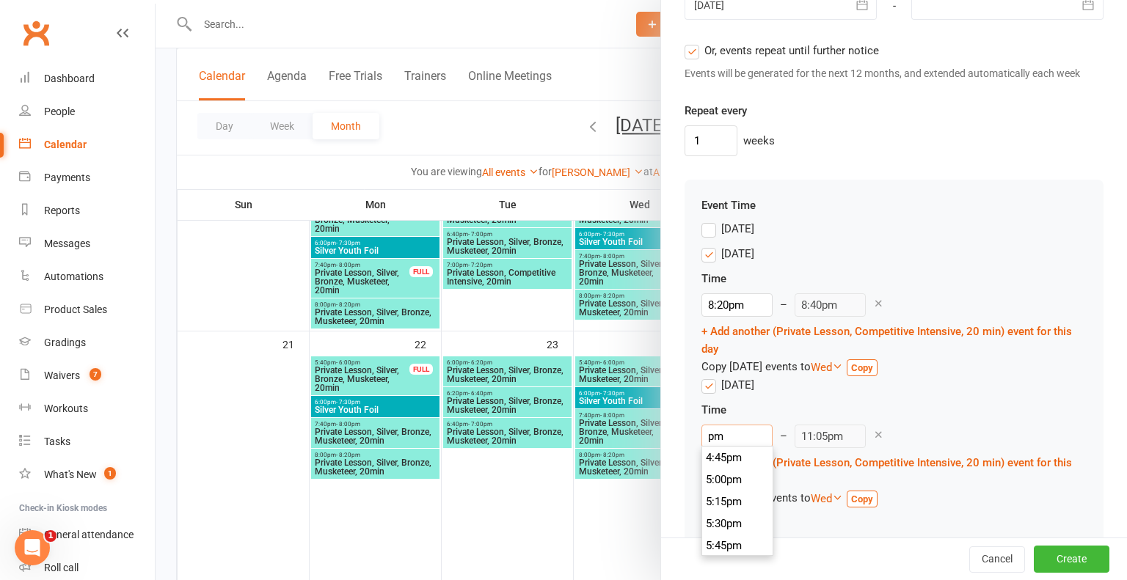
type input "7pm"
type input "7:20pm"
type input "70pm"
type input "10:20pm"
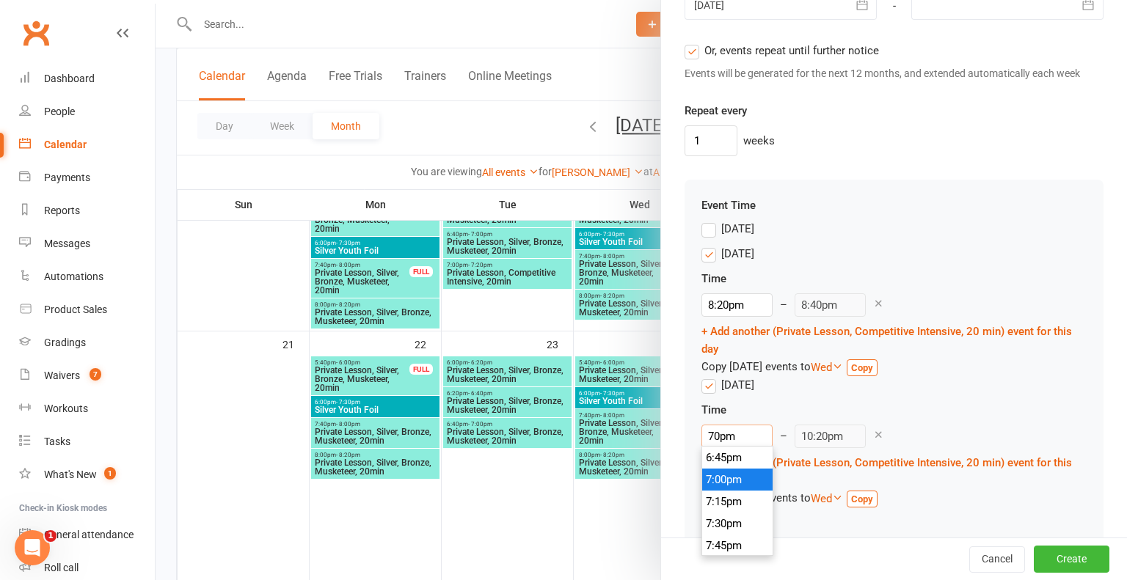
type input "700pm"
type input "7:20pm"
click at [943, 419] on div "Time 700pm 12:00am 12:15am 12:30am 12:45am 1:00am 1:15am 1:30am 1:45am 2:00am 2…" at bounding box center [893, 454] width 385 height 106
type input "7:00pm"
click at [759, 461] on link "+ Add another (Private Lesson, Competitive Intensive, 20 min) event for this day" at bounding box center [886, 471] width 370 height 31
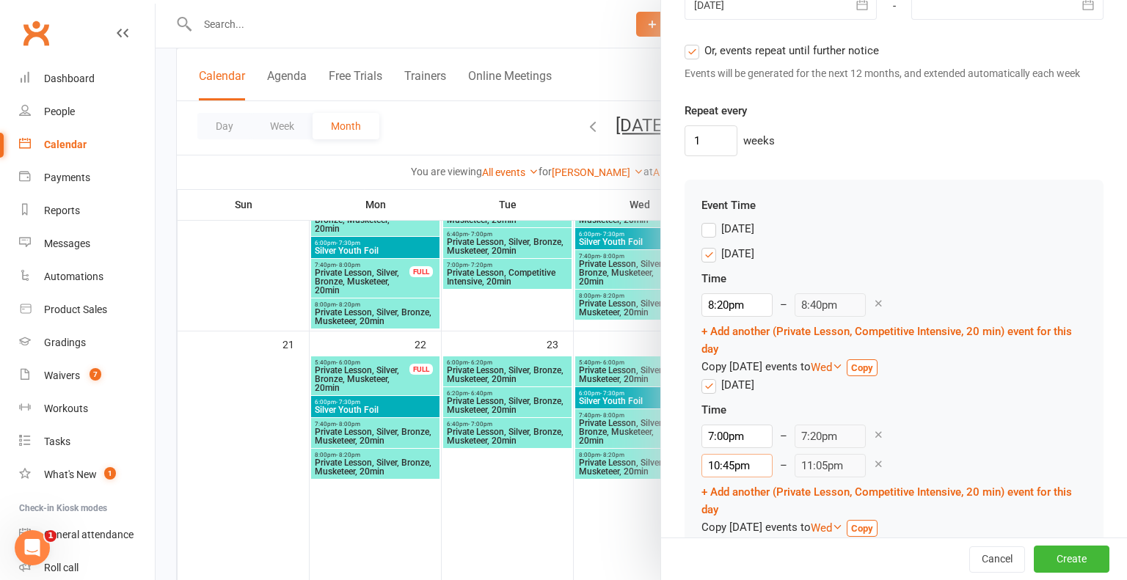
click at [734, 462] on input "10:45pm" at bounding box center [736, 465] width 71 height 23
type input "10:pm"
type input "10:20pm"
type input "1pm"
type input "1:20pm"
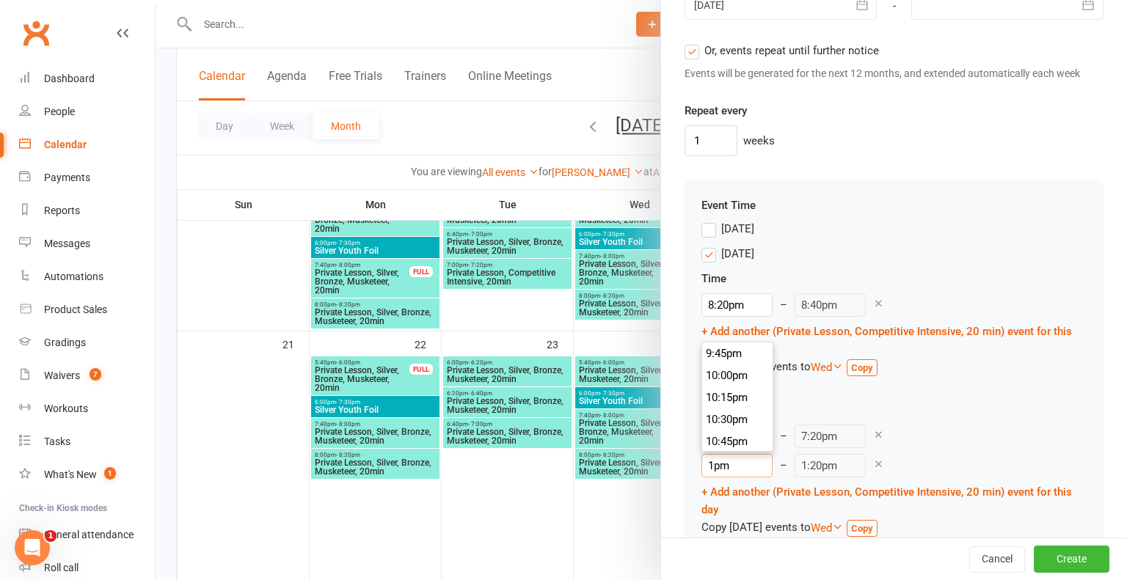
scroll to position [1122, 0]
type input "pm"
type input "11:05pm"
type input "7pm"
type input "7:20pm"
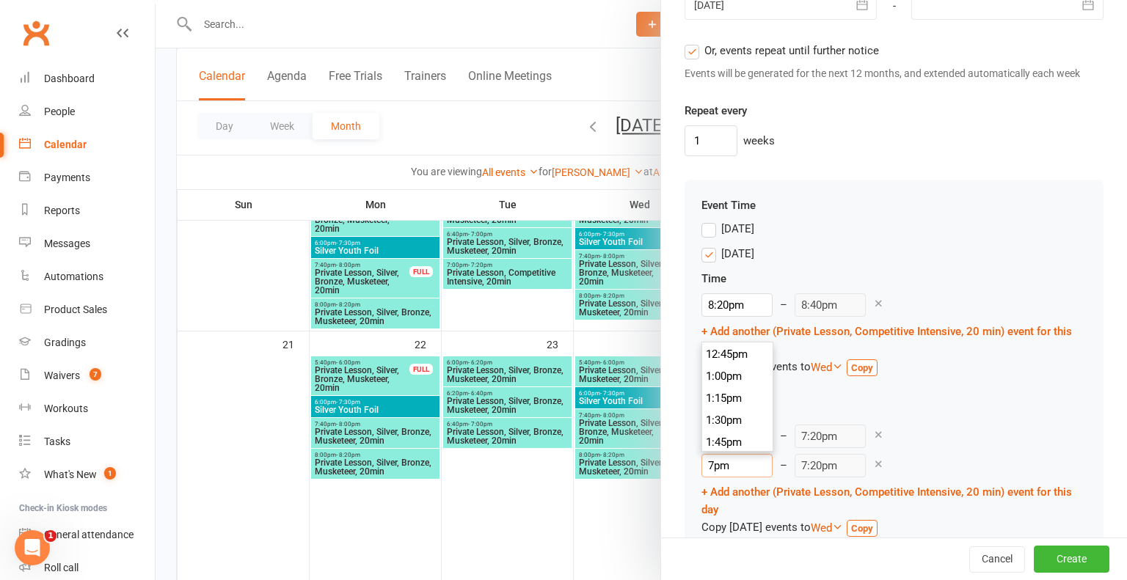
scroll to position [1650, 0]
type input "7:2pm"
type input "11:05pm"
type input "7:20pm"
type input "7:40pm"
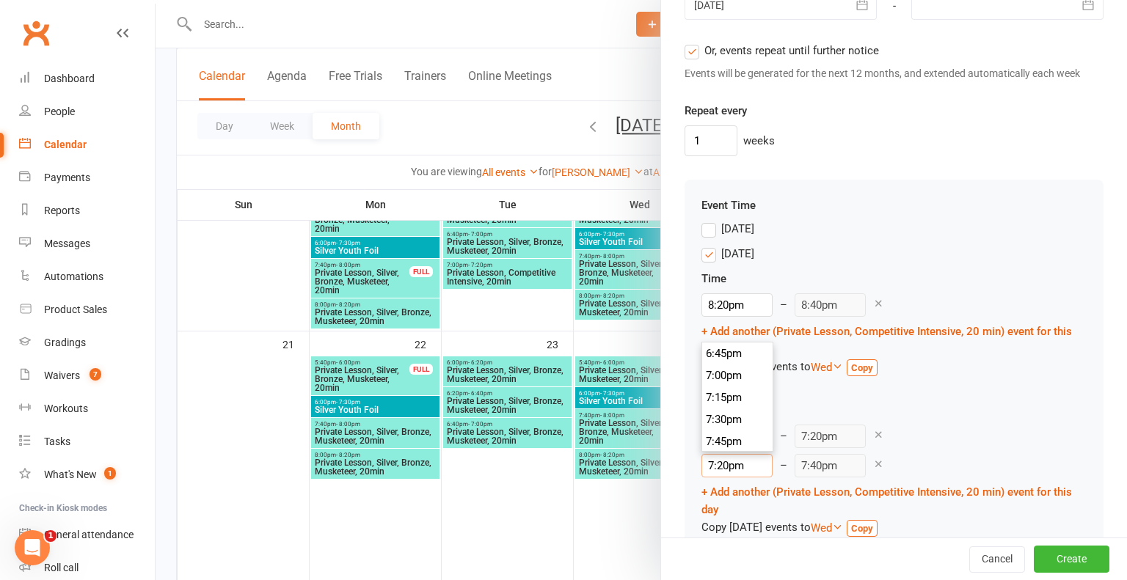
type input "7:20pm"
click at [914, 436] on div "7:00pm 12:00am 12:15am 12:30am 12:45am 1:00am 1:15am 1:30am 1:45am 2:00am 2:15a…" at bounding box center [893, 436] width 385 height 23
click at [725, 490] on link "+ Add another (Private Lesson, Competitive Intensive, 20 min) event for this day" at bounding box center [886, 501] width 370 height 31
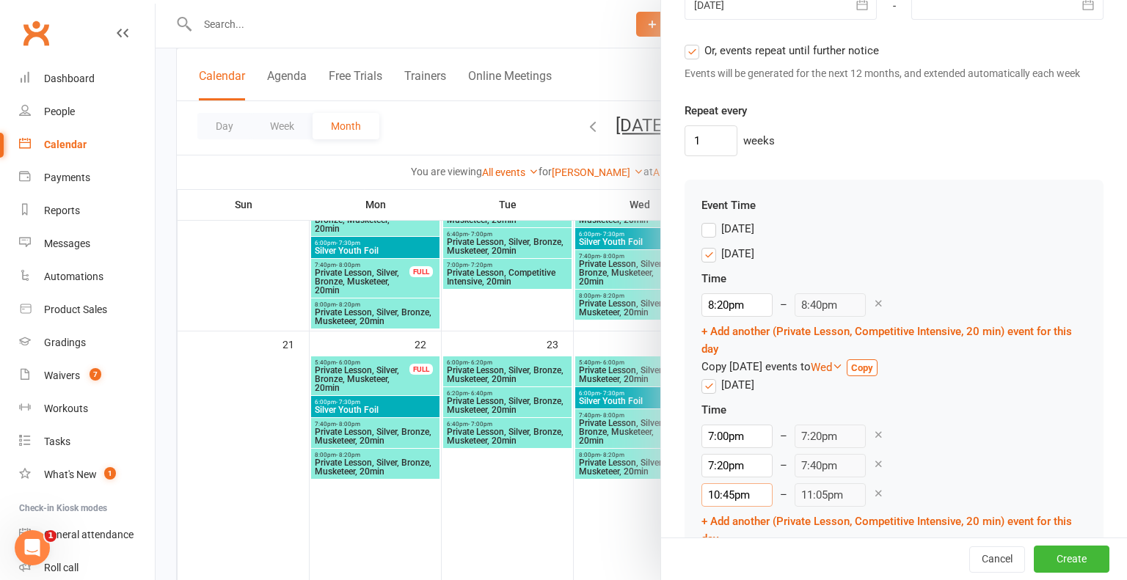
click at [736, 491] on input "10:45pm" at bounding box center [736, 494] width 71 height 23
type input "10:pm"
type input "10:20pm"
type input "1pm"
type input "1:20pm"
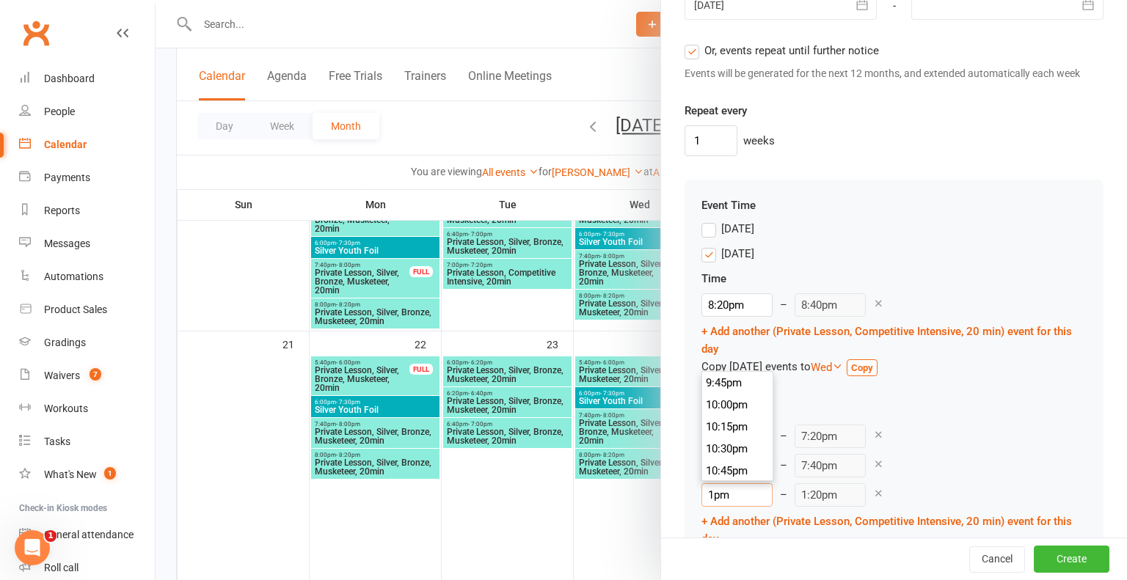
type input "pm"
type input "11:05pm"
type input "7pm"
type input "7:20pm"
type input "7:4pm"
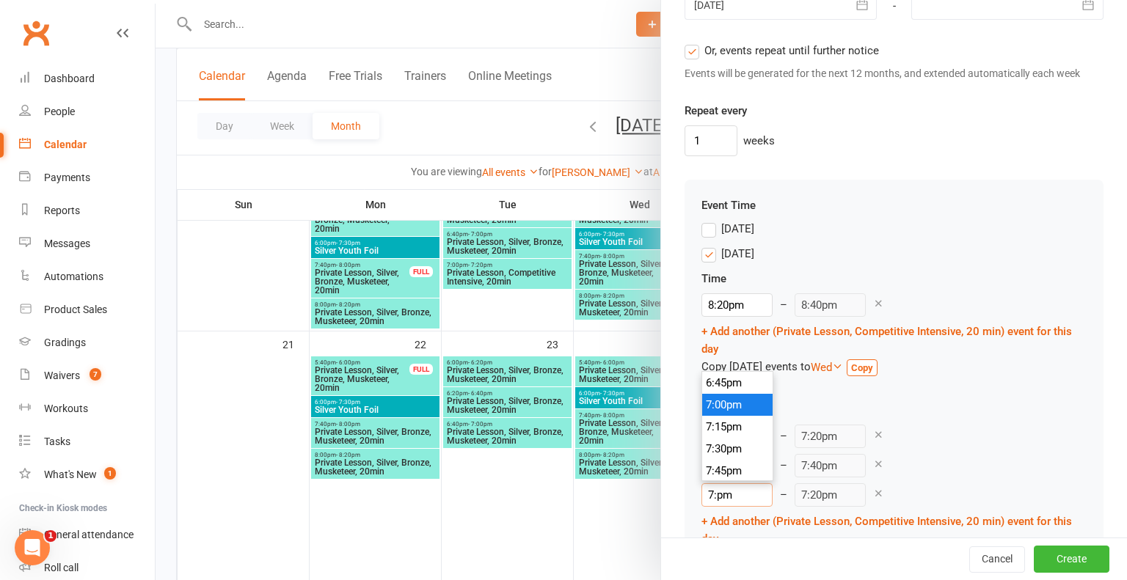
type input "11:05pm"
type input "7:40pm"
type input "8:00pm"
type input "7:40pm"
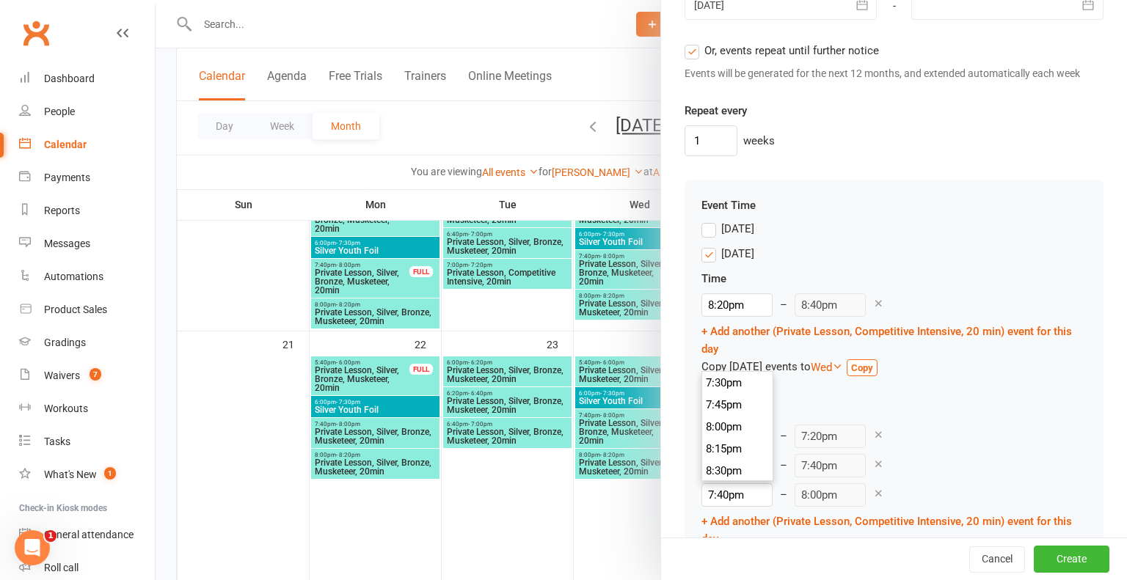
click at [923, 483] on div "7:40pm 12:00am 12:15am 12:30am 12:45am 1:00am 1:15am 1:30am 1:45am 2:00am 2:15a…" at bounding box center [893, 494] width 385 height 23
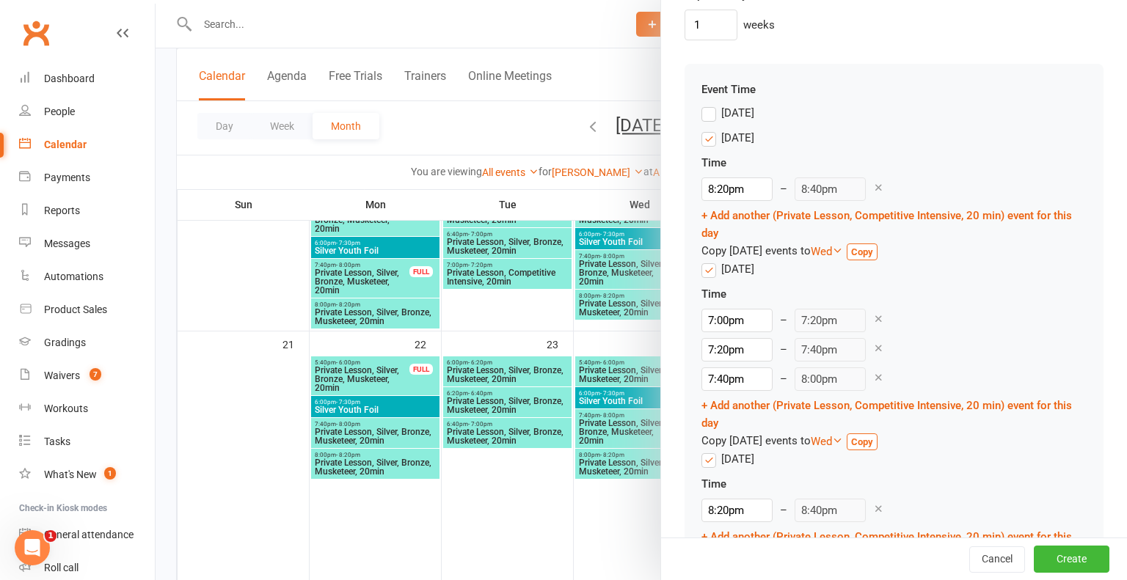
scroll to position [1322, 0]
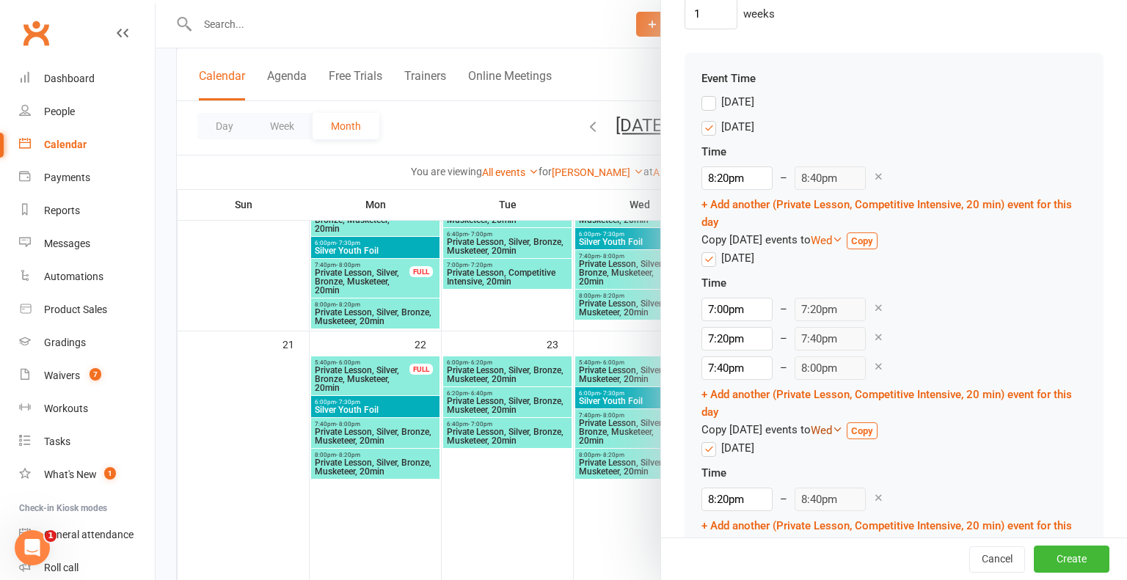
click at [843, 425] on icon at bounding box center [837, 429] width 11 height 11
click at [844, 540] on label "Fri" at bounding box center [832, 542] width 27 height 15
click at [828, 535] on input "Fri" at bounding box center [824, 535] width 10 height 0
click at [841, 507] on label "Wed" at bounding box center [837, 507] width 36 height 15
click at [828, 500] on input "Wed" at bounding box center [824, 500] width 10 height 0
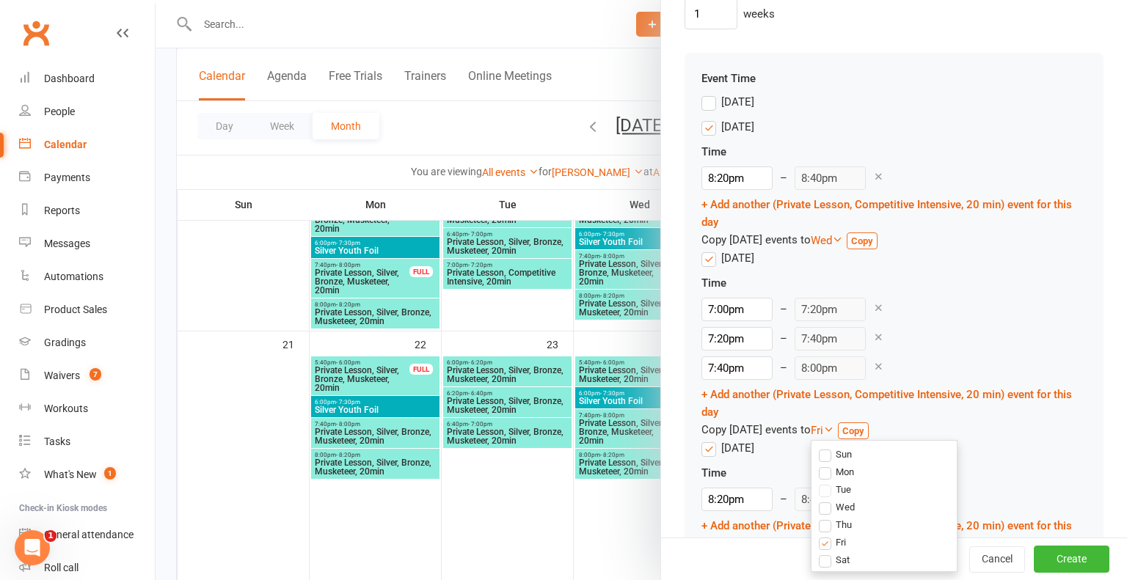
click at [864, 425] on strong "Copy" at bounding box center [853, 430] width 22 height 11
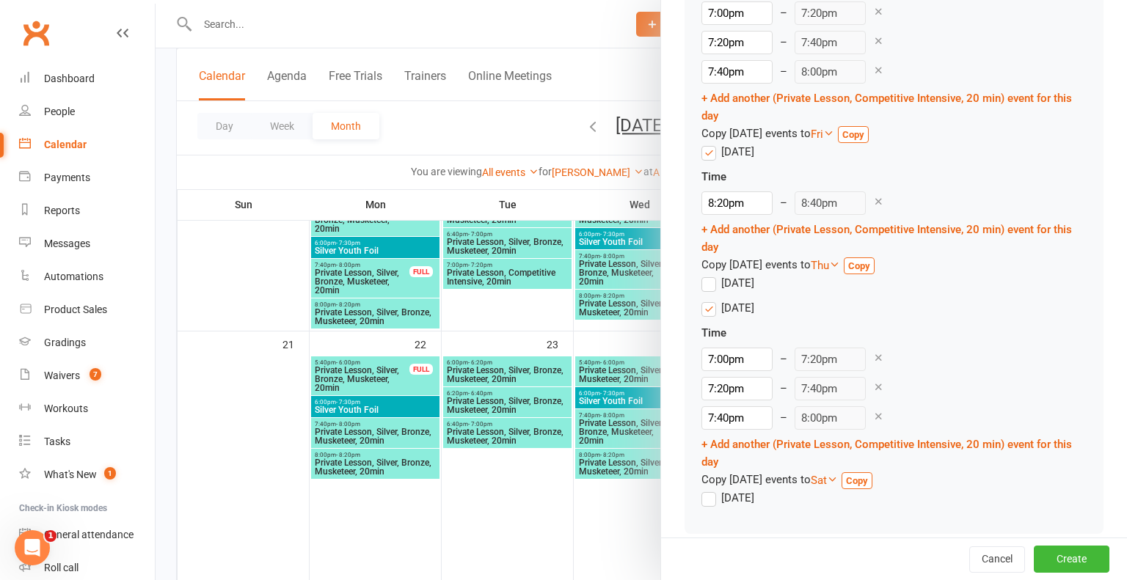
scroll to position [1631, 0]
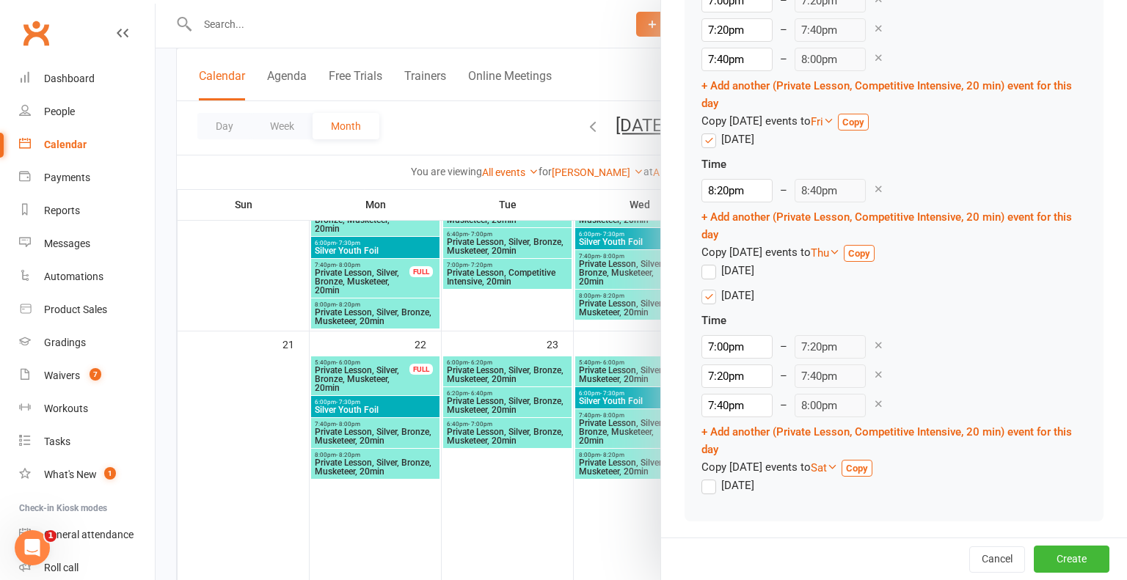
click at [704, 486] on label "Saturday" at bounding box center [727, 486] width 53 height 18
click at [704, 477] on input "Saturday" at bounding box center [706, 477] width 10 height 0
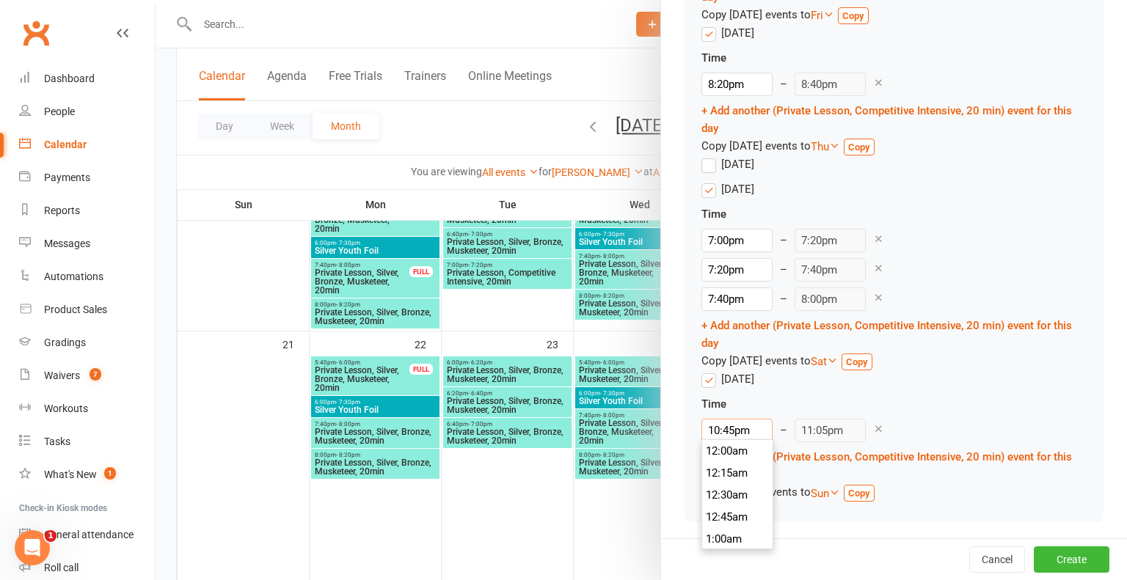
click at [739, 428] on input "10:45pm" at bounding box center [736, 430] width 71 height 23
type input "10:pm"
type input "10:20pm"
type input "1pm"
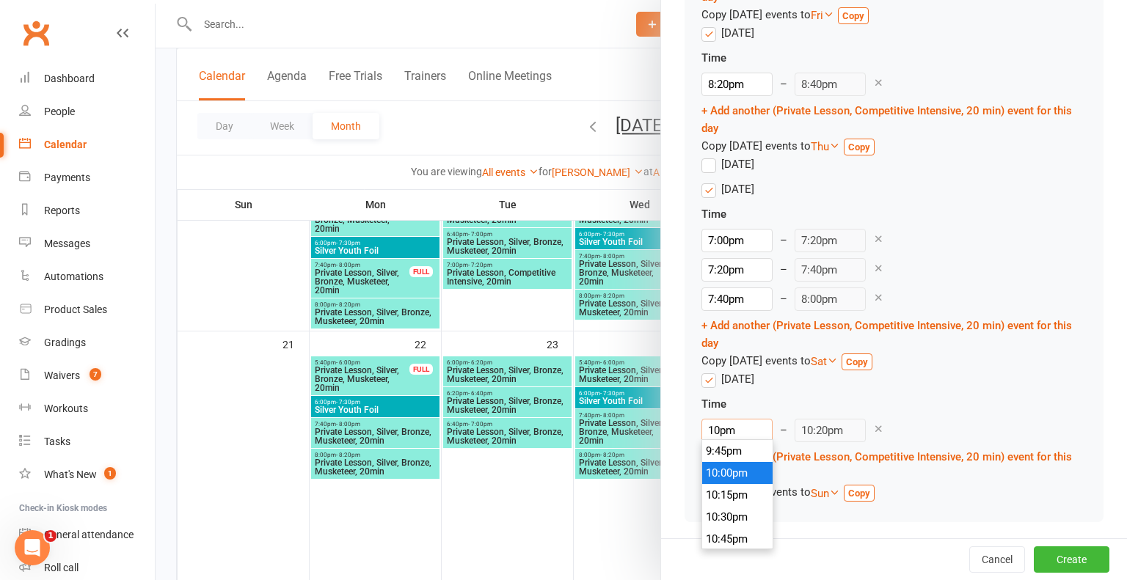
type input "1:20pm"
type input "12pm"
type input "12:20pm"
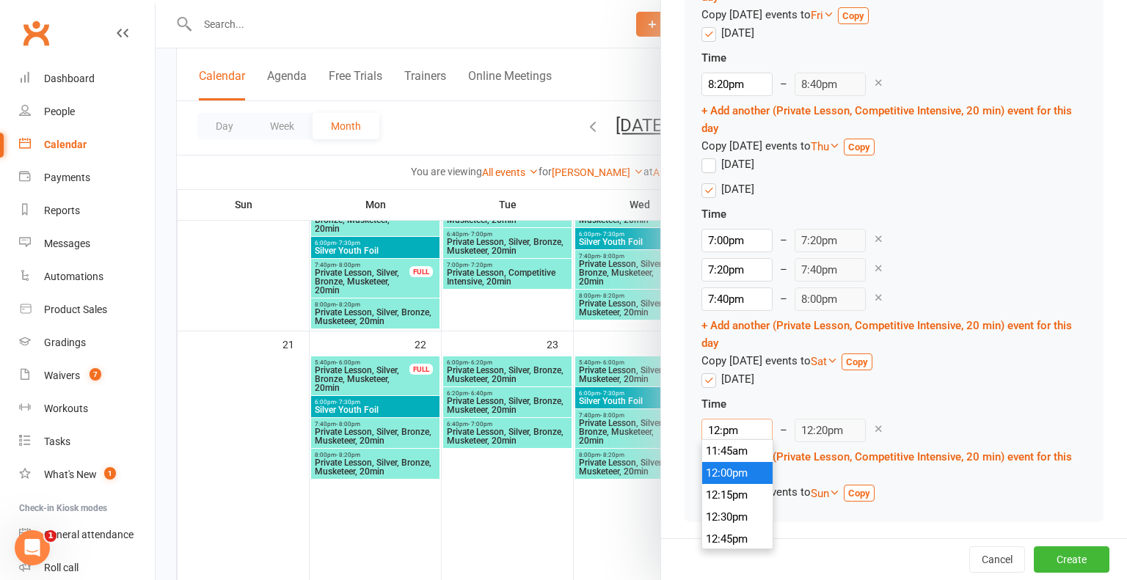
type input "12:2pm"
type input "11:05pm"
type input "12:20pm"
type input "12:40pm"
type input "12:20pm"
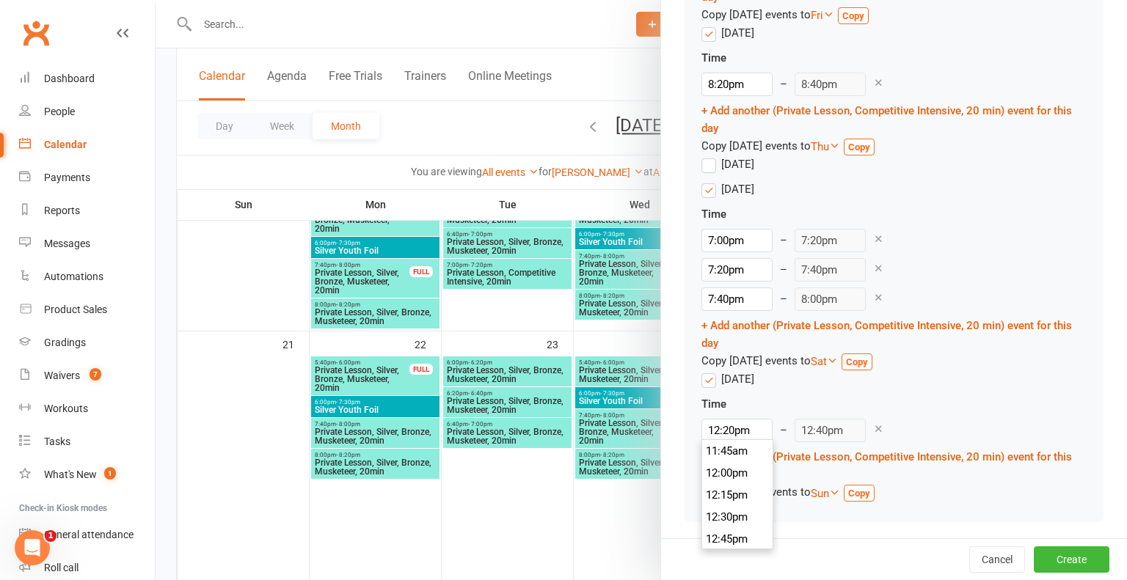
click at [987, 419] on div "12:20pm 12:00am 12:15am 12:30am 12:45am 1:00am 1:15am 1:30am 1:45am 2:00am 2:15…" at bounding box center [893, 430] width 385 height 23
click at [746, 454] on link "+ Add another (Private Lesson, Competitive Intensive, 20 min) event for this day" at bounding box center [886, 465] width 370 height 31
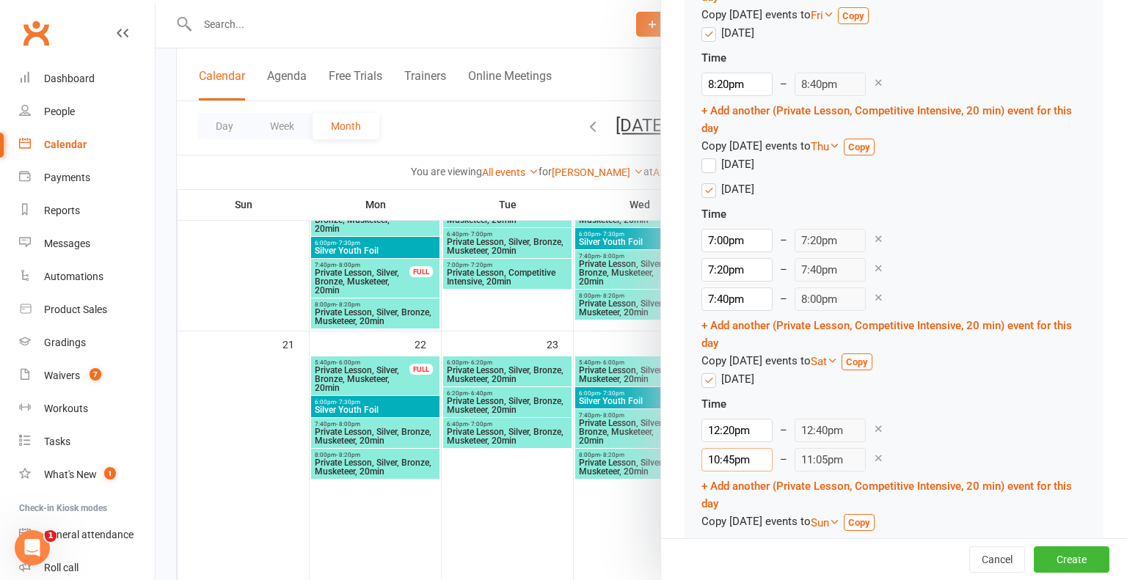
click at [736, 457] on input "10:45pm" at bounding box center [736, 459] width 71 height 23
type input "10:pm"
type input "10:20pm"
type input "1pm"
type input "1:20pm"
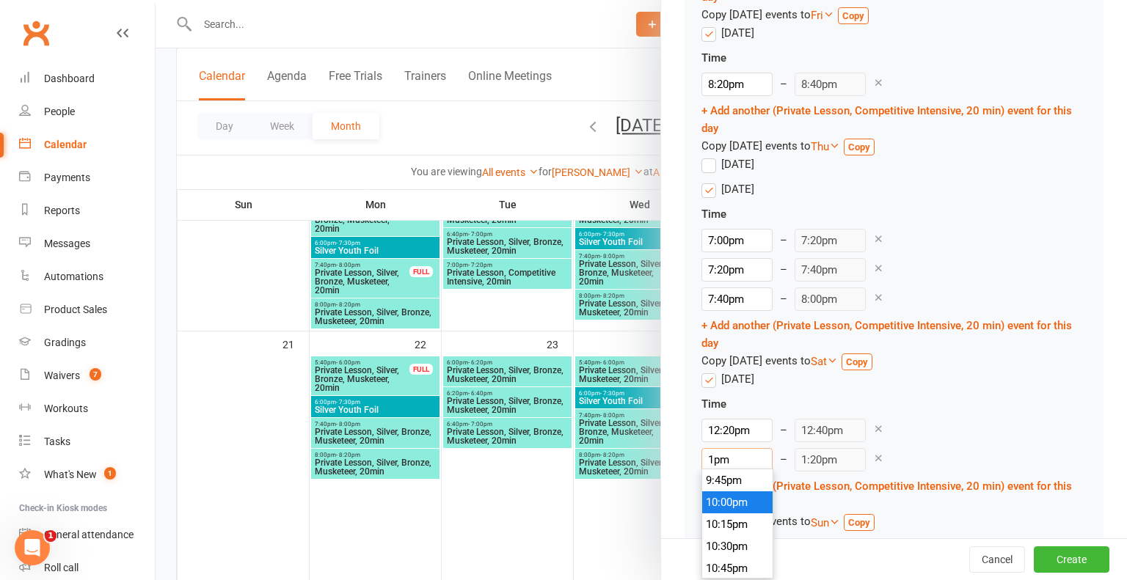
scroll to position [1122, 0]
type input "12pm"
type input "12:20pm"
type input "12:4pm"
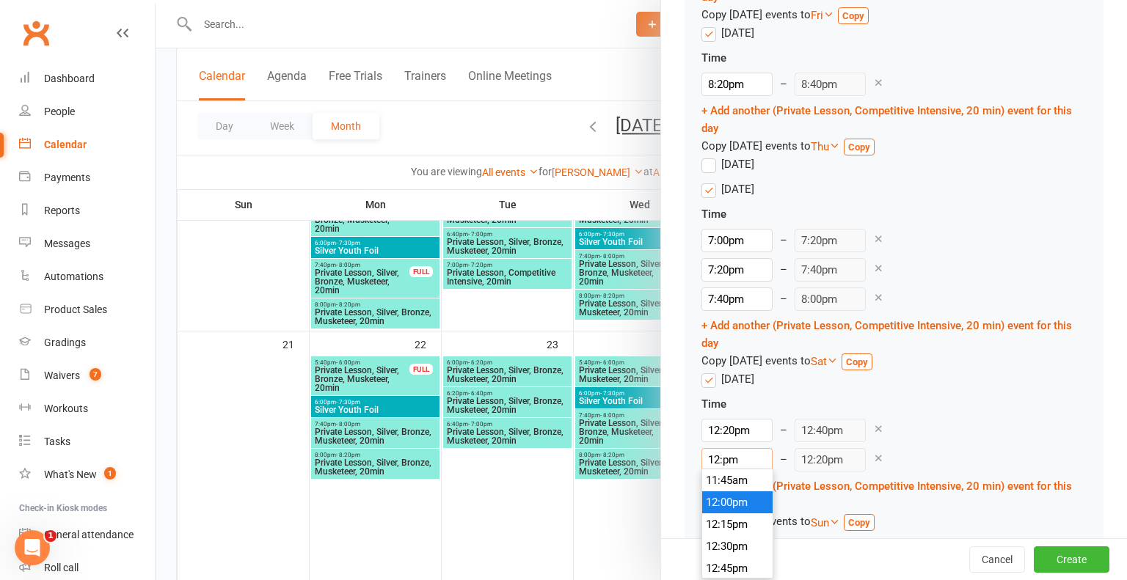
type input "11:05pm"
type input "12:40pm"
type input "1:00pm"
type input "12:40pm"
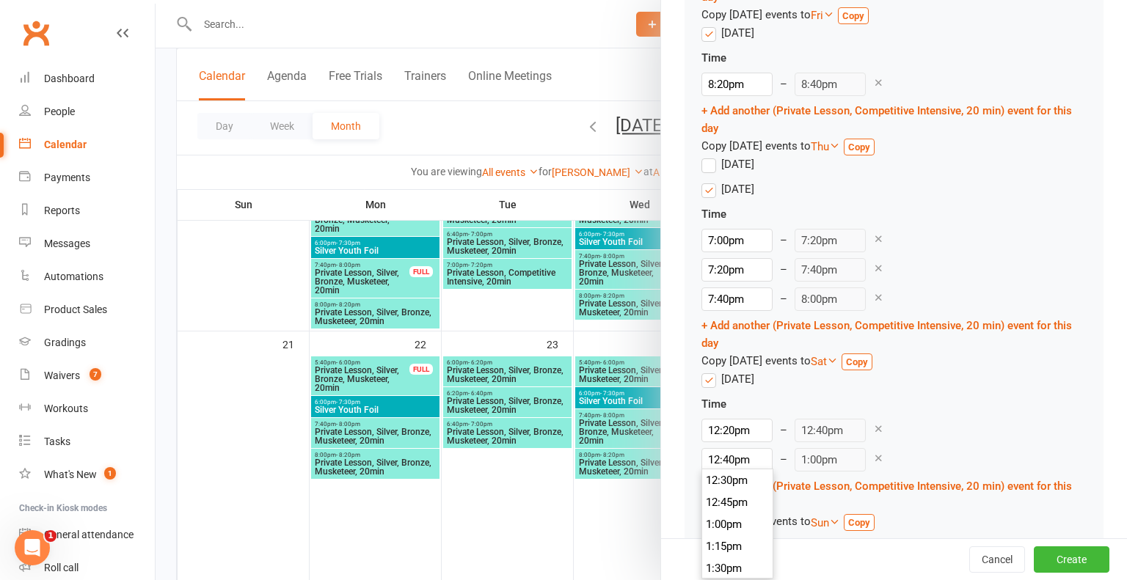
click at [970, 455] on div "12:40pm 12:00am 12:15am 12:30am 12:45am 1:00am 1:15am 1:30am 1:45am 2:00am 2:15…" at bounding box center [893, 459] width 385 height 23
click at [741, 486] on link "+ Add another (Private Lesson, Competitive Intensive, 20 min) event for this day" at bounding box center [886, 495] width 370 height 31
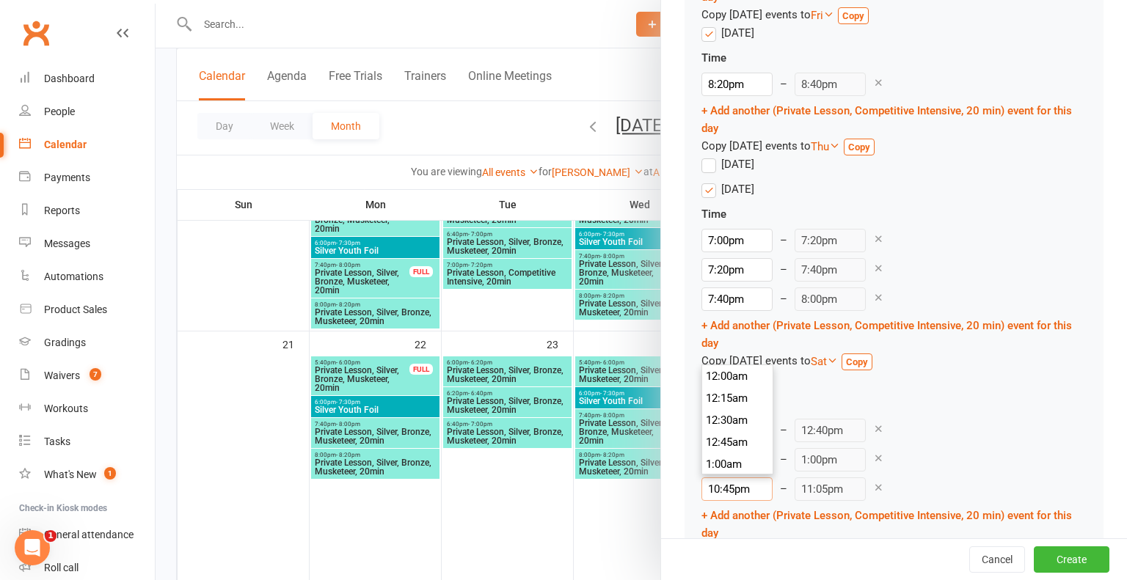
click at [734, 486] on input "10:45pm" at bounding box center [736, 489] width 71 height 23
type input "10:pm"
type input "10:20pm"
type input "1pm"
type input "1:20pm"
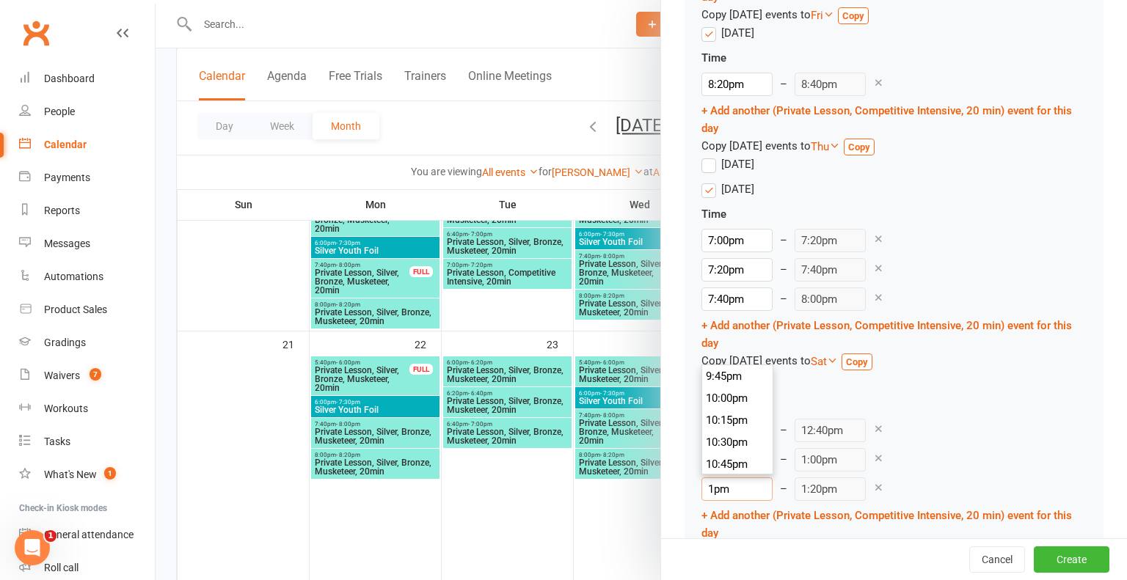
scroll to position [1122, 0]
type input "1:0pm"
type input "11:05pm"
type input "1:00pm"
type input "1:20pm"
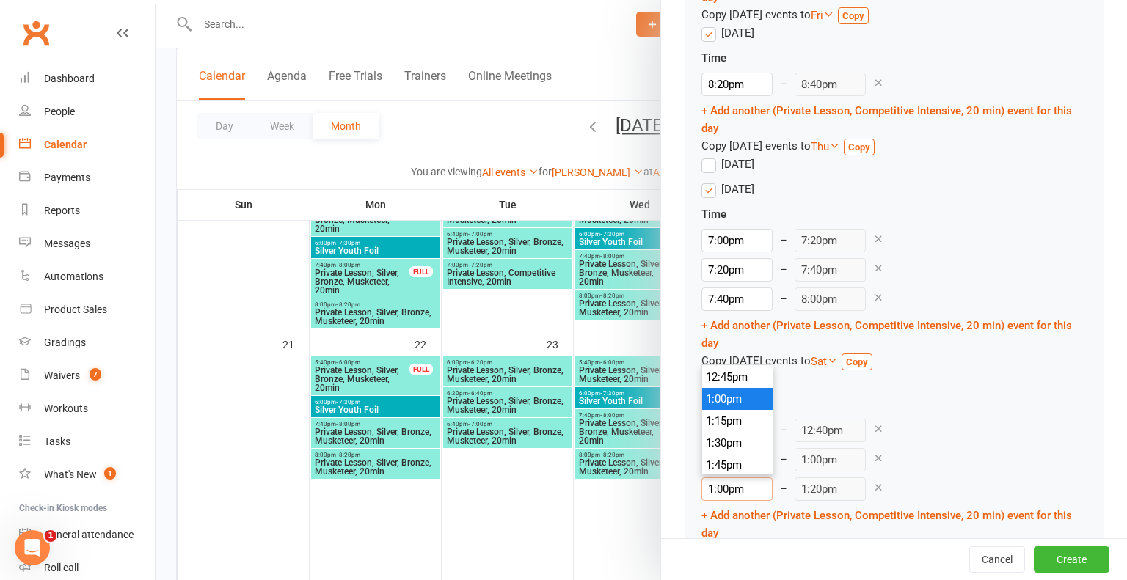
type input "1:00pm"
click at [970, 434] on div "12:20pm 12:00am 12:15am 12:30am 12:45am 1:00am 1:15am 1:30am 1:45am 2:00am 2:15…" at bounding box center [893, 430] width 385 height 23
click at [744, 515] on link "+ Add another (Private Lesson, Competitive Intensive, 20 min) event for this day" at bounding box center [886, 524] width 370 height 31
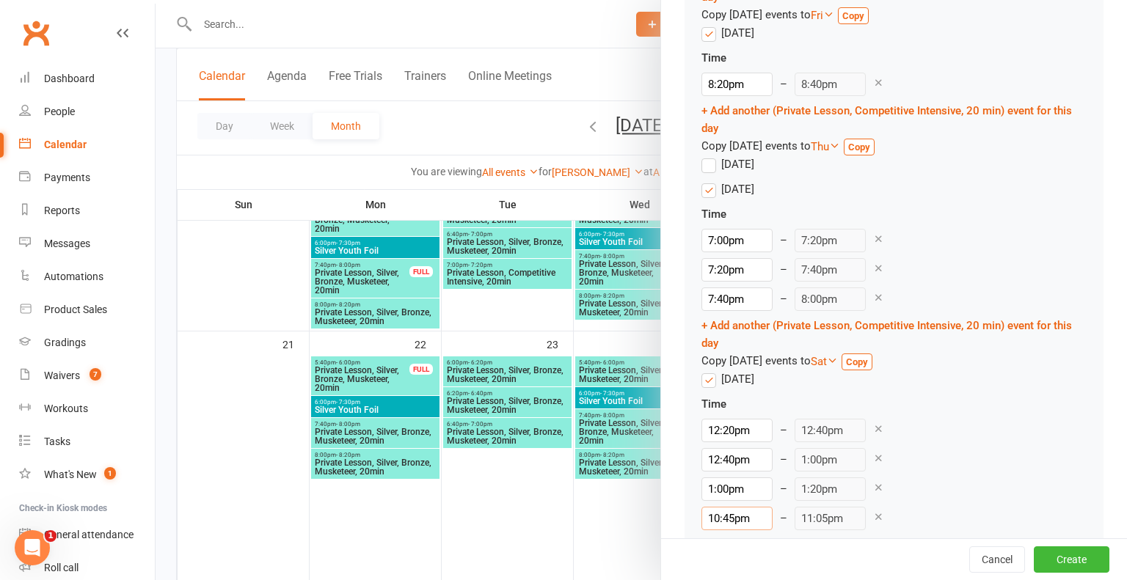
click at [733, 513] on input "10:45pm" at bounding box center [736, 518] width 71 height 23
type input "10:pm"
type input "10:20pm"
type input "1pm"
type input "1:20pm"
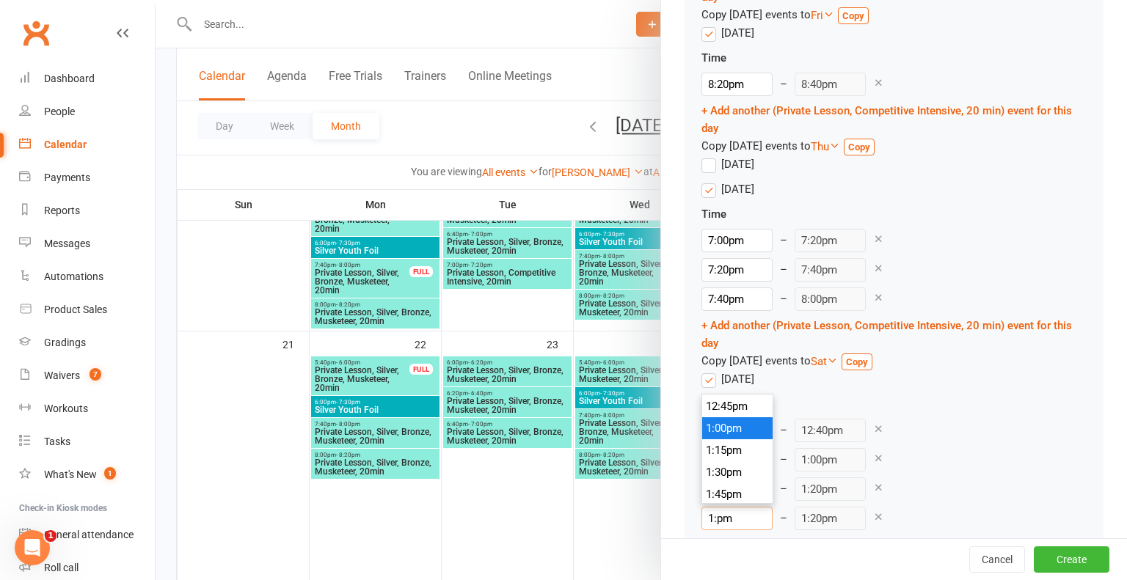
type input "1:2pm"
type input "11:05pm"
type input "1:20pm"
type input "1:40pm"
type input "1:20pm"
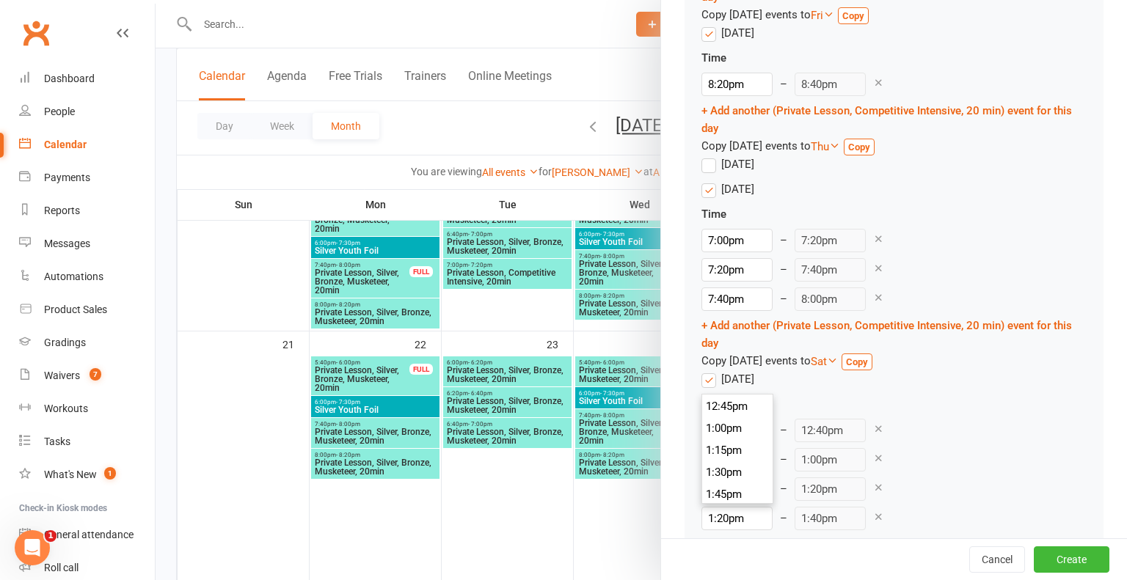
click at [988, 470] on div "Time 12:20pm 12:00am 12:15am 12:30am 12:45am 1:00am 1:15am 1:30am 1:45am 2:00am…" at bounding box center [893, 492] width 385 height 194
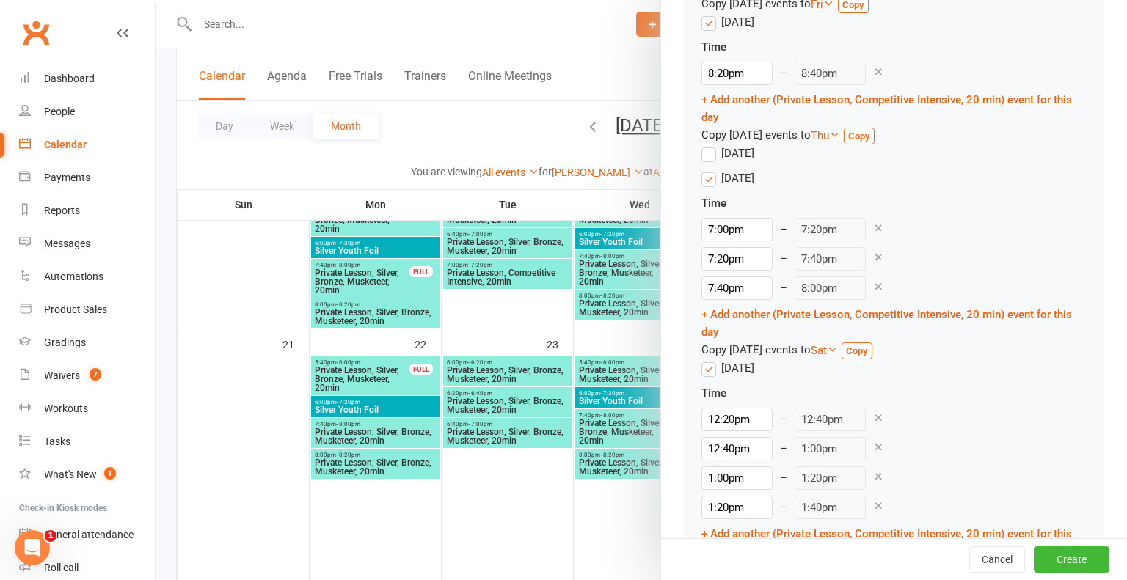
scroll to position [1826, 0]
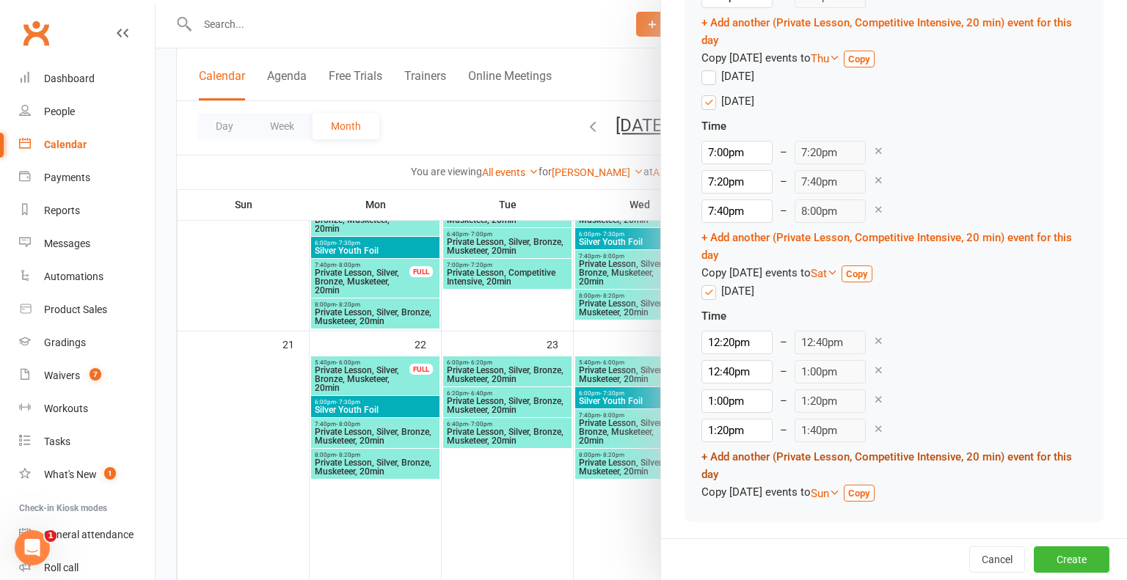
click at [742, 453] on link "+ Add another (Private Lesson, Competitive Intensive, 20 min) event for this day" at bounding box center [886, 465] width 370 height 31
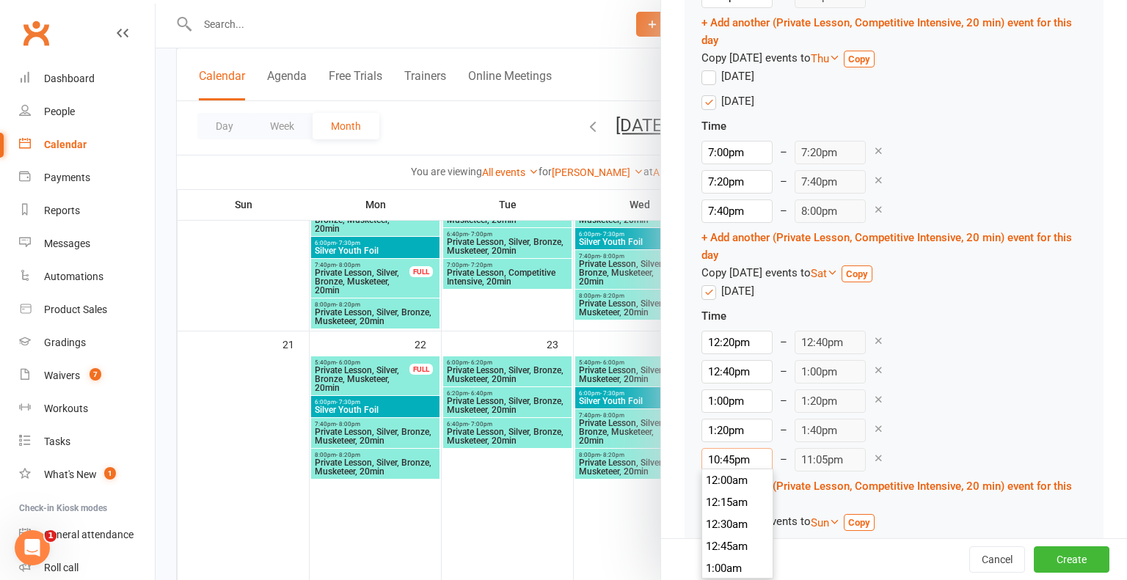
click at [734, 458] on input "10:45pm" at bounding box center [736, 459] width 71 height 23
type input "10:pm"
type input "10:20pm"
type input "1pm"
type input "1:20pm"
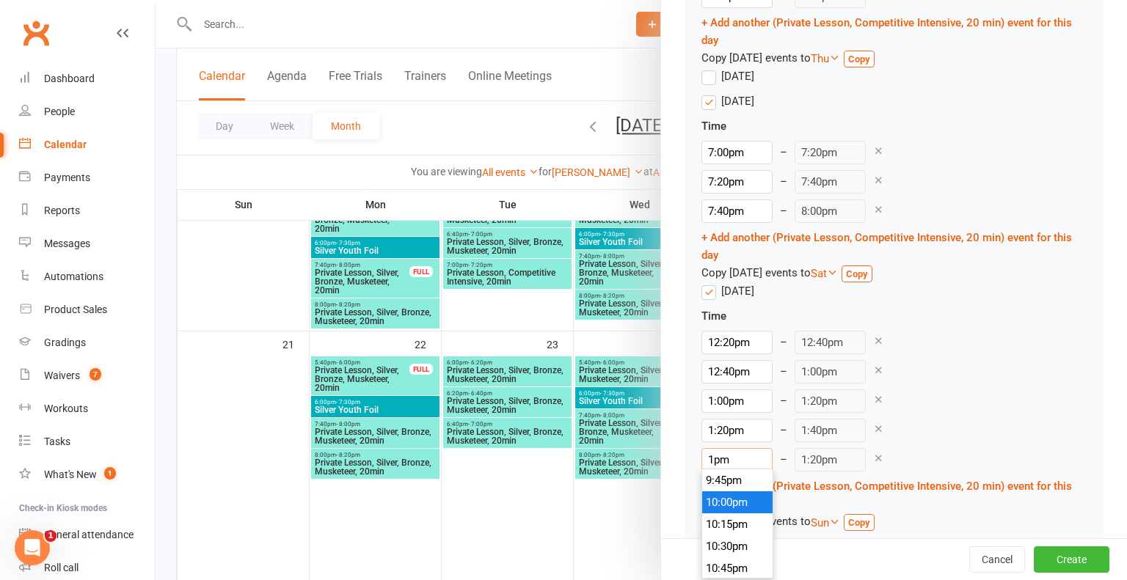
scroll to position [1122, 0]
type input "1:4pm"
type input "11:05pm"
type input "1:40pm"
type input "2:00pm"
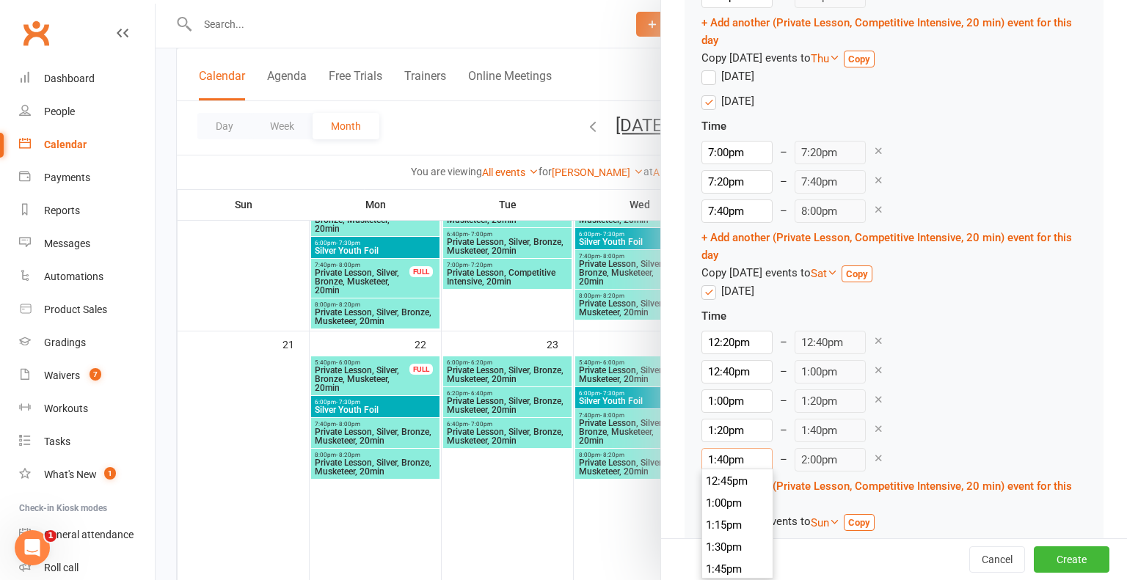
scroll to position [1188, 0]
type input "1:40pm"
click at [1035, 422] on div "1:20pm 12:00am 12:15am 12:30am 12:45am 1:00am 1:15am 1:30am 1:45am 2:00am 2:15a…" at bounding box center [893, 430] width 385 height 23
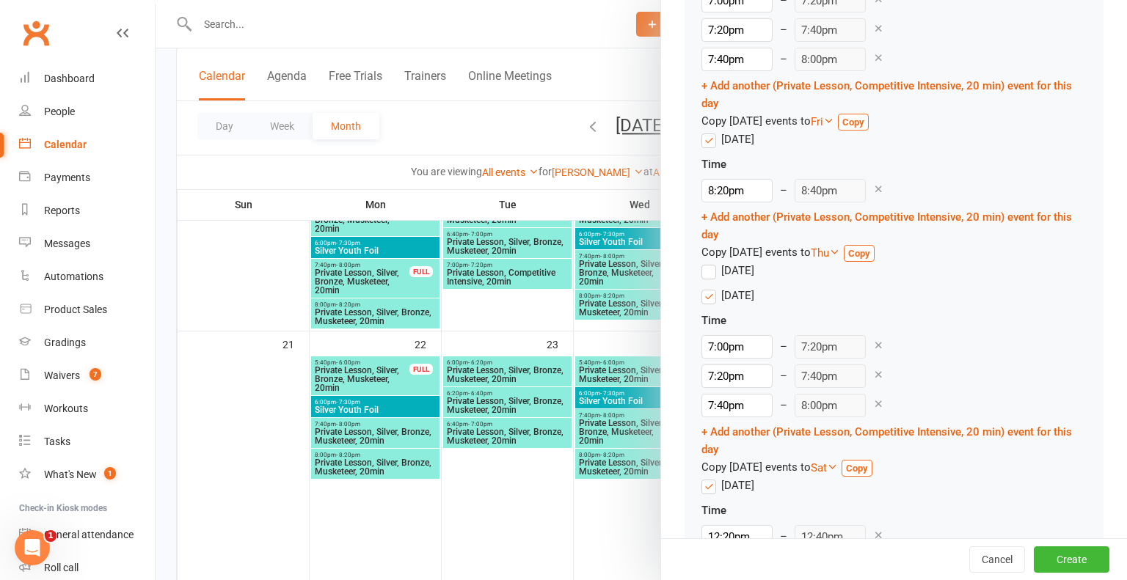
scroll to position [1628, 0]
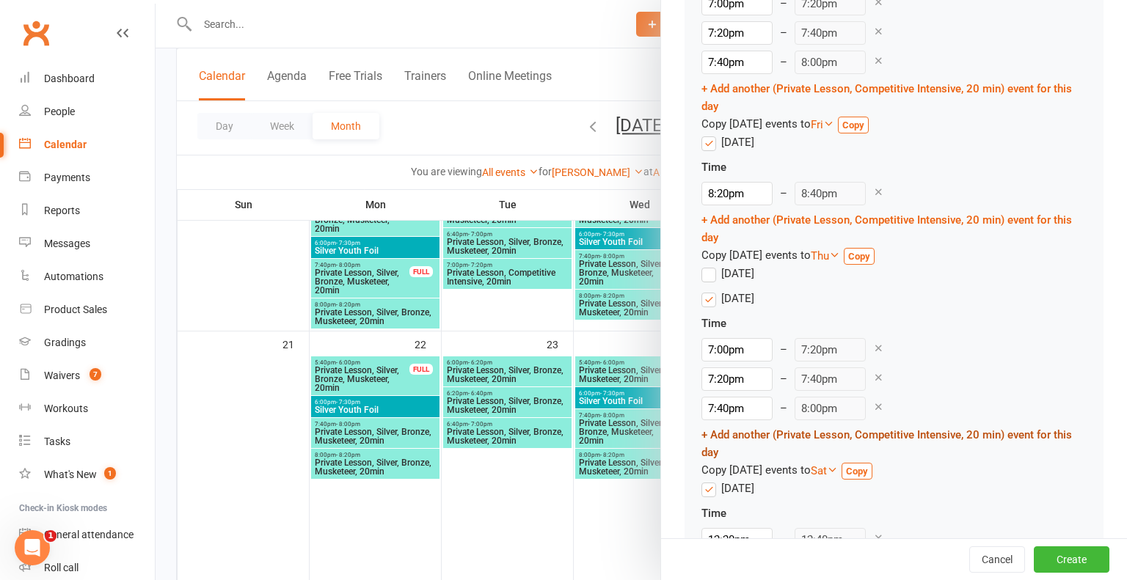
click at [765, 435] on link "+ Add another (Private Lesson, Competitive Intensive, 20 min) event for this day" at bounding box center [886, 443] width 370 height 31
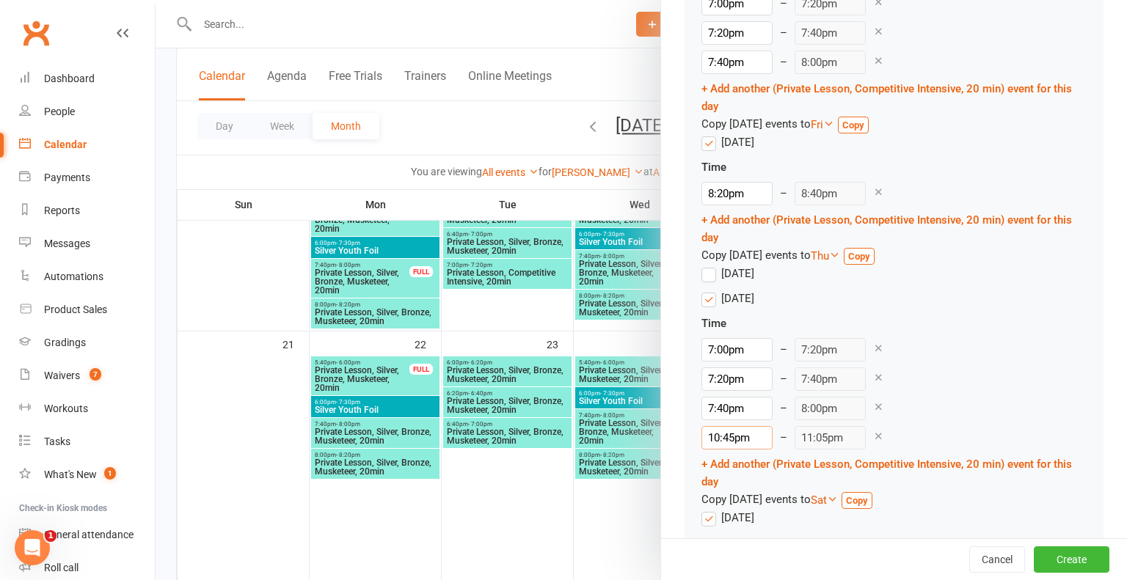
click at [733, 431] on input "10:45pm" at bounding box center [736, 437] width 71 height 23
type input "10:pm"
type input "10:20pm"
type input "1pm"
type input "1:20pm"
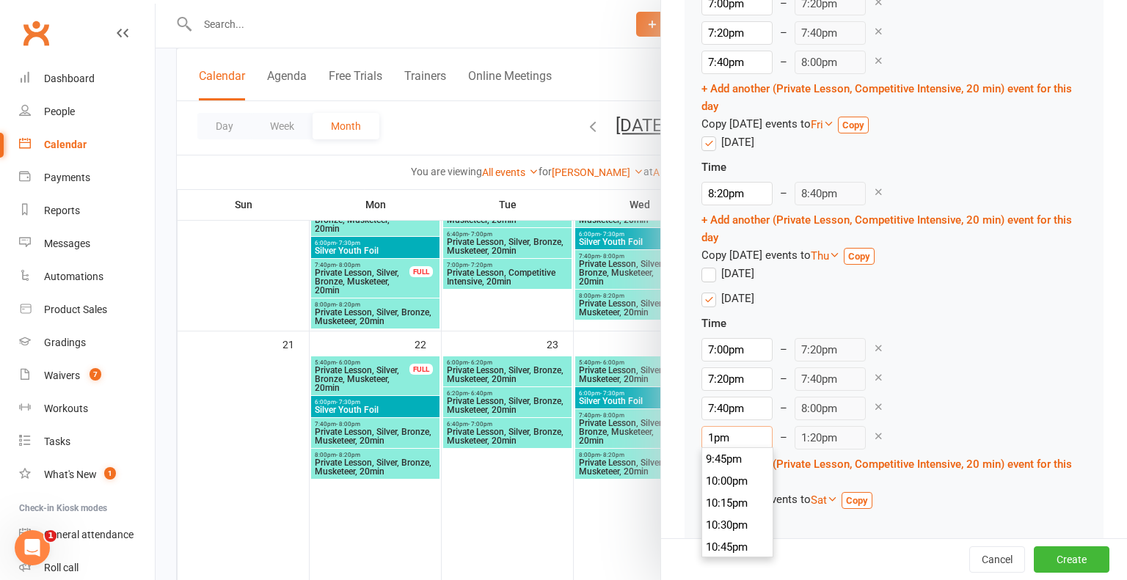
type input "pm"
type input "11:05pm"
type input "8pm"
type input "8:20pm"
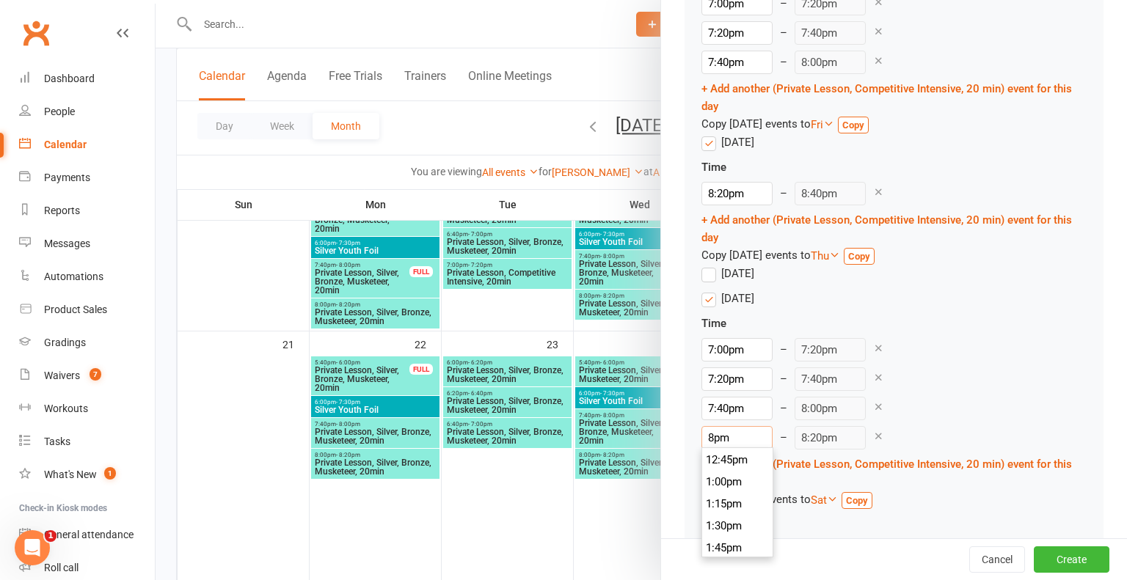
scroll to position [1738, 0]
type input "8:0pm"
type input "11:05pm"
type input "8:00pm"
type input "8:20pm"
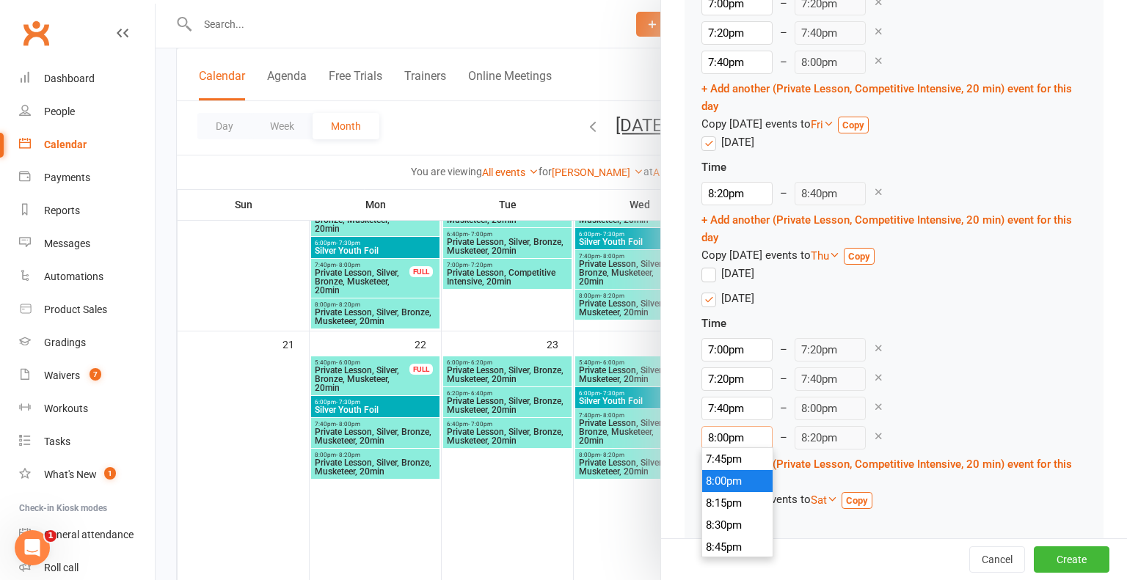
type input "8:00pm"
click at [1020, 398] on div "7:40pm – 8:00pm" at bounding box center [893, 408] width 385 height 23
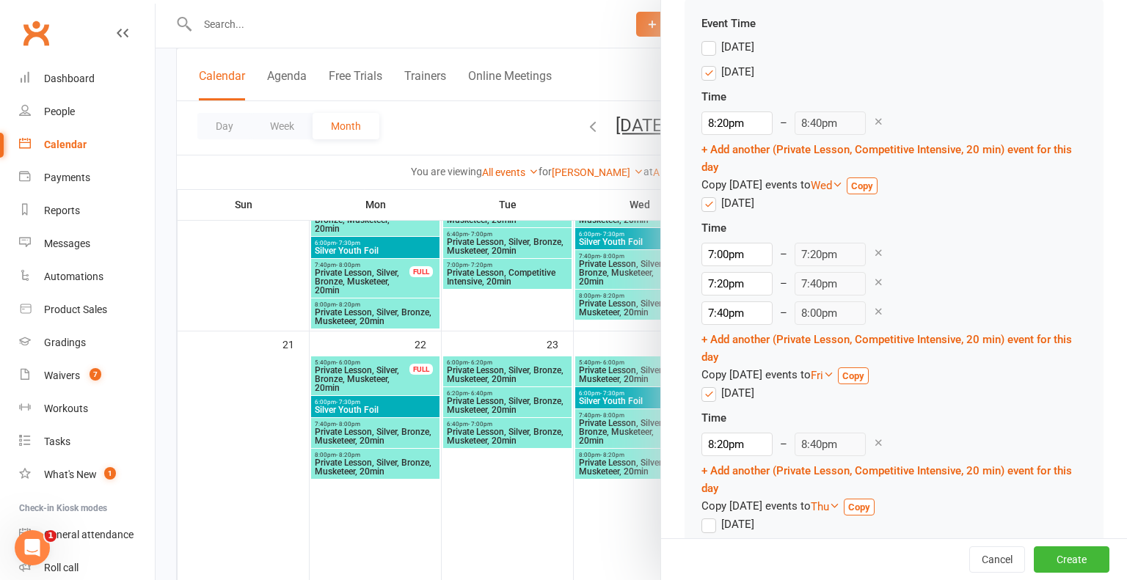
scroll to position [1342, 0]
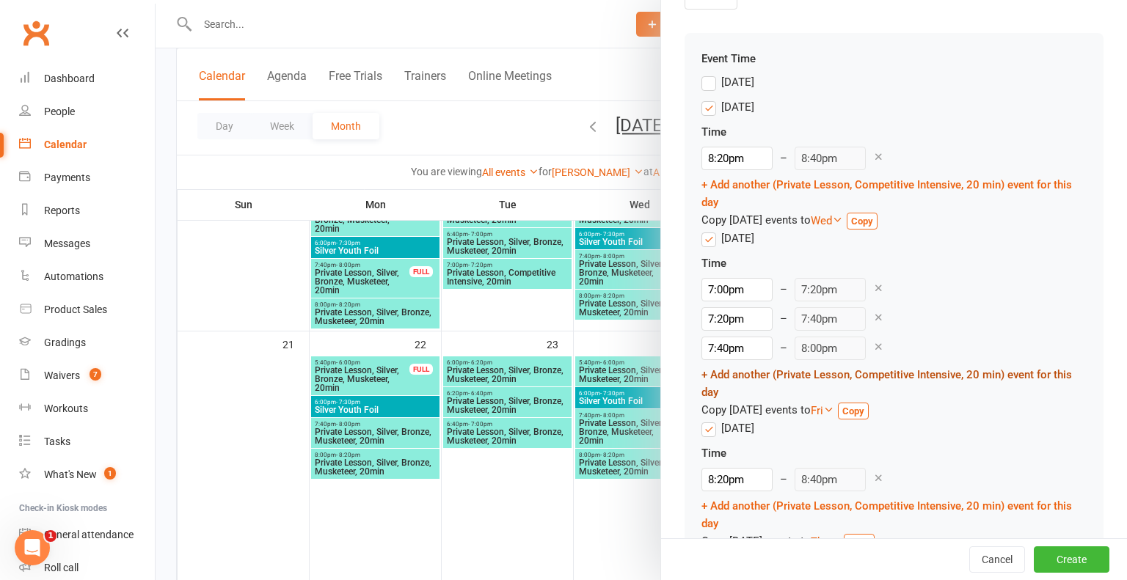
click at [747, 375] on link "+ Add another (Private Lesson, Competitive Intensive, 20 min) event for this day" at bounding box center [886, 383] width 370 height 31
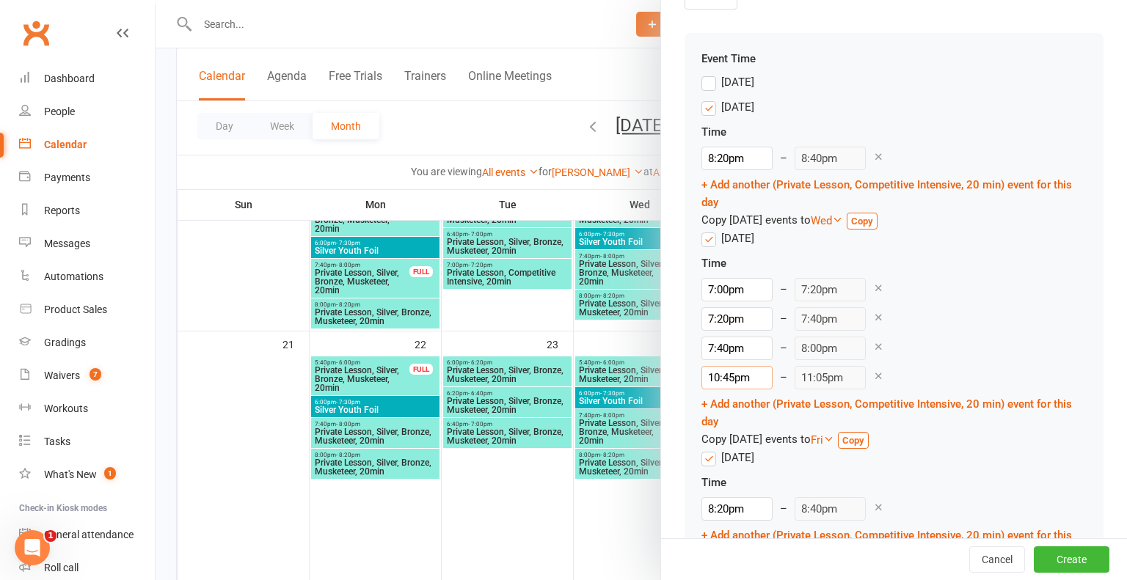
click at [734, 374] on input "10:45pm" at bounding box center [736, 377] width 71 height 23
type input "10:pm"
type input "10:20pm"
type input "1pm"
type input "1:20pm"
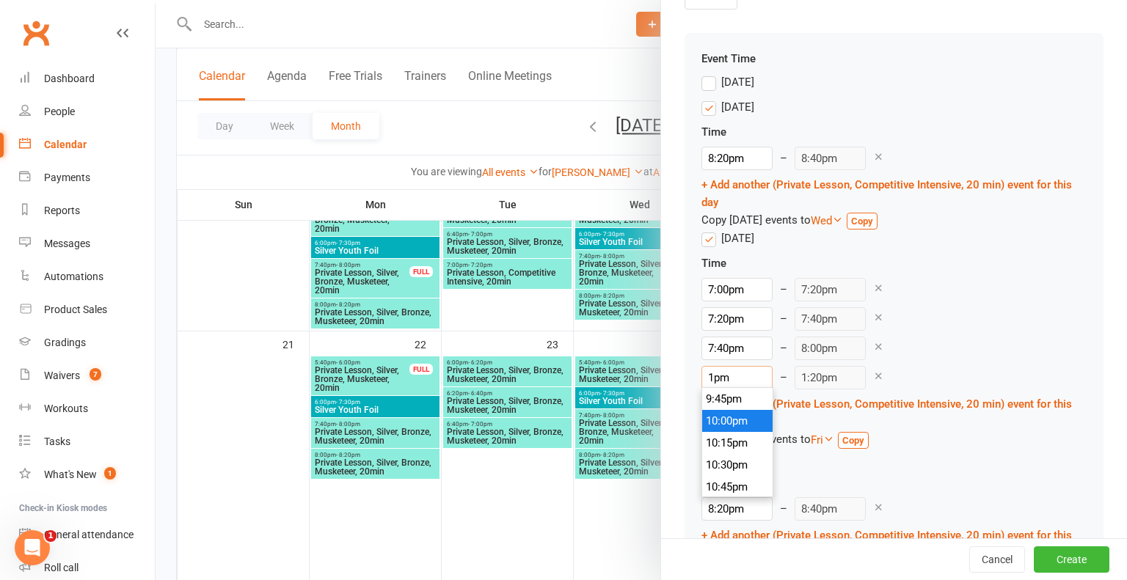
type input "pm"
type input "11:05pm"
type input "8pm"
type input "8:20pm"
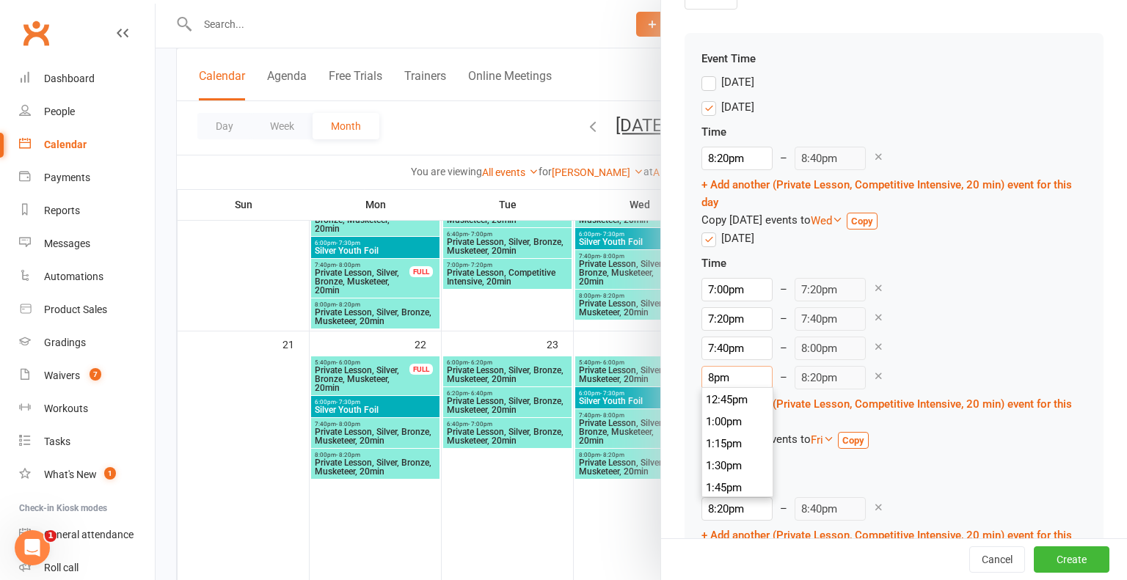
scroll to position [1738, 0]
type input "8:0pm"
type input "11:05pm"
type input "8:00pm"
type input "8:20pm"
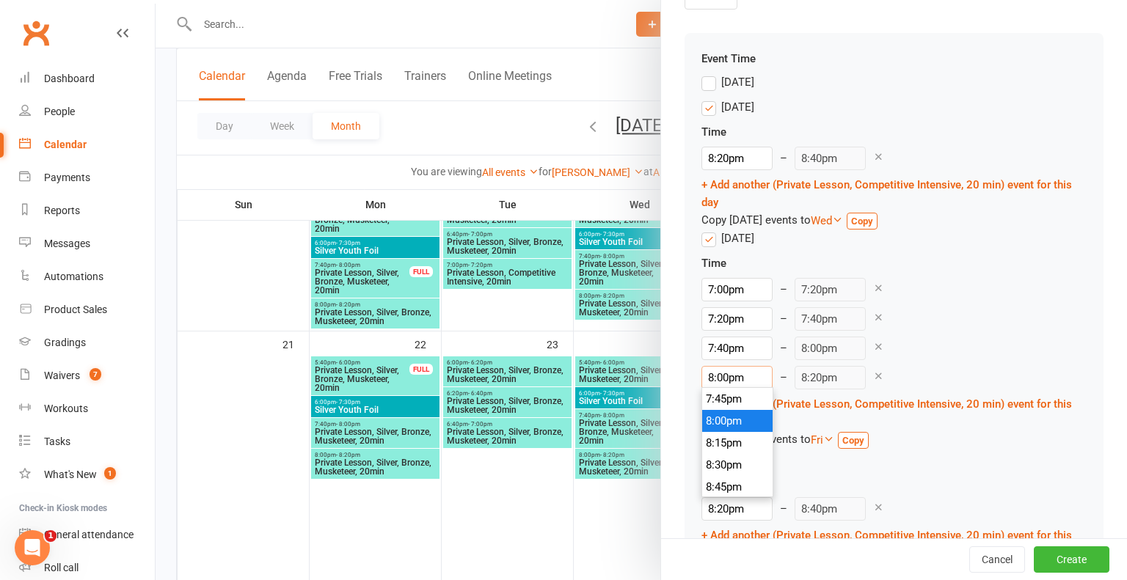
type input "8:00pm"
click at [964, 332] on div "Time 7:00pm 12:00am 12:15am 12:30am 12:45am 1:00am 1:15am 1:30am 1:45am 2:00am …" at bounding box center [893, 352] width 385 height 194
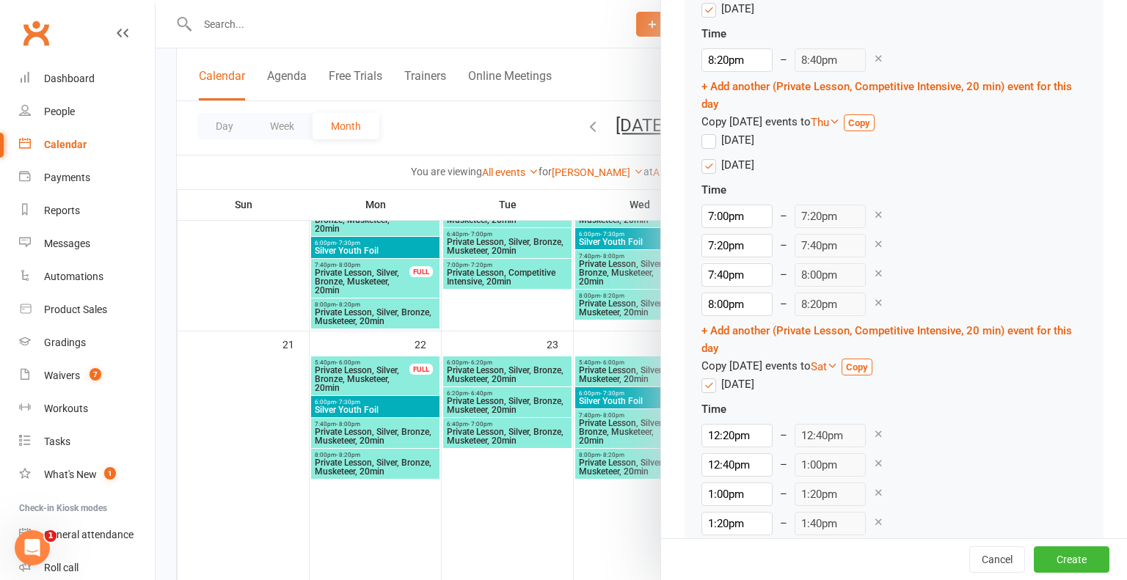
scroll to position [1914, 0]
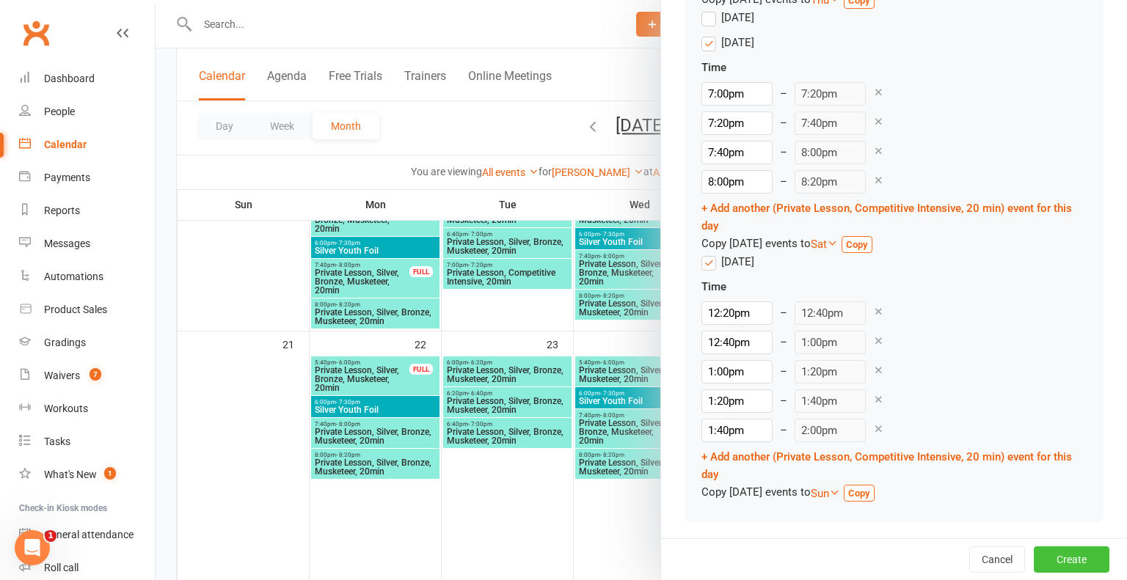
click at [1069, 560] on button "Create" at bounding box center [1071, 559] width 76 height 26
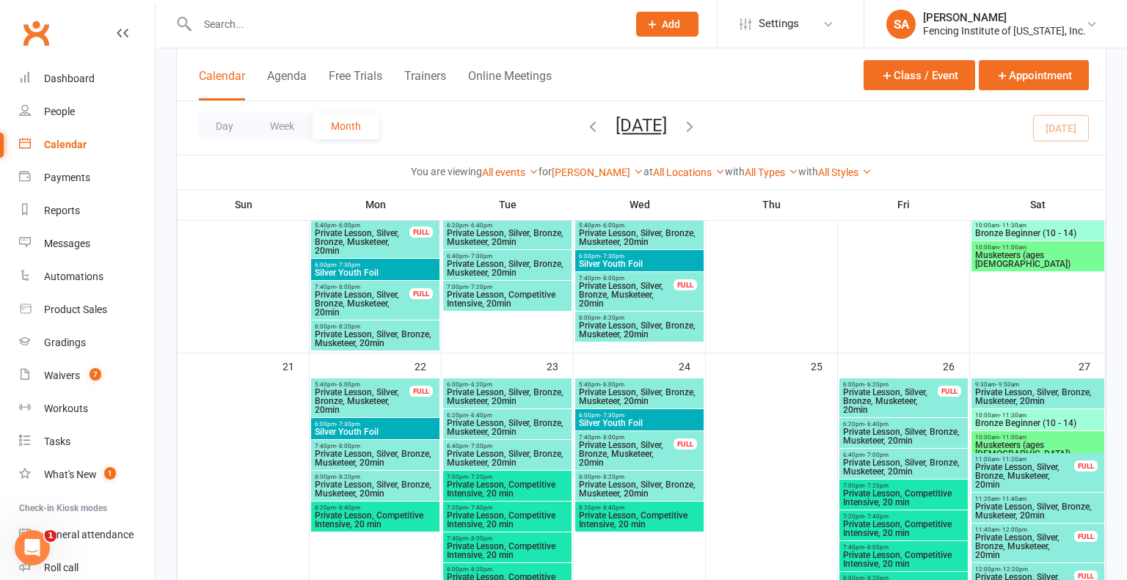
scroll to position [593, 0]
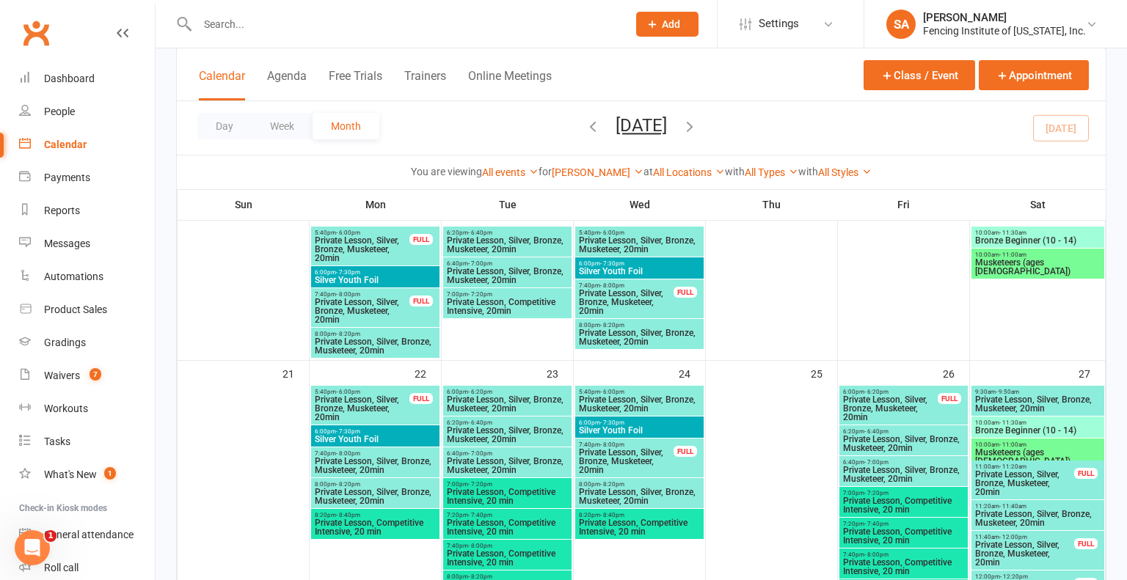
click at [1027, 399] on span "Private Lesson, Silver, Bronze, Musketeer, 20min" at bounding box center [1037, 404] width 127 height 18
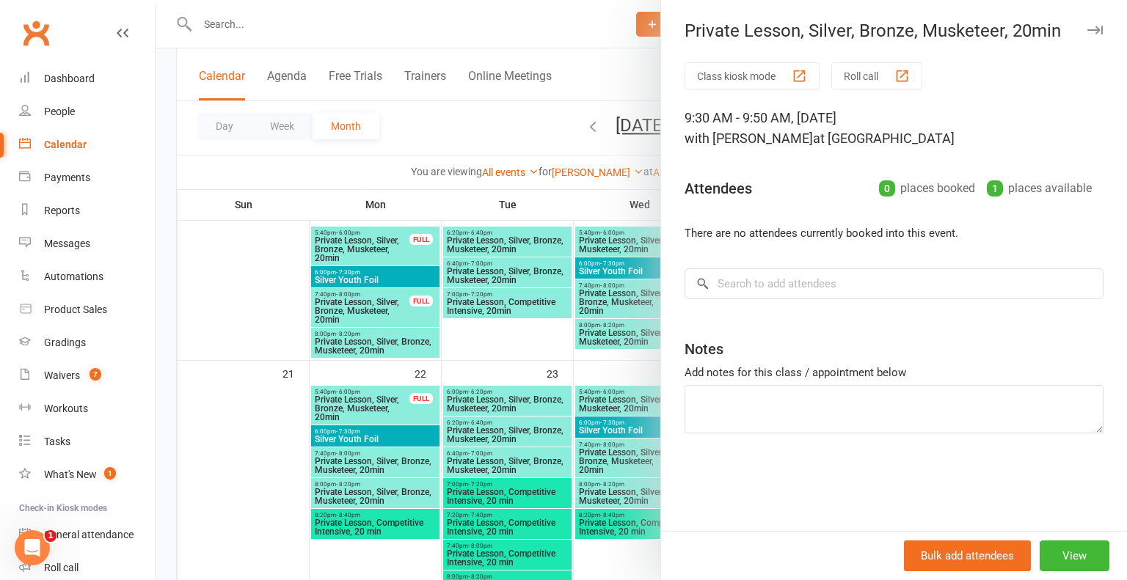
click at [543, 29] on div at bounding box center [640, 290] width 971 height 580
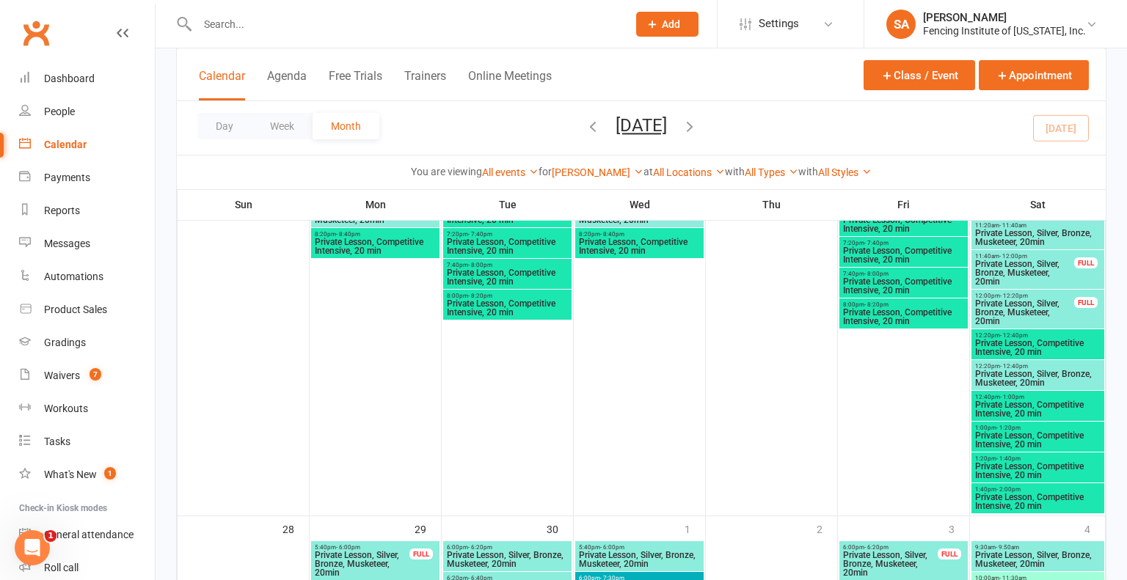
scroll to position [871, 0]
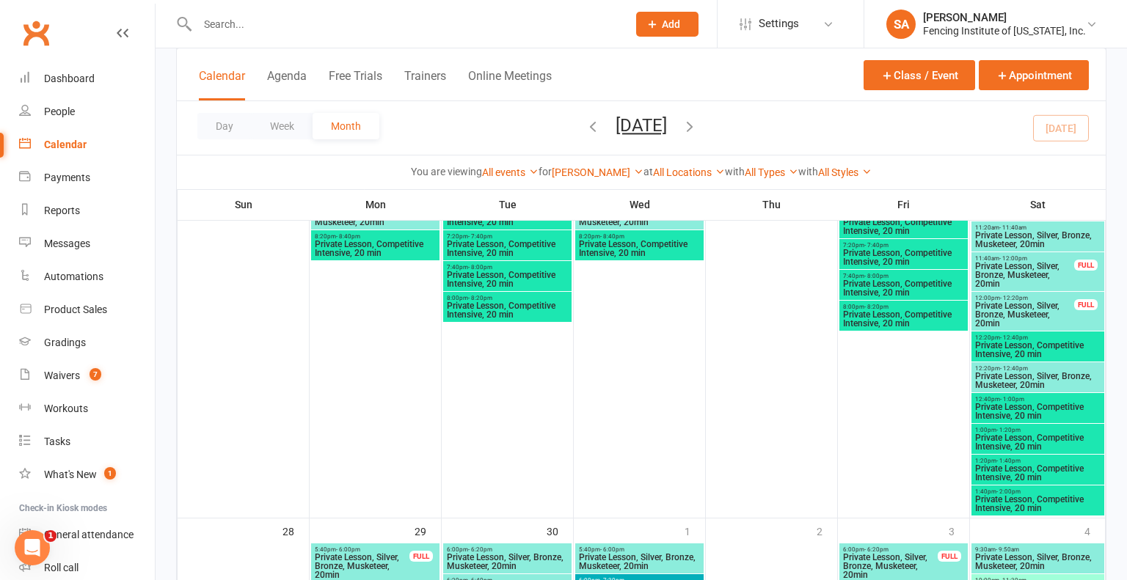
click at [1007, 345] on span "Private Lesson, Competitive Intensive, 20 min" at bounding box center [1037, 350] width 127 height 18
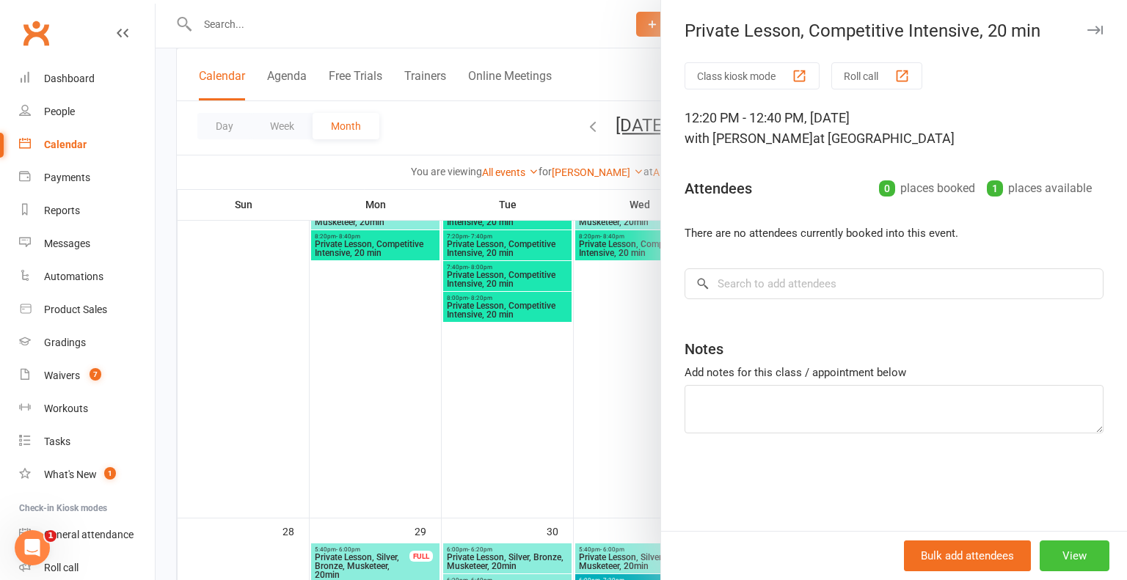
click at [1075, 564] on button "View" at bounding box center [1074, 556] width 70 height 31
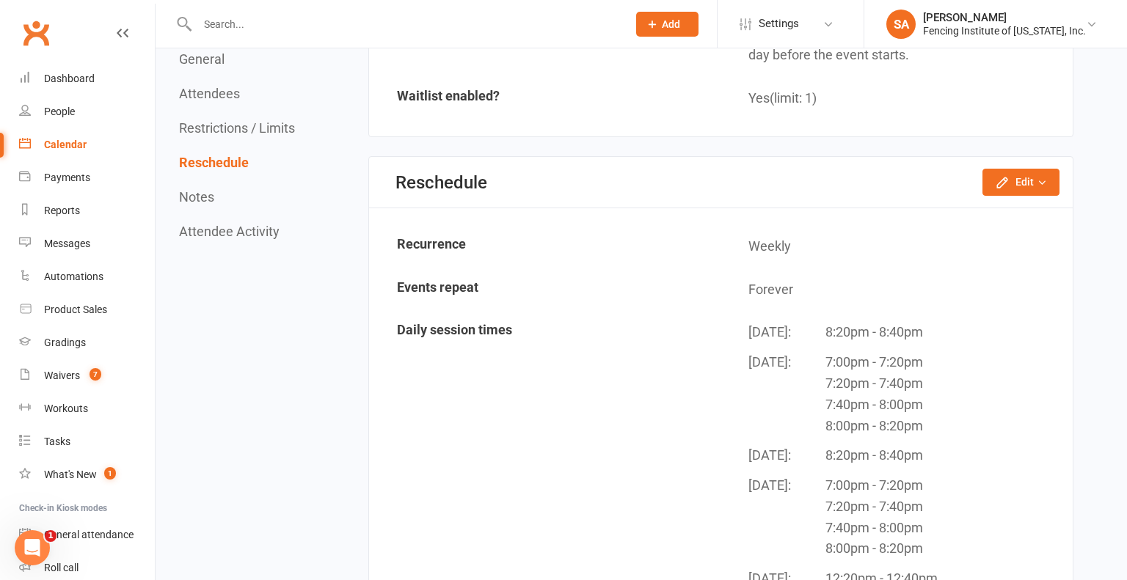
scroll to position [1240, 0]
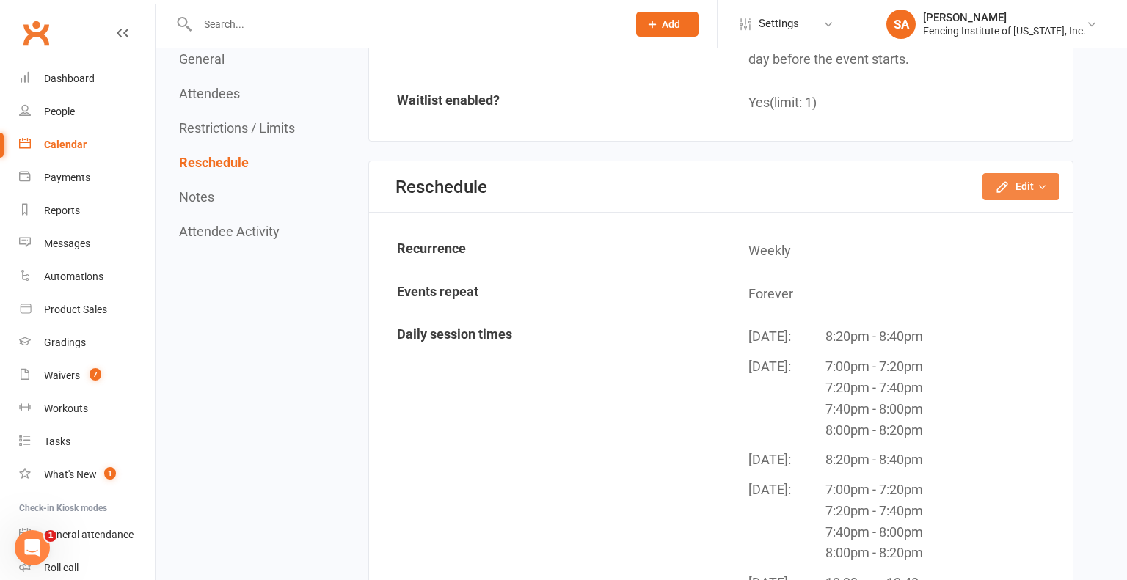
click at [1029, 186] on button "Edit" at bounding box center [1020, 186] width 77 height 26
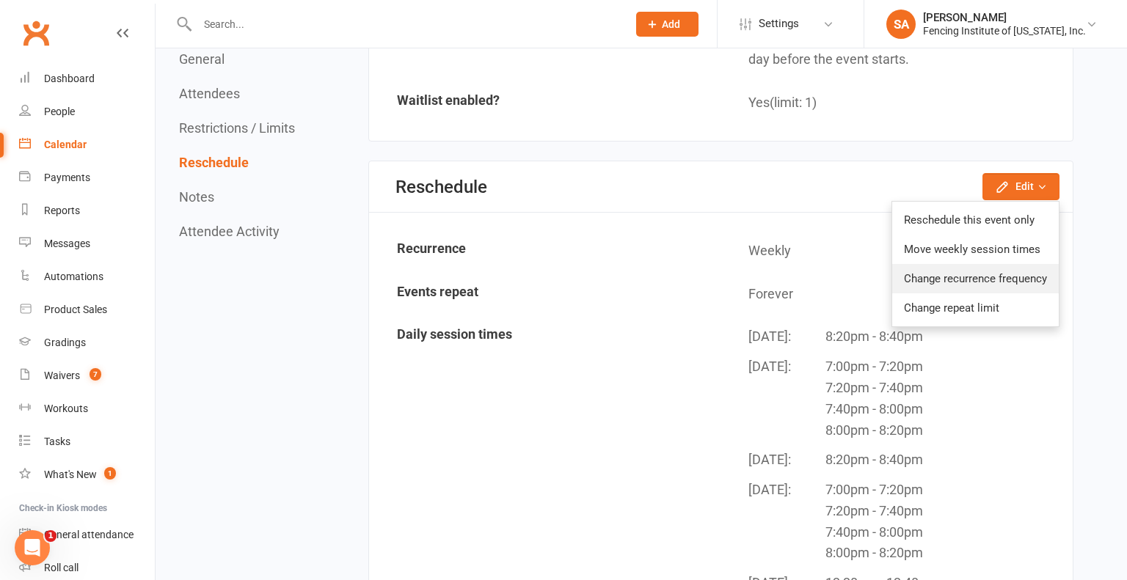
click at [987, 277] on link "Change recurrence frequency" at bounding box center [975, 278] width 167 height 29
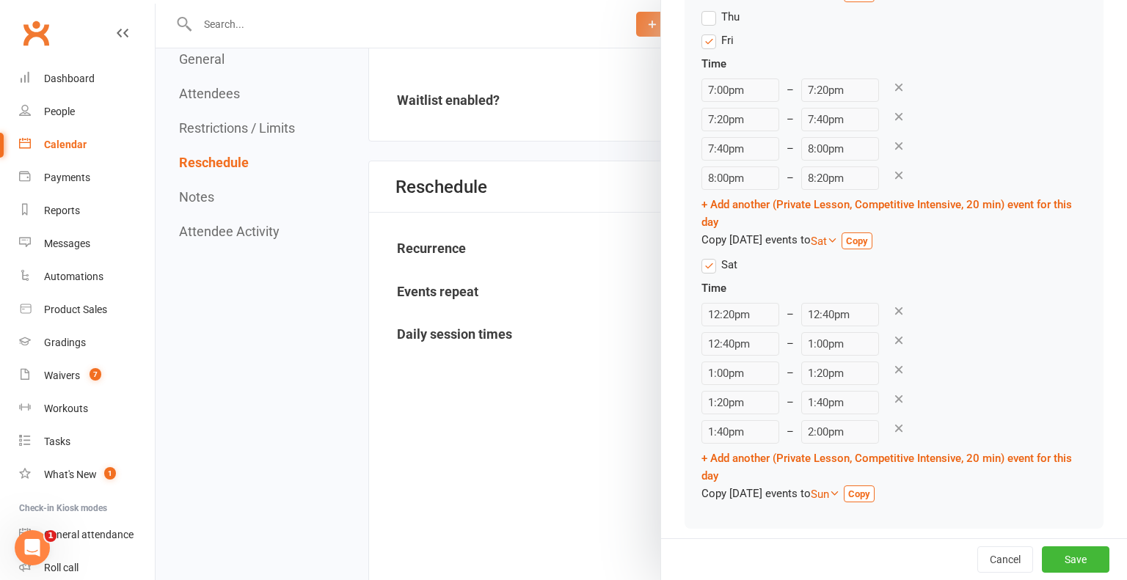
scroll to position [744, 0]
click at [892, 309] on icon at bounding box center [898, 310] width 13 height 13
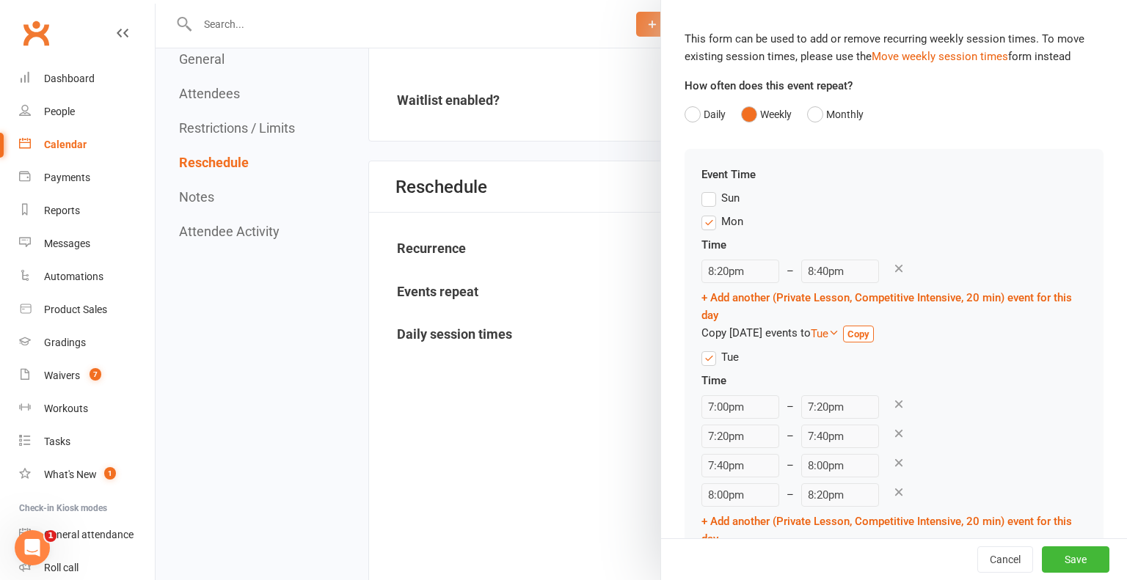
scroll to position [0, 0]
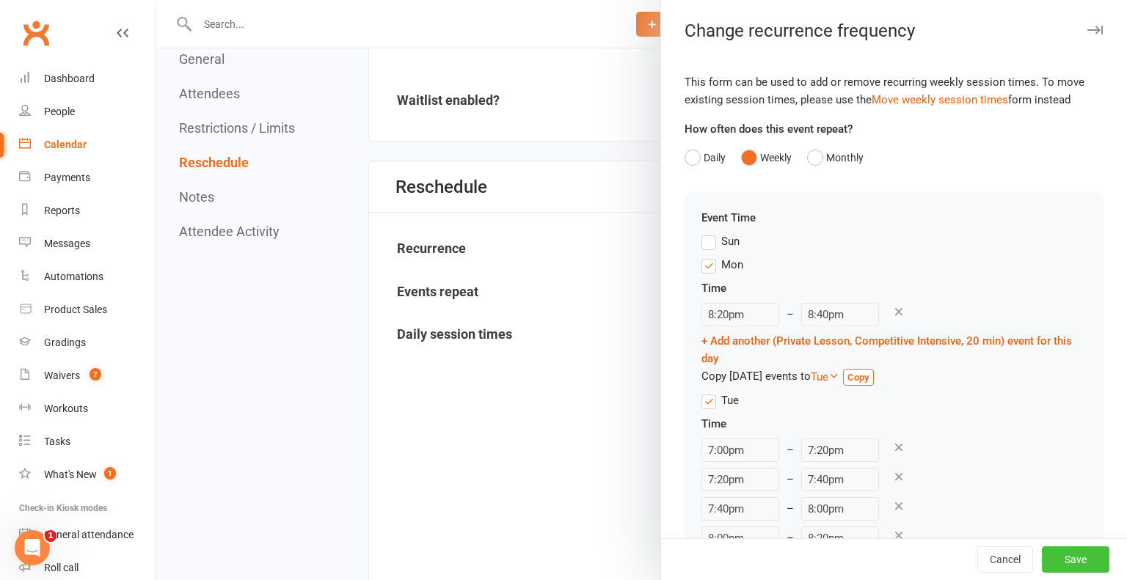
click at [1075, 556] on button "Save" at bounding box center [1075, 559] width 67 height 26
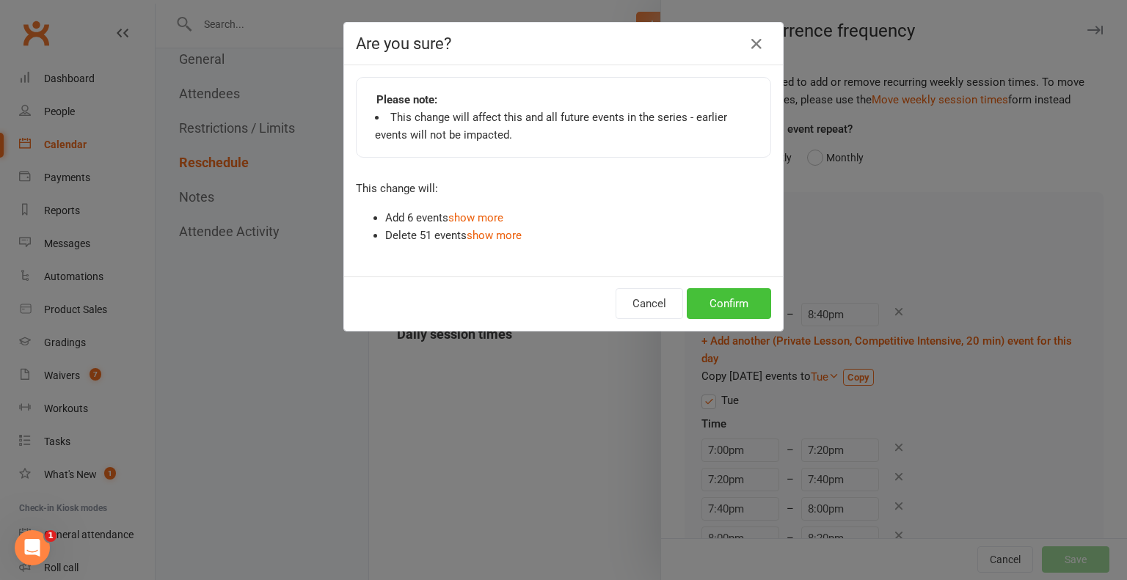
click at [726, 293] on button "Confirm" at bounding box center [729, 303] width 84 height 31
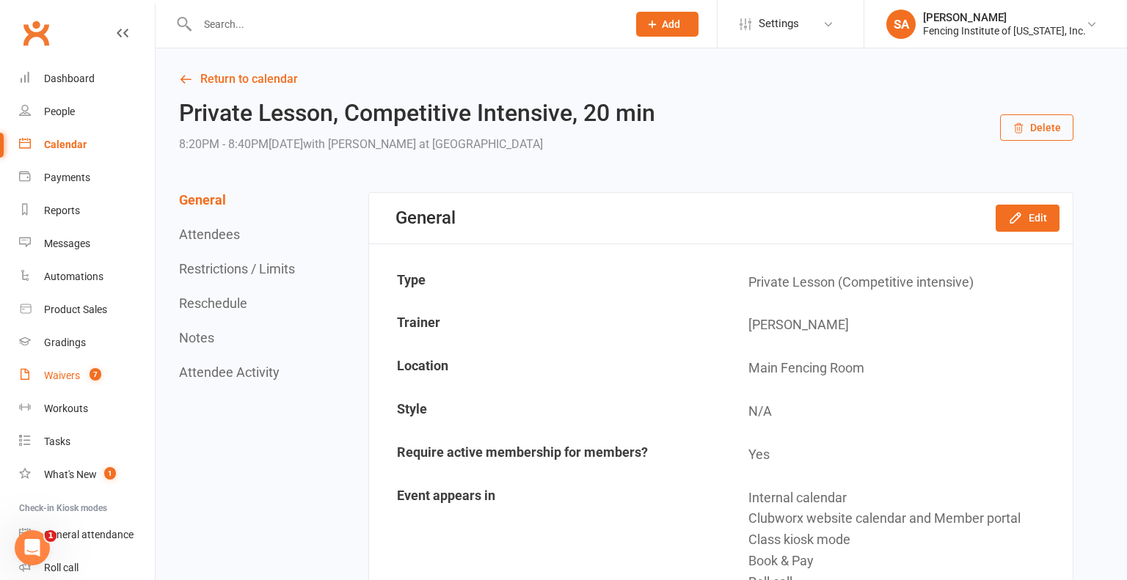
click at [65, 376] on div "Waivers" at bounding box center [62, 376] width 36 height 12
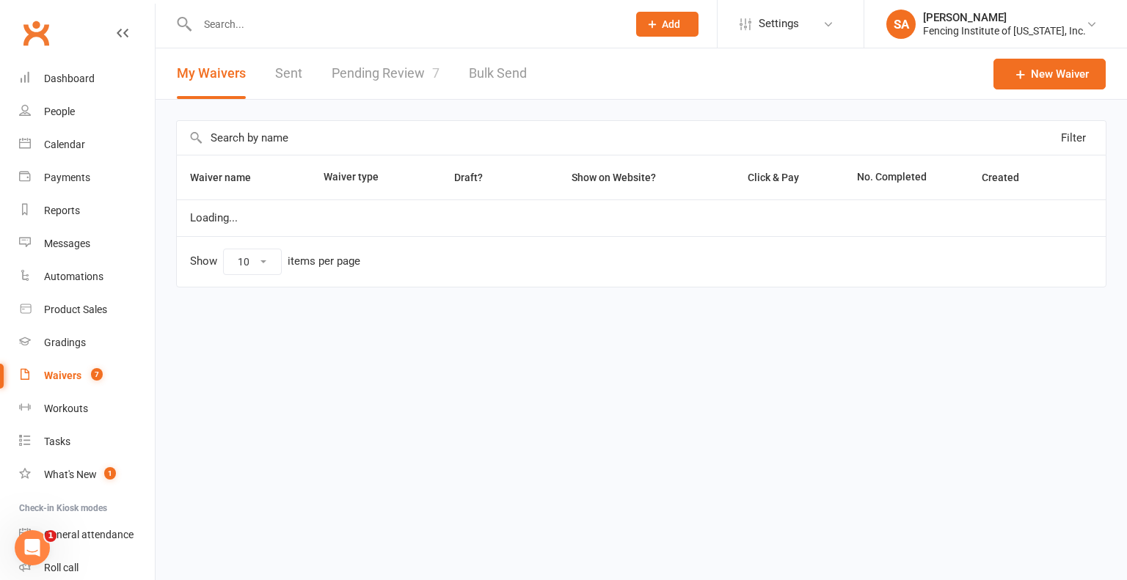
select select "50"
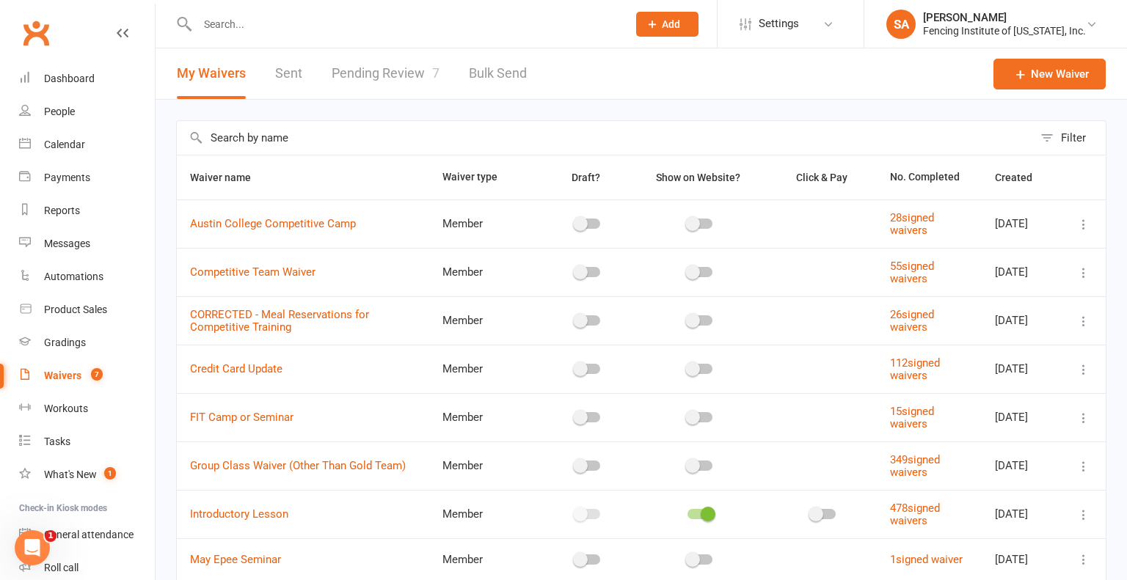
click at [519, 410] on td "Member" at bounding box center [487, 417] width 116 height 48
click at [392, 75] on link "Pending Review 7" at bounding box center [386, 73] width 108 height 51
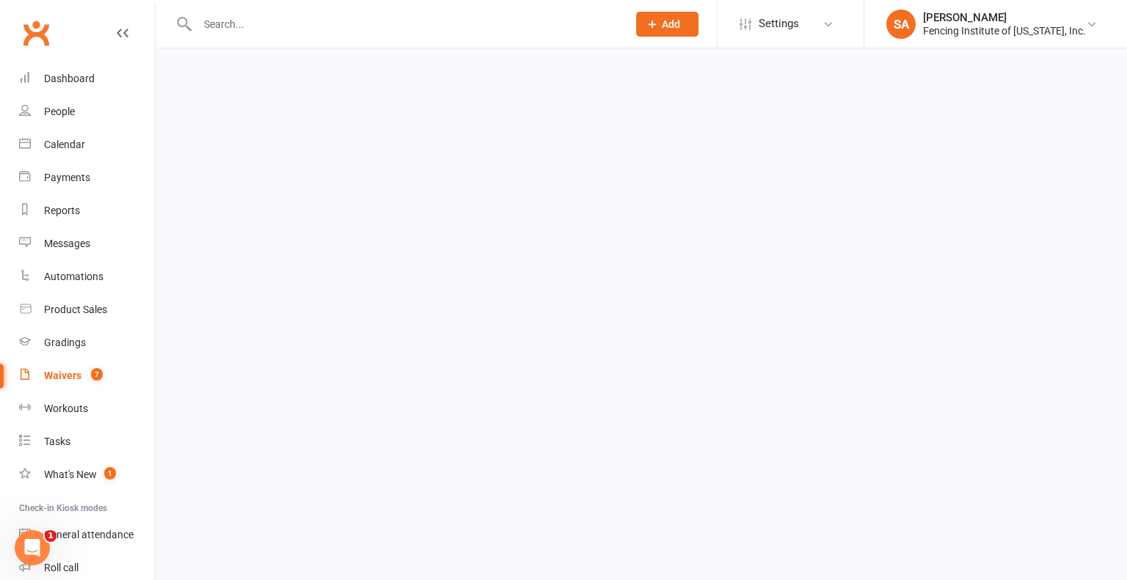
select select "100"
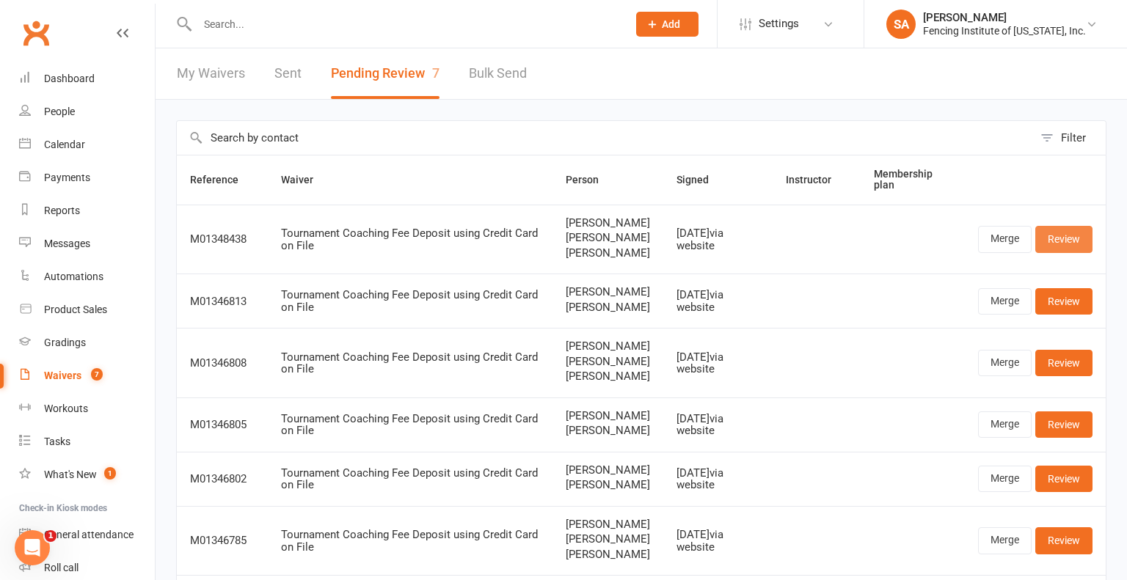
click at [1074, 237] on link "Review" at bounding box center [1063, 239] width 57 height 26
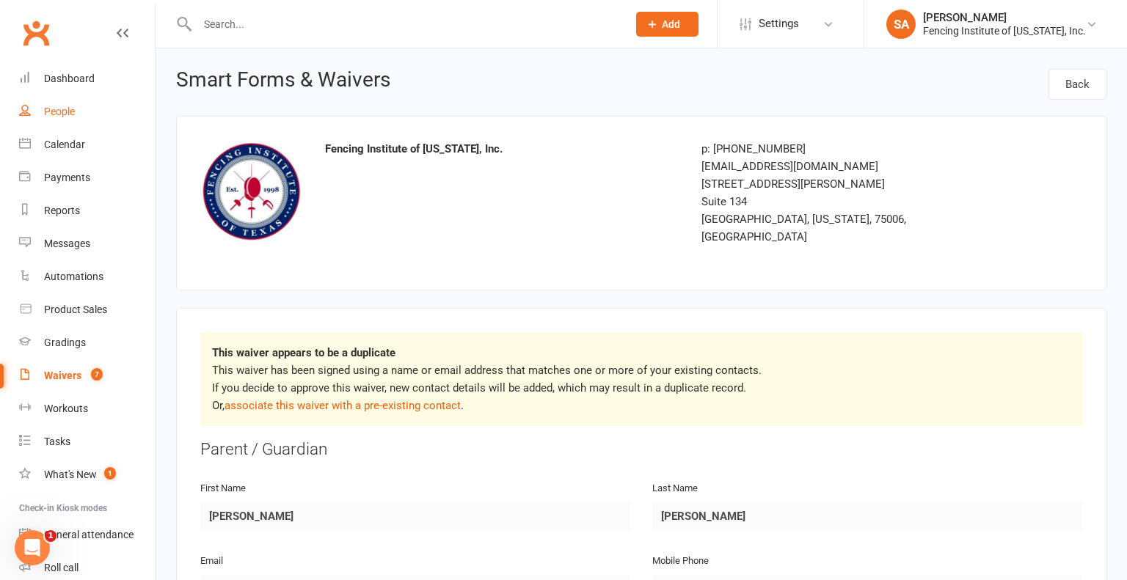
click at [70, 106] on div "People" at bounding box center [59, 112] width 31 height 12
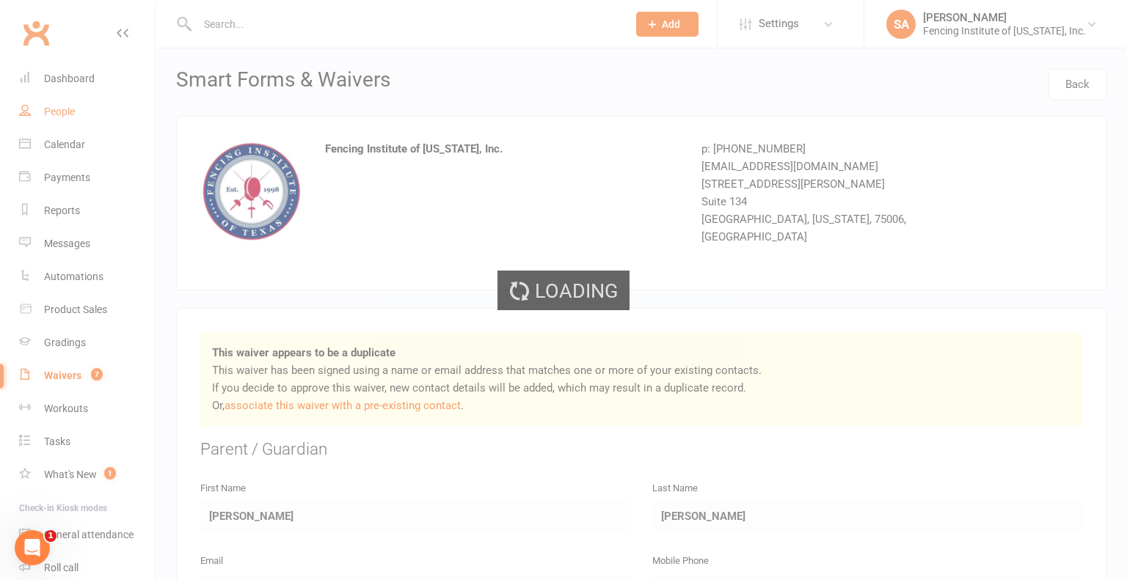
select select "100"
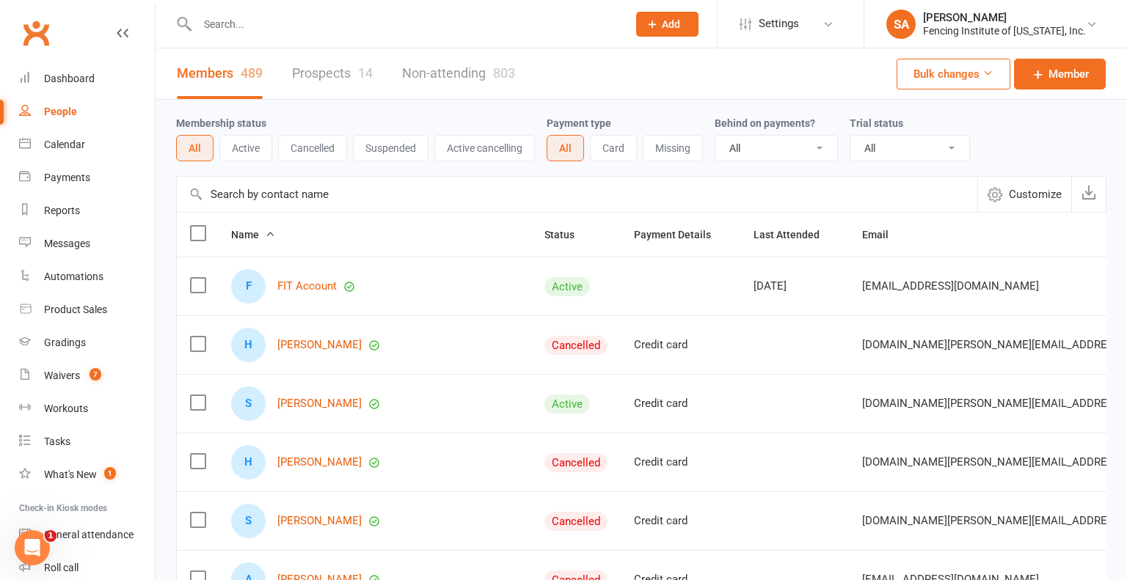
click at [277, 29] on input "text" at bounding box center [405, 24] width 424 height 21
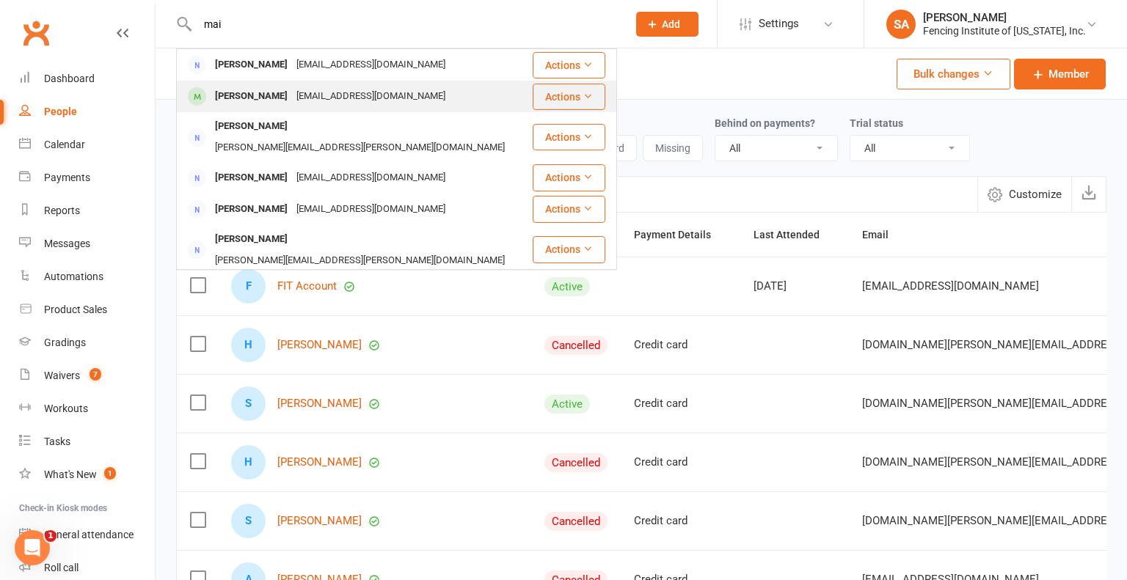
type input "mai"
click at [219, 98] on div "[PERSON_NAME]" at bounding box center [251, 96] width 81 height 21
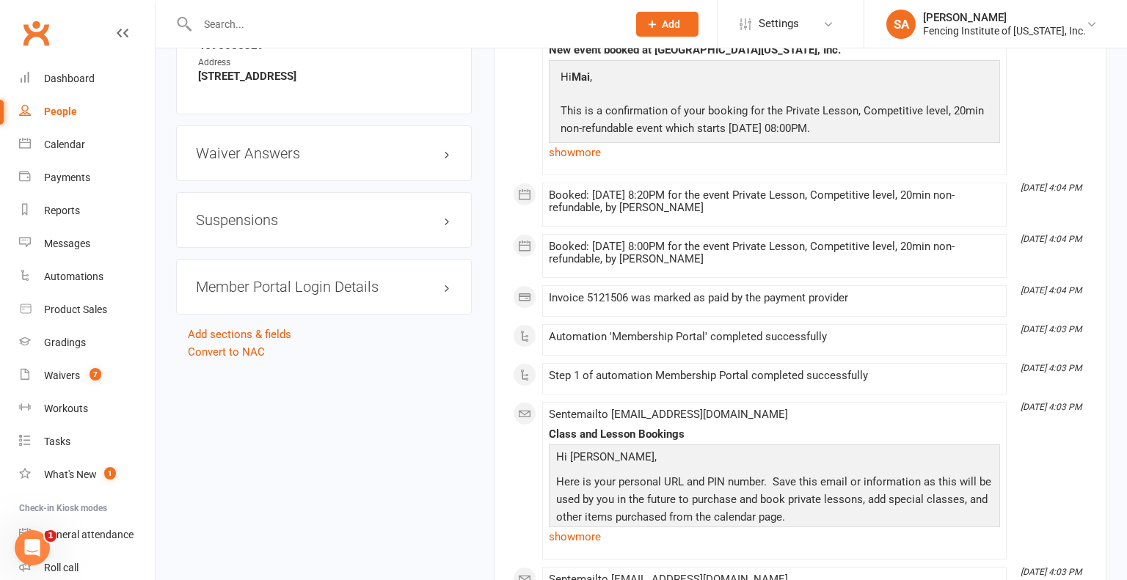
scroll to position [1435, 0]
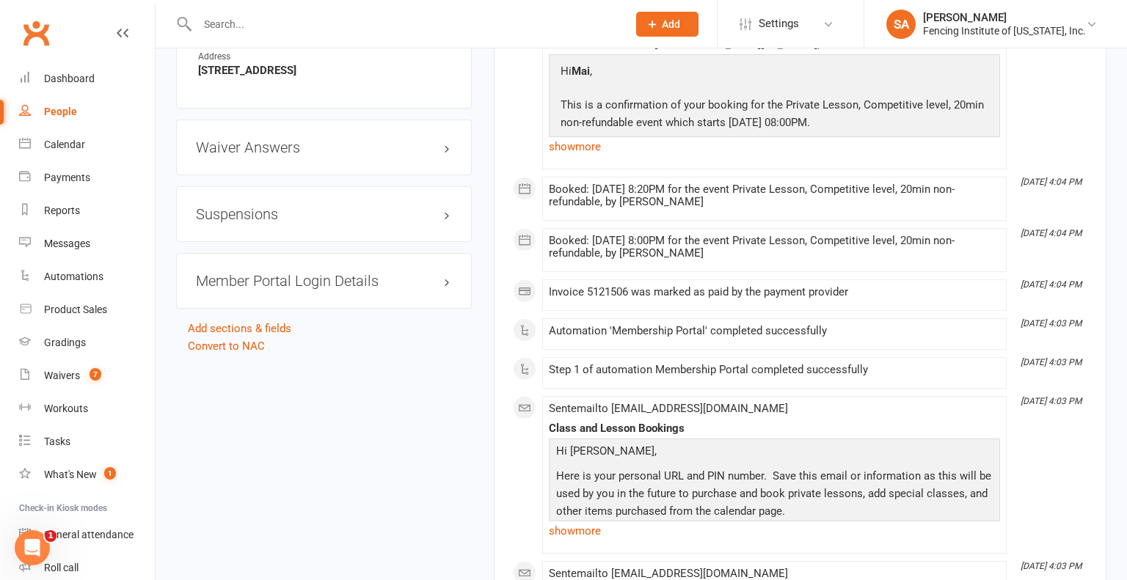
click at [299, 279] on h3 "Member Portal Login Details" at bounding box center [324, 281] width 256 height 16
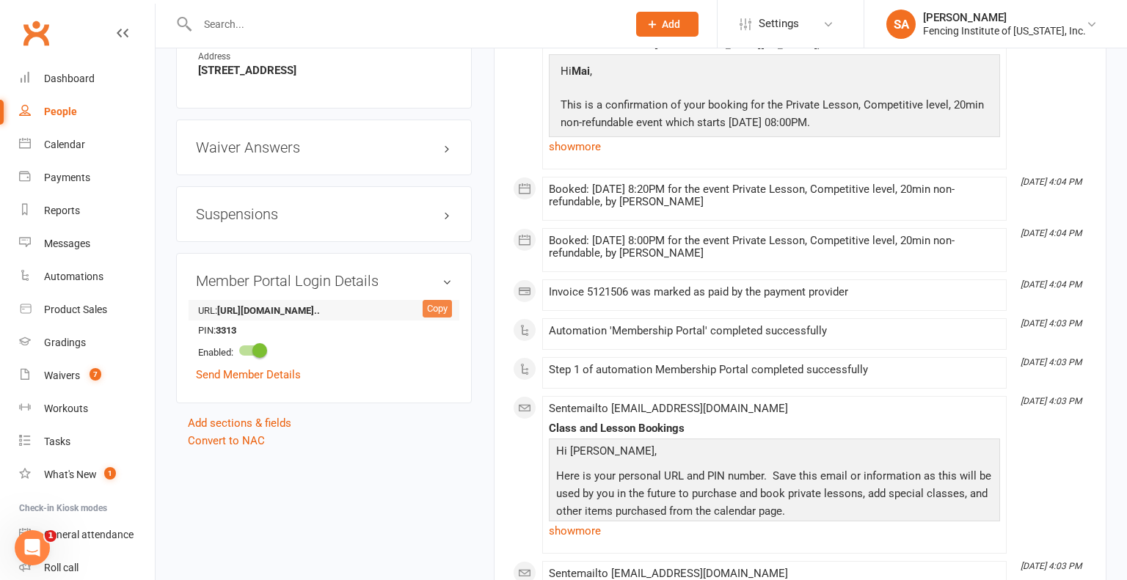
click at [437, 300] on div "Copy" at bounding box center [436, 309] width 29 height 18
click at [834, 23] on icon at bounding box center [828, 24] width 12 height 12
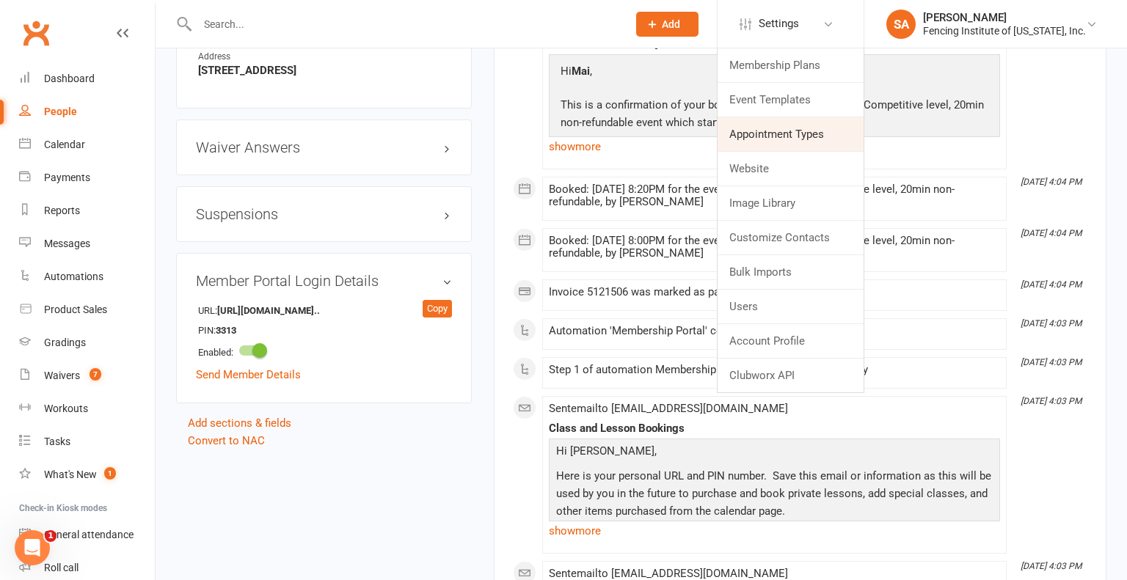
click at [786, 134] on link "Appointment Types" at bounding box center [790, 134] width 146 height 34
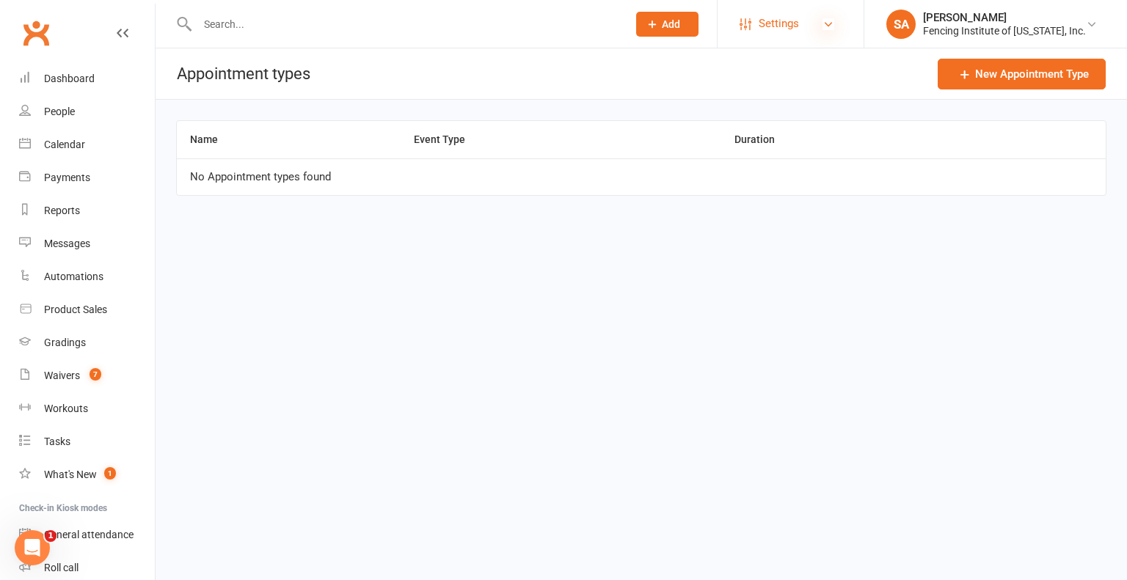
click at [834, 21] on icon at bounding box center [828, 24] width 12 height 12
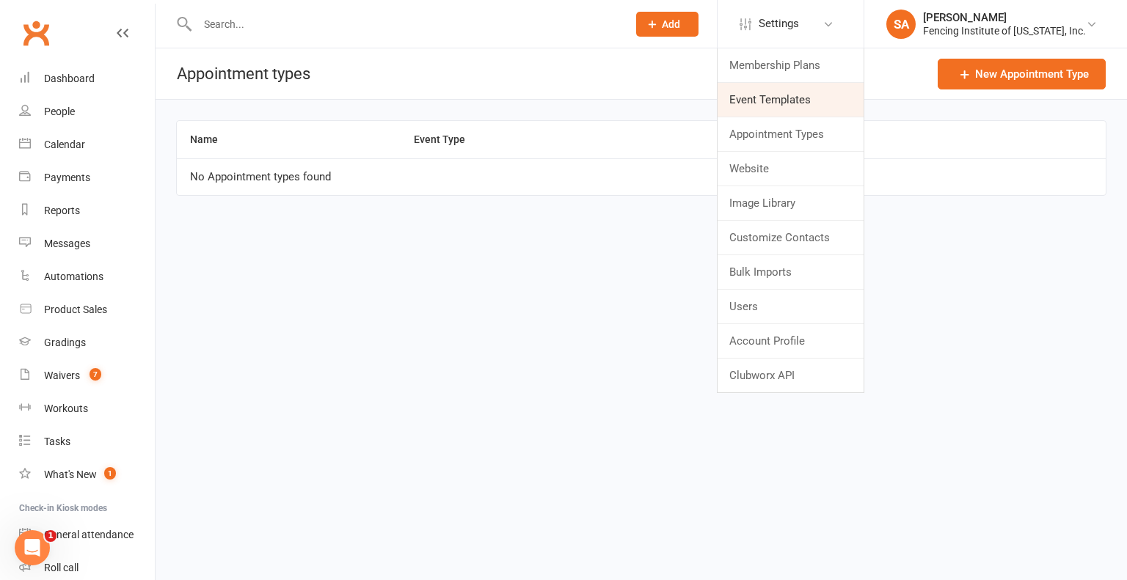
click at [811, 111] on link "Event Templates" at bounding box center [790, 100] width 146 height 34
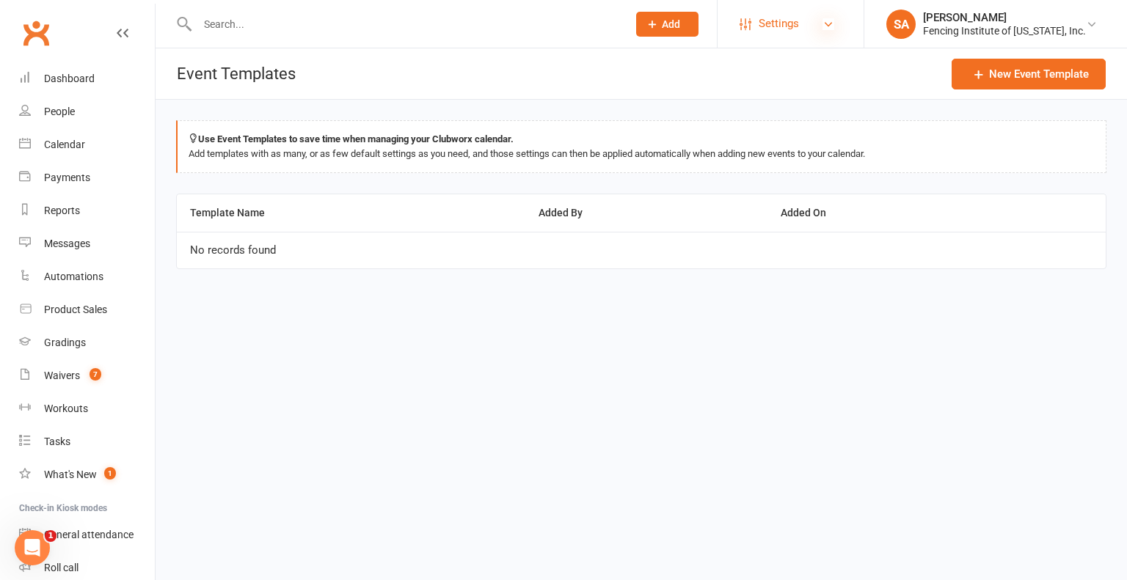
click at [834, 21] on icon at bounding box center [828, 24] width 12 height 12
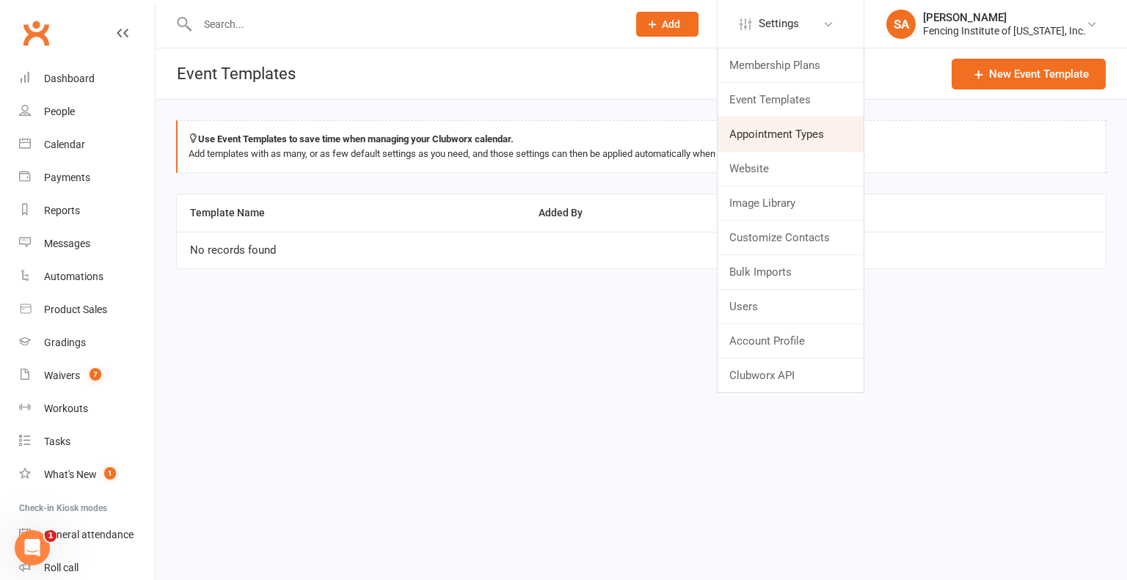
click at [800, 132] on link "Appointment Types" at bounding box center [790, 134] width 146 height 34
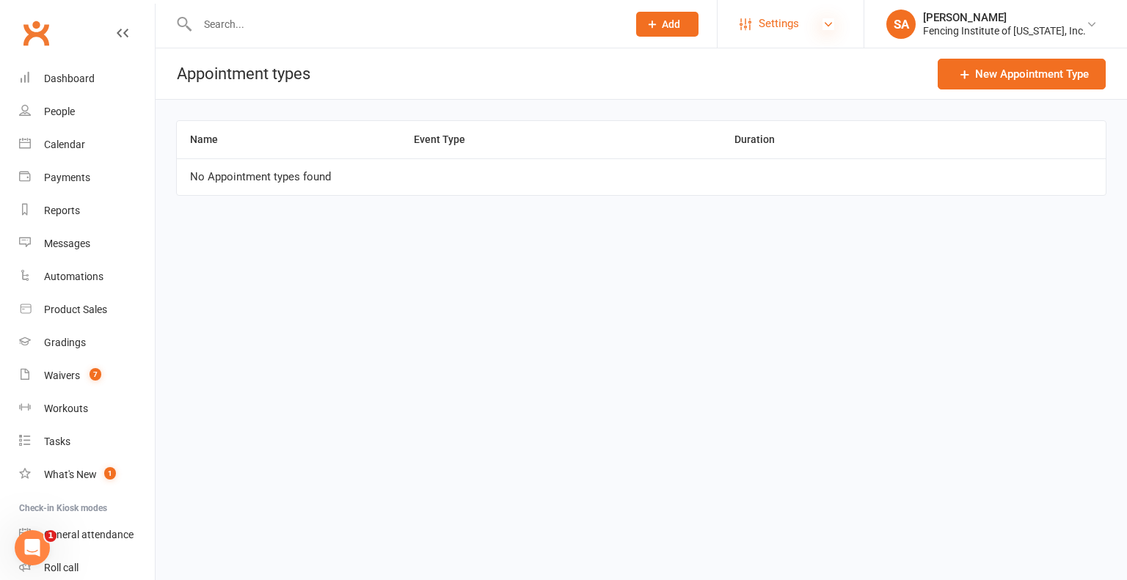
click at [834, 21] on icon at bounding box center [828, 24] width 12 height 12
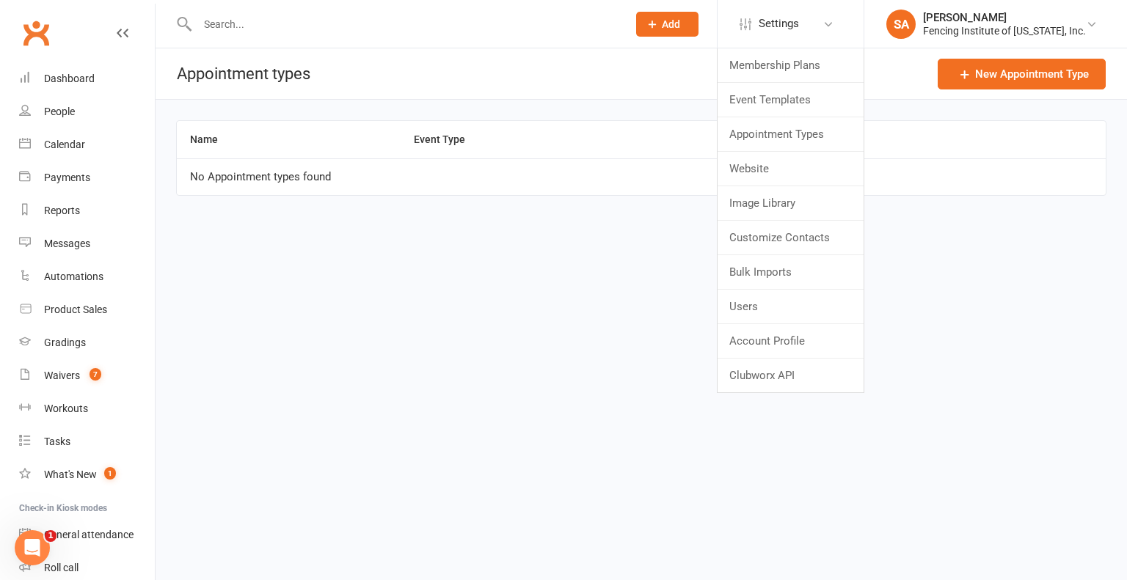
click at [411, 237] on html "Prospect Member Non-attending contact Class / event Appointment Grading event T…" at bounding box center [563, 118] width 1127 height 237
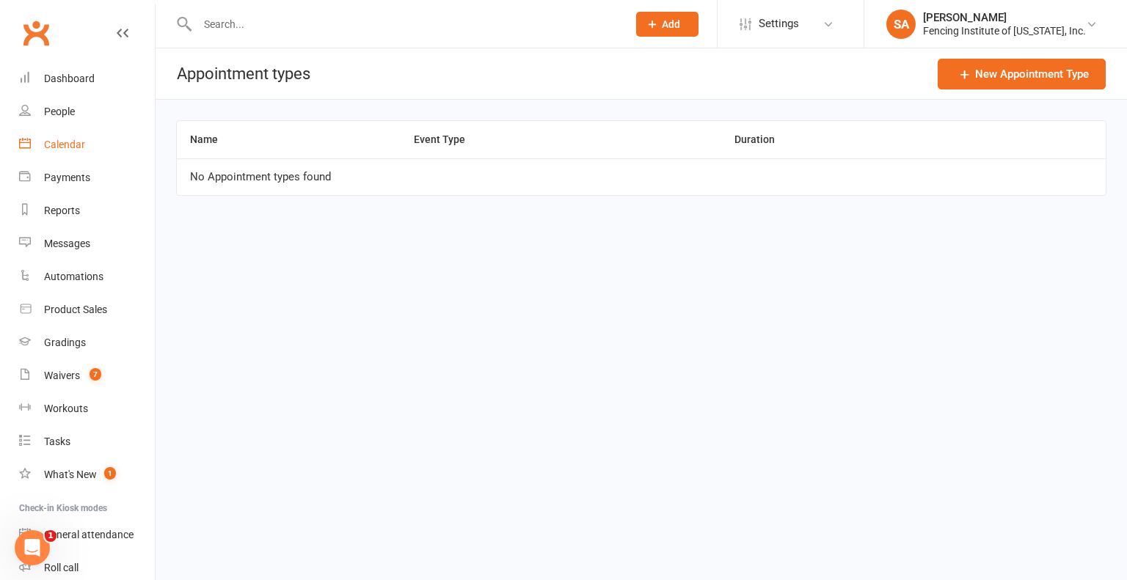
click at [82, 139] on div "Calendar" at bounding box center [64, 145] width 41 height 12
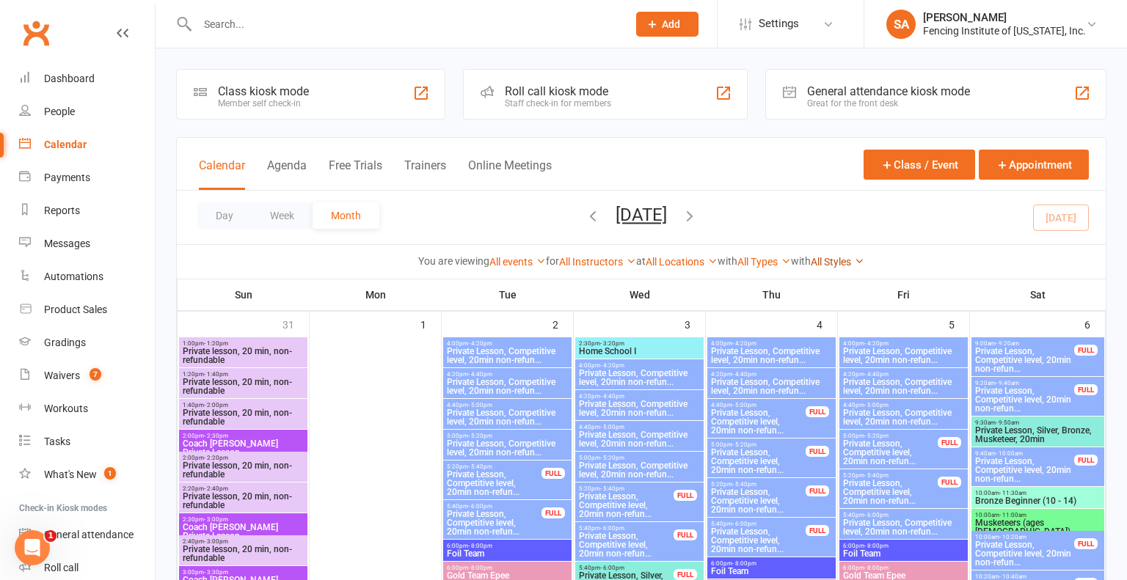
click at [864, 257] on icon at bounding box center [859, 261] width 10 height 10
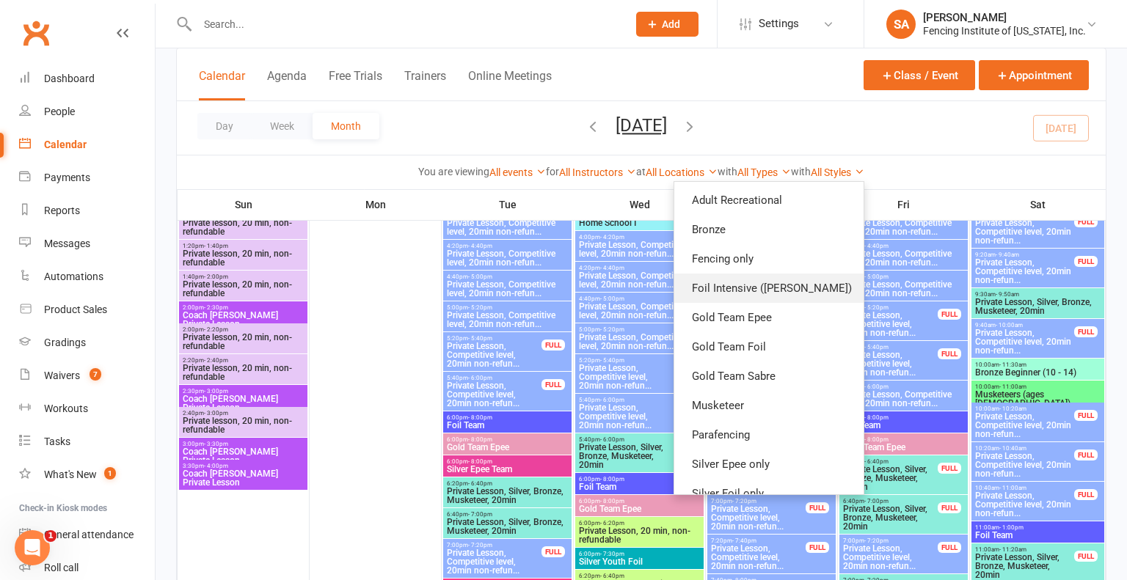
click at [828, 288] on link "Foil Intensive ([PERSON_NAME])" at bounding box center [768, 288] width 189 height 29
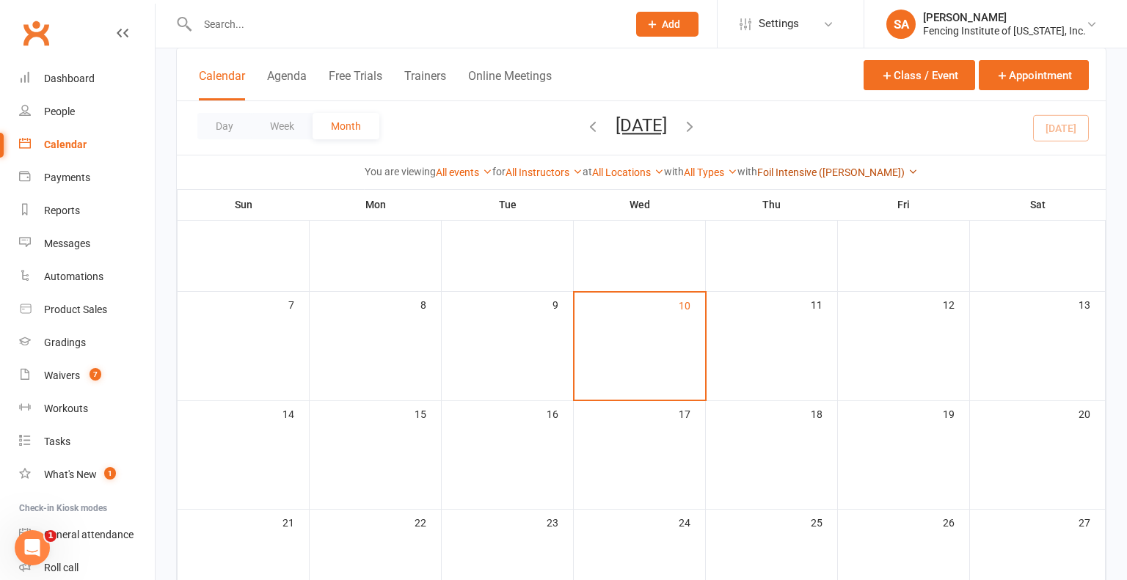
click at [907, 169] on icon at bounding box center [912, 172] width 10 height 10
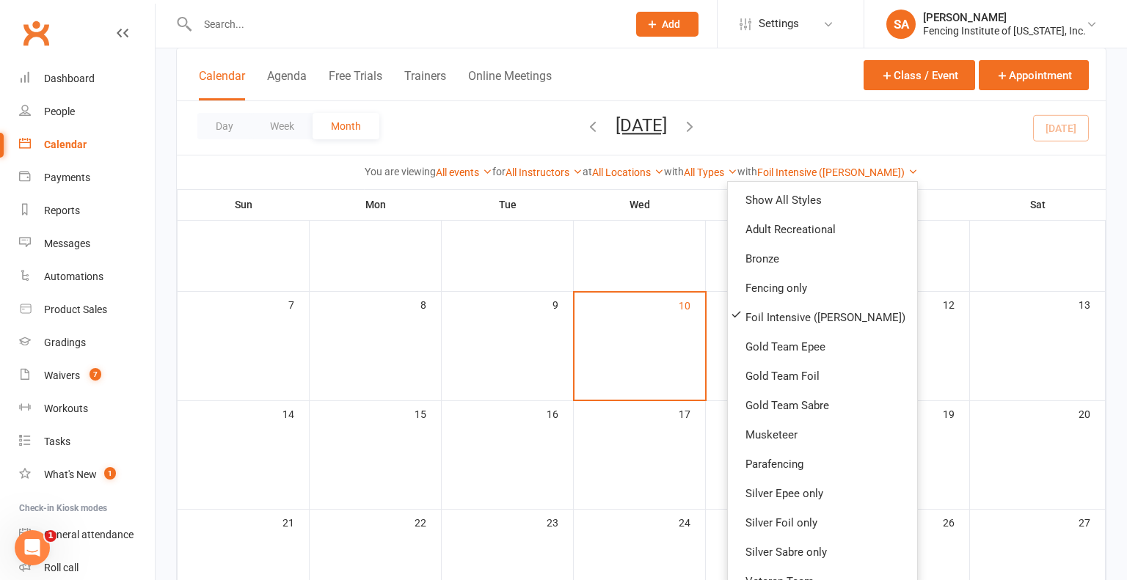
click at [973, 154] on div "Day Week Month September 2025 September 2025 Sun Mon Tue Wed Thu Fri Sat 31 01 …" at bounding box center [641, 128] width 929 height 54
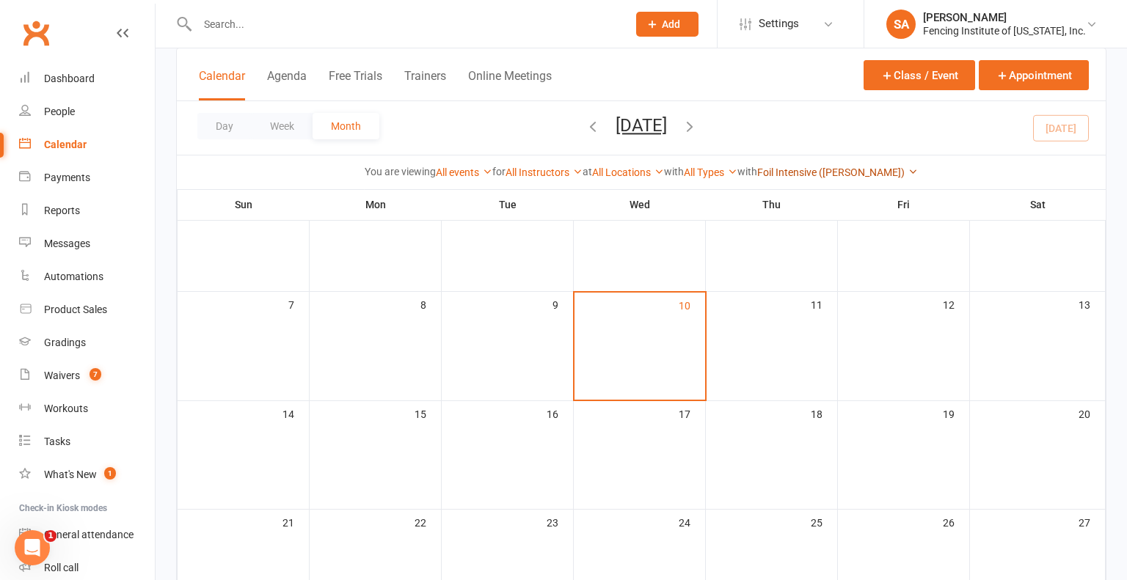
click at [910, 169] on icon at bounding box center [912, 172] width 10 height 10
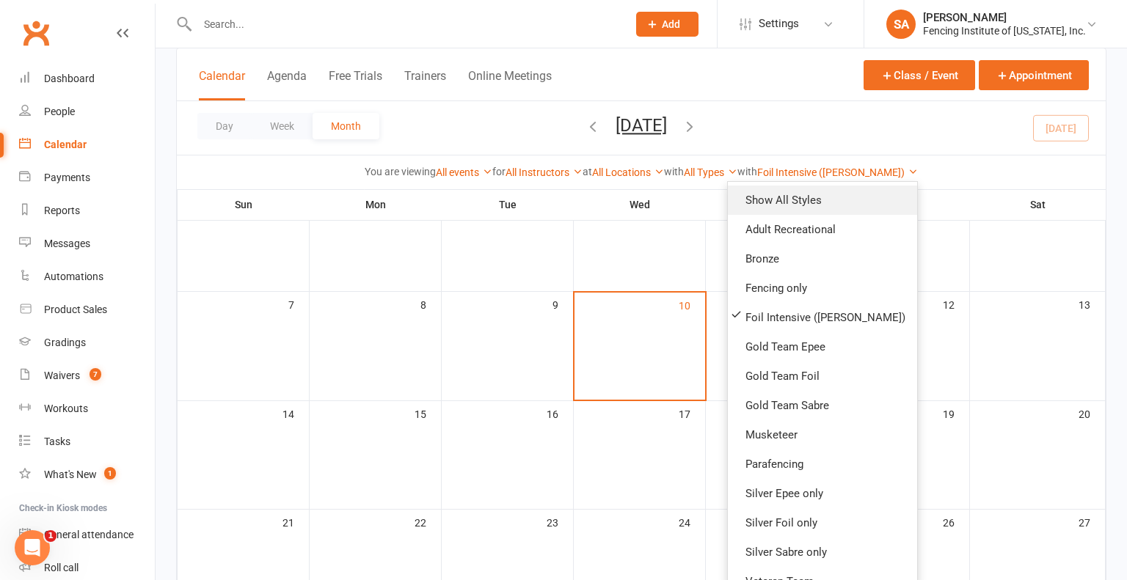
click at [866, 206] on link "Show All Styles" at bounding box center [822, 200] width 189 height 29
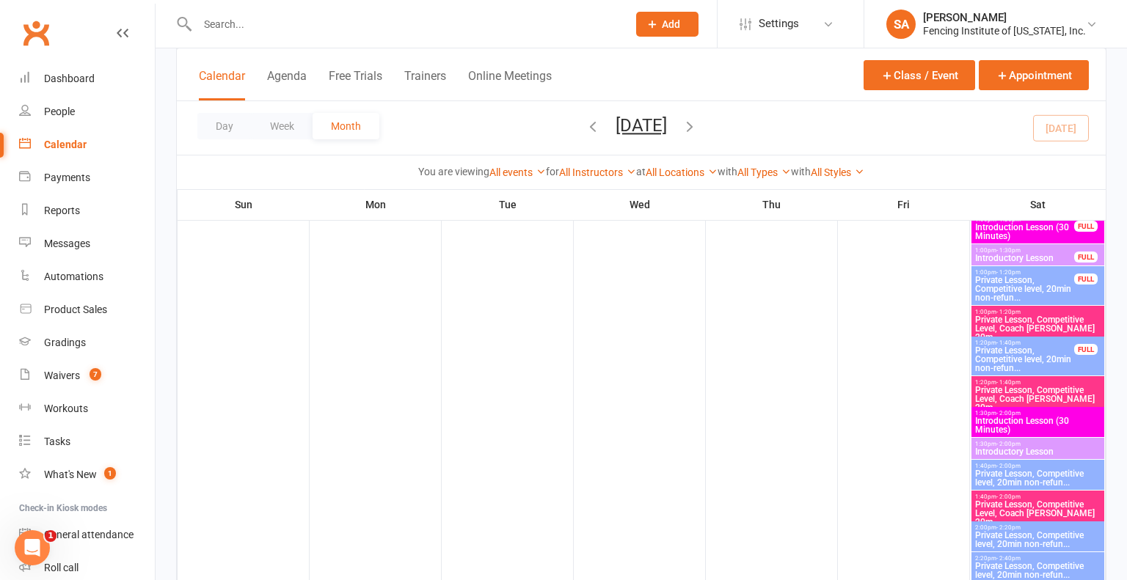
scroll to position [1056, 0]
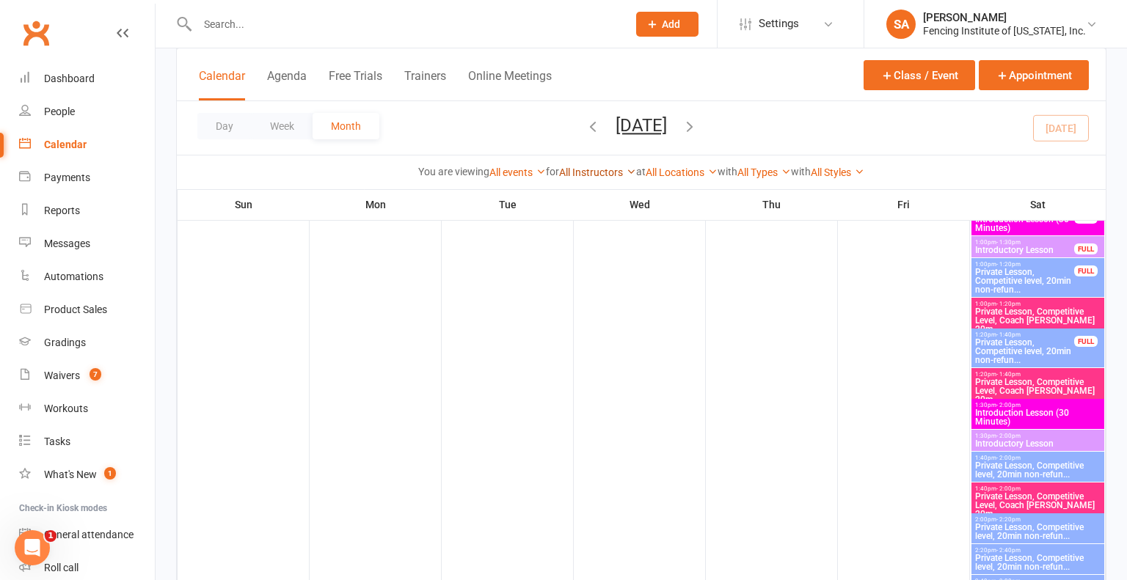
click at [626, 167] on icon at bounding box center [631, 172] width 10 height 10
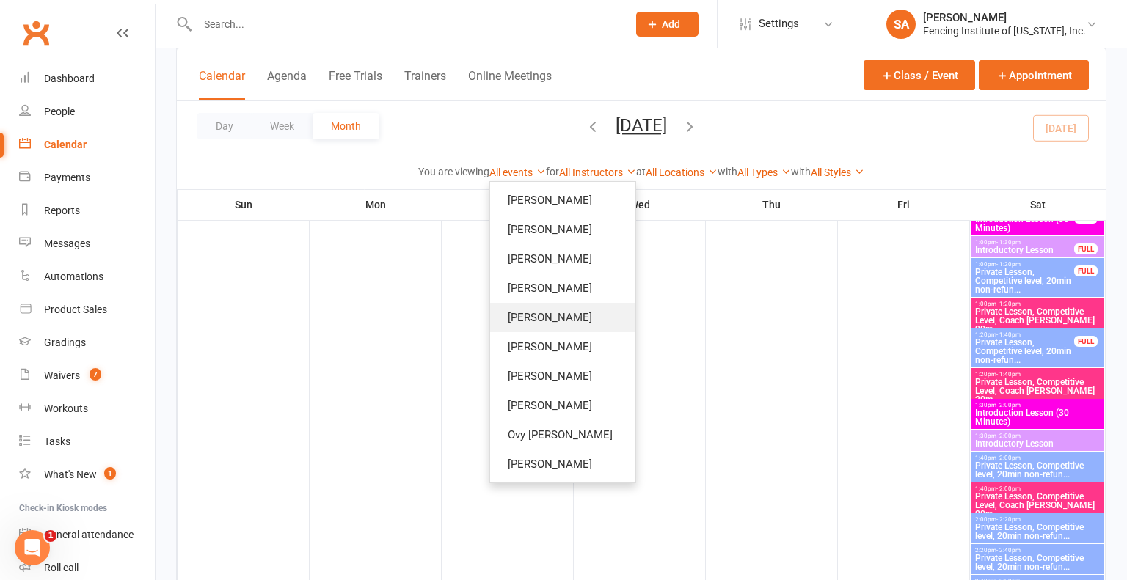
click at [581, 323] on link "[PERSON_NAME]" at bounding box center [562, 317] width 145 height 29
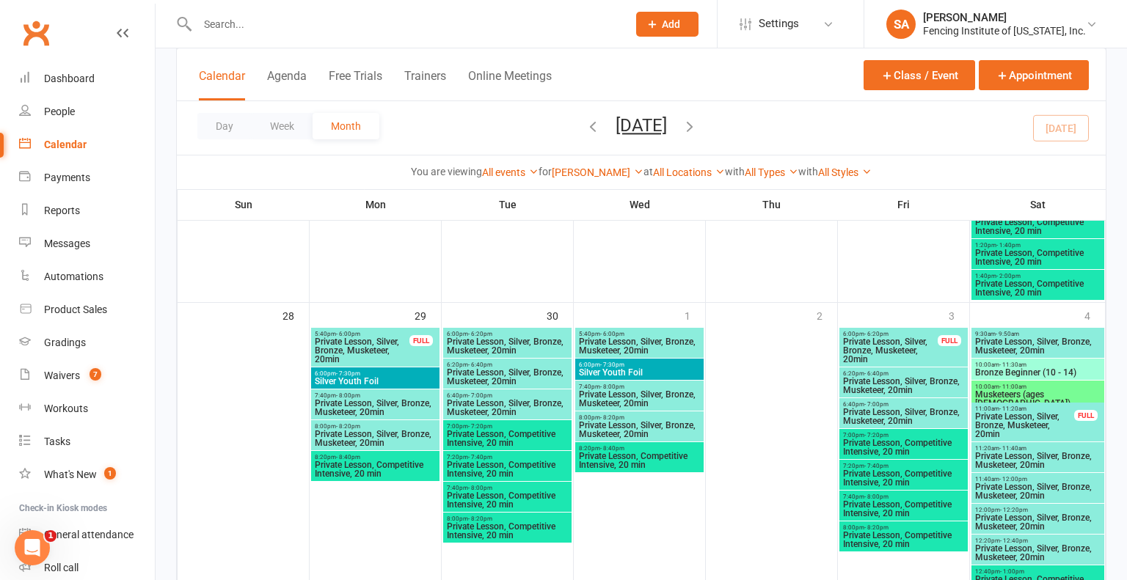
click at [395, 469] on span "Private Lesson, Competitive Intensive, 20 min" at bounding box center [375, 470] width 122 height 18
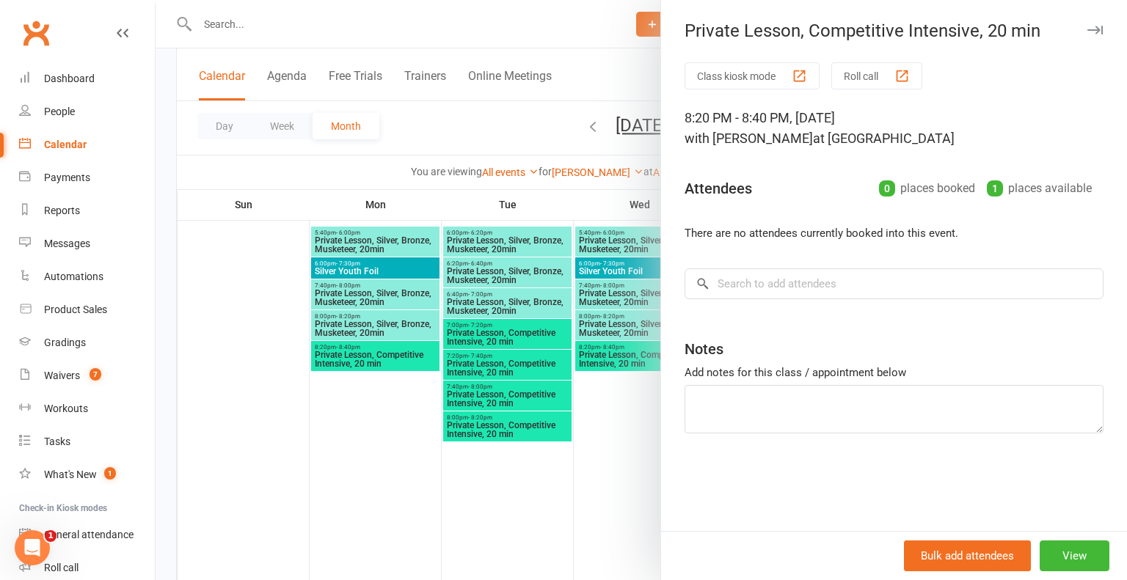
scroll to position [1549, 0]
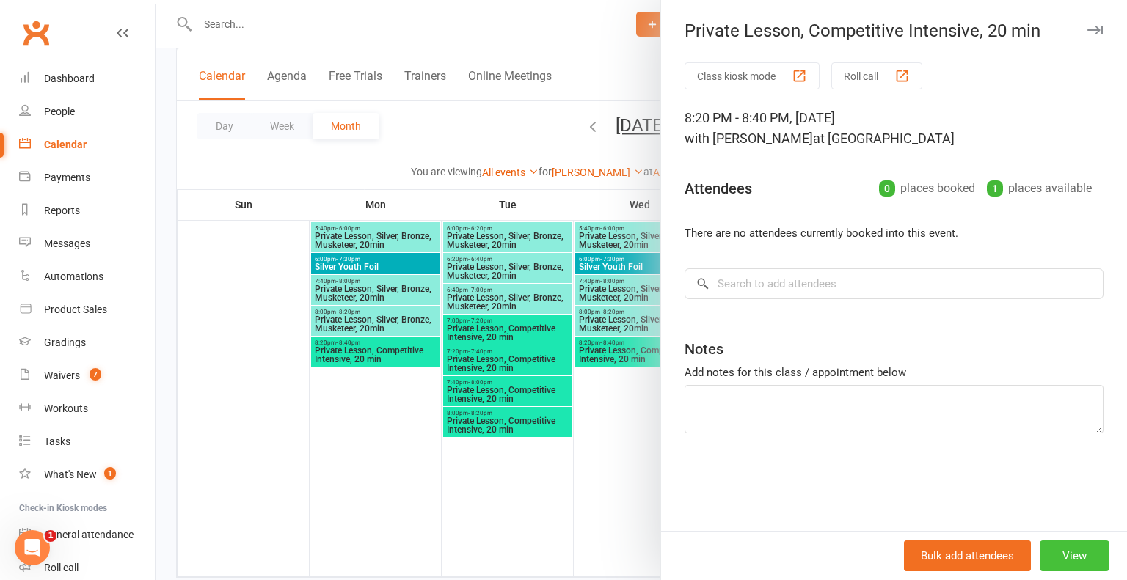
click at [1072, 570] on button "View" at bounding box center [1074, 556] width 70 height 31
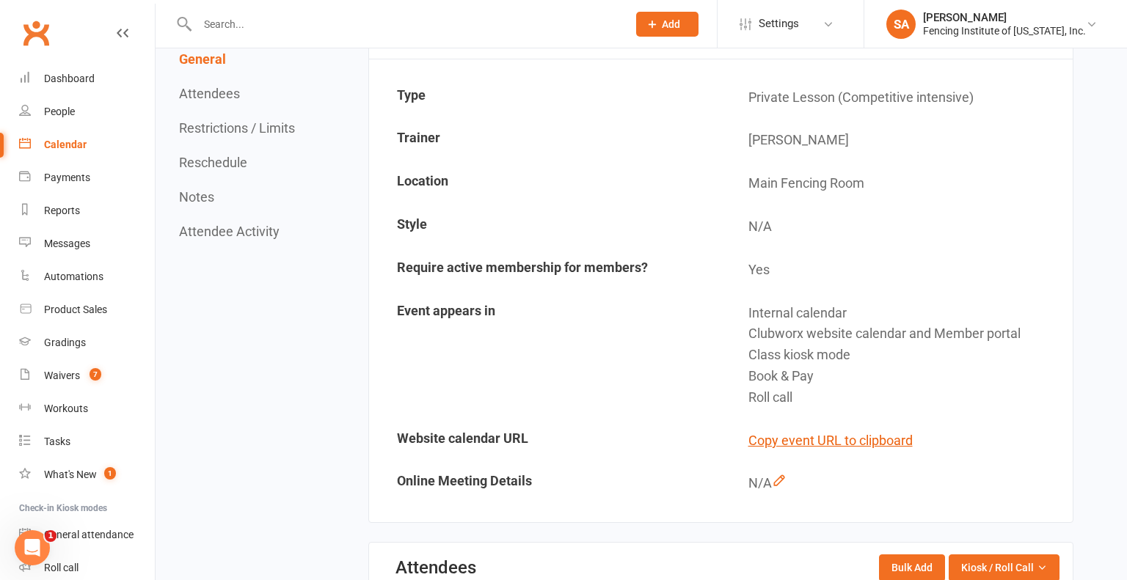
scroll to position [185, 0]
click at [761, 220] on td "N/A" at bounding box center [897, 227] width 350 height 42
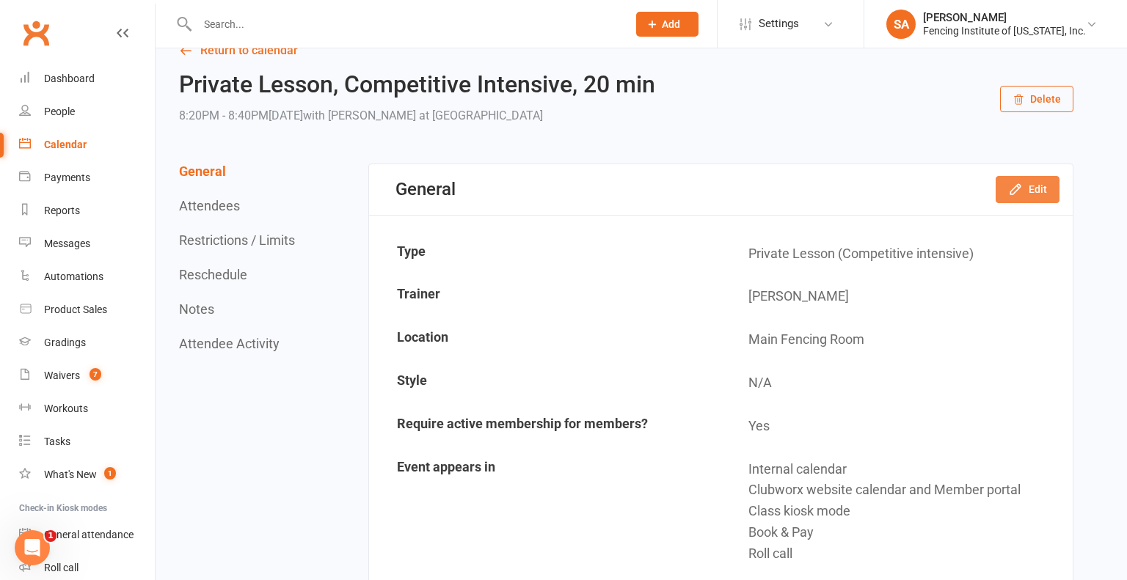
scroll to position [23, 0]
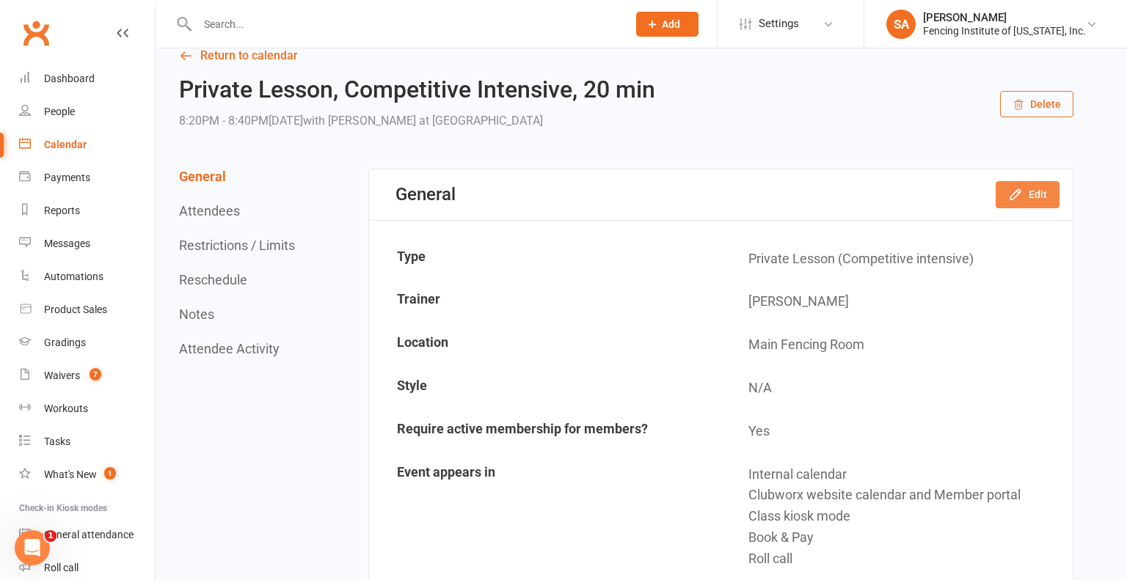
click at [1036, 194] on button "Edit" at bounding box center [1027, 194] width 64 height 26
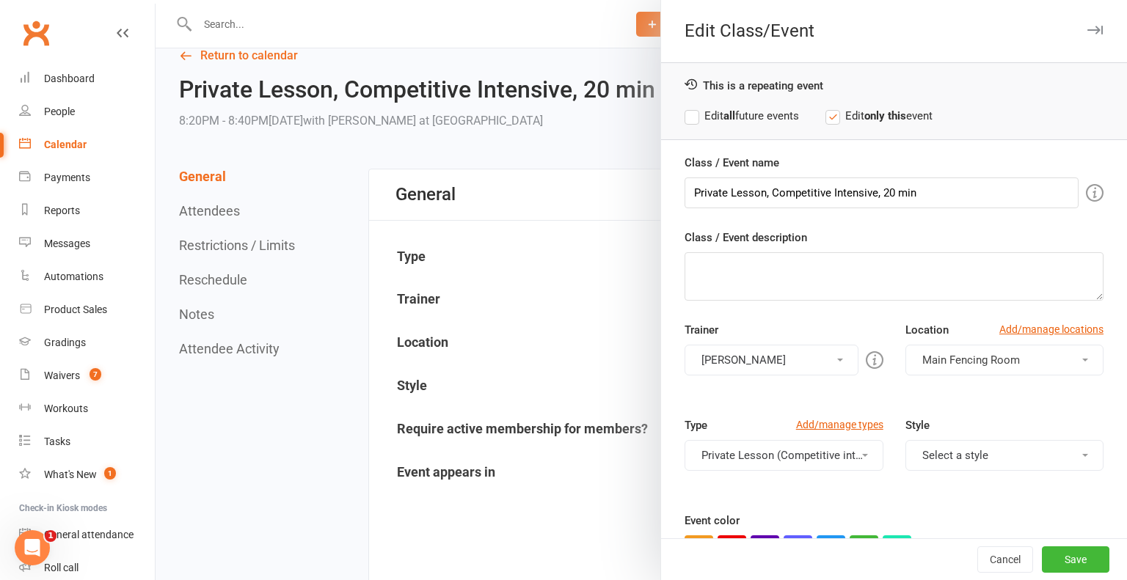
click at [1087, 454] on span at bounding box center [1085, 455] width 6 height 3
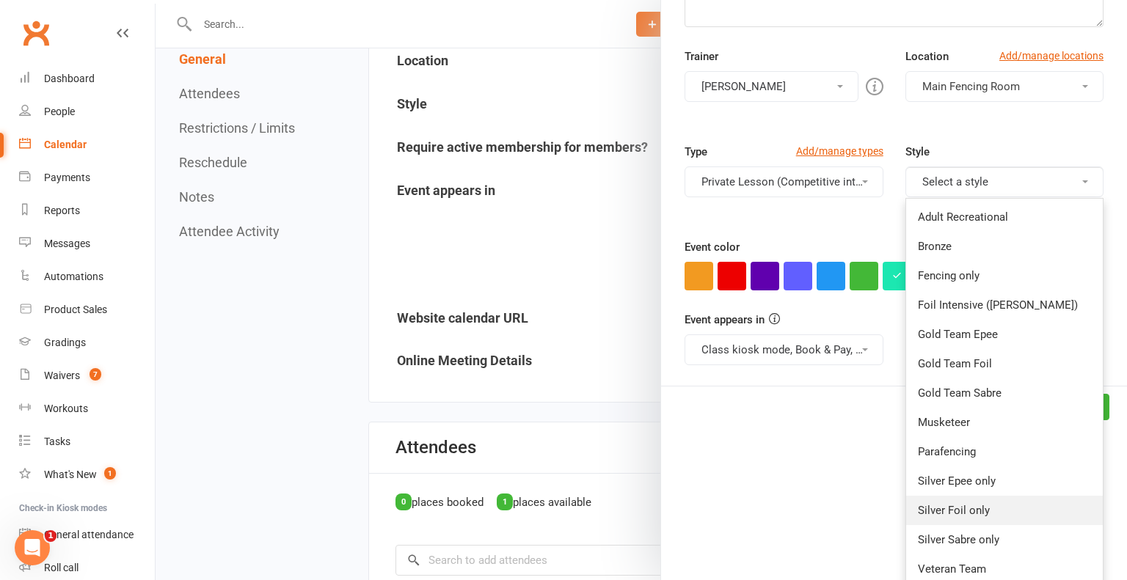
scroll to position [273, 0]
click at [796, 497] on div "Edit Class/Event This is a repeating event Edit all future events Edit only thi…" at bounding box center [893, 290] width 466 height 580
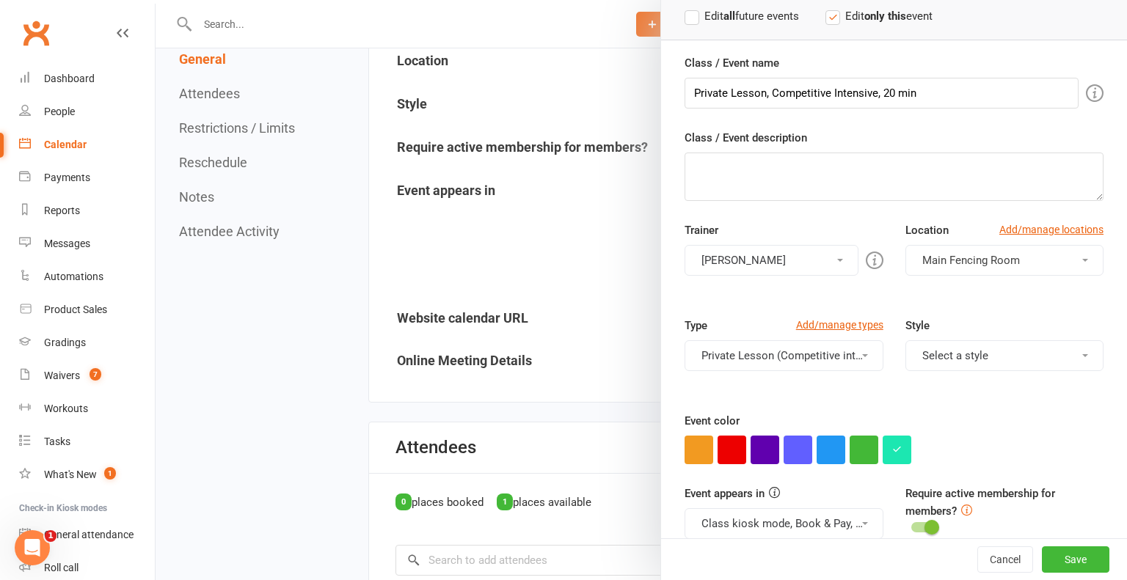
scroll to position [106, 0]
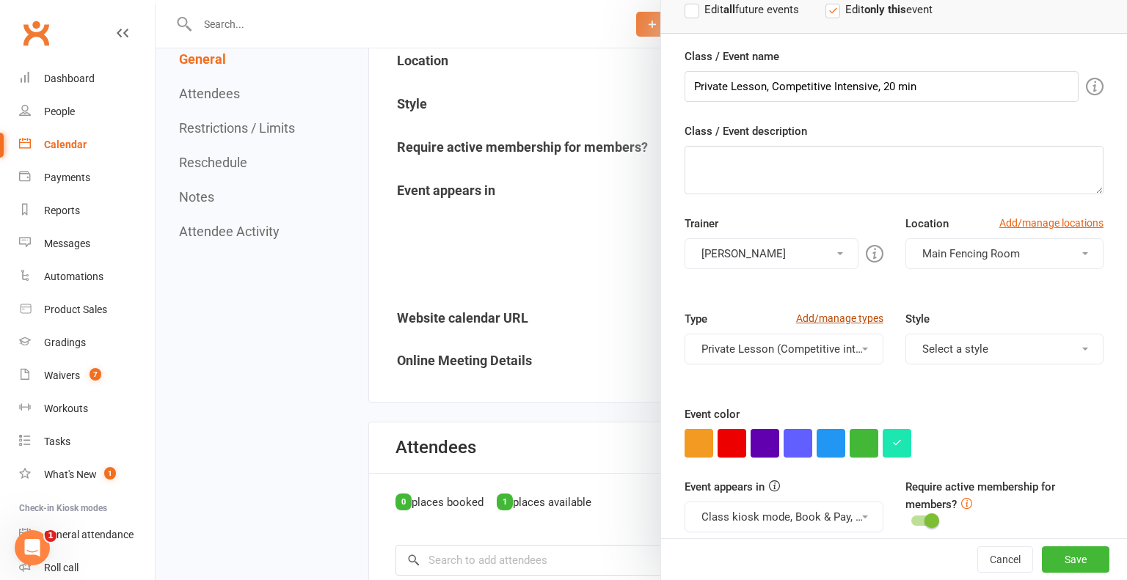
click at [855, 313] on link "Add/manage types" at bounding box center [839, 318] width 87 height 16
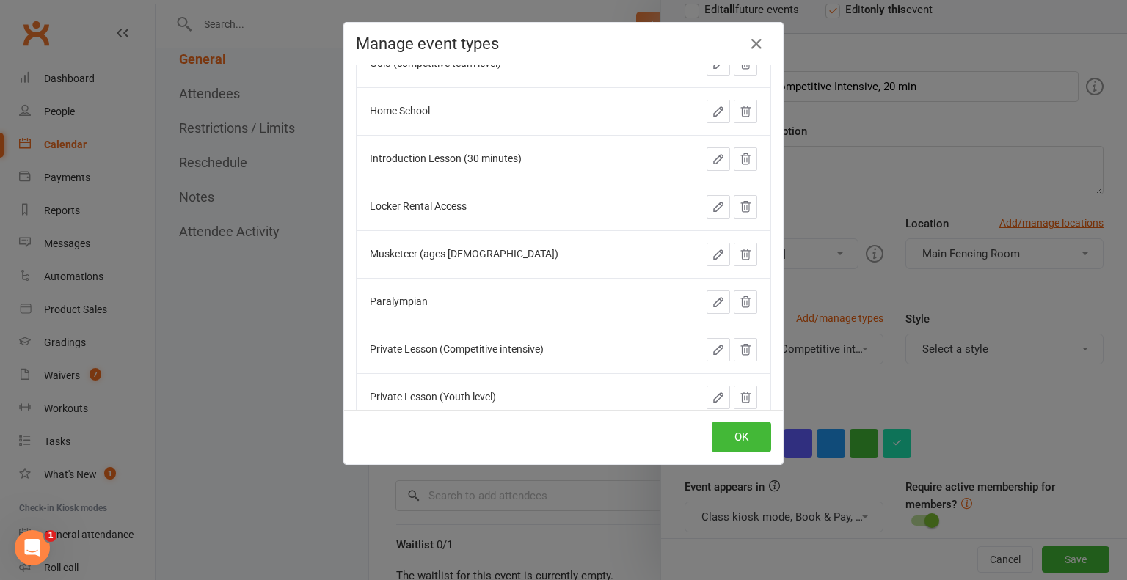
scroll to position [472, 0]
click at [714, 348] on icon "button" at bounding box center [718, 349] width 9 height 9
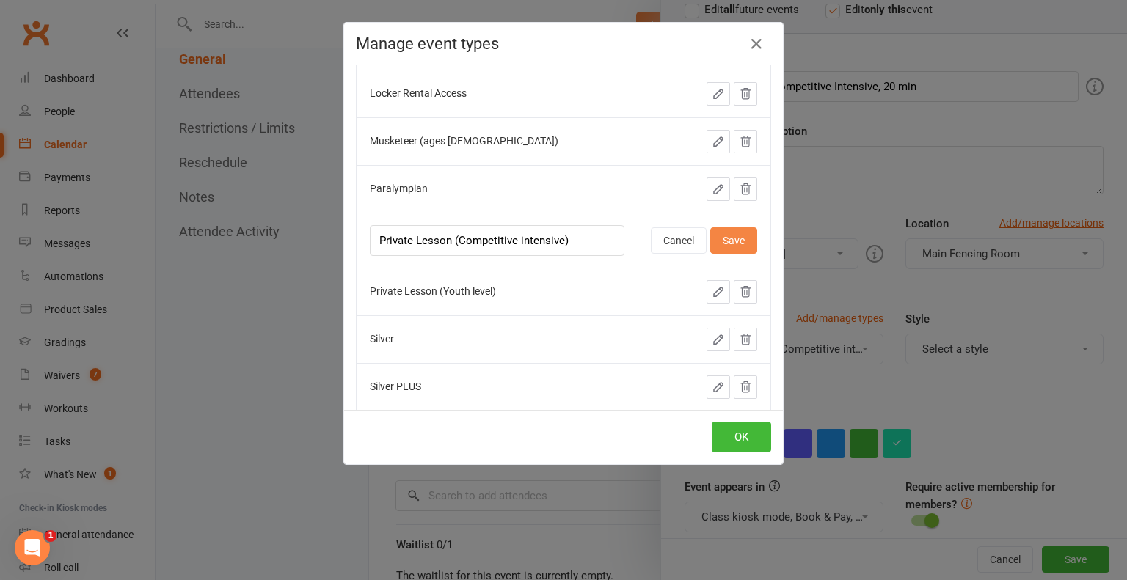
click at [740, 240] on button "Save" at bounding box center [733, 240] width 47 height 26
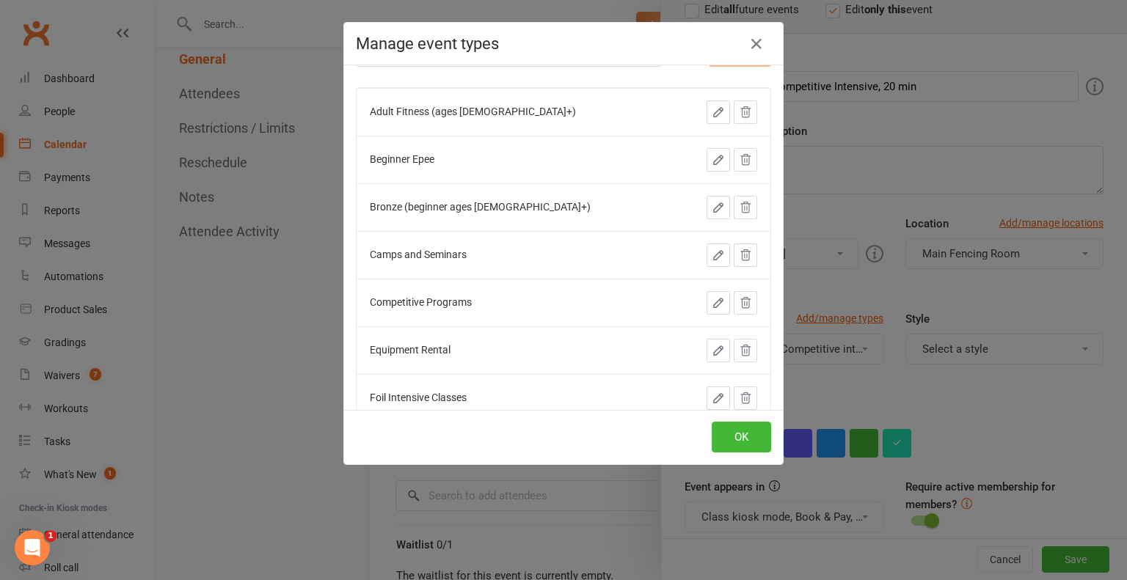
scroll to position [0, 0]
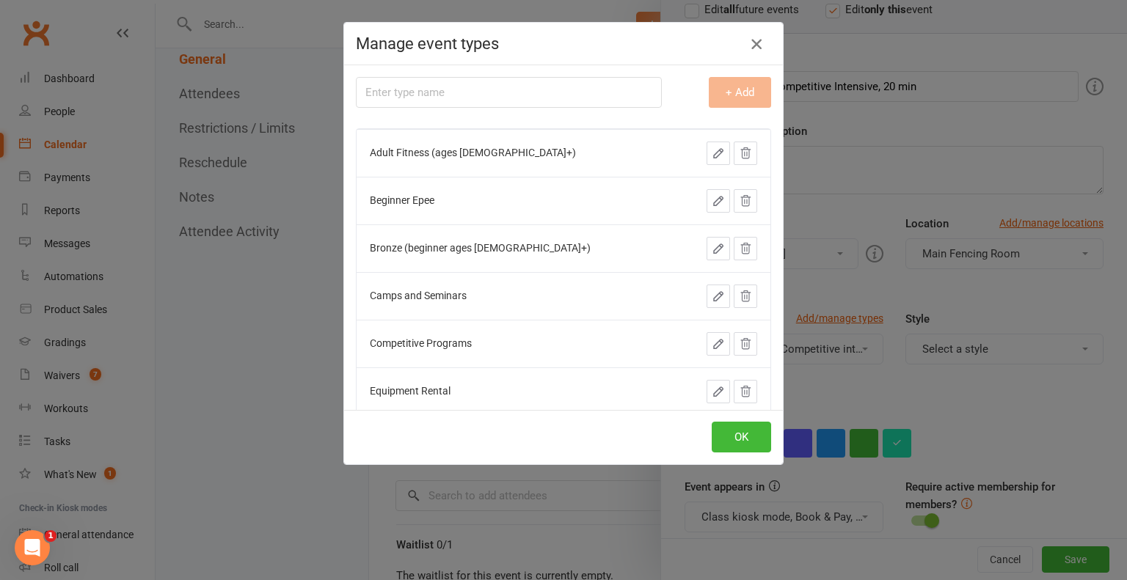
click at [756, 48] on icon "button" at bounding box center [756, 44] width 18 height 18
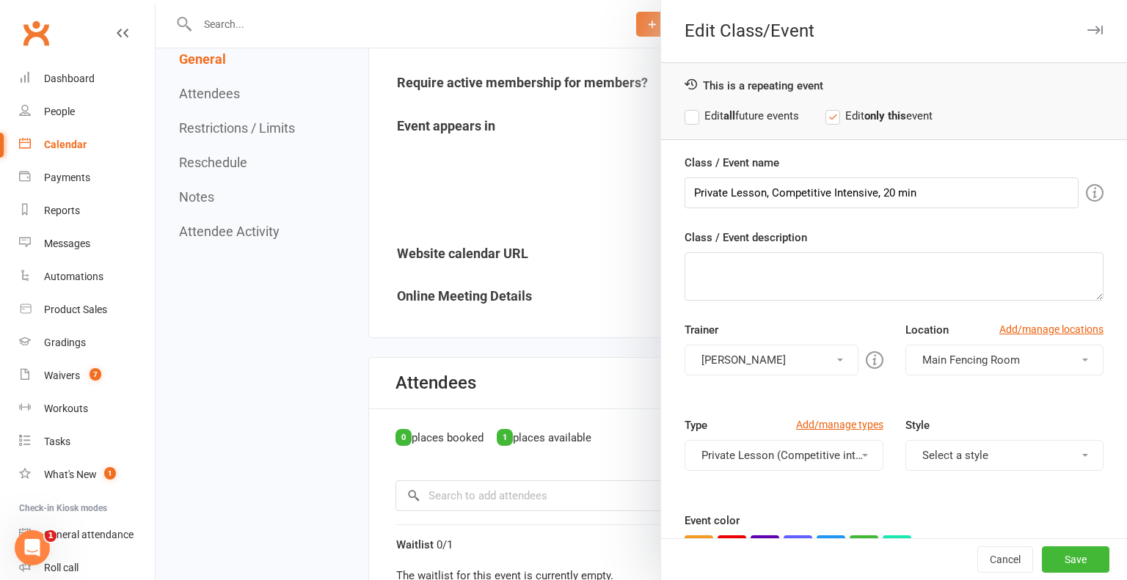
click at [1095, 29] on icon "button" at bounding box center [1094, 30] width 15 height 9
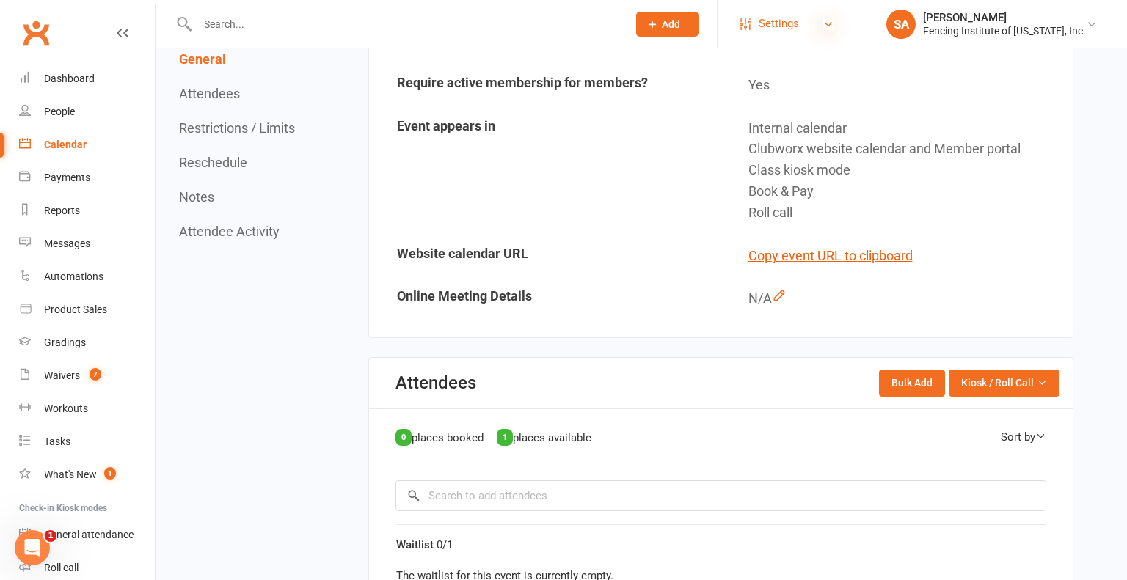
click at [834, 18] on icon at bounding box center [828, 24] width 12 height 12
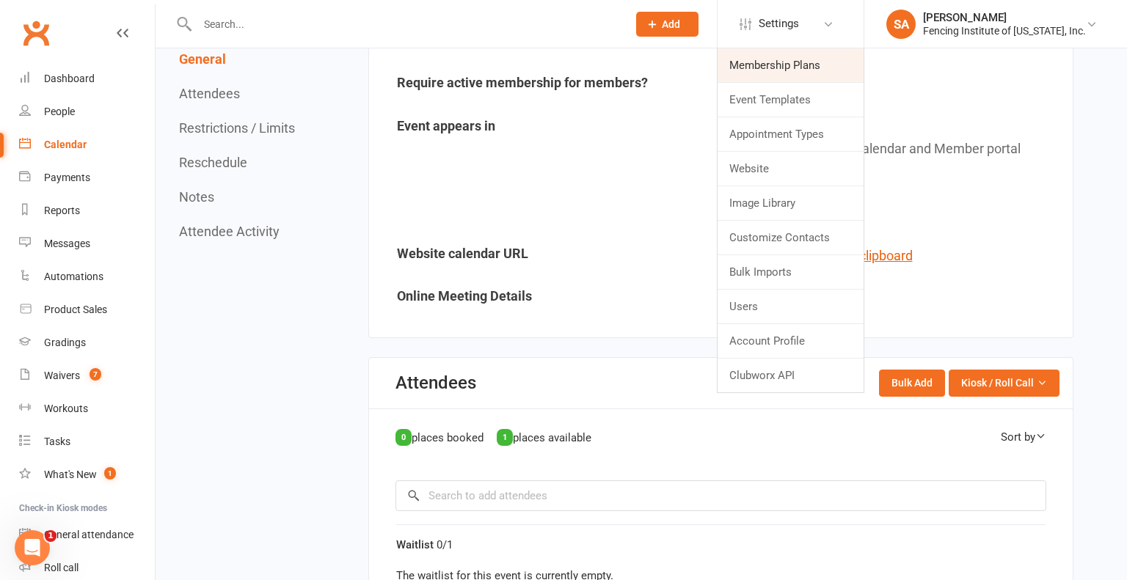
click at [827, 71] on link "Membership Plans" at bounding box center [790, 65] width 146 height 34
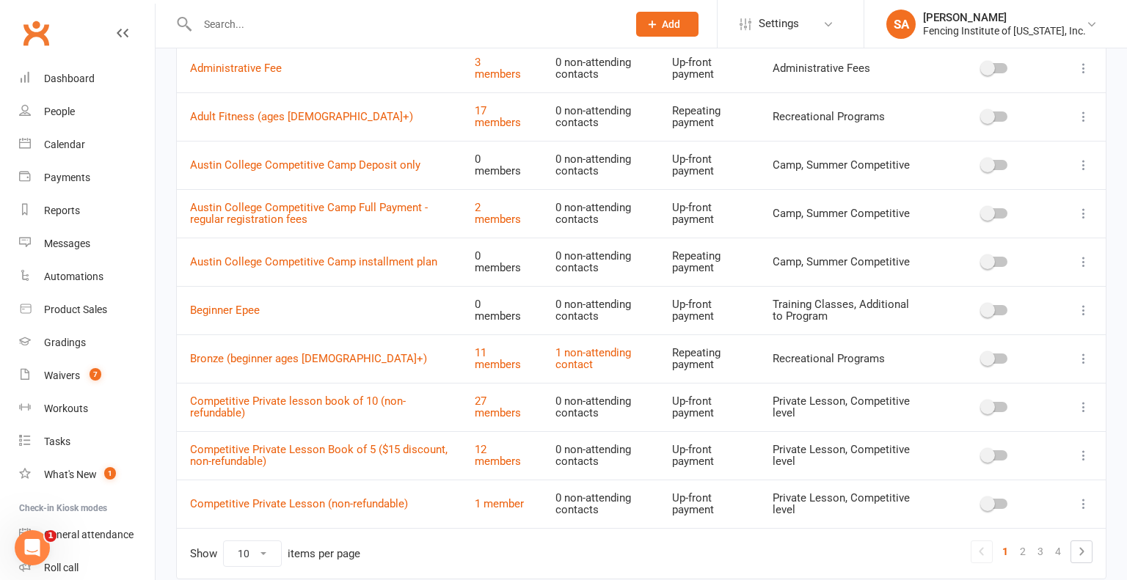
scroll to position [220, 0]
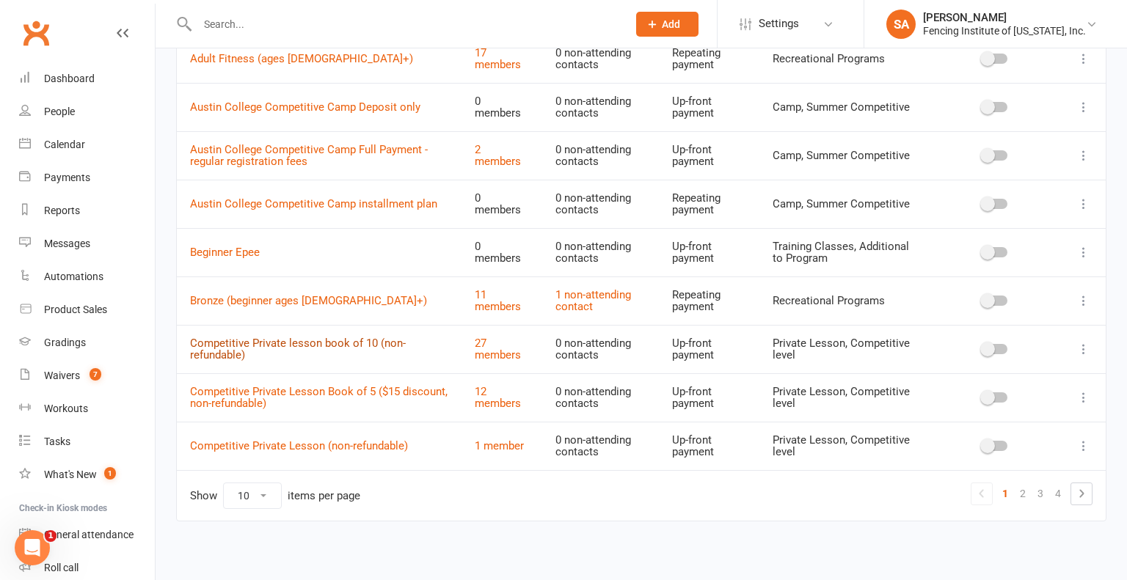
click at [334, 343] on link "Competitive Private lesson book of 10 (non-refundable)" at bounding box center [298, 350] width 216 height 26
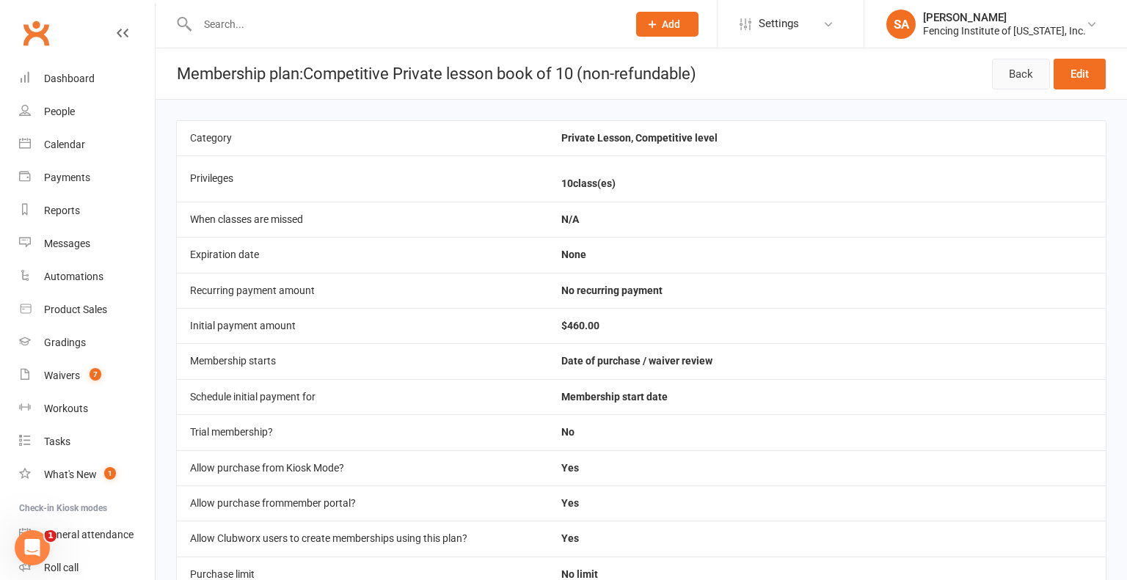
click at [1019, 74] on link "Back" at bounding box center [1021, 74] width 58 height 31
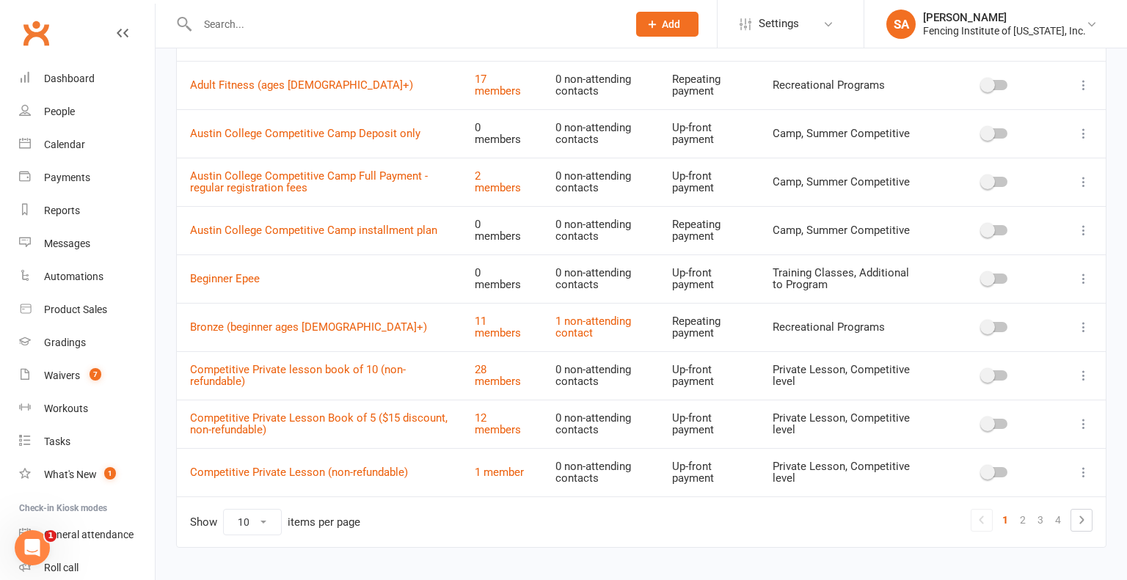
scroll to position [194, 0]
click at [1082, 368] on icon at bounding box center [1083, 374] width 15 height 15
click at [1007, 409] on link "Edit" at bounding box center [1018, 401] width 145 height 29
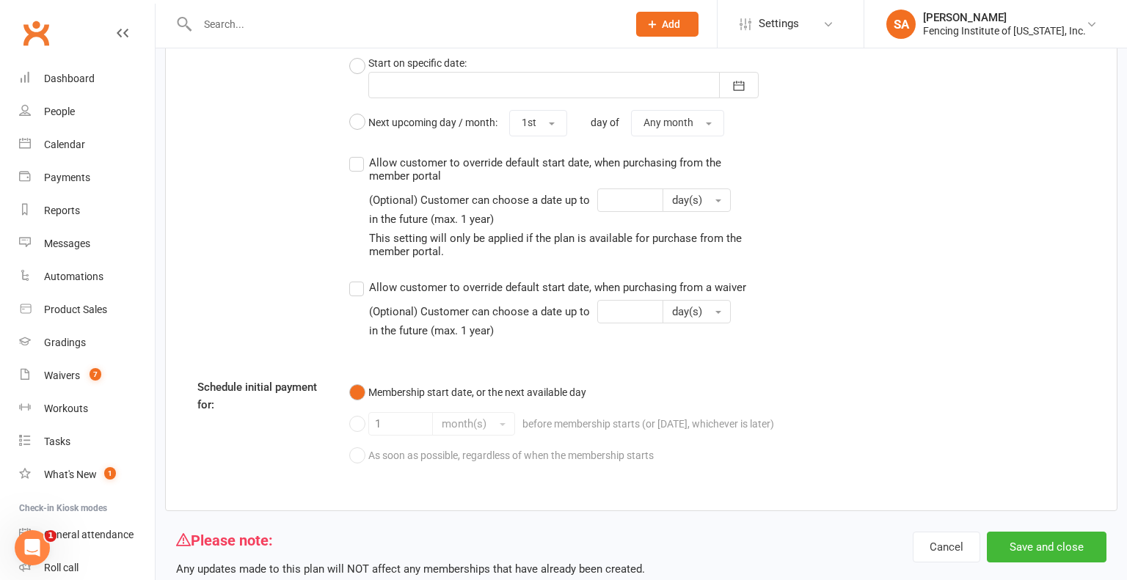
scroll to position [2186, 0]
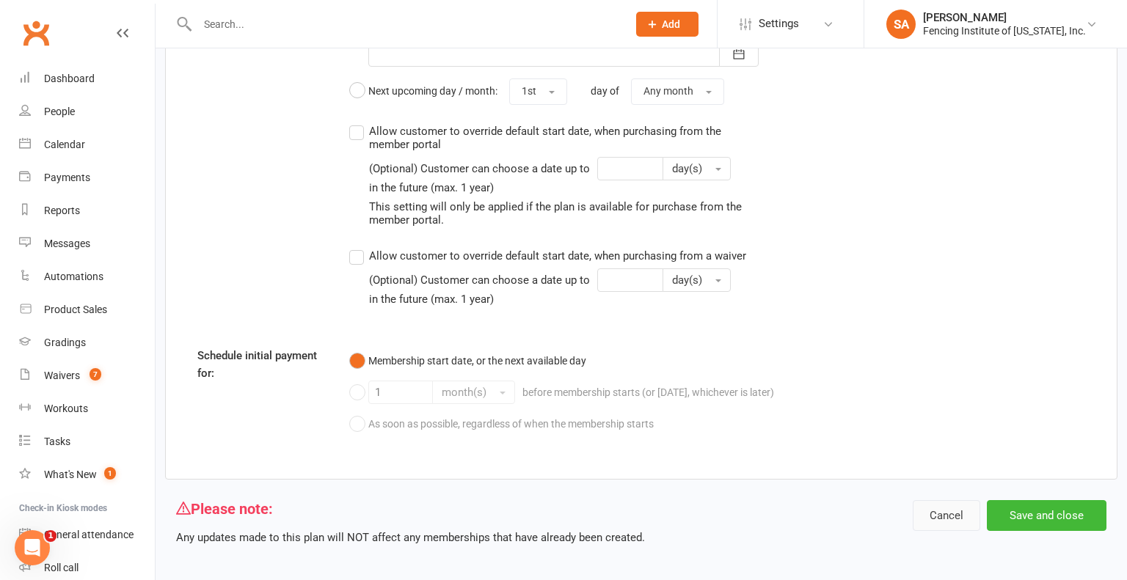
click at [942, 511] on button "Cancel" at bounding box center [945, 515] width 67 height 31
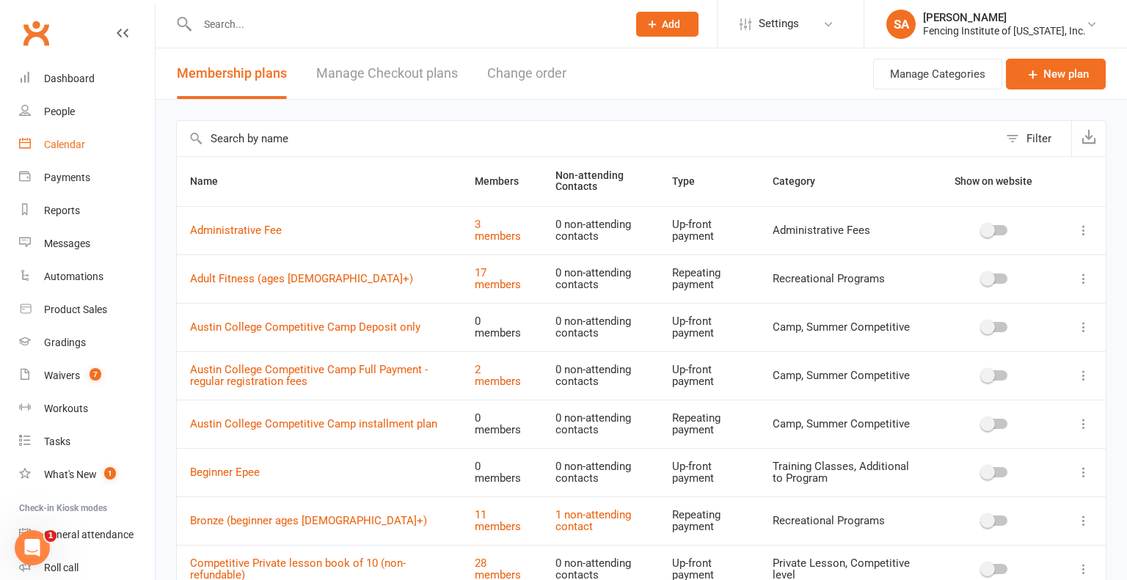
click at [80, 142] on div "Calendar" at bounding box center [64, 145] width 41 height 12
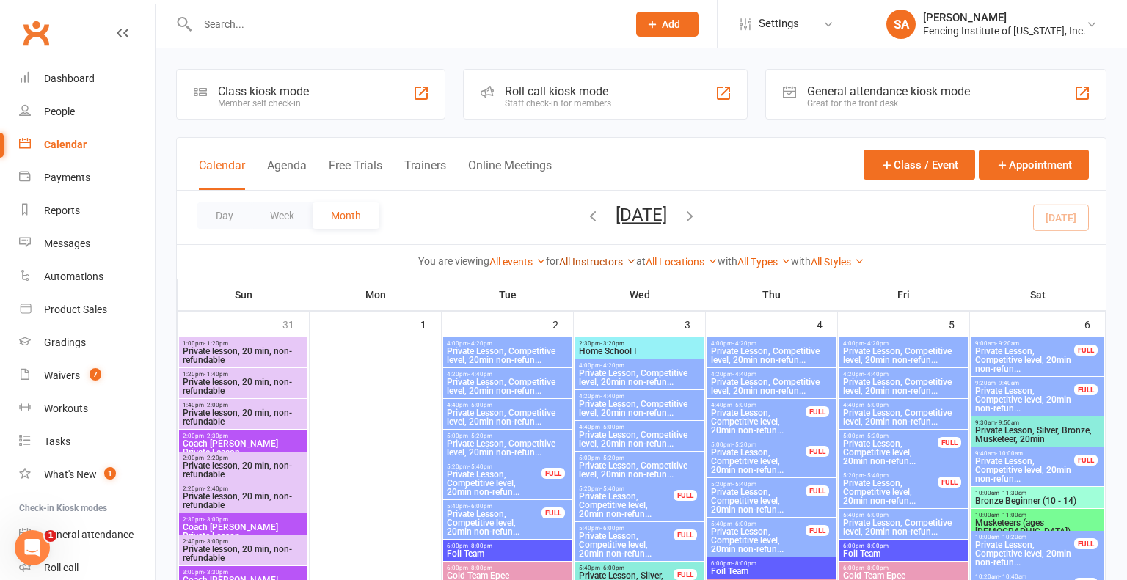
click at [626, 259] on icon at bounding box center [631, 261] width 10 height 10
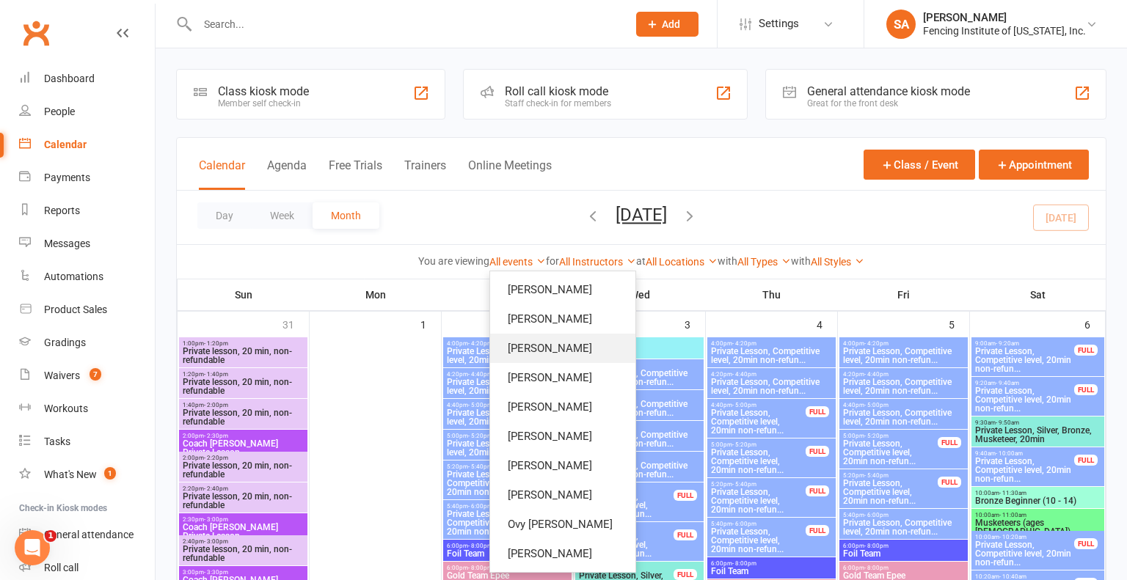
click at [577, 348] on link "[PERSON_NAME]" at bounding box center [562, 348] width 145 height 29
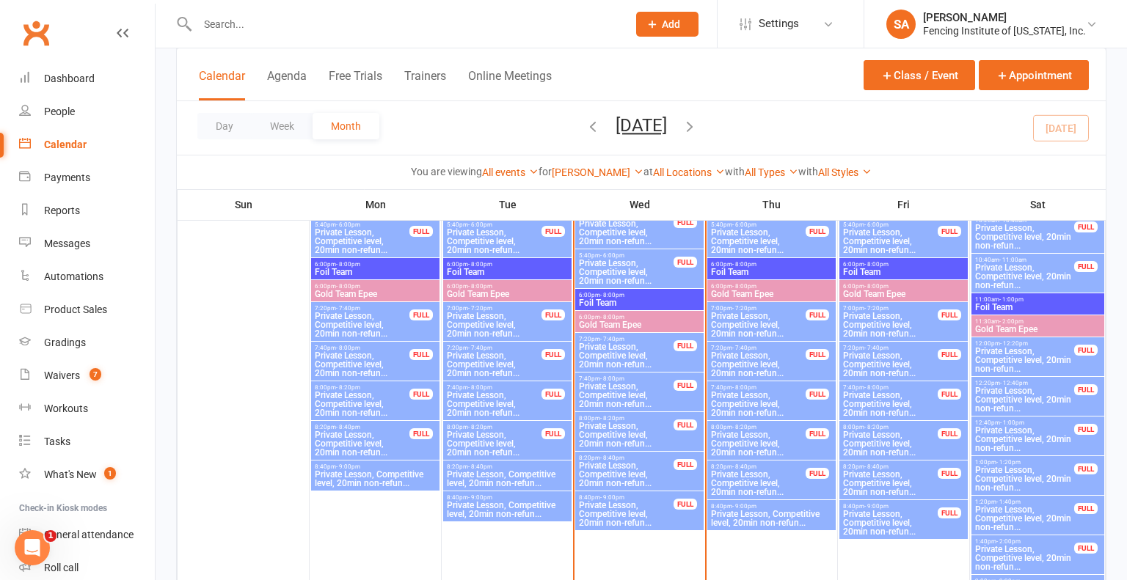
scroll to position [918, 0]
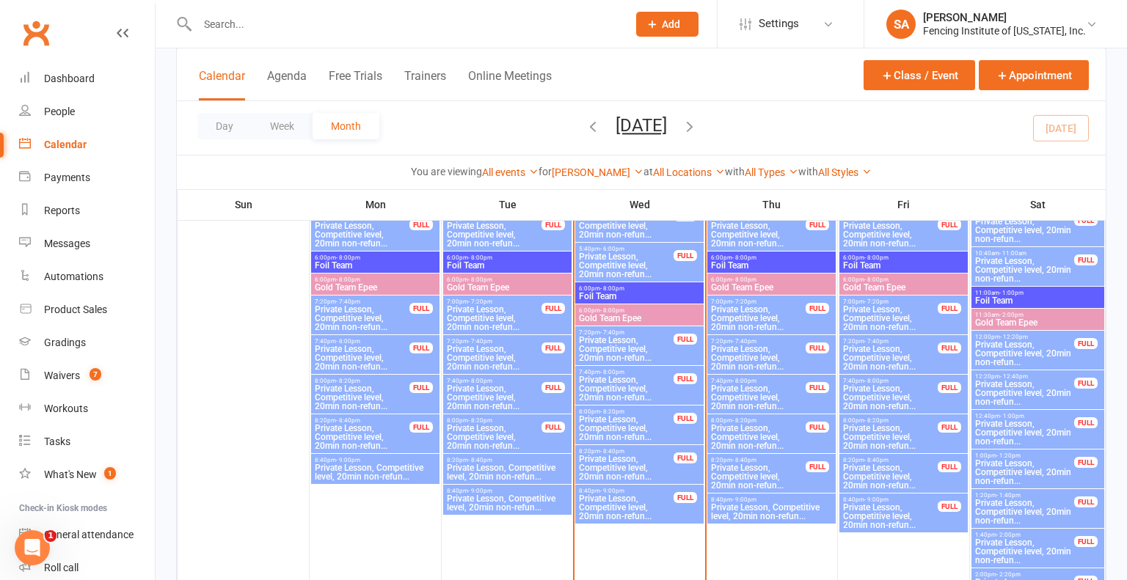
click at [766, 351] on span "Private Lesson, Competitive level, 20min non-refun..." at bounding box center [758, 358] width 96 height 26
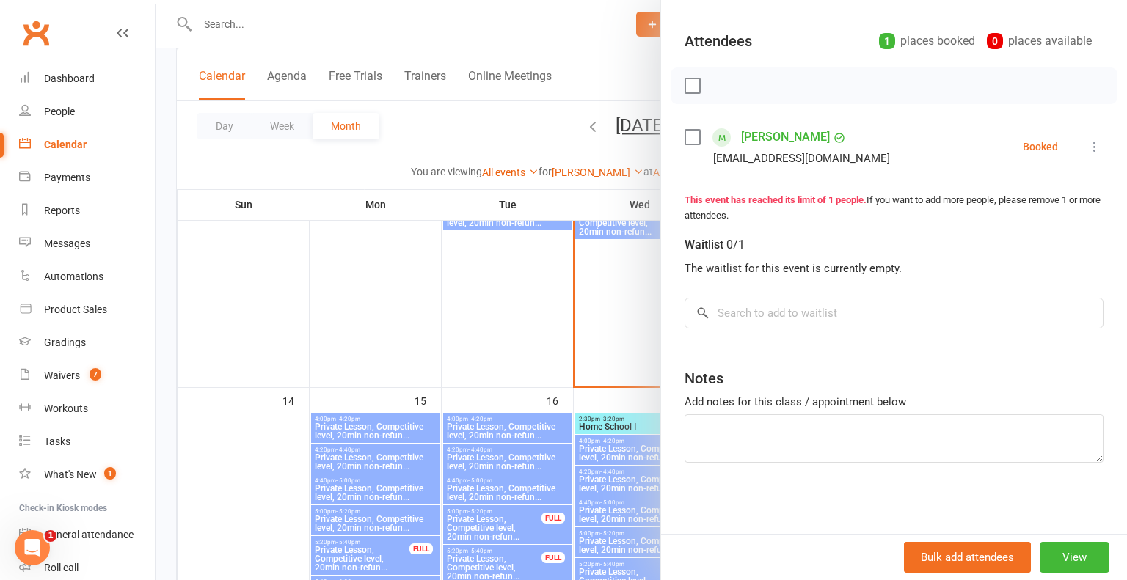
scroll to position [1210, 0]
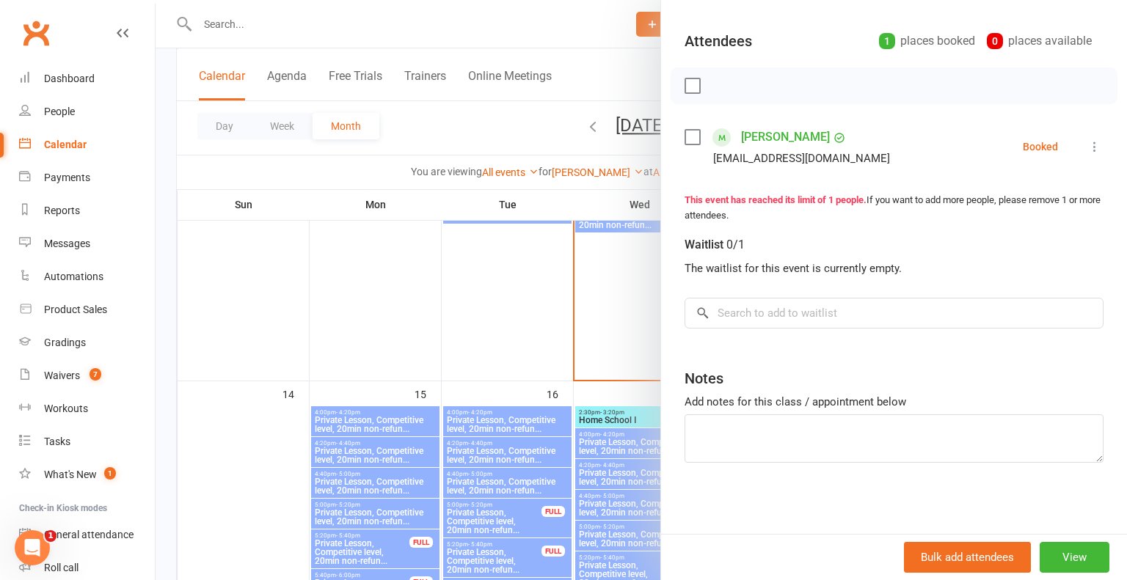
click at [1092, 146] on icon at bounding box center [1094, 146] width 15 height 15
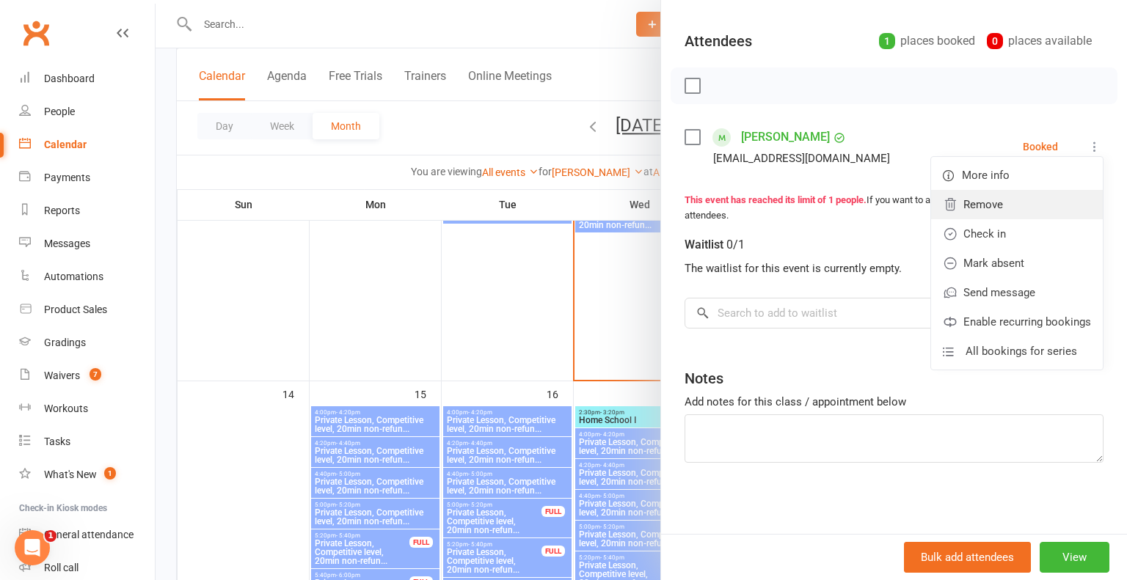
click at [1015, 205] on link "Remove" at bounding box center [1017, 204] width 172 height 29
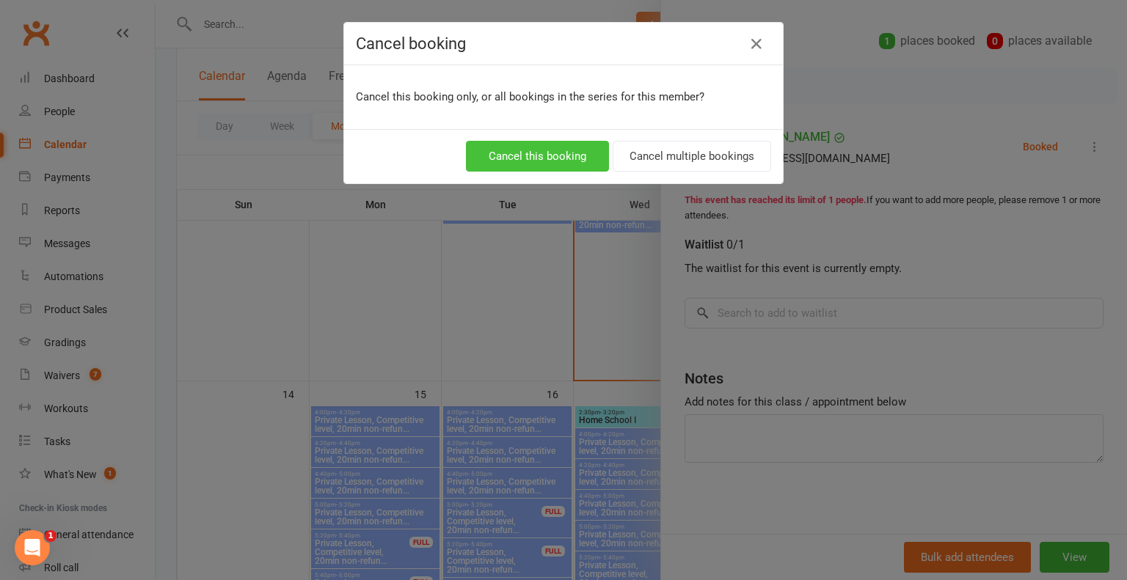
click at [551, 155] on button "Cancel this booking" at bounding box center [537, 156] width 143 height 31
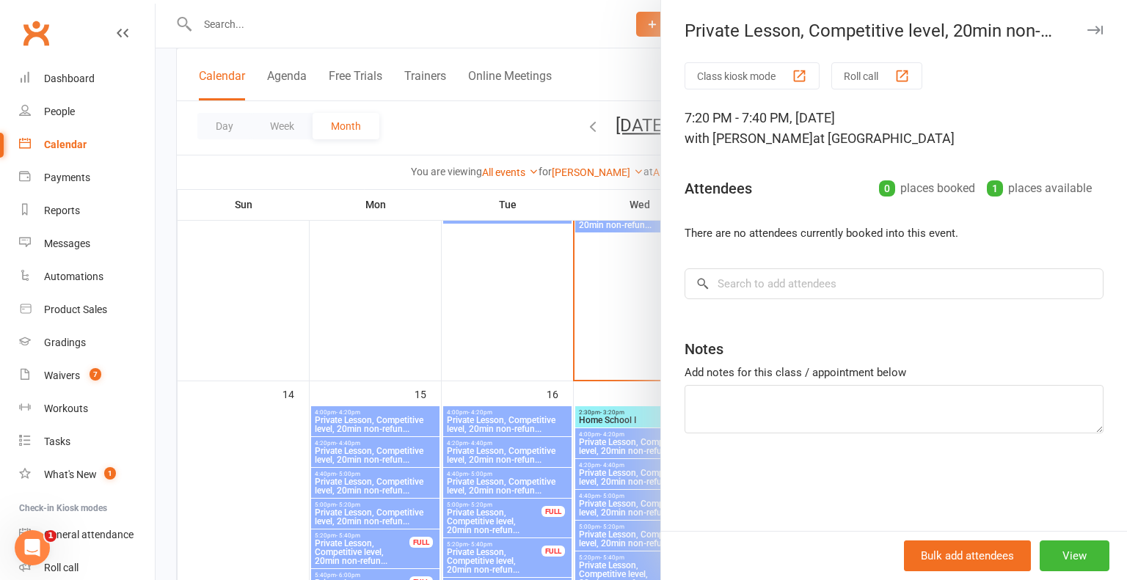
scroll to position [0, 0]
click at [1095, 31] on icon "button" at bounding box center [1094, 30] width 15 height 9
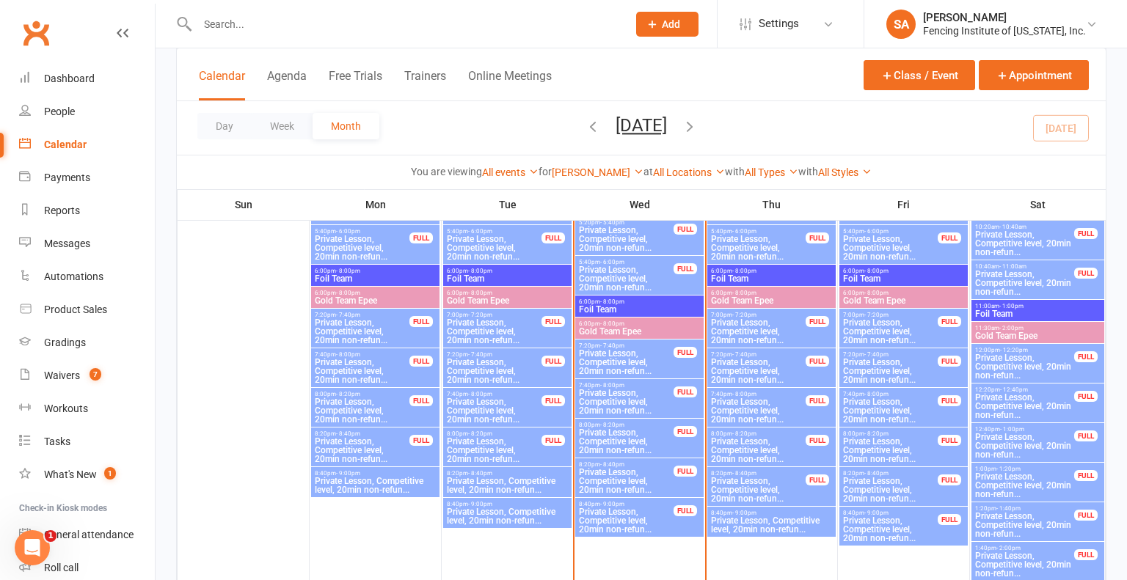
scroll to position [899, 0]
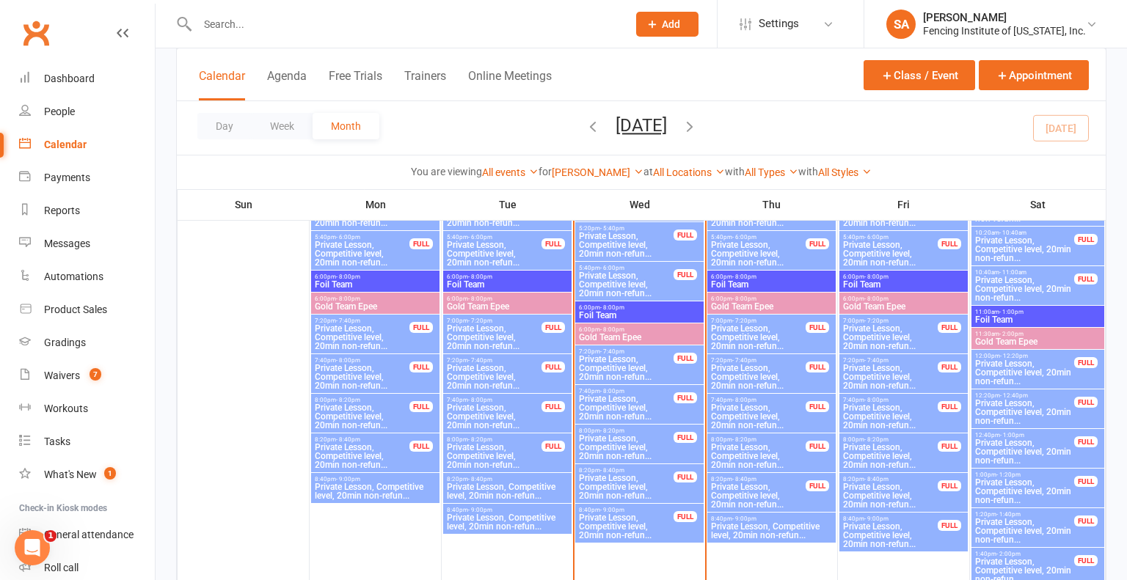
click at [769, 406] on span "Private Lesson, Competitive level, 20min non-refun..." at bounding box center [758, 416] width 96 height 26
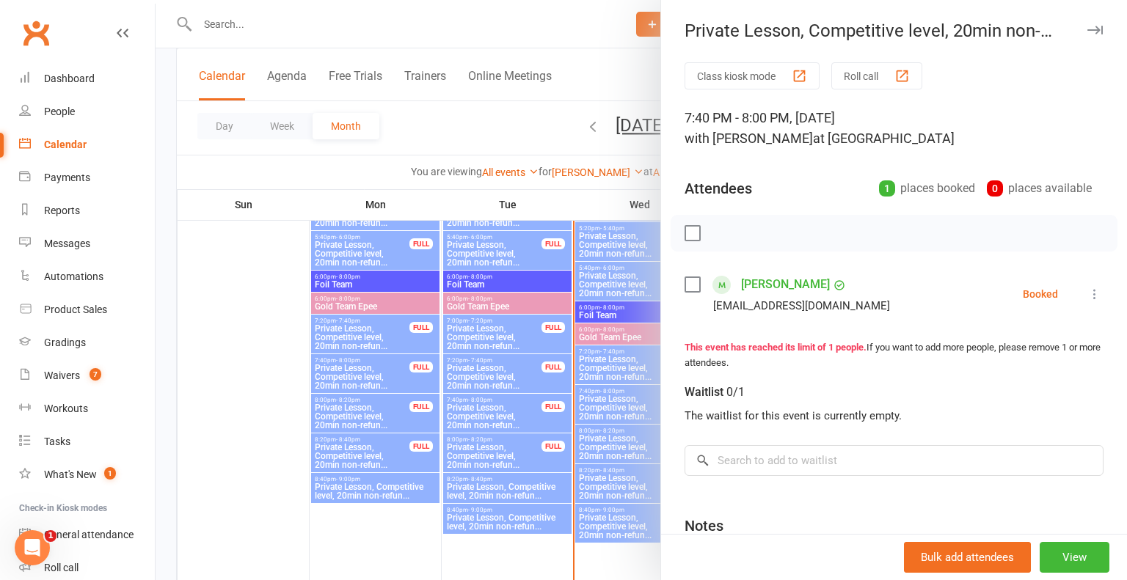
click at [1094, 293] on icon at bounding box center [1094, 294] width 15 height 15
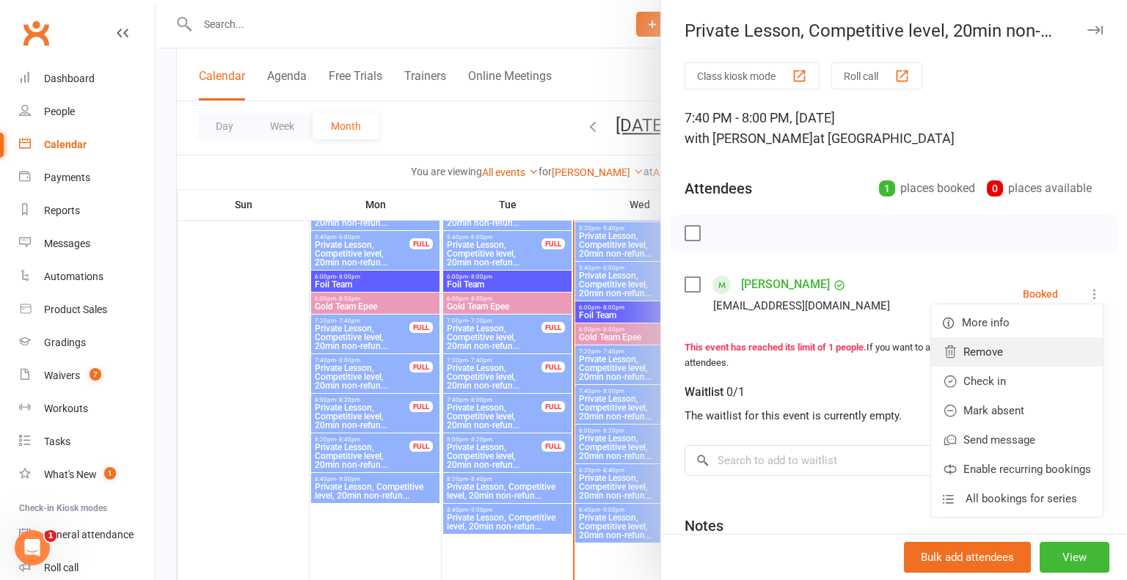
click at [980, 359] on link "Remove" at bounding box center [1017, 351] width 172 height 29
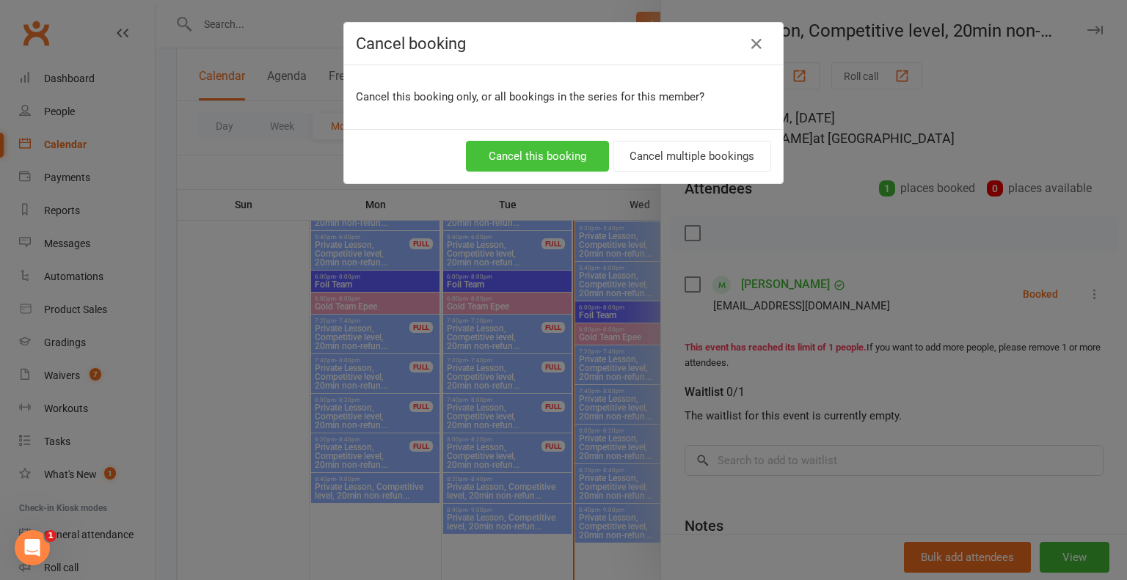
click at [567, 150] on button "Cancel this booking" at bounding box center [537, 156] width 143 height 31
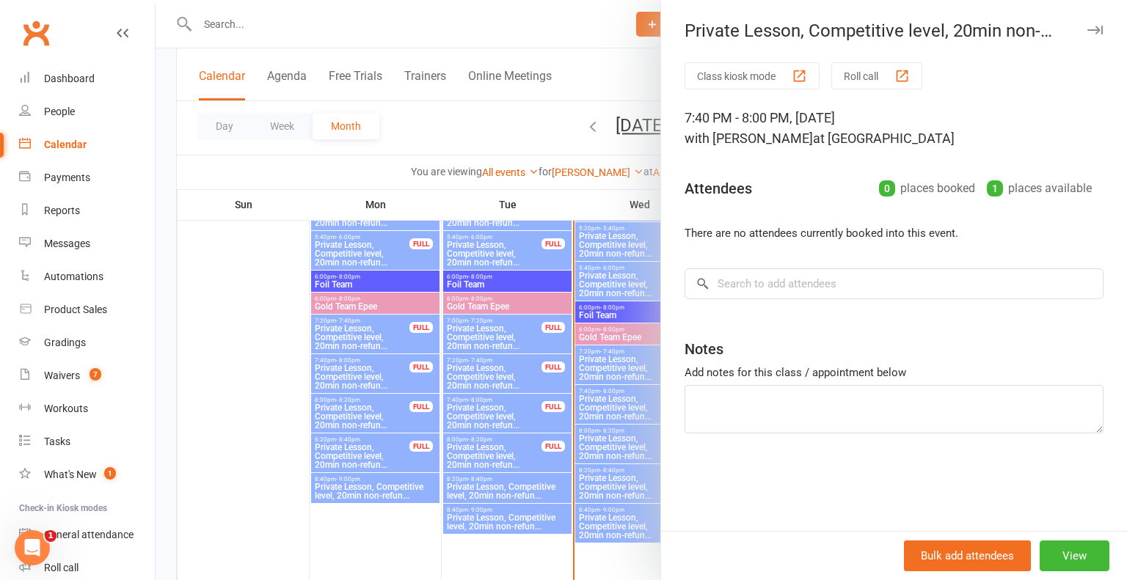
click at [1092, 27] on icon "button" at bounding box center [1094, 30] width 15 height 9
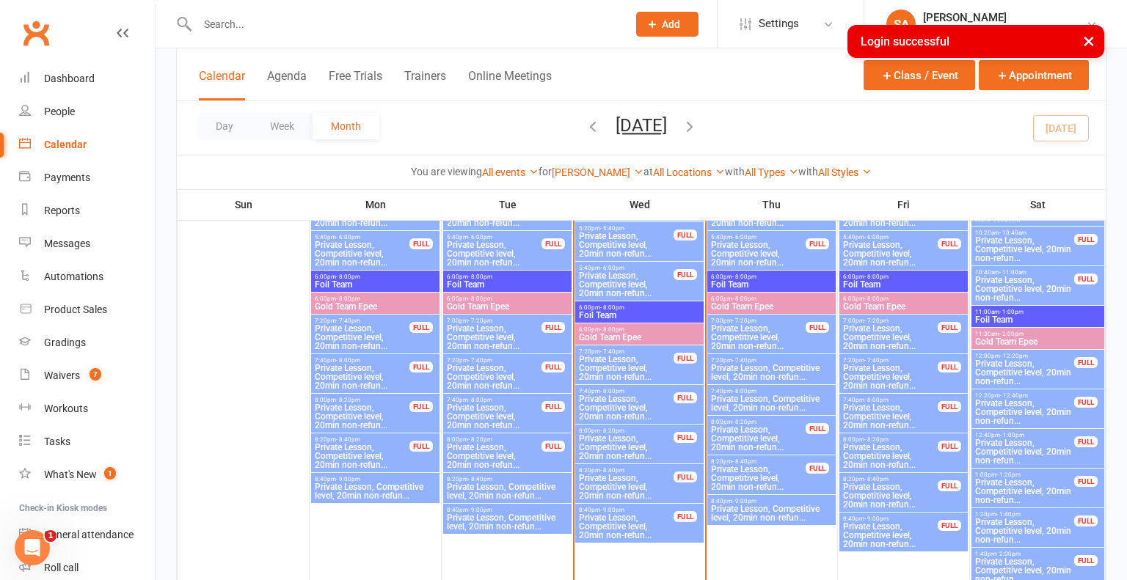
click at [999, 401] on span "Private Lesson, Competitive level, 20min non-refun..." at bounding box center [1024, 412] width 100 height 26
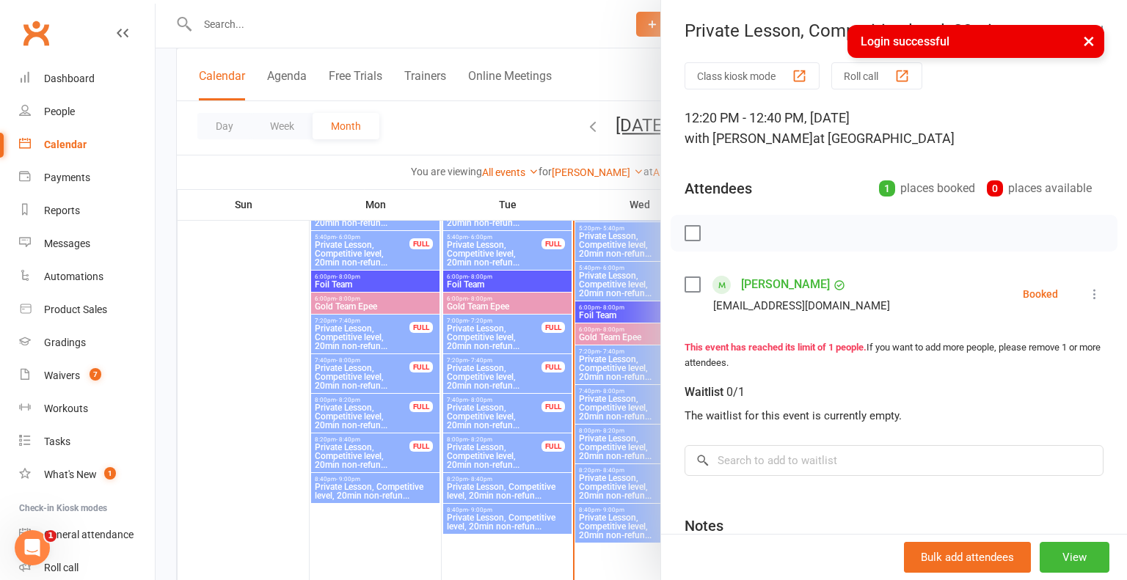
click at [1094, 289] on icon at bounding box center [1094, 294] width 15 height 15
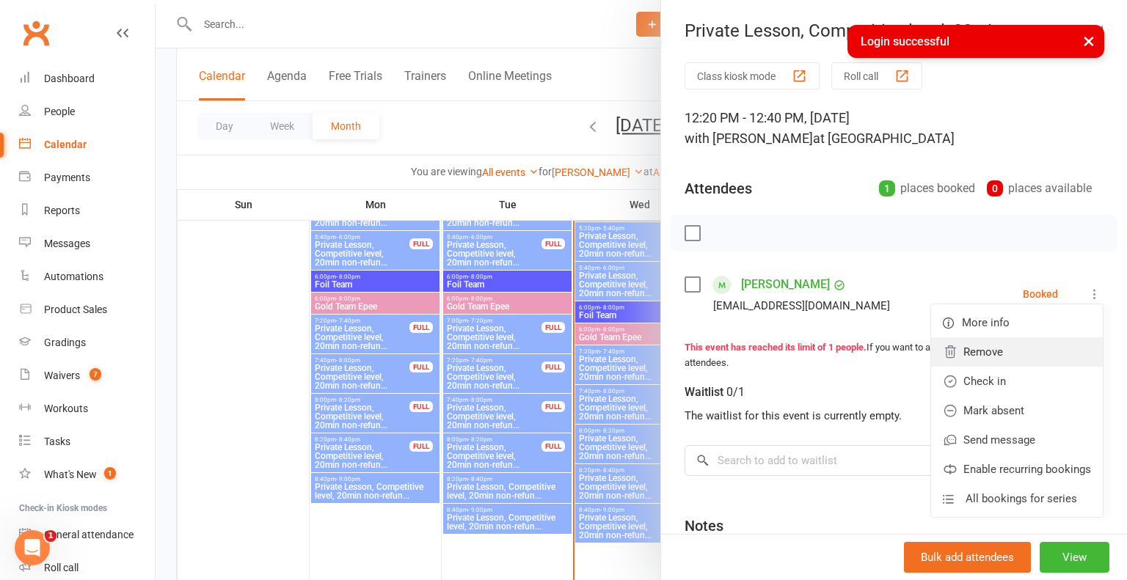
click at [989, 354] on link "Remove" at bounding box center [1017, 351] width 172 height 29
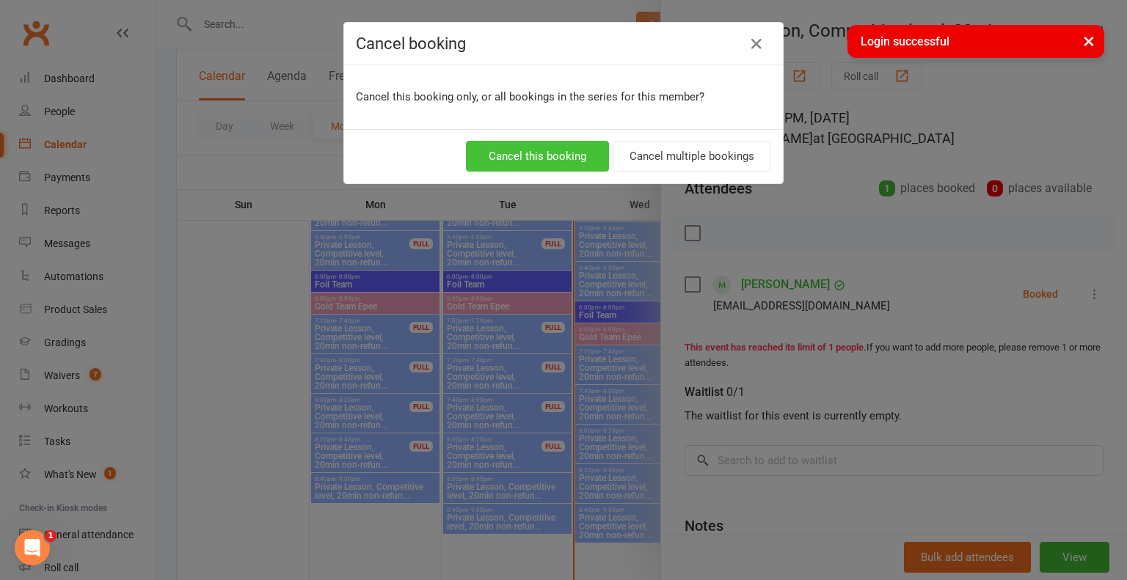
click at [530, 148] on button "Cancel this booking" at bounding box center [537, 156] width 143 height 31
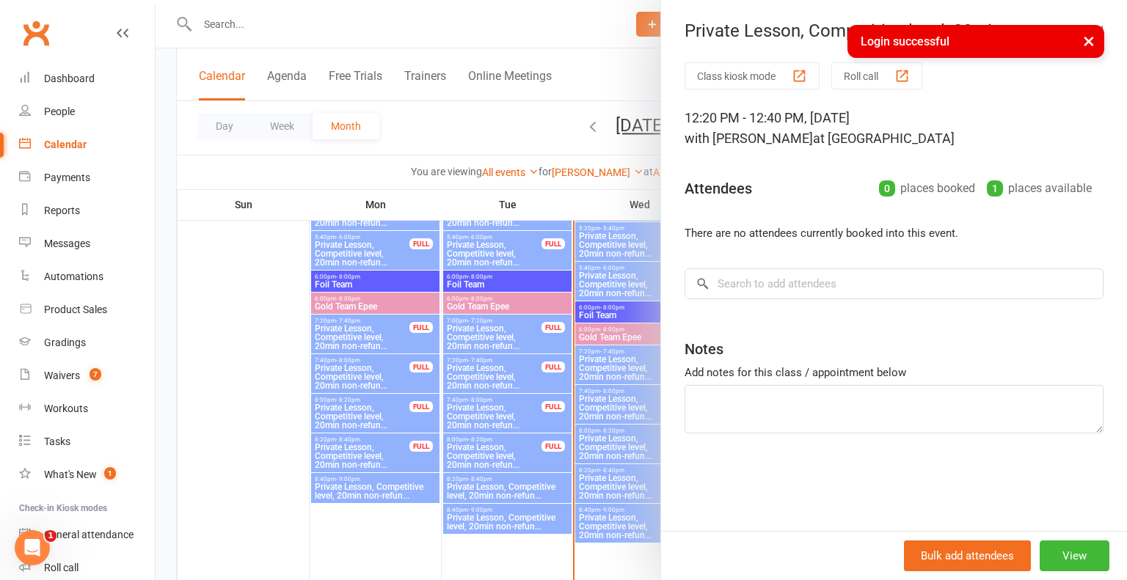
click at [1088, 37] on button "×" at bounding box center [1088, 41] width 26 height 32
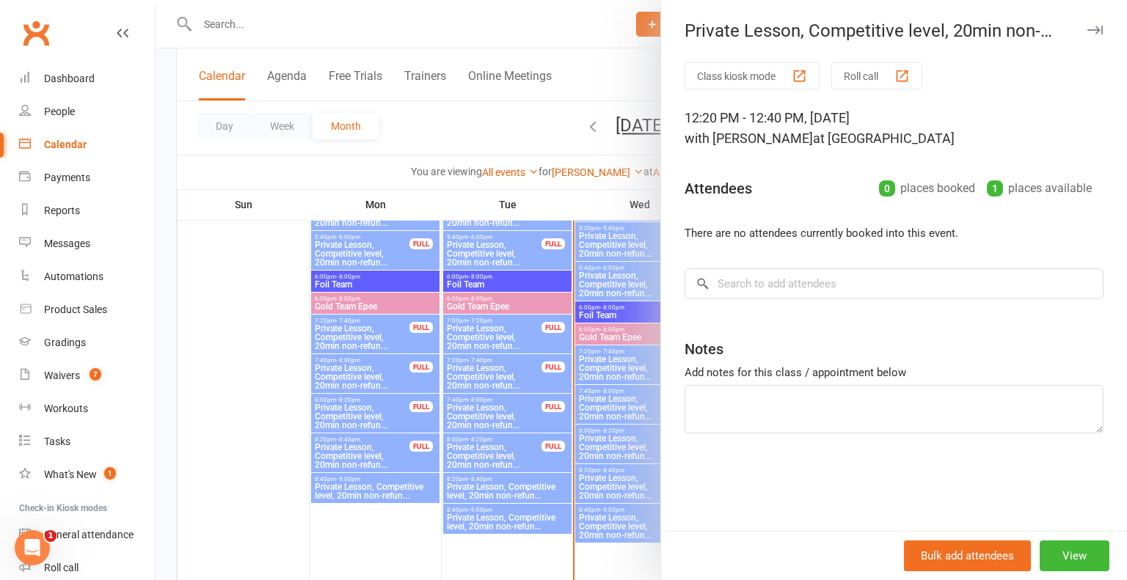
click at [1098, 26] on icon "button" at bounding box center [1094, 30] width 15 height 9
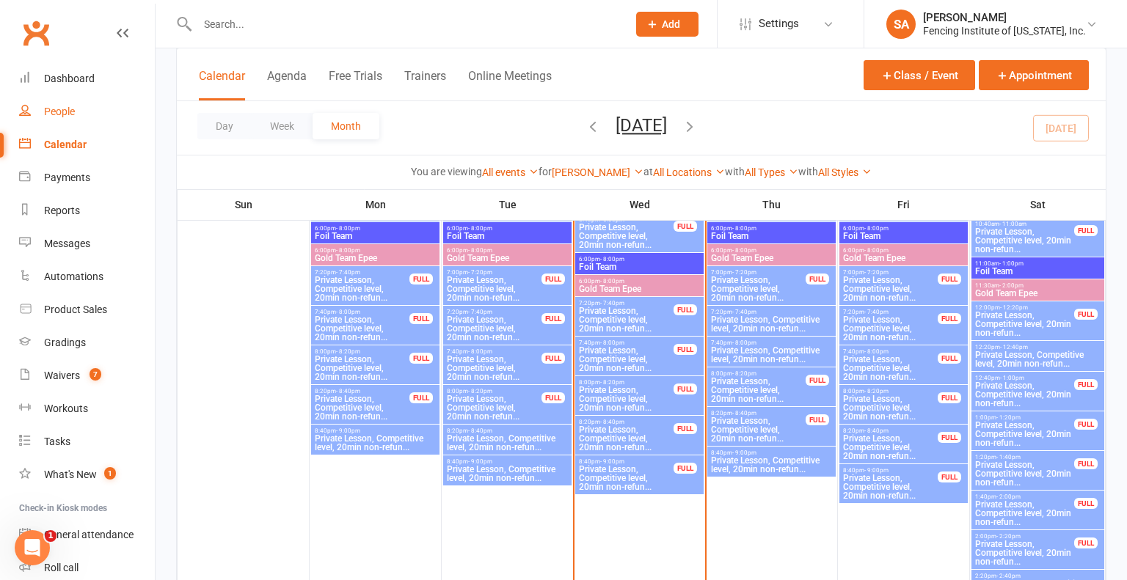
click at [70, 107] on div "People" at bounding box center [59, 112] width 31 height 12
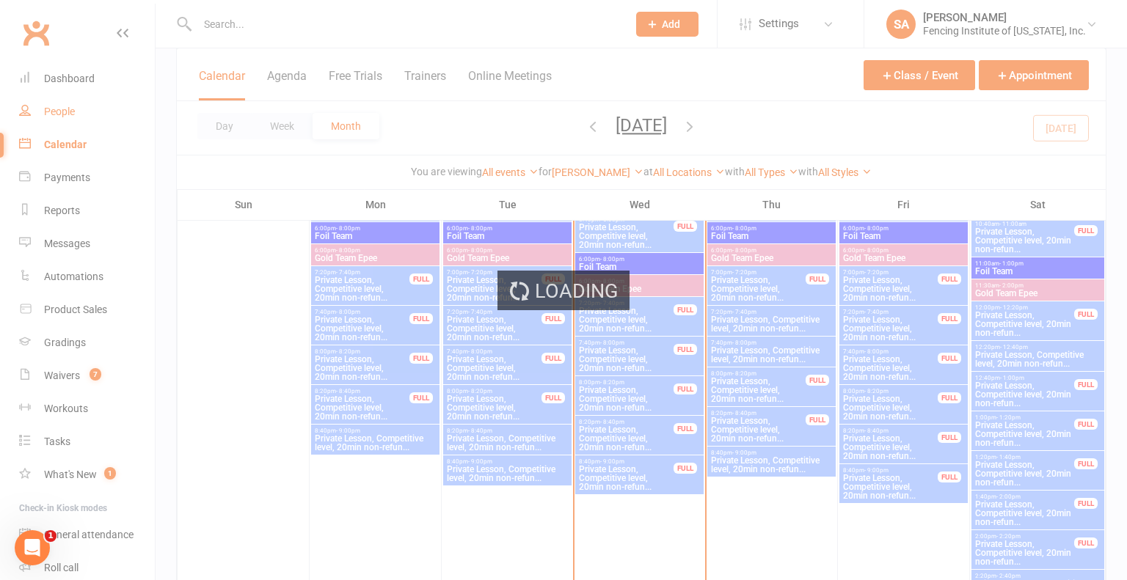
select select "100"
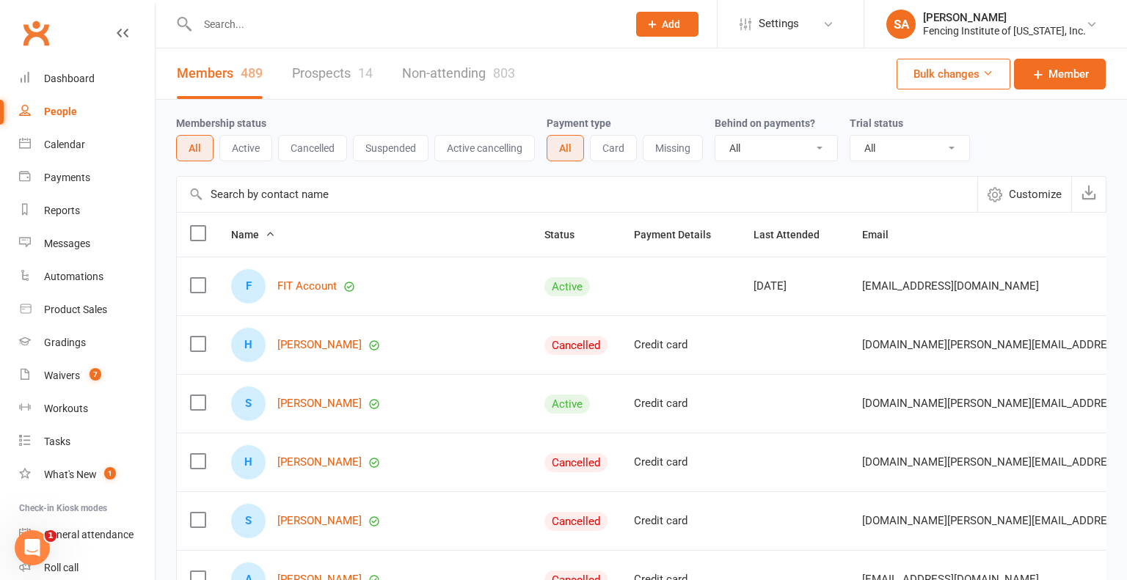
click at [309, 24] on input "text" at bounding box center [405, 24] width 424 height 21
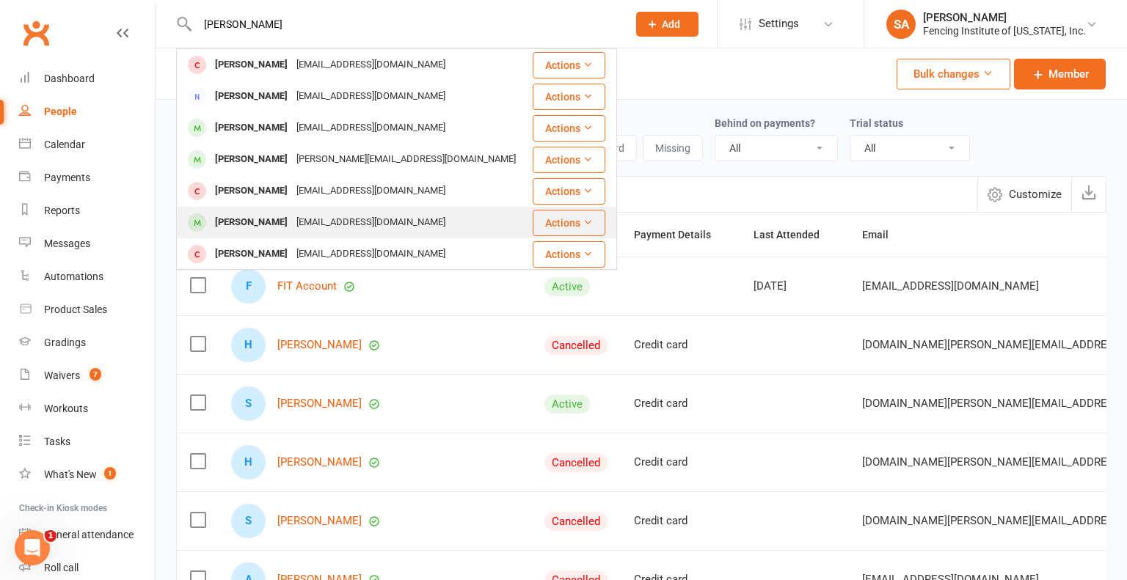
type input "[PERSON_NAME]"
click at [254, 221] on div "[PERSON_NAME]" at bounding box center [251, 222] width 81 height 21
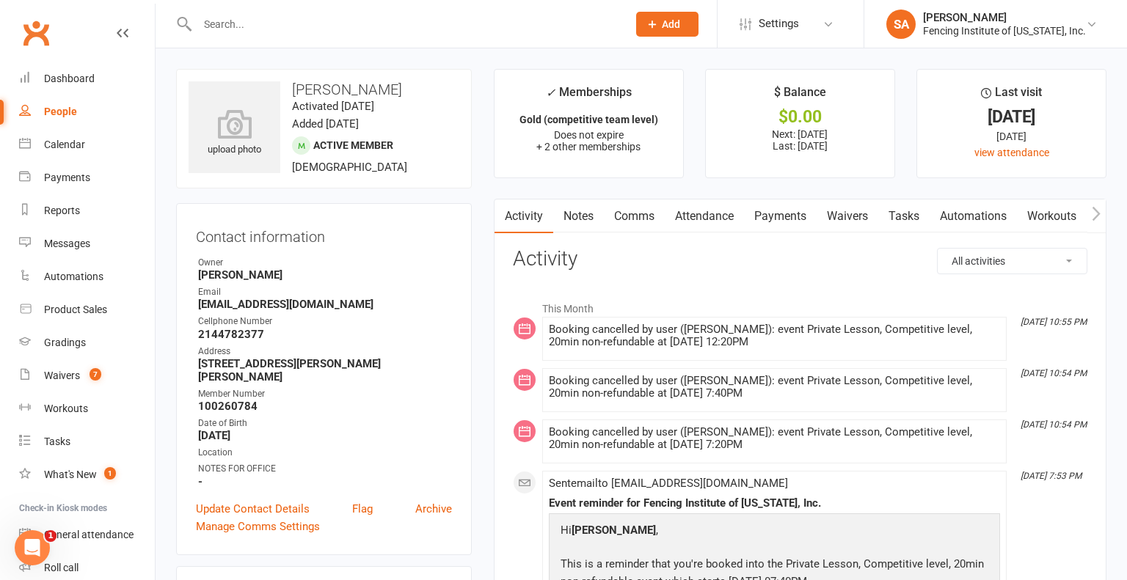
click at [709, 218] on link "Attendance" at bounding box center [704, 217] width 79 height 34
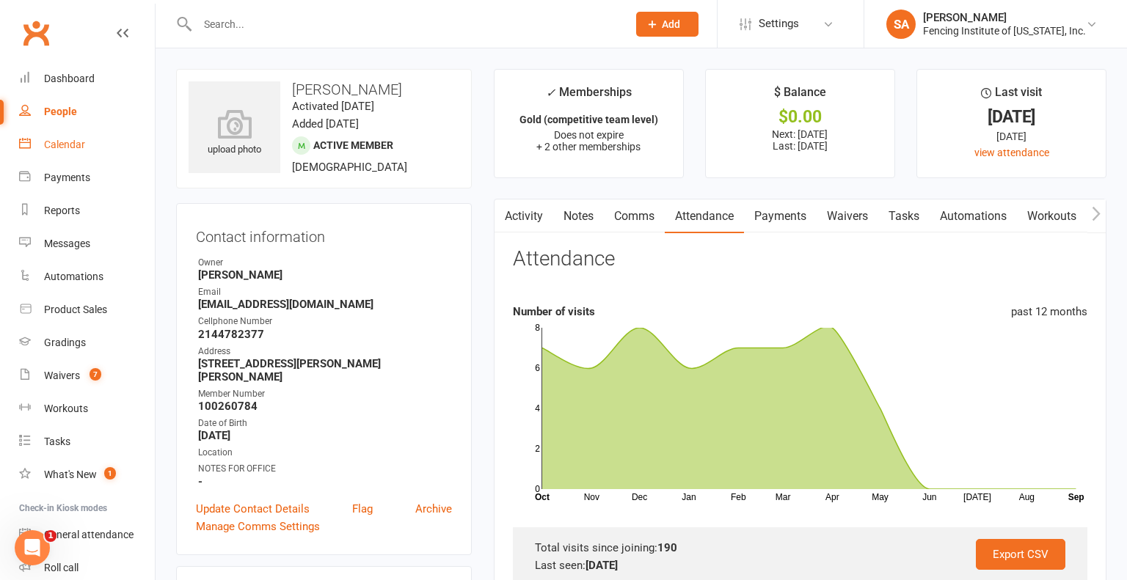
click at [63, 140] on div "Calendar" at bounding box center [64, 145] width 41 height 12
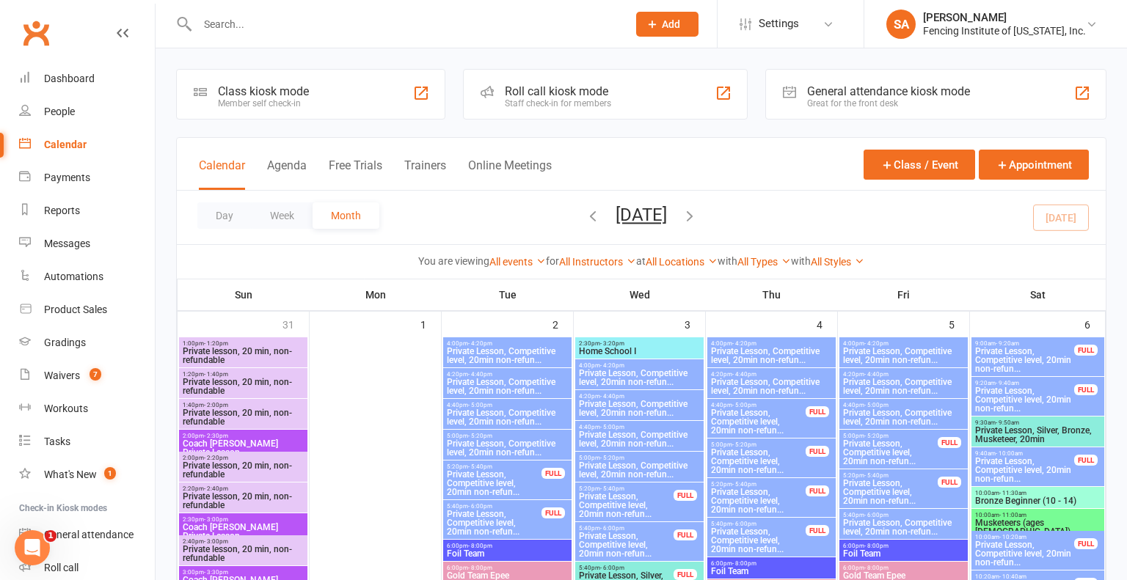
click at [419, 28] on input "text" at bounding box center [405, 24] width 424 height 21
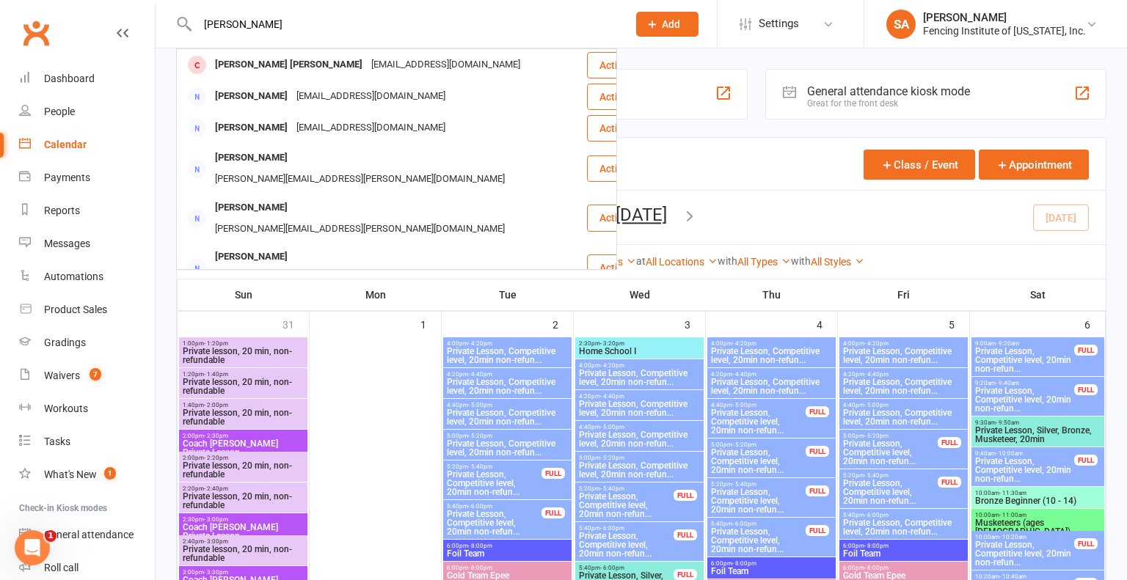
type input "[PERSON_NAME]"
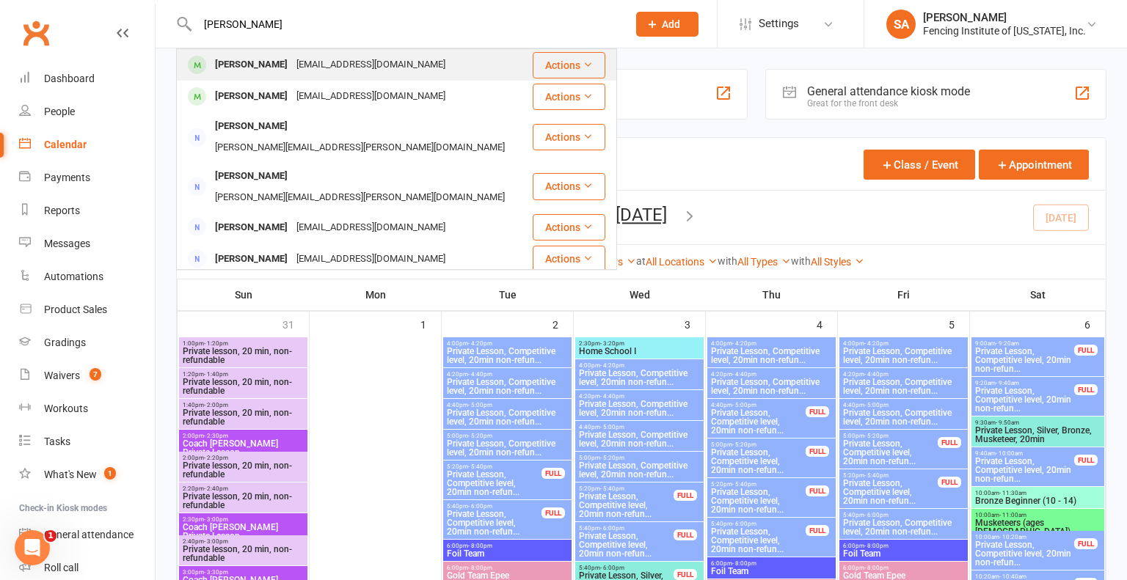
type input "[PERSON_NAME]"
click at [259, 66] on div "[PERSON_NAME]" at bounding box center [251, 64] width 81 height 21
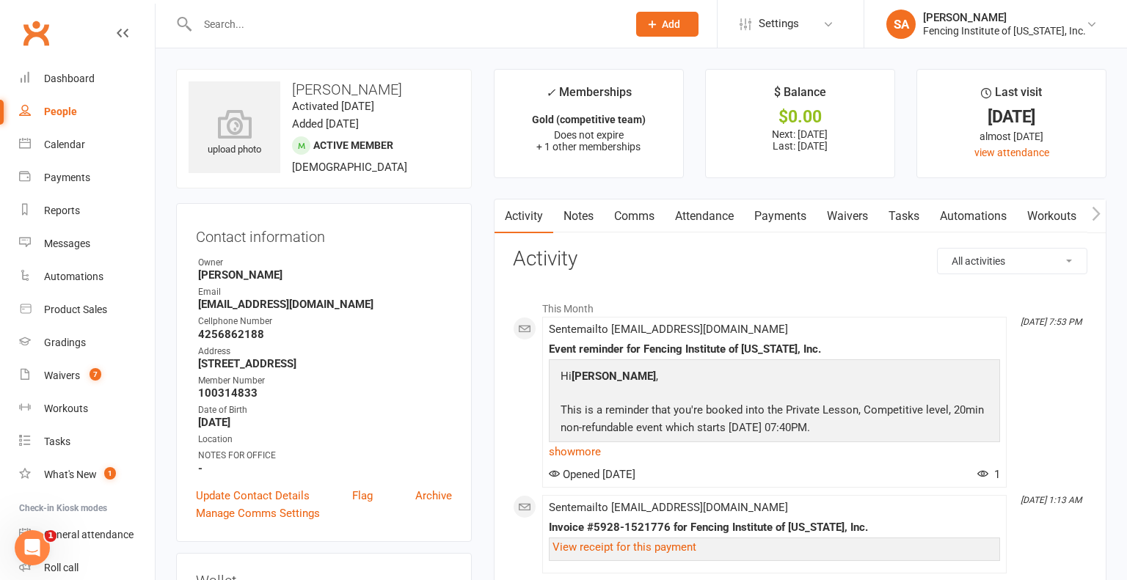
click at [700, 217] on link "Attendance" at bounding box center [704, 217] width 79 height 34
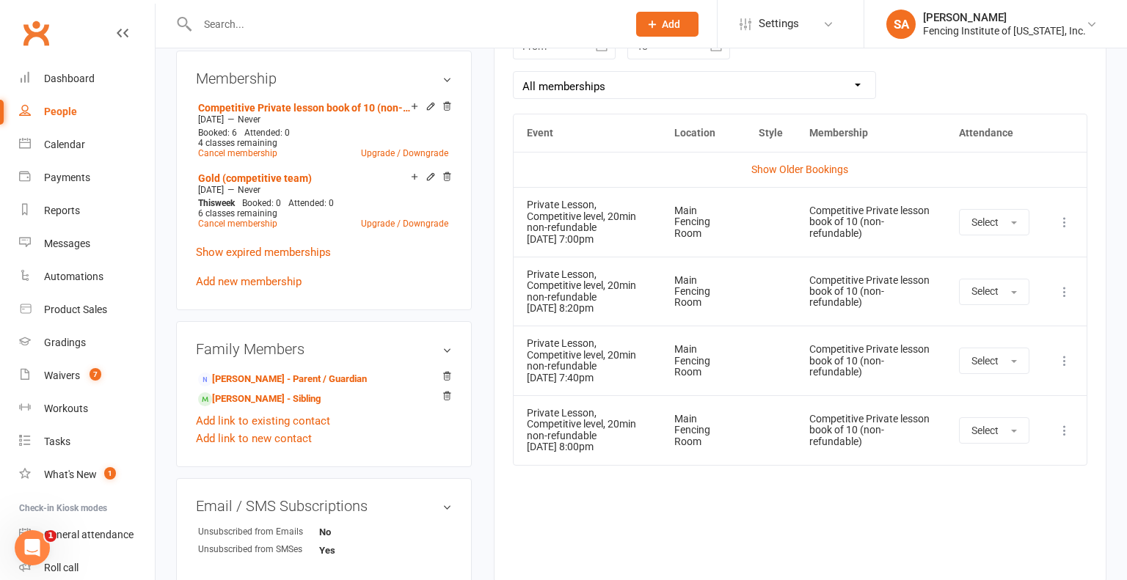
scroll to position [681, 0]
click at [1064, 219] on icon at bounding box center [1064, 221] width 15 height 15
click at [996, 307] on link "Remove booking" at bounding box center [999, 308] width 145 height 29
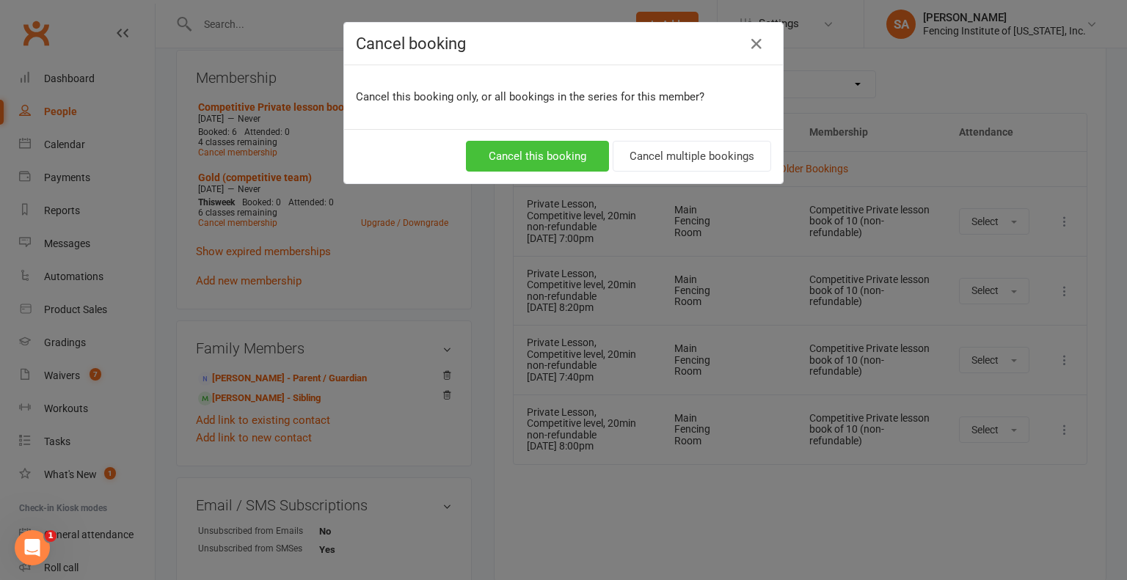
click at [535, 156] on button "Cancel this booking" at bounding box center [537, 156] width 143 height 31
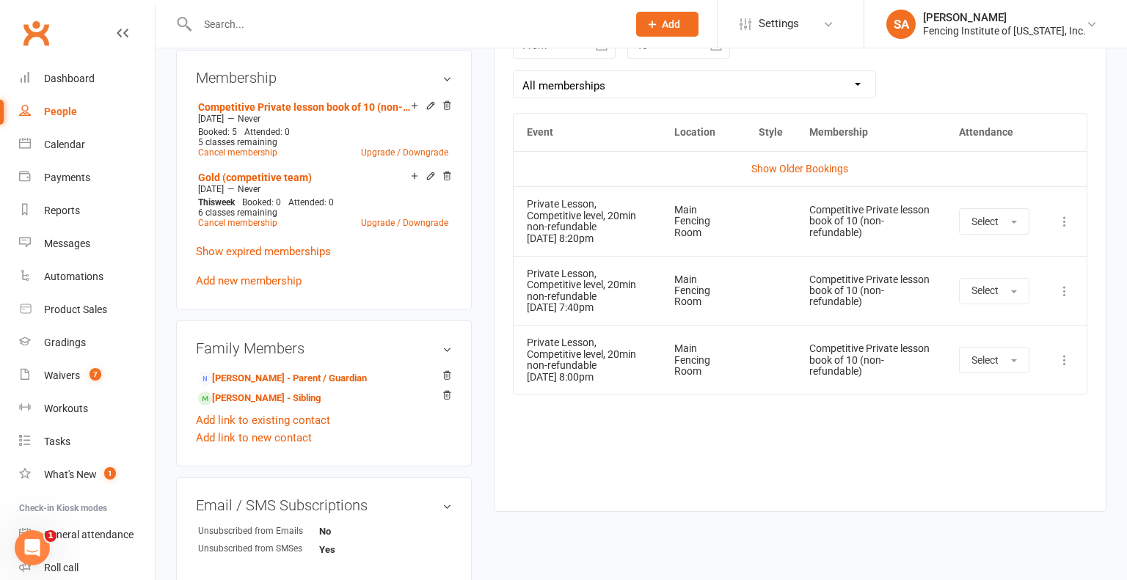
click at [1063, 220] on icon at bounding box center [1064, 221] width 15 height 15
click at [945, 312] on link "Remove booking" at bounding box center [999, 308] width 145 height 29
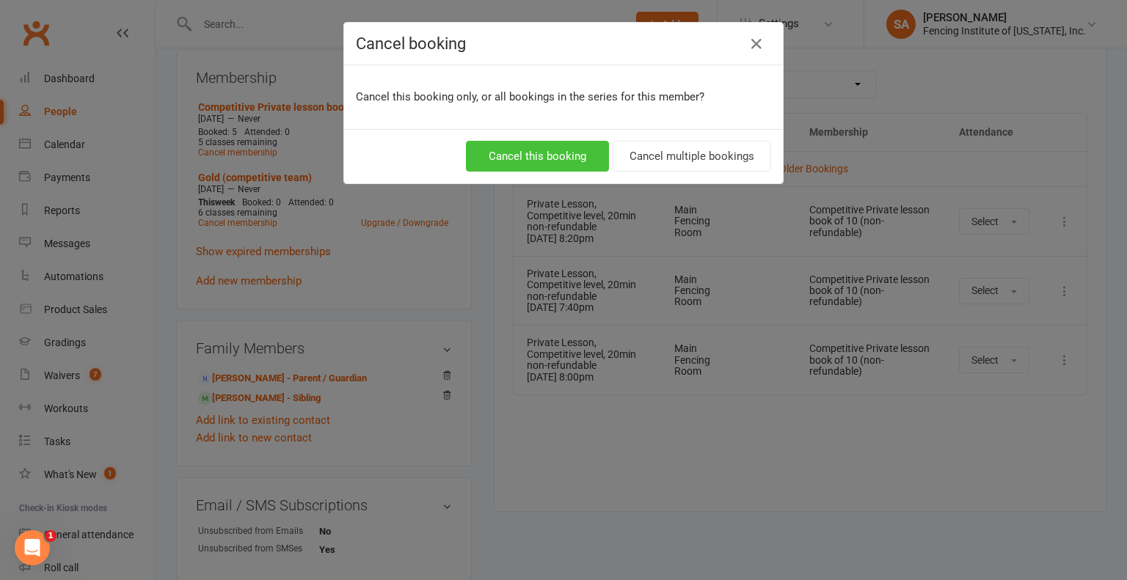
click at [544, 152] on button "Cancel this booking" at bounding box center [537, 156] width 143 height 31
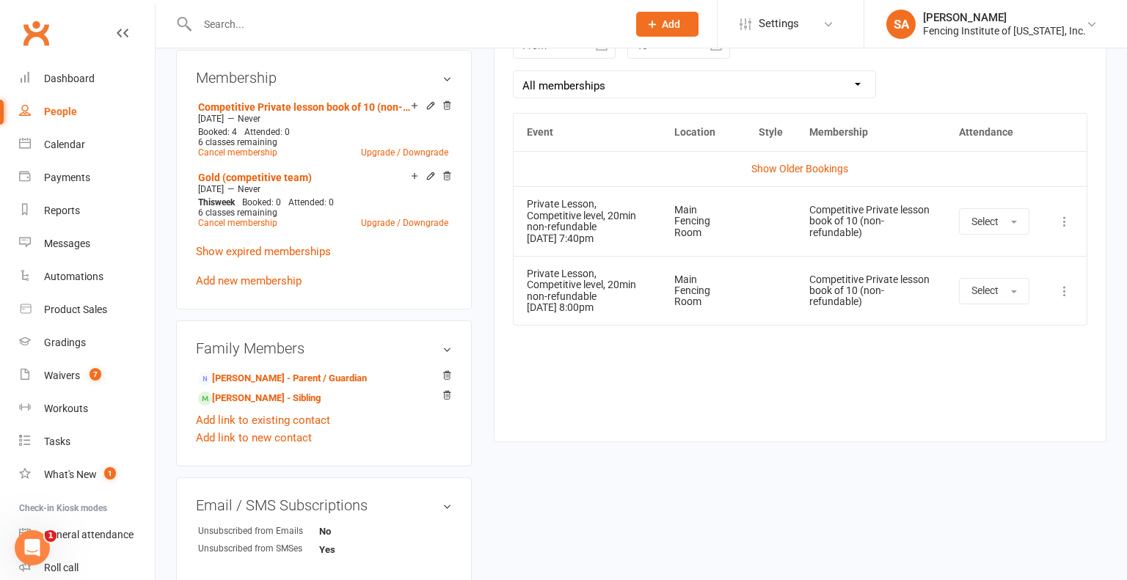
click at [1063, 216] on icon at bounding box center [1064, 221] width 15 height 15
click at [956, 299] on link "Remove booking" at bounding box center [999, 308] width 145 height 29
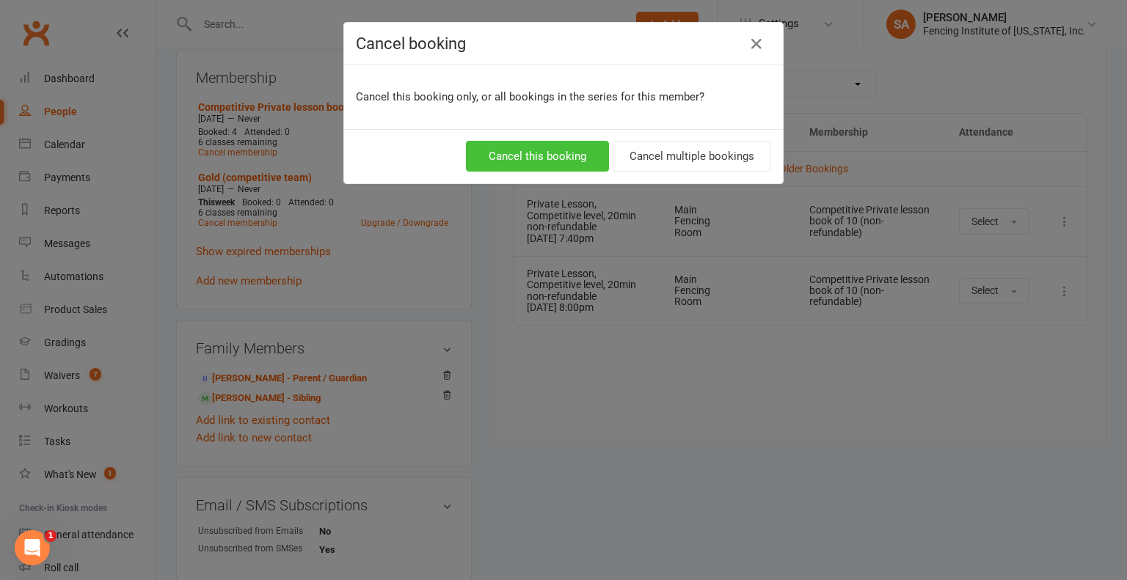
click at [533, 151] on button "Cancel this booking" at bounding box center [537, 156] width 143 height 31
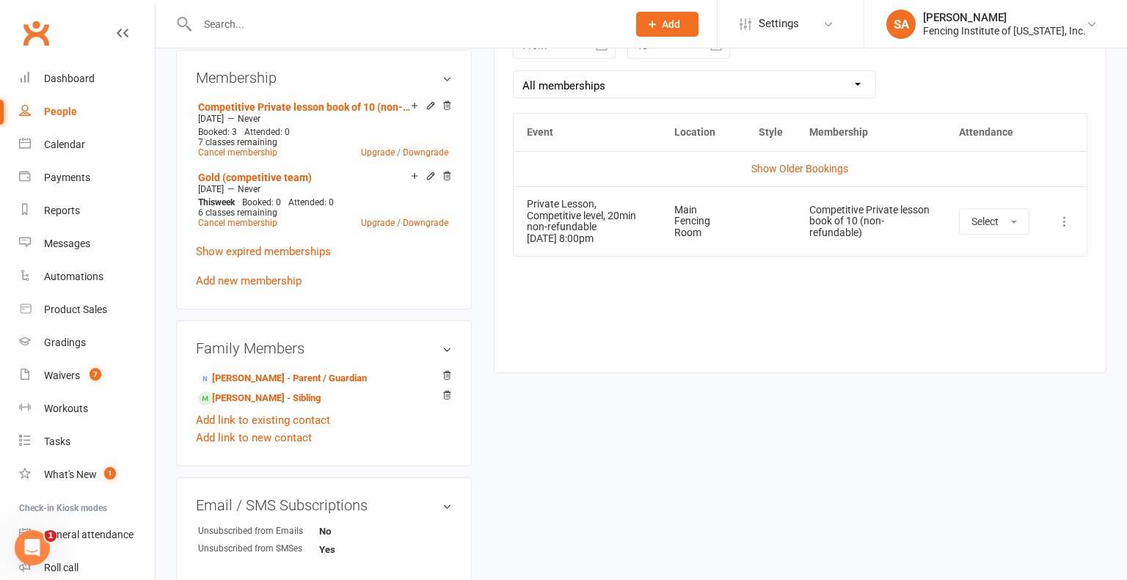
click at [1068, 218] on icon at bounding box center [1064, 221] width 15 height 15
click at [976, 312] on link "Remove booking" at bounding box center [999, 308] width 145 height 29
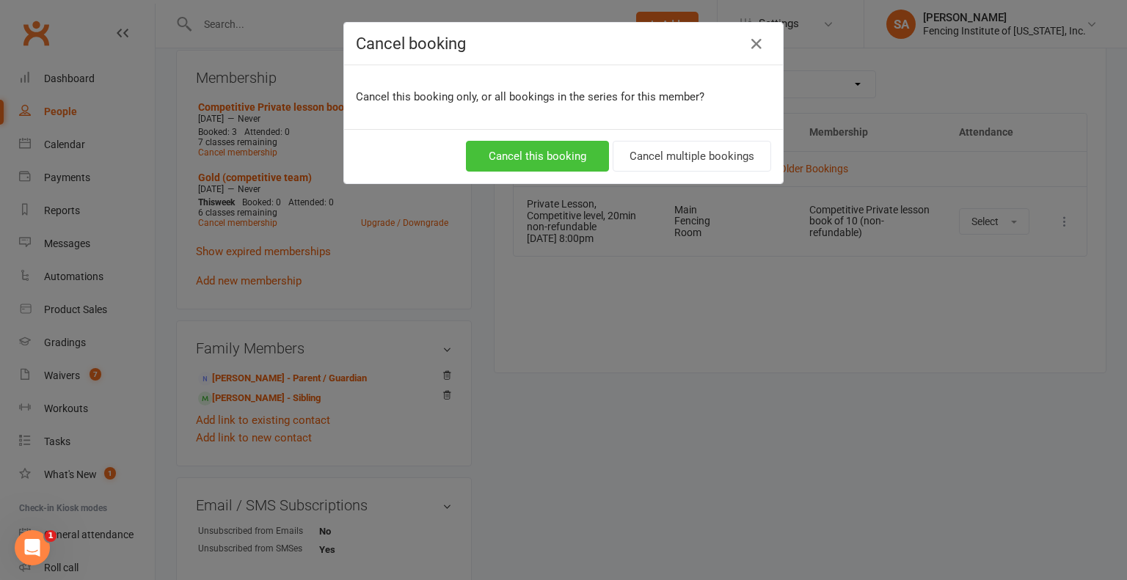
click at [555, 155] on button "Cancel this booking" at bounding box center [537, 156] width 143 height 31
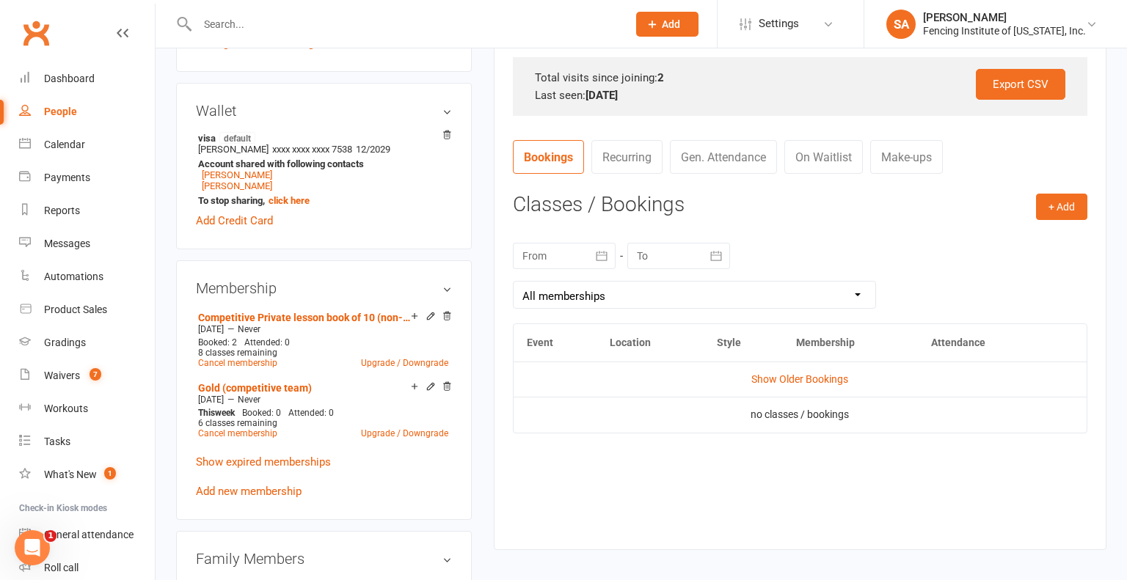
scroll to position [0, 0]
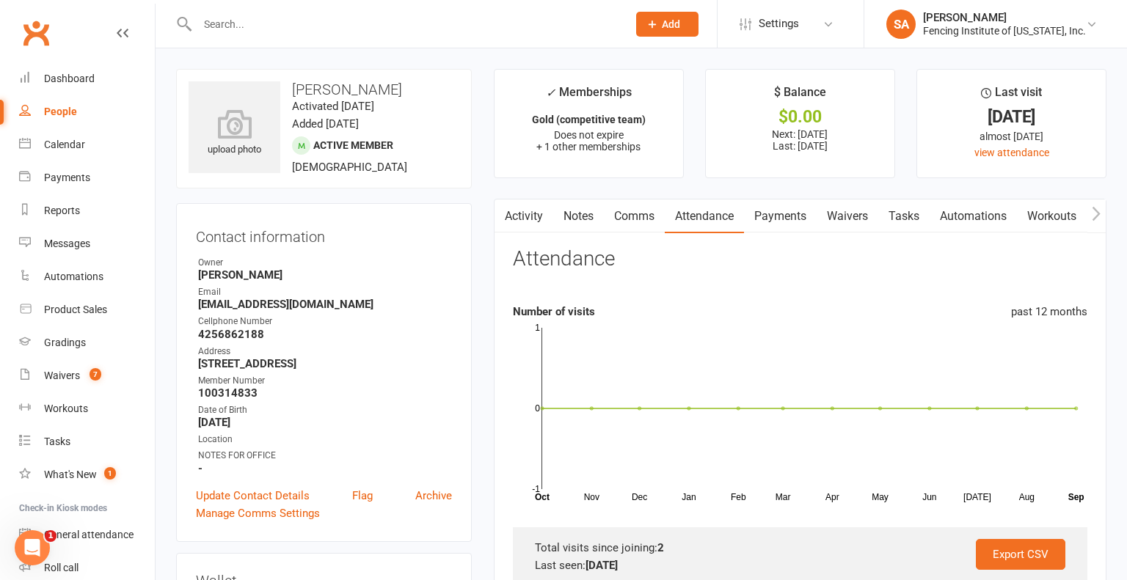
click at [56, 112] on div "People" at bounding box center [60, 112] width 33 height 12
select select "100"
